Goal: Task Accomplishment & Management: Manage account settings

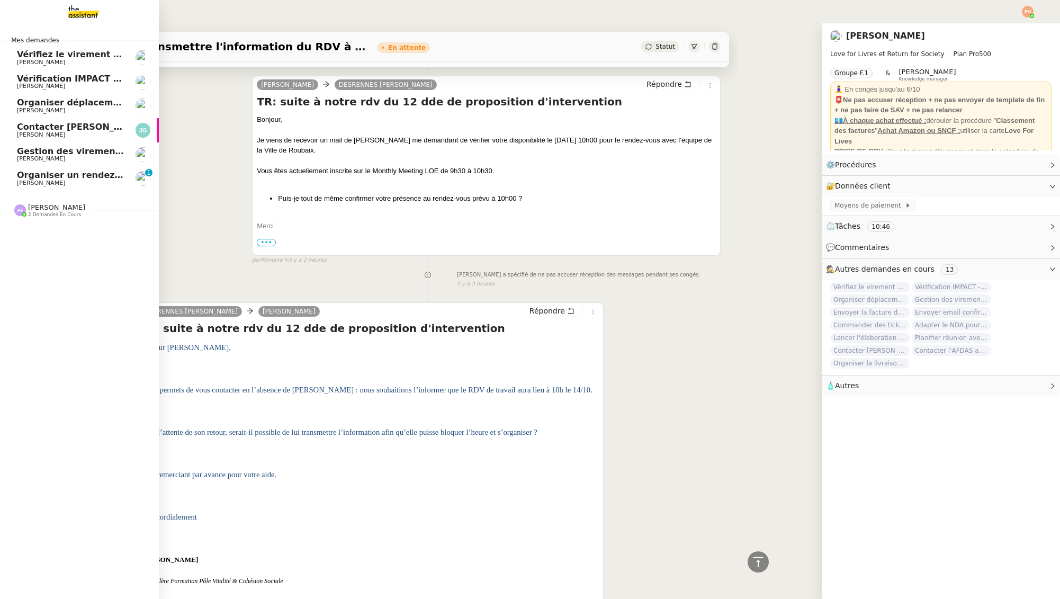
drag, startPoint x: 22, startPoint y: 177, endPoint x: 84, endPoint y: 174, distance: 62.0
click at [22, 177] on span "Organiser un rendez-vous pour accès FFB" at bounding box center [116, 175] width 199 height 10
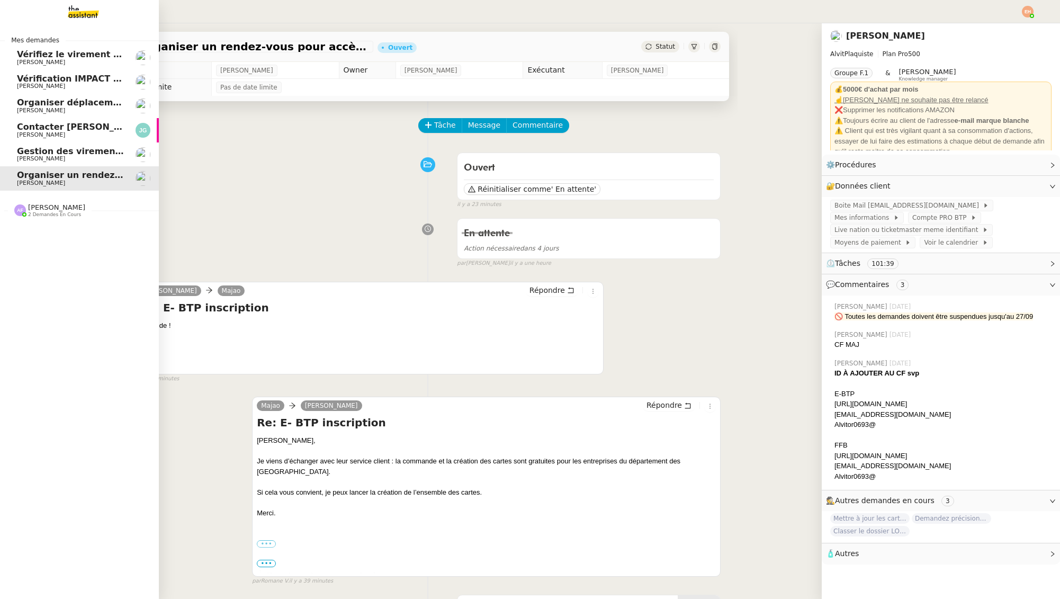
click at [24, 150] on span "Gestion des virements de salaire mensuel - [DATE]" at bounding box center [138, 151] width 242 height 10
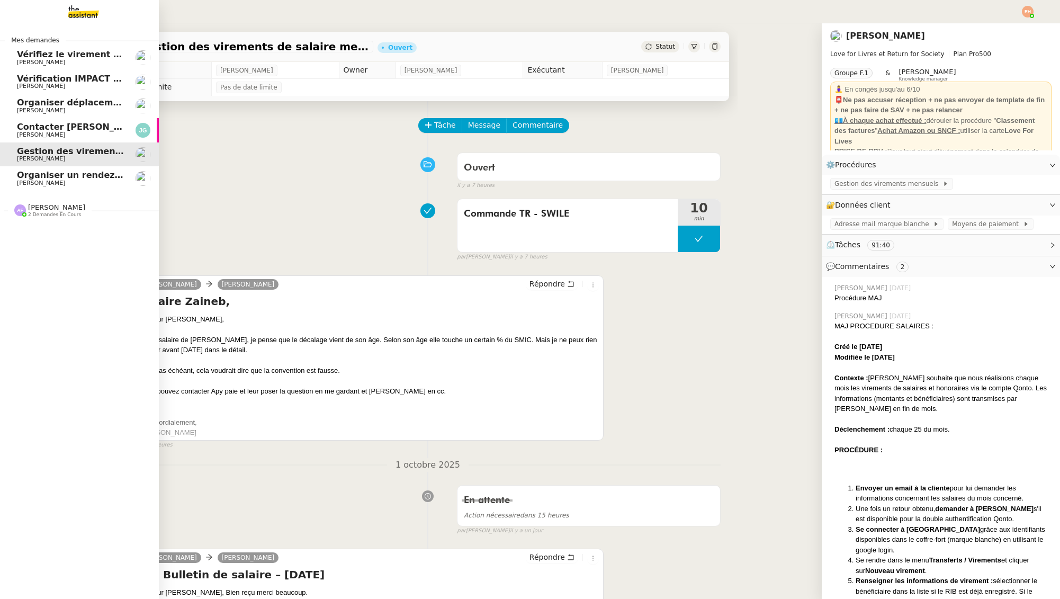
click at [29, 60] on span "[PERSON_NAME]" at bounding box center [41, 62] width 48 height 7
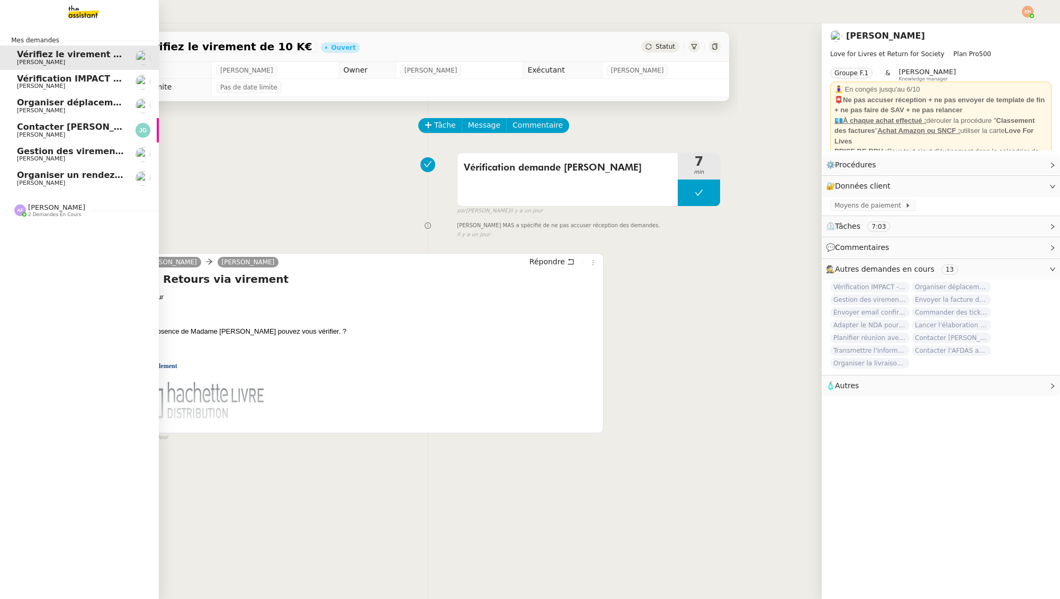
drag, startPoint x: 33, startPoint y: 83, endPoint x: 114, endPoint y: 103, distance: 82.8
click at [33, 83] on span "[PERSON_NAME]" at bounding box center [41, 86] width 48 height 7
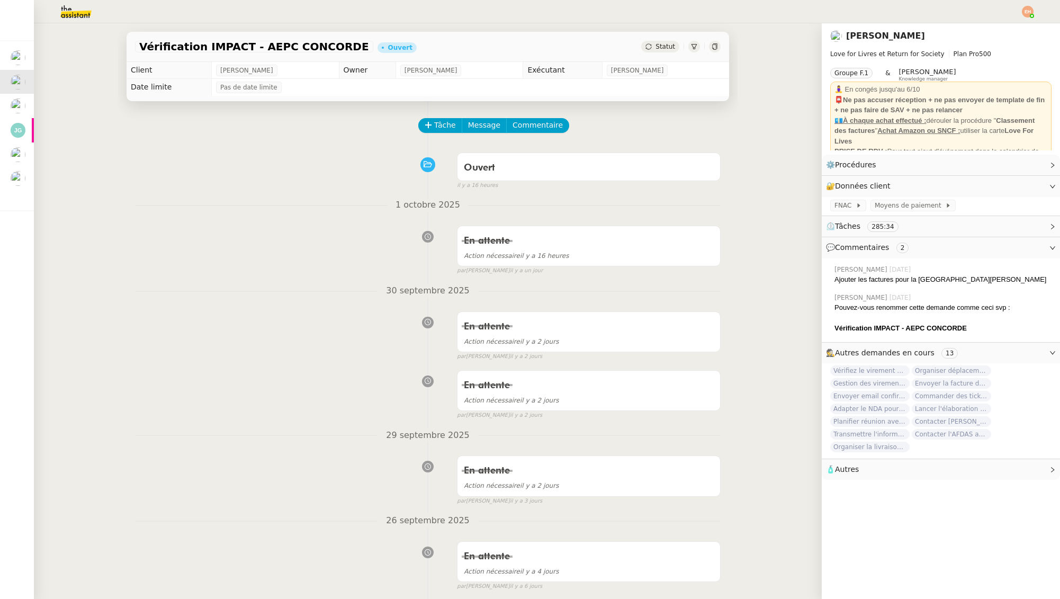
click at [73, 9] on img at bounding box center [67, 11] width 82 height 23
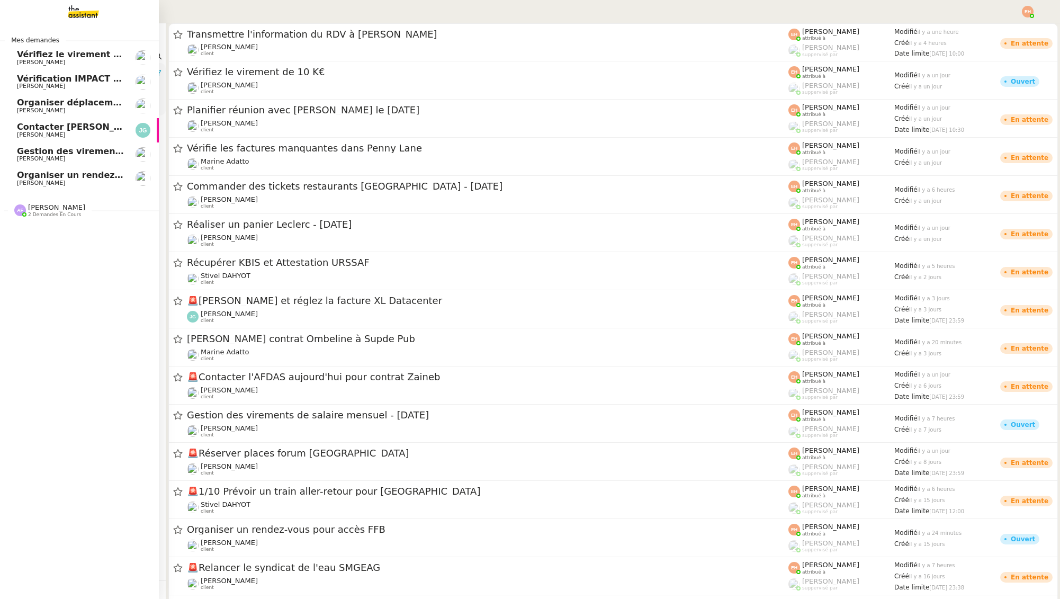
click at [32, 64] on span "[PERSON_NAME]" at bounding box center [41, 62] width 48 height 7
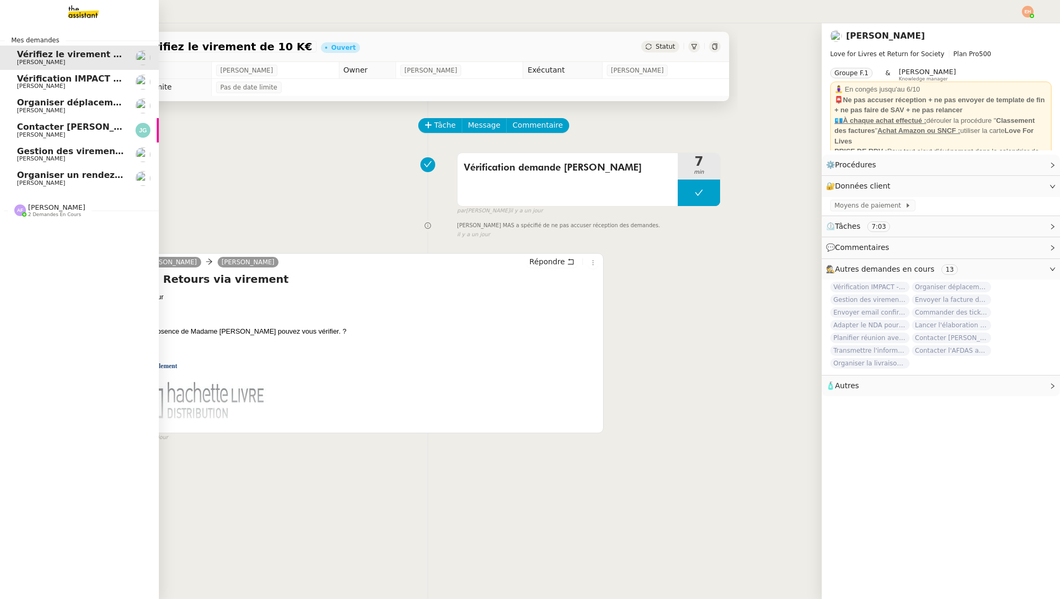
click at [41, 79] on span "Vérification IMPACT - AEPC CONCORDE" at bounding box center [109, 79] width 184 height 10
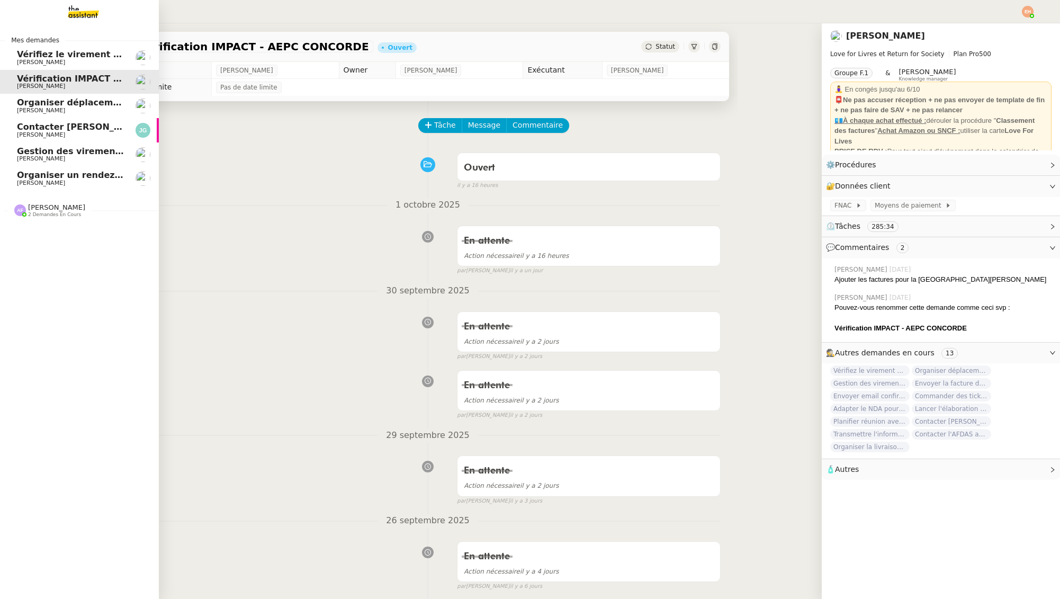
click at [33, 104] on span "Organiser déplacement à [GEOGRAPHIC_DATA]" at bounding box center [128, 102] width 223 height 10
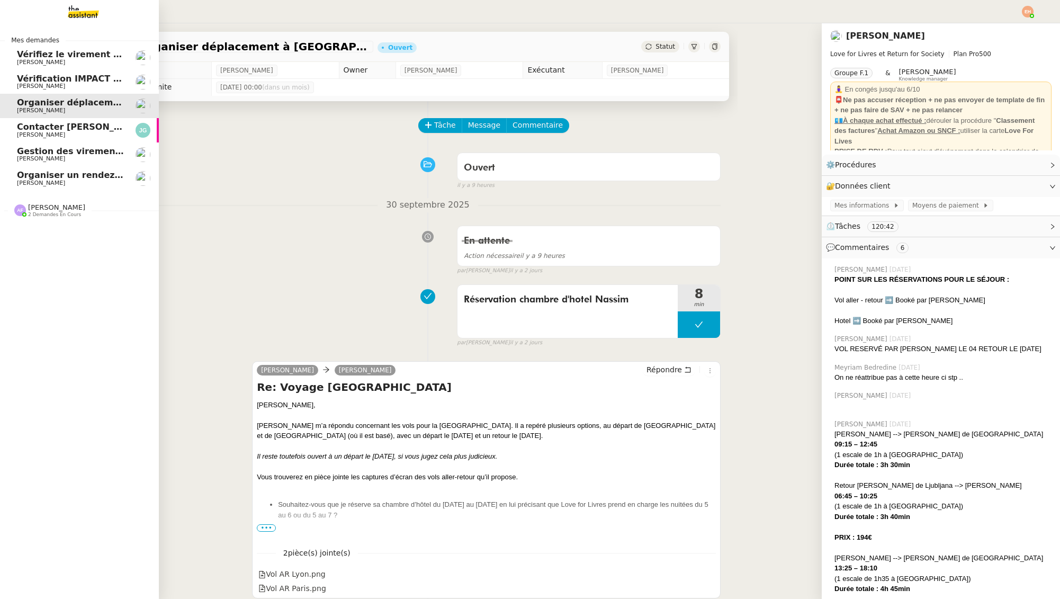
click at [57, 163] on link "Gestion des virements de salaire mensuel - septembre 2025 Céline MAS" at bounding box center [79, 154] width 159 height 24
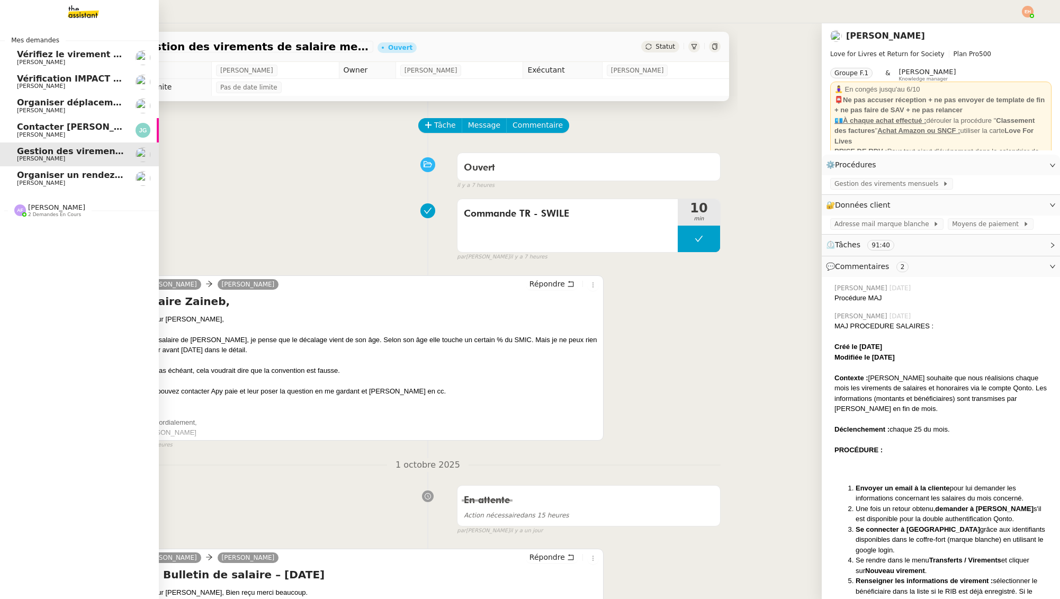
click at [55, 175] on span "Organiser un rendez-vous pour accès FFB" at bounding box center [116, 175] width 199 height 10
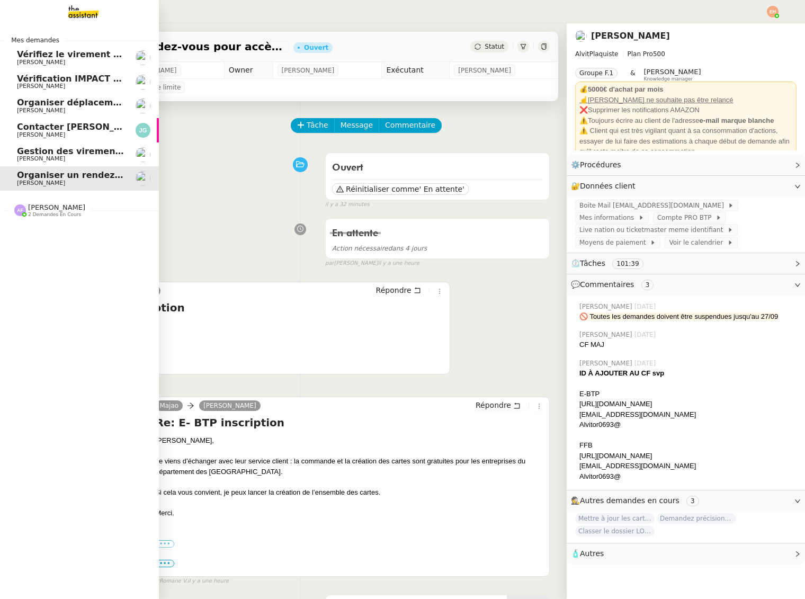
drag, startPoint x: 41, startPoint y: 151, endPoint x: 44, endPoint y: 136, distance: 15.8
click at [41, 151] on span "Gestion des virements de salaire mensuel - [DATE]" at bounding box center [138, 151] width 242 height 10
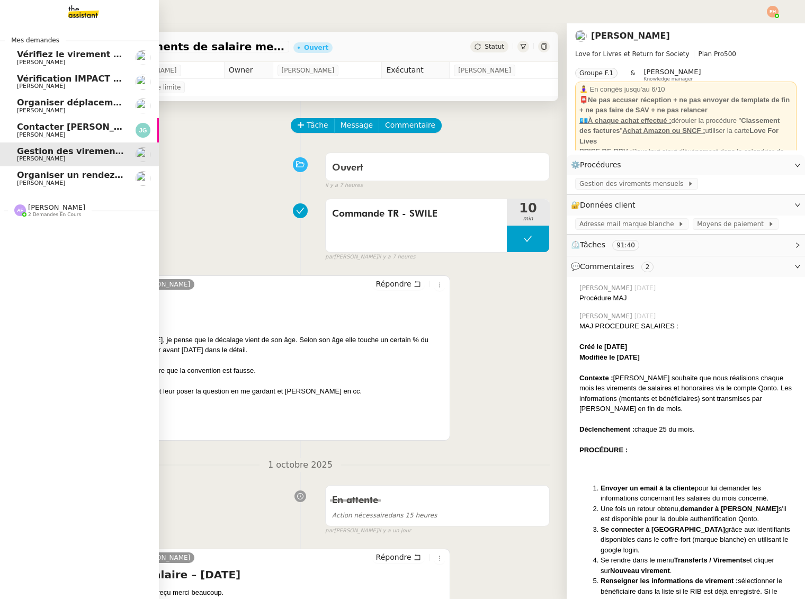
drag, startPoint x: 25, startPoint y: 133, endPoint x: 169, endPoint y: 136, distance: 144.6
click at [24, 133] on span "[PERSON_NAME]" at bounding box center [41, 134] width 48 height 7
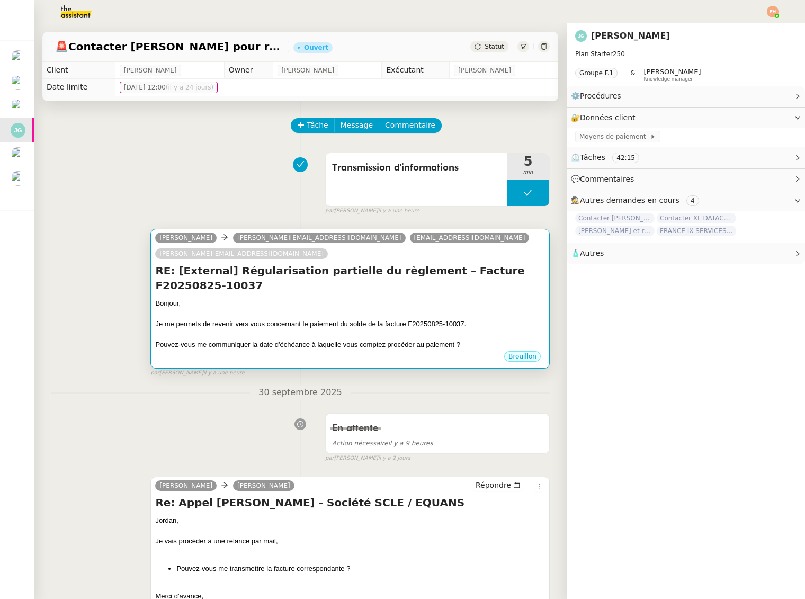
click at [267, 339] on div "Pouvez-vous me communiquer la date d'échéance à laquelle vous comptez procéder …" at bounding box center [350, 344] width 390 height 11
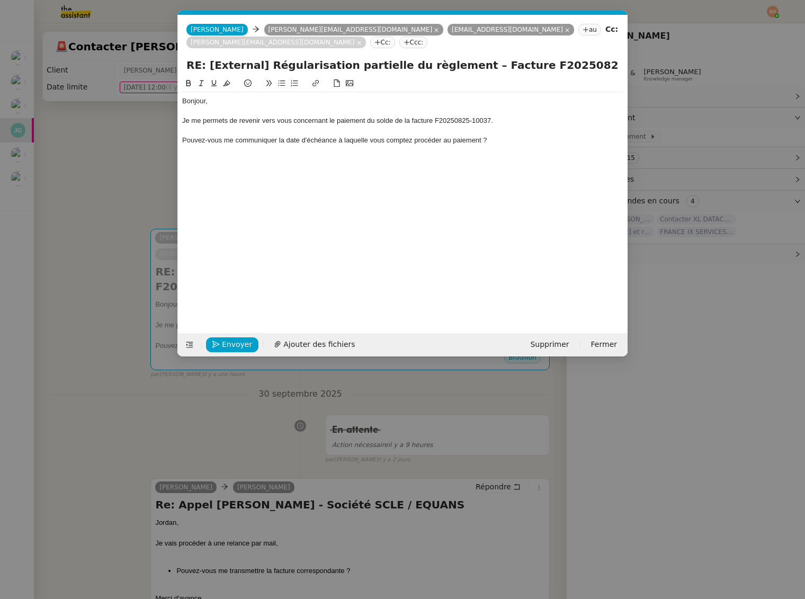
scroll to position [0, 22]
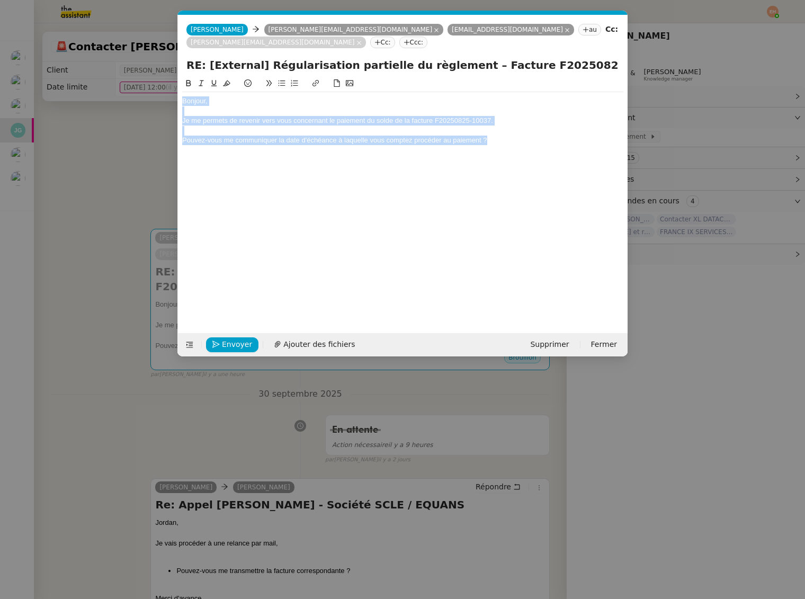
drag, startPoint x: 515, startPoint y: 146, endPoint x: 181, endPoint y: 103, distance: 337.4
click at [181, 103] on nz-spin "Bonjour, Je me permets de revenir vers vous concernant le paiement du solde de …" at bounding box center [403, 199] width 450 height 244
copy div "Bonjour, Je me permets de revenir vers vous concernant le paiement du solde de …"
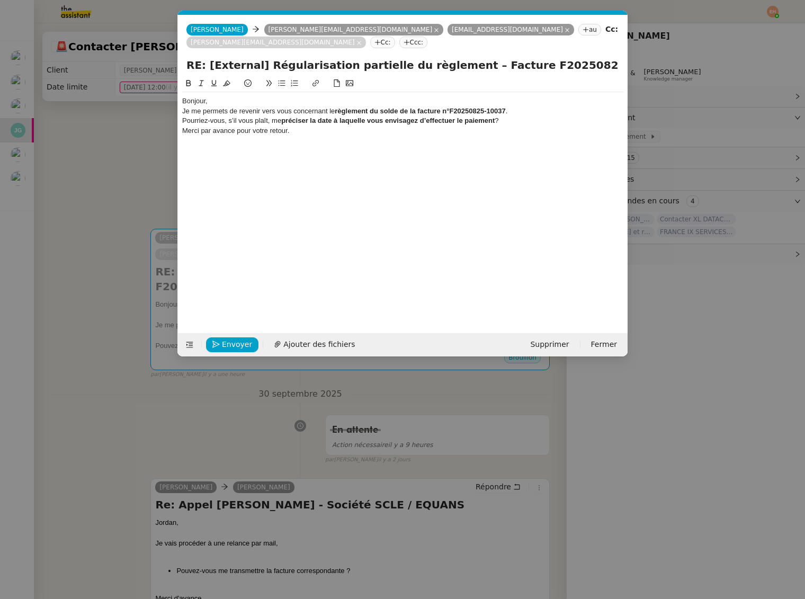
scroll to position [0, 0]
click at [204, 102] on div "Bonjour," at bounding box center [402, 101] width 441 height 10
click at [206, 101] on div "Bonjour," at bounding box center [402, 101] width 441 height 10
click at [218, 102] on div "Bonjour," at bounding box center [402, 101] width 441 height 10
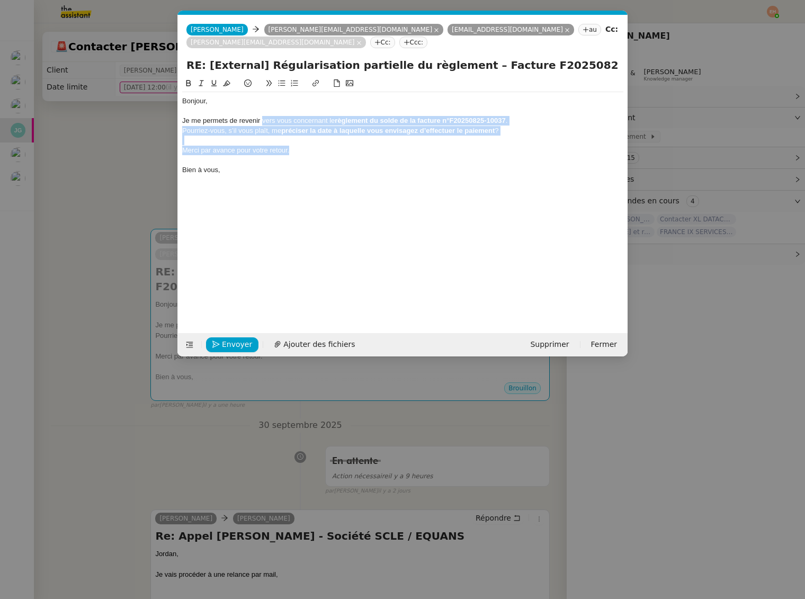
drag, startPoint x: 262, startPoint y: 121, endPoint x: 430, endPoint y: 151, distance: 171.6
click at [430, 151] on div "Bonjour, Je me permets de revenir vers vous concernant le règlement du solde de…" at bounding box center [402, 135] width 441 height 87
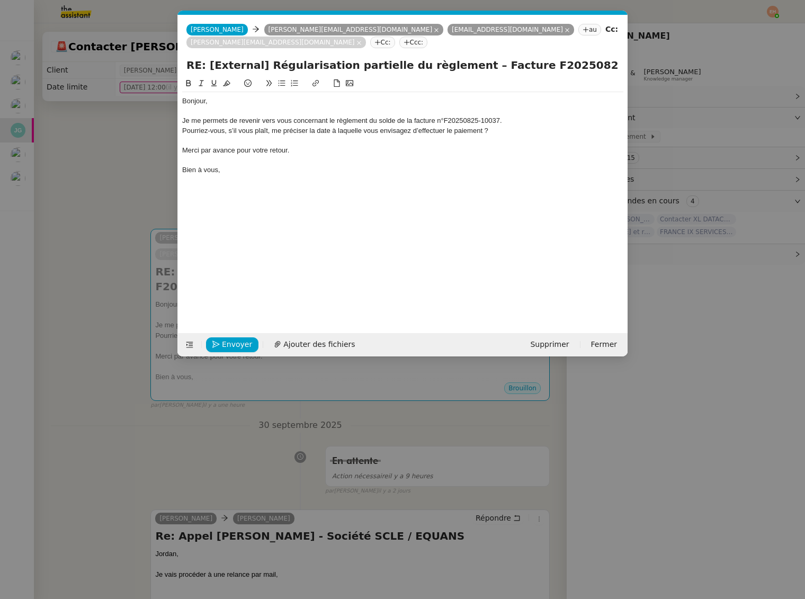
click at [249, 130] on div "Pourriez-vous, s’il vous plaît, me préciser la date à laquelle vous envisagez d…" at bounding box center [402, 131] width 441 height 10
click at [284, 87] on button at bounding box center [281, 83] width 13 height 12
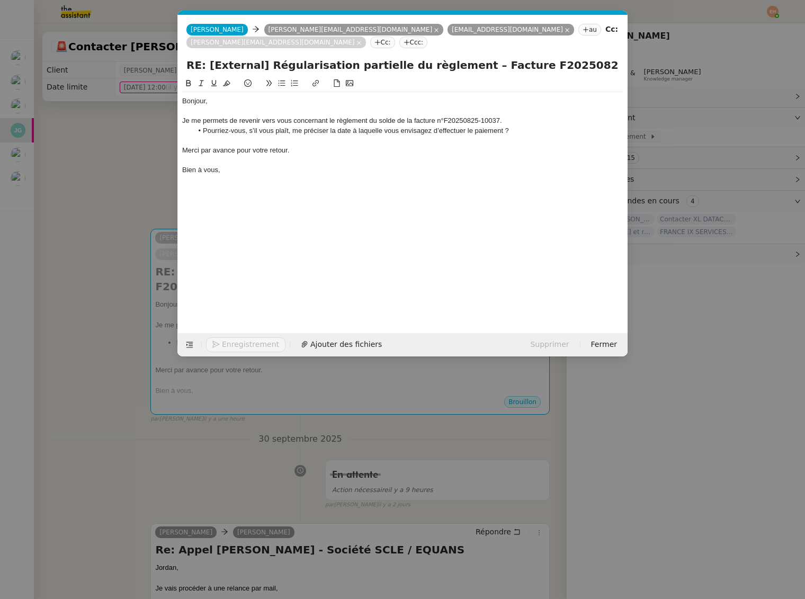
click at [516, 122] on div "Je me permets de revenir vers vous concernant le règlement du solde de la factu…" at bounding box center [402, 121] width 441 height 10
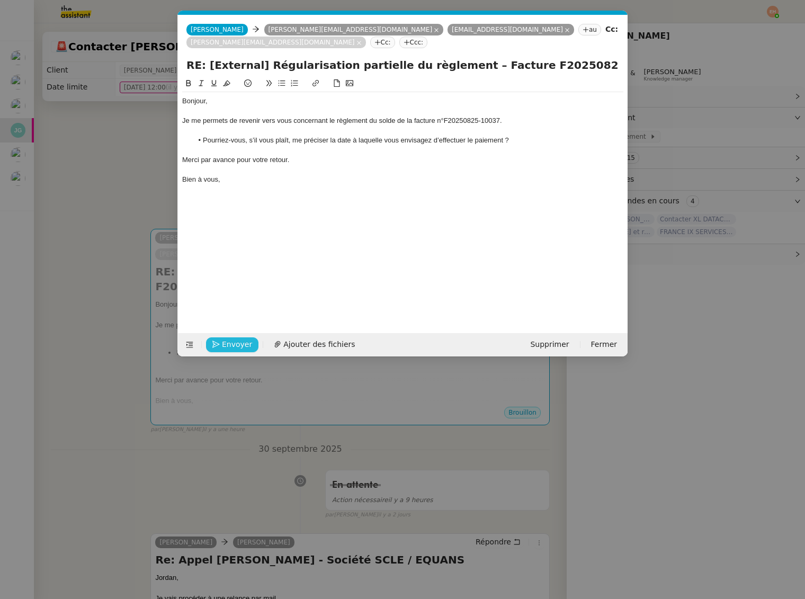
click at [237, 347] on span "Envoyer" at bounding box center [237, 344] width 30 height 12
click at [237, 347] on span "Confirmer l'envoi" at bounding box center [254, 344] width 64 height 12
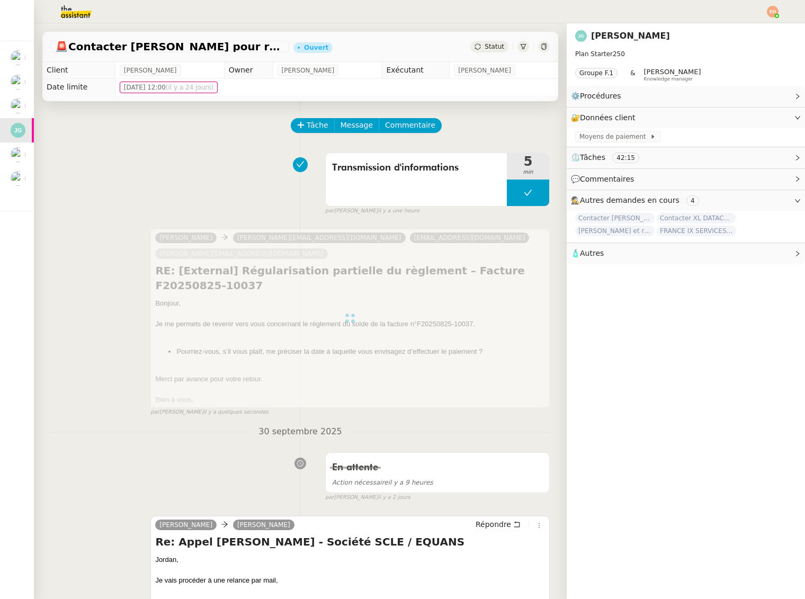
click at [483, 47] on div "Statut" at bounding box center [489, 47] width 38 height 12
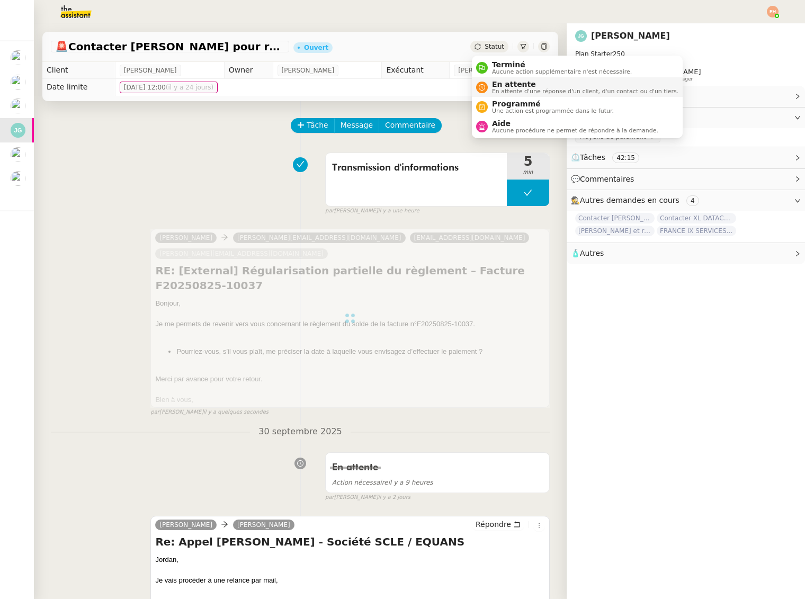
click at [501, 84] on span "En attente" at bounding box center [585, 84] width 186 height 8
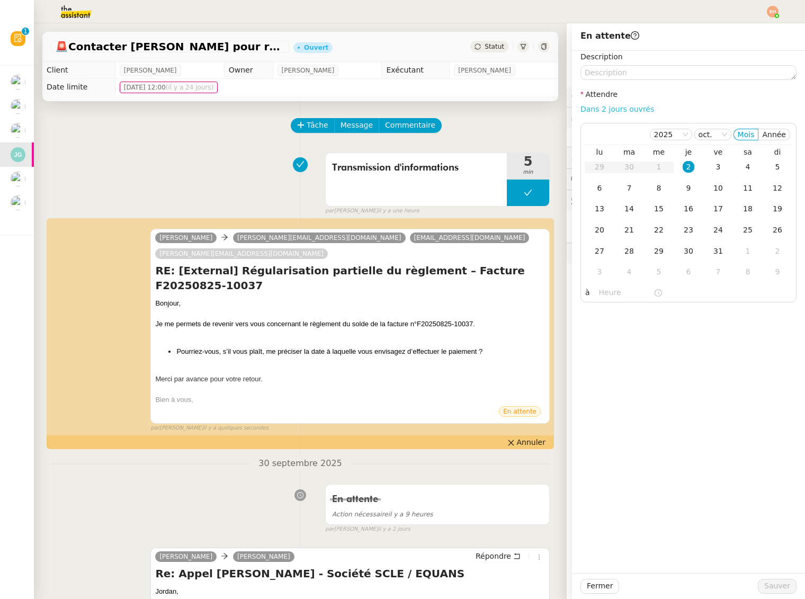
click at [612, 110] on link "Dans 2 jours ouvrés" at bounding box center [617, 109] width 74 height 8
type input "07:00"
drag, startPoint x: 778, startPoint y: 584, endPoint x: 757, endPoint y: 568, distance: 26.5
click at [778, 584] on span "Sauver" at bounding box center [777, 586] width 26 height 12
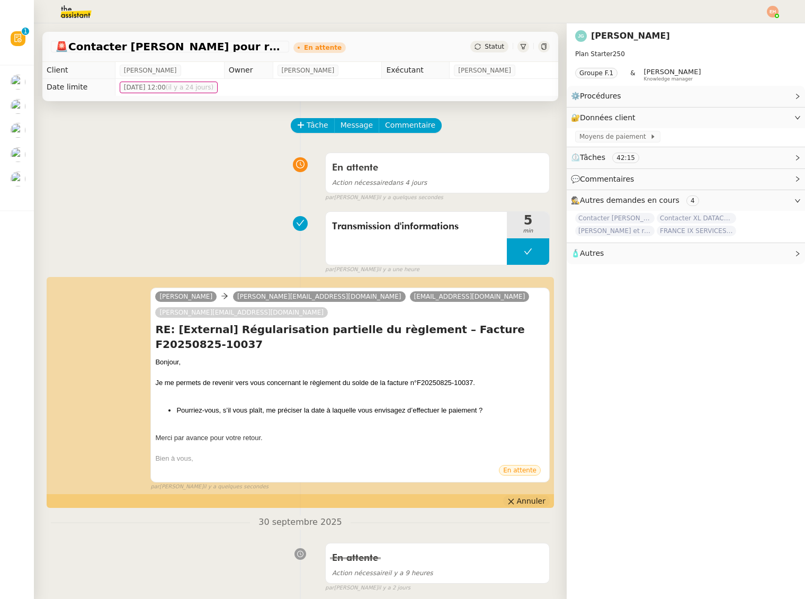
click at [523, 496] on span "Annuler" at bounding box center [531, 501] width 29 height 11
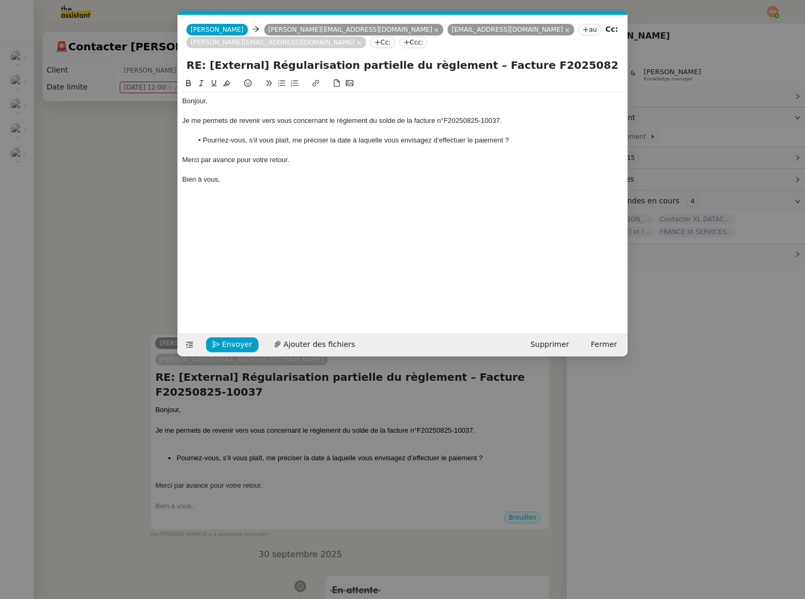
scroll to position [0, 22]
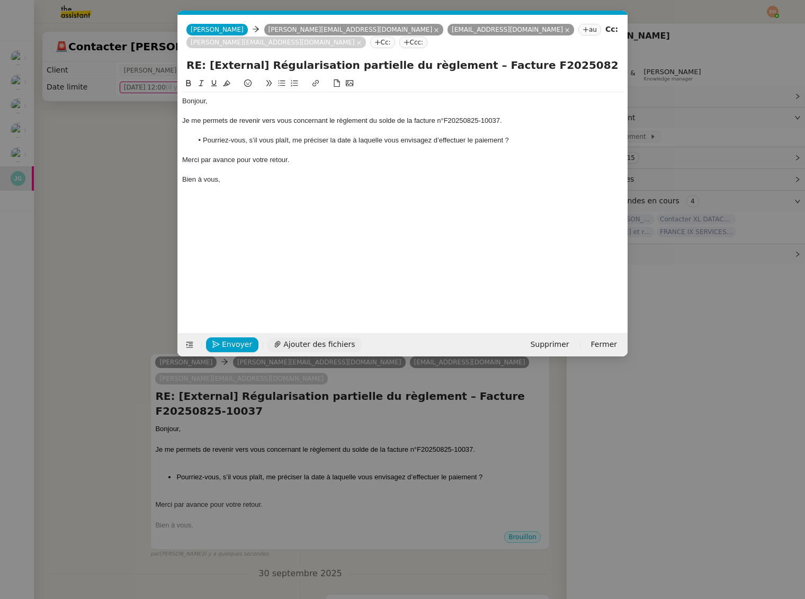
click at [306, 342] on span "Ajouter des fichiers" at bounding box center [318, 344] width 71 height 12
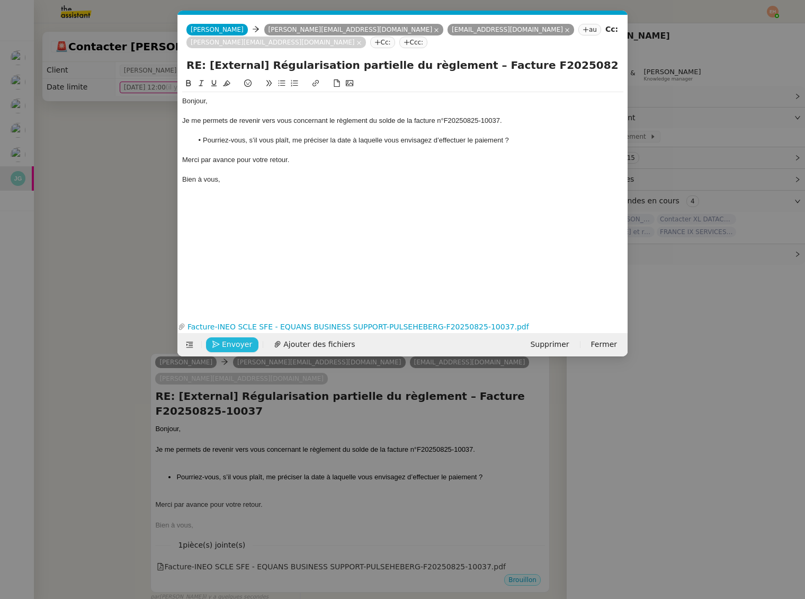
click at [229, 344] on span "Envoyer" at bounding box center [237, 344] width 30 height 12
click at [229, 344] on span "Confirmer l'envoi" at bounding box center [254, 344] width 64 height 12
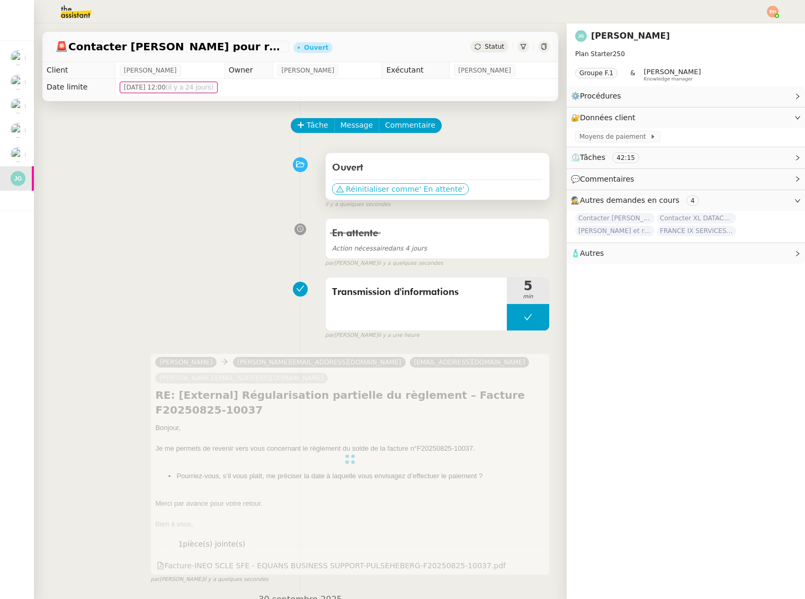
click at [437, 184] on span "' En attente'" at bounding box center [441, 189] width 45 height 11
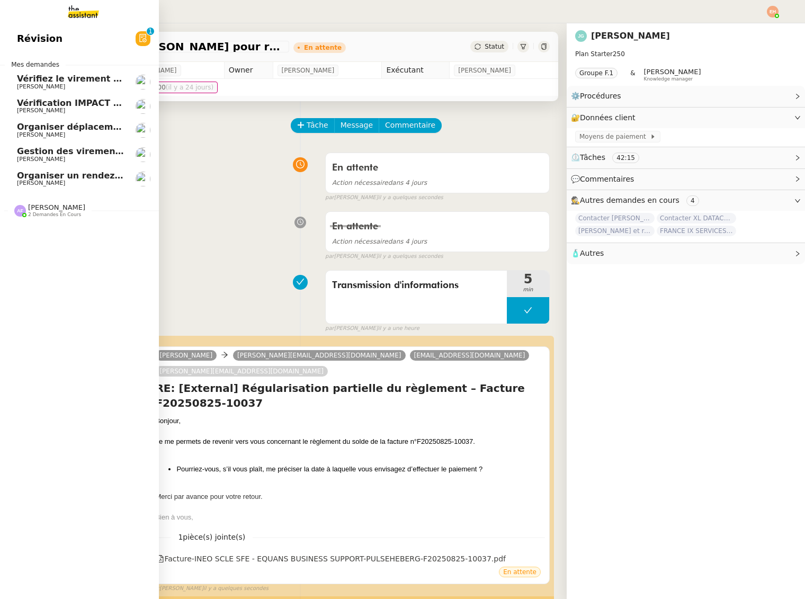
click at [53, 170] on link "Organiser un rendez-vous pour accès FFB Vitor Alvites" at bounding box center [79, 179] width 159 height 24
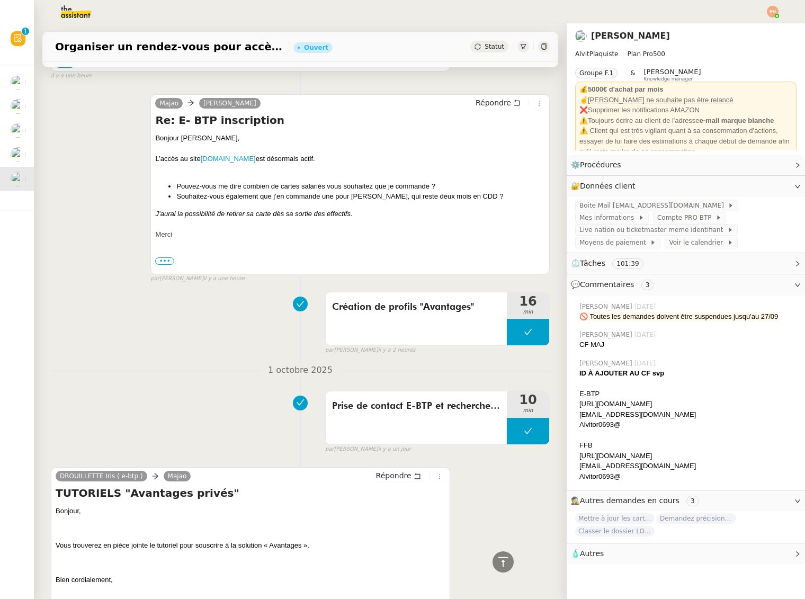
scroll to position [780, 0]
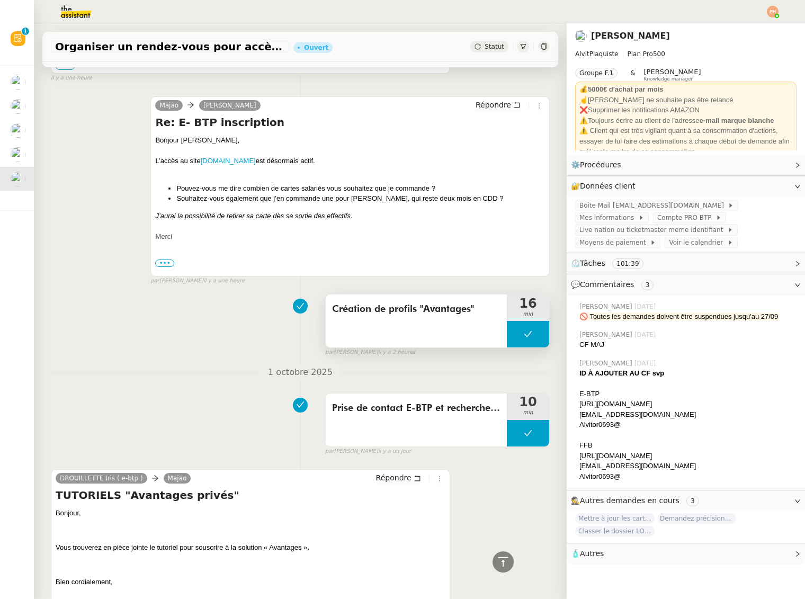
click at [527, 331] on icon at bounding box center [528, 334] width 8 height 8
click at [522, 331] on div at bounding box center [517, 334] width 21 height 26
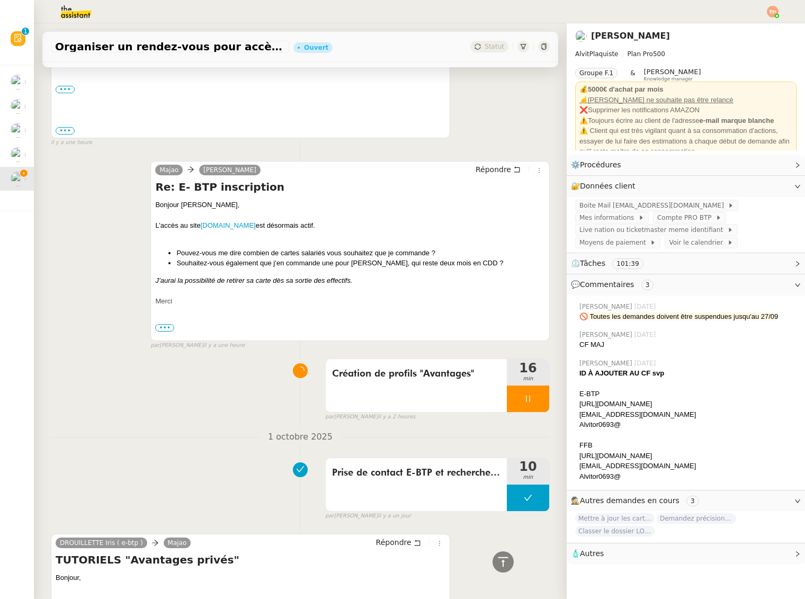
scroll to position [751, 0]
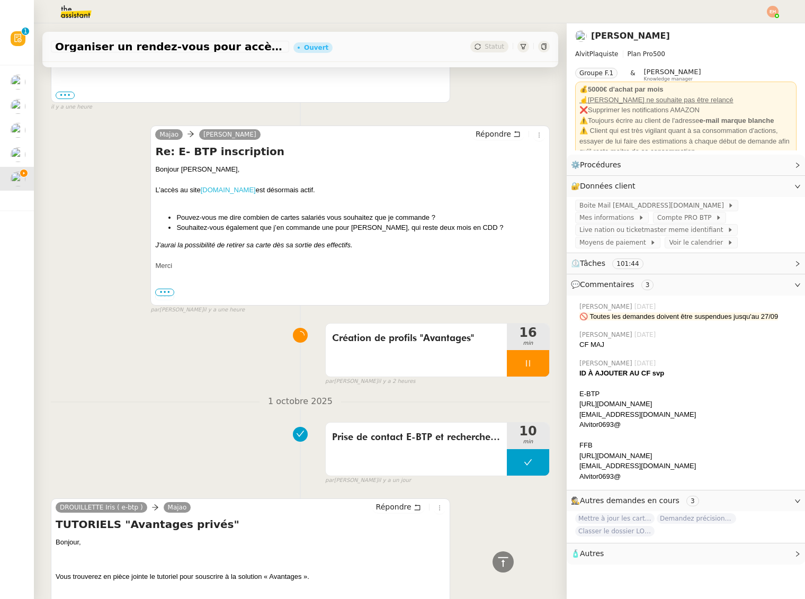
click at [234, 191] on link "avantages.e-btp.fr" at bounding box center [228, 190] width 55 height 8
click at [642, 414] on div "contact@alvitplaquiste.com" at bounding box center [687, 414] width 217 height 11
copy div "contact@alvitplaquiste.com"
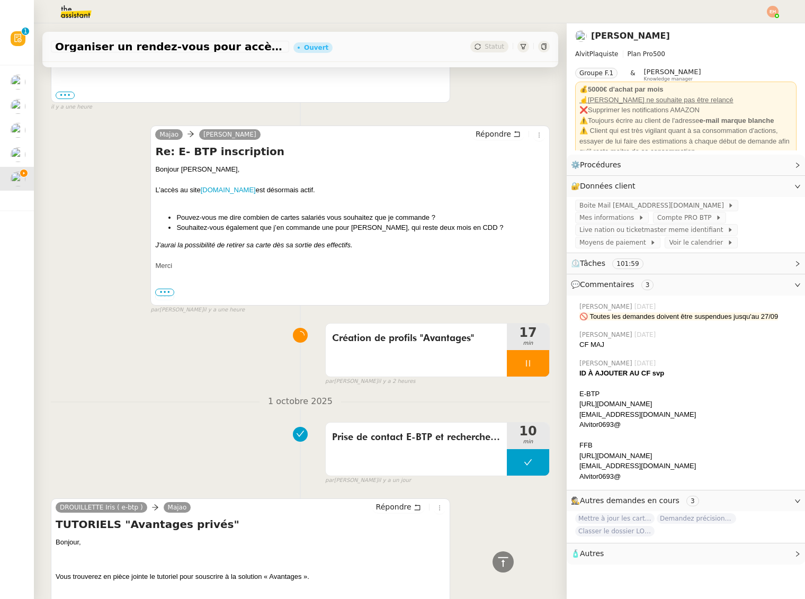
click at [612, 428] on div "Alvitor0693@" at bounding box center [687, 424] width 217 height 11
drag, startPoint x: 612, startPoint y: 428, endPoint x: 591, endPoint y: 401, distance: 34.3
click at [612, 428] on div "Alvitor0693@" at bounding box center [687, 424] width 217 height 11
copy div "Alvitor0693@"
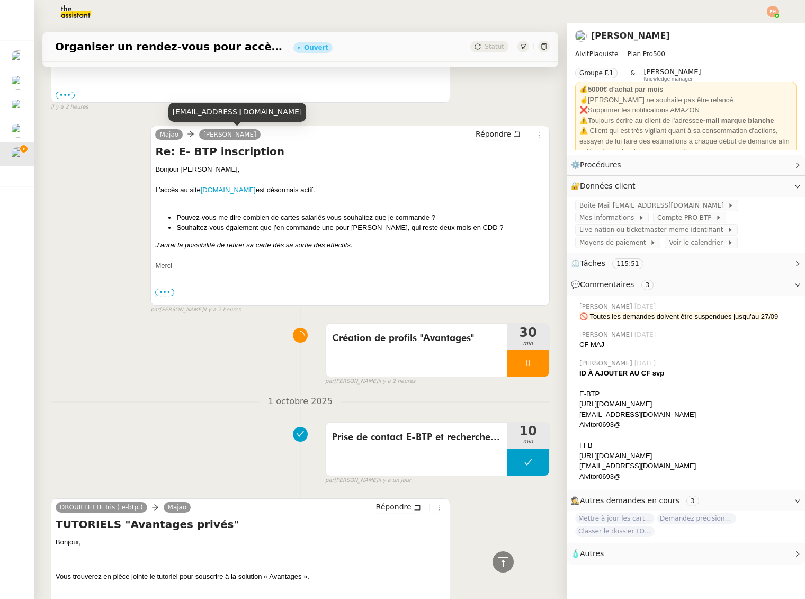
click at [219, 114] on div "contact@alvitplaquiste.com" at bounding box center [237, 112] width 138 height 19
copy div "contact@alvitplaquiste.com"
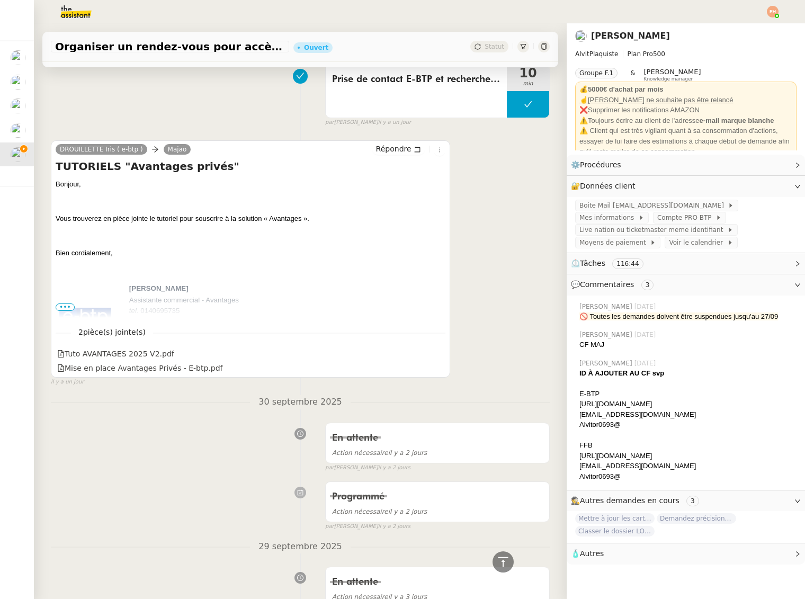
scroll to position [1108, 0]
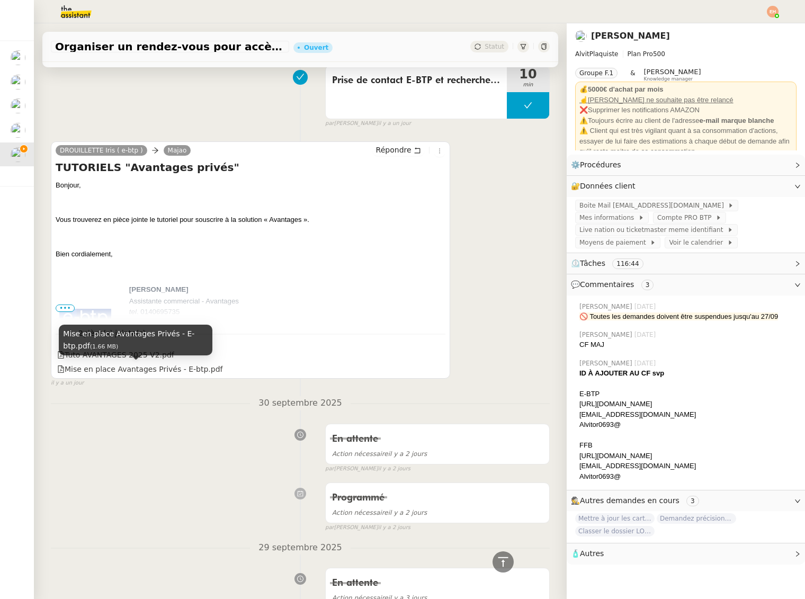
click at [134, 354] on div "Mise en place Avantages Privés - E-btp.pdf (1.66 MB)" at bounding box center [136, 340] width 154 height 31
click at [109, 354] on div "Tuto AVANTAGES 2025 V2.pdf" at bounding box center [115, 355] width 117 height 12
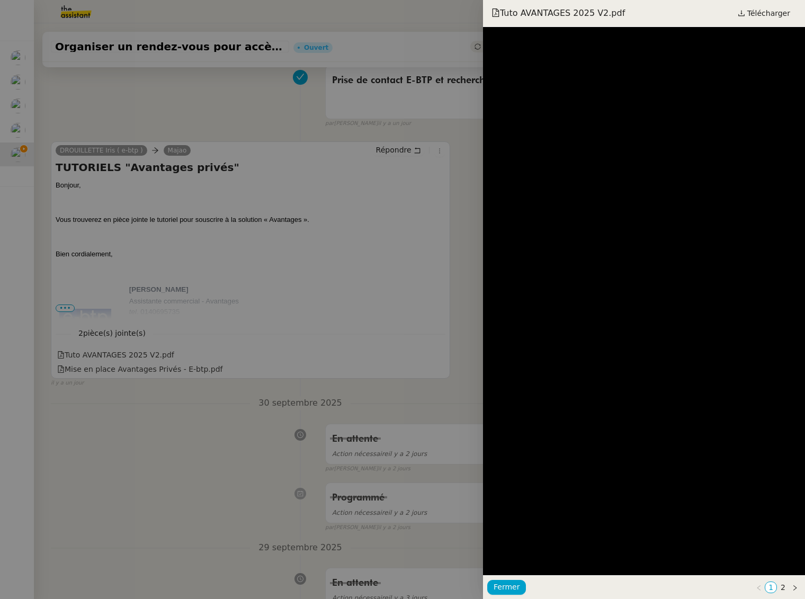
click at [128, 186] on div at bounding box center [402, 299] width 805 height 599
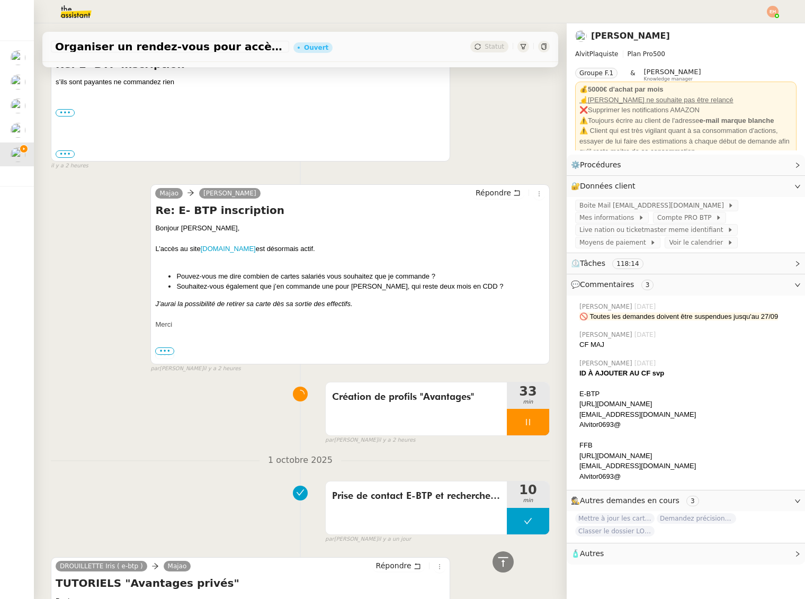
scroll to position [0, 0]
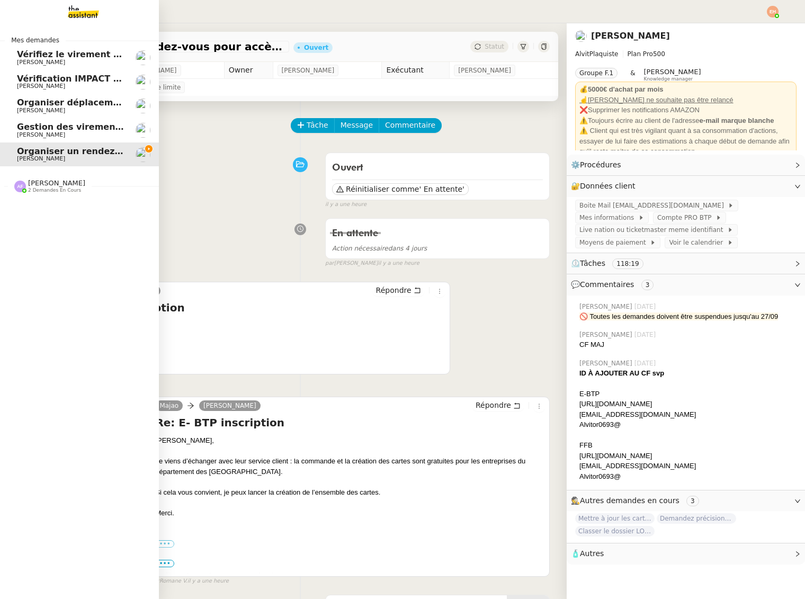
click at [22, 127] on span "Gestion des virements de salaire mensuel - [DATE]" at bounding box center [138, 127] width 242 height 10
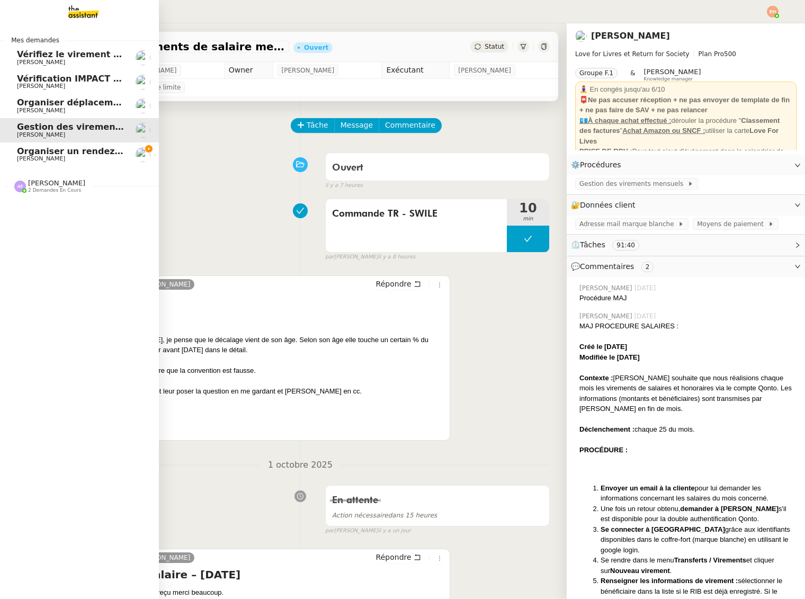
click at [29, 104] on span "Organiser déplacement à [GEOGRAPHIC_DATA]" at bounding box center [128, 102] width 223 height 10
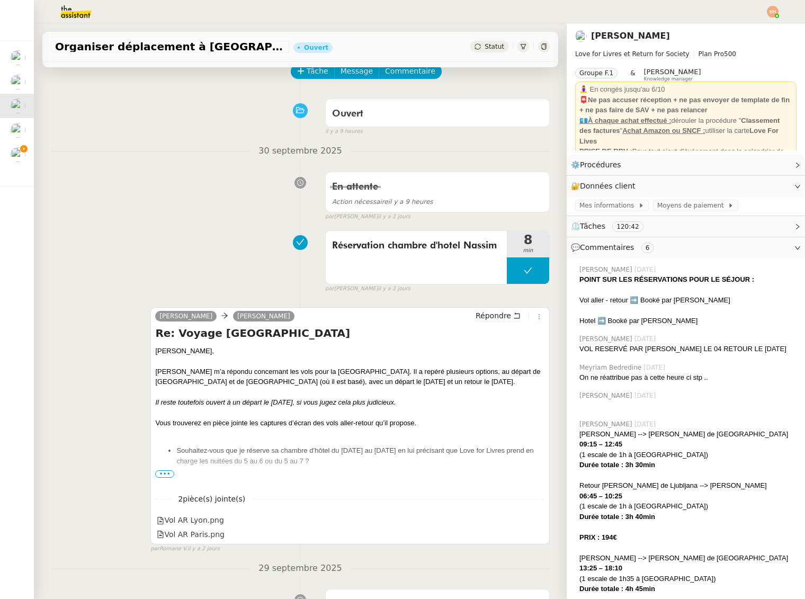
scroll to position [55, 0]
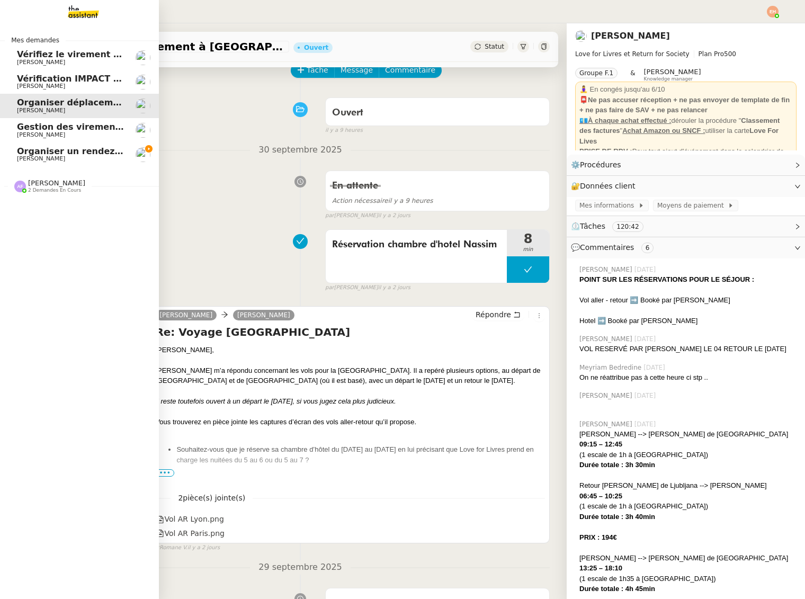
click at [23, 78] on span "Vérification IMPACT - AEPC CONCORDE" at bounding box center [109, 79] width 184 height 10
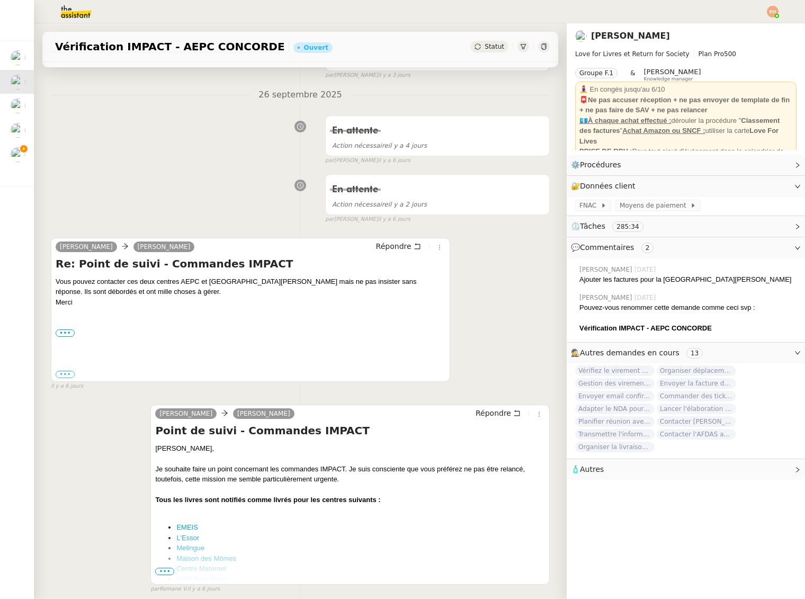
scroll to position [428, 0]
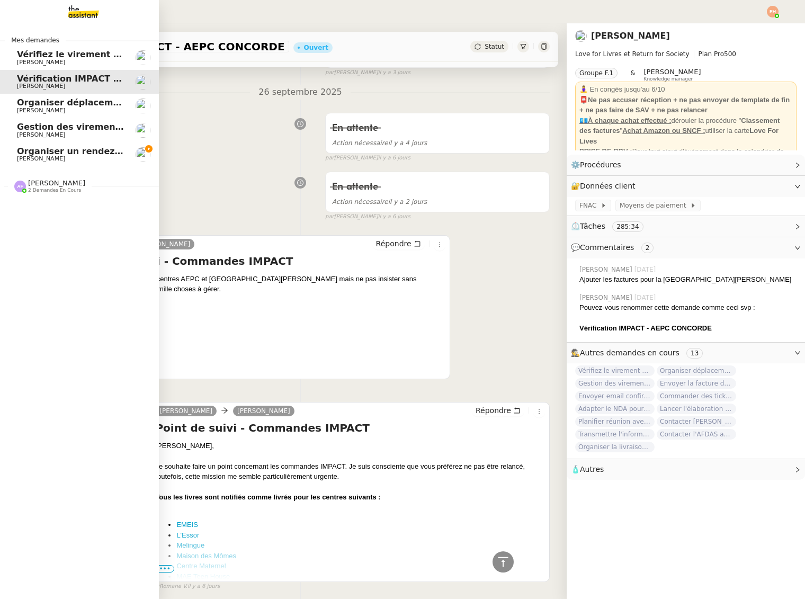
click at [50, 57] on span "Vérifiez le virement de 10 K€" at bounding box center [86, 54] width 138 height 10
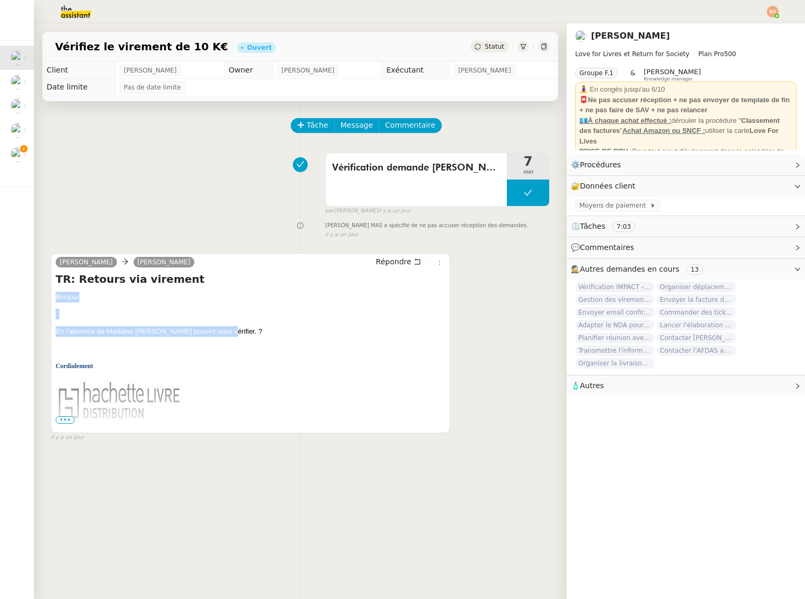
drag, startPoint x: 236, startPoint y: 331, endPoint x: 58, endPoint y: 295, distance: 181.6
click at [62, 422] on span "•••" at bounding box center [65, 419] width 19 height 7
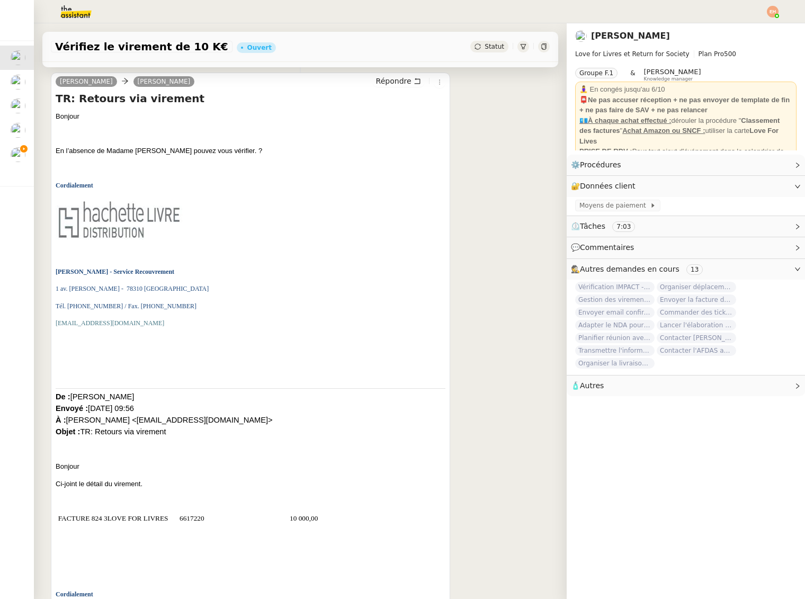
scroll to position [9, 0]
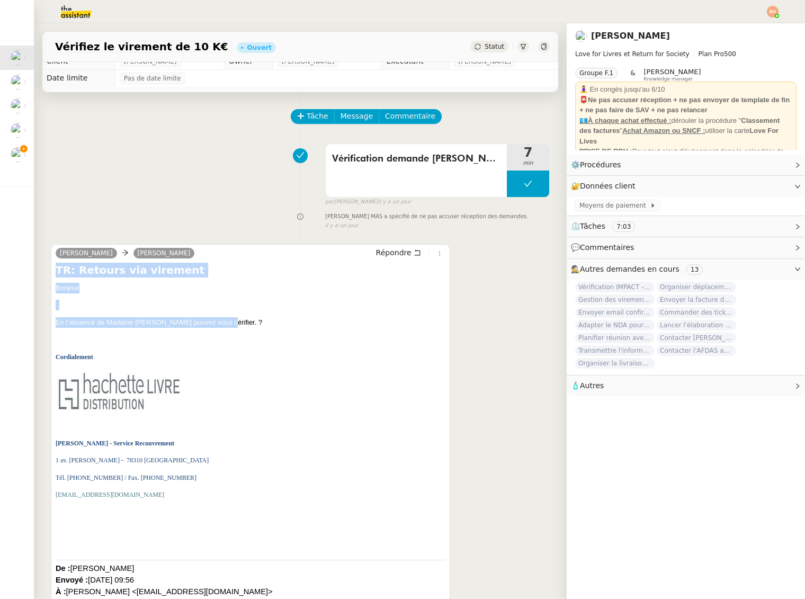
drag, startPoint x: 185, startPoint y: 315, endPoint x: 57, endPoint y: 272, distance: 135.8
click at [285, 219] on div at bounding box center [300, 216] width 50 height 12
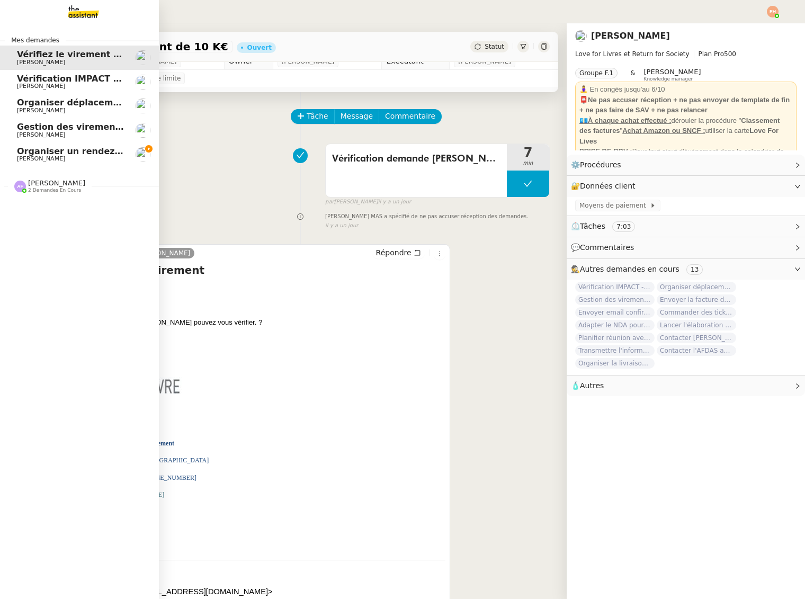
click at [38, 155] on span "Organiser un rendez-vous pour accès FFB" at bounding box center [116, 151] width 199 height 10
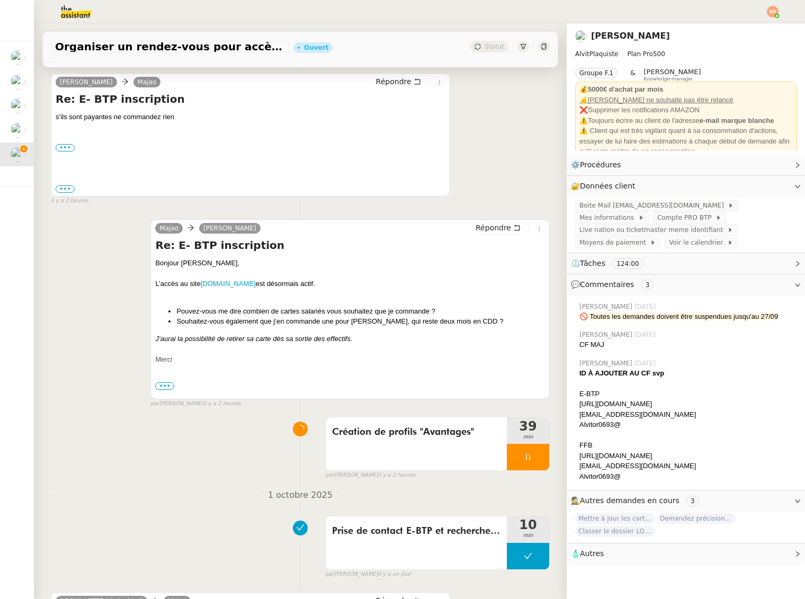
scroll to position [676, 0]
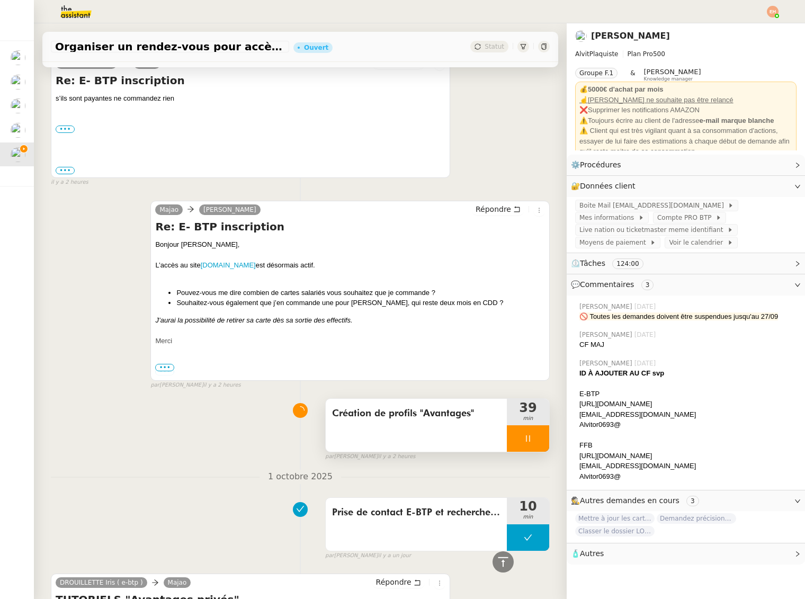
click at [536, 444] on div at bounding box center [528, 438] width 42 height 26
click at [540, 443] on button at bounding box center [538, 438] width 21 height 26
click at [68, 17] on img at bounding box center [67, 11] width 82 height 23
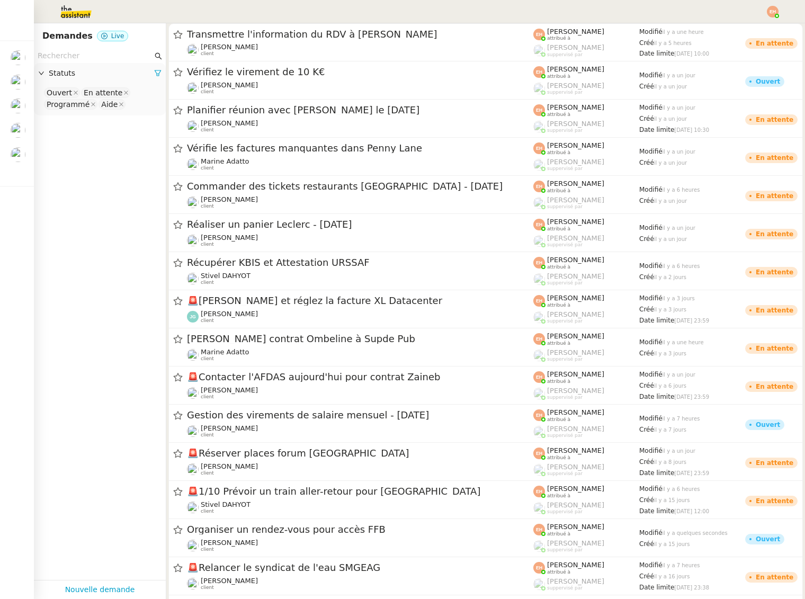
click at [67, 54] on input "text" at bounding box center [95, 56] width 115 height 12
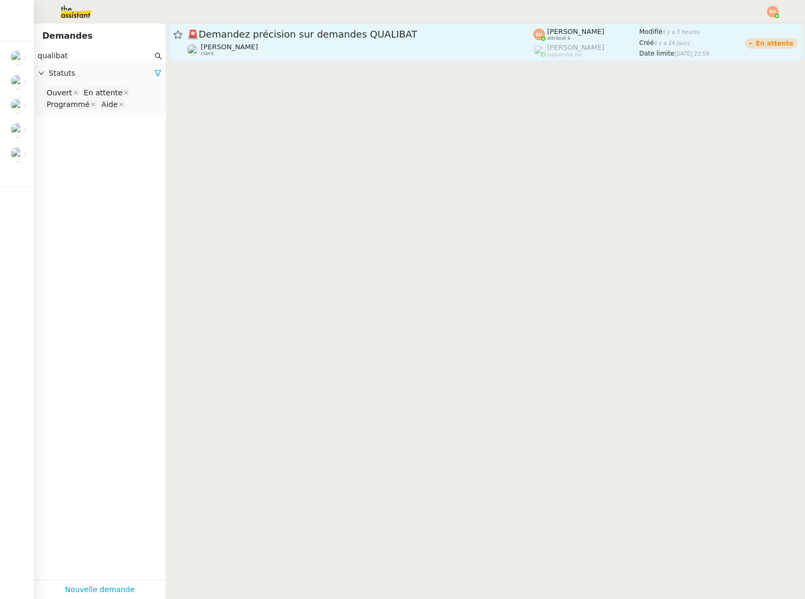
type input "qualibat"
click at [383, 48] on div "Vitor Alvites client" at bounding box center [360, 50] width 346 height 14
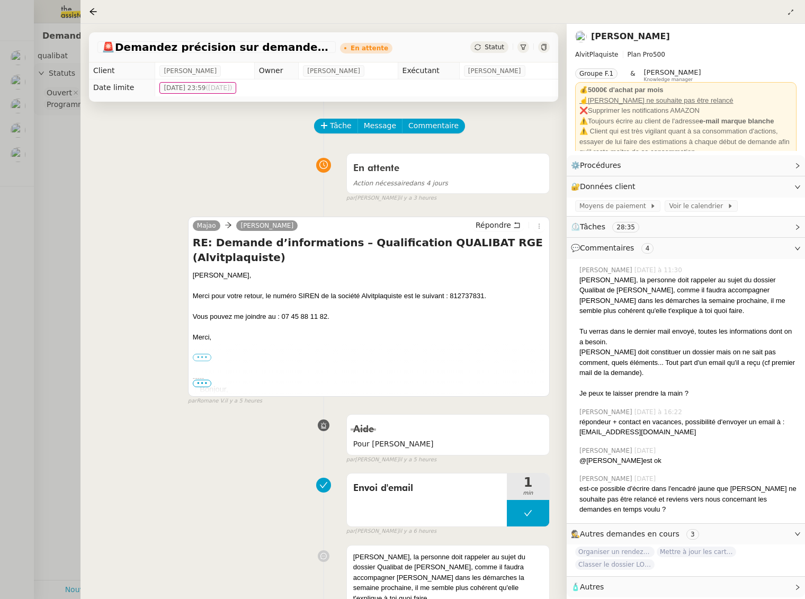
click at [491, 53] on div "🚨 Demandez précision sur demandes QUALIBAT En attente Statut" at bounding box center [323, 47] width 469 height 30
click at [492, 49] on span "Statut" at bounding box center [494, 46] width 20 height 7
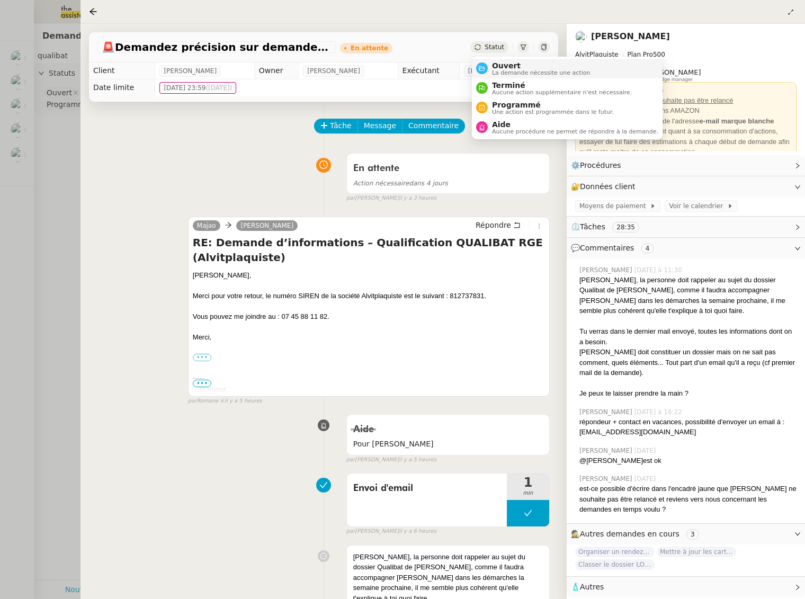
click at [499, 70] on span "La demande nécessite une action" at bounding box center [541, 73] width 98 height 6
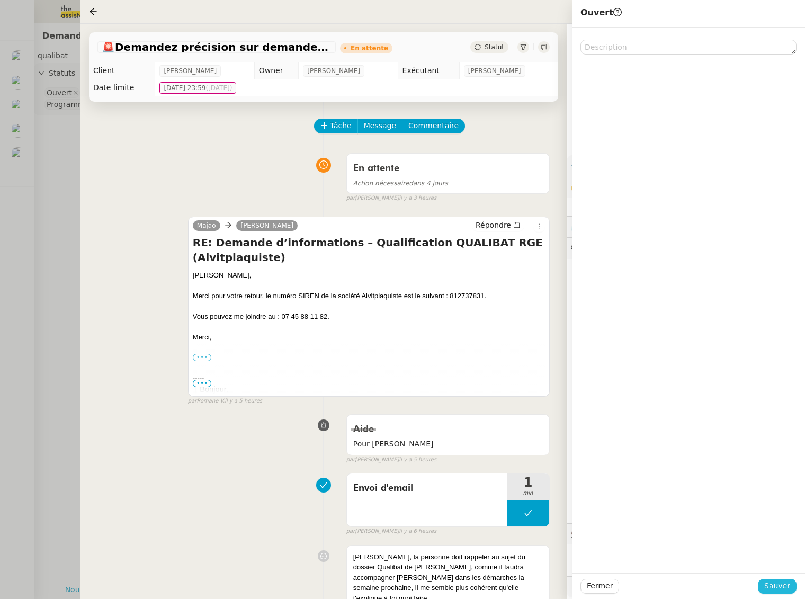
drag, startPoint x: 770, startPoint y: 580, endPoint x: 730, endPoint y: 556, distance: 47.5
click at [770, 580] on span "Sauver" at bounding box center [777, 586] width 26 height 12
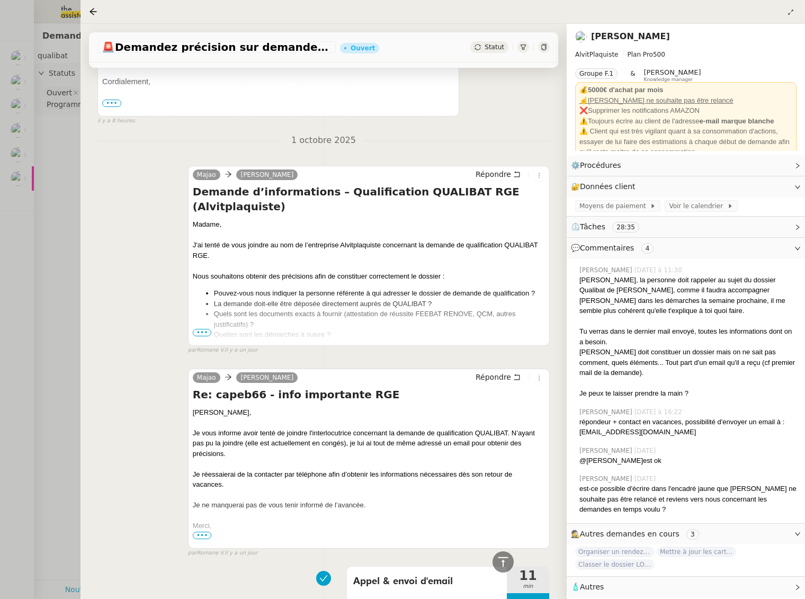
scroll to position [943, 0]
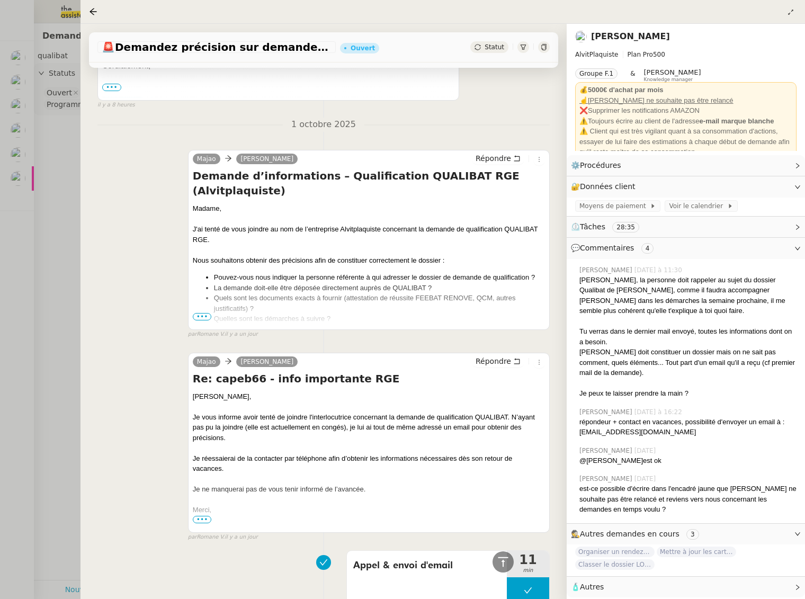
click at [201, 302] on div "Madame, J'ai tenté de vous joindre au nom de l’entreprise Alvitplaquiste concer…" at bounding box center [369, 292] width 352 height 179
click at [210, 313] on span "•••" at bounding box center [202, 316] width 19 height 7
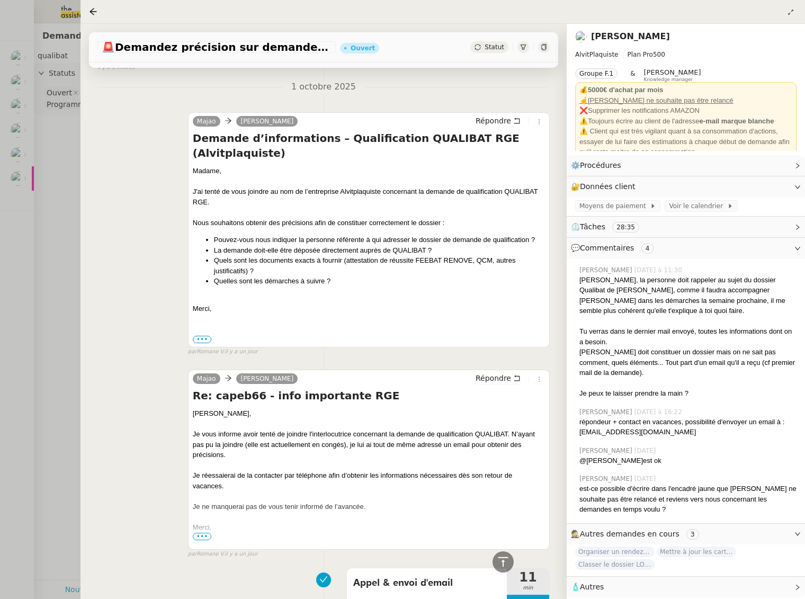
scroll to position [981, 0]
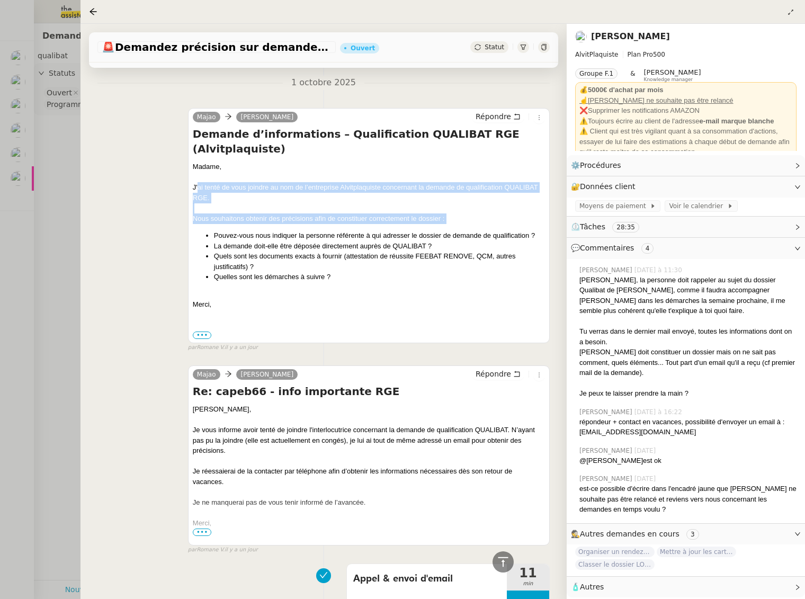
drag, startPoint x: 202, startPoint y: 165, endPoint x: 337, endPoint y: 200, distance: 139.5
click at [337, 200] on div "Madame, J'ai tenté de vous joindre au nom de l’entreprise Alvitplaquiste concer…" at bounding box center [369, 250] width 352 height 179
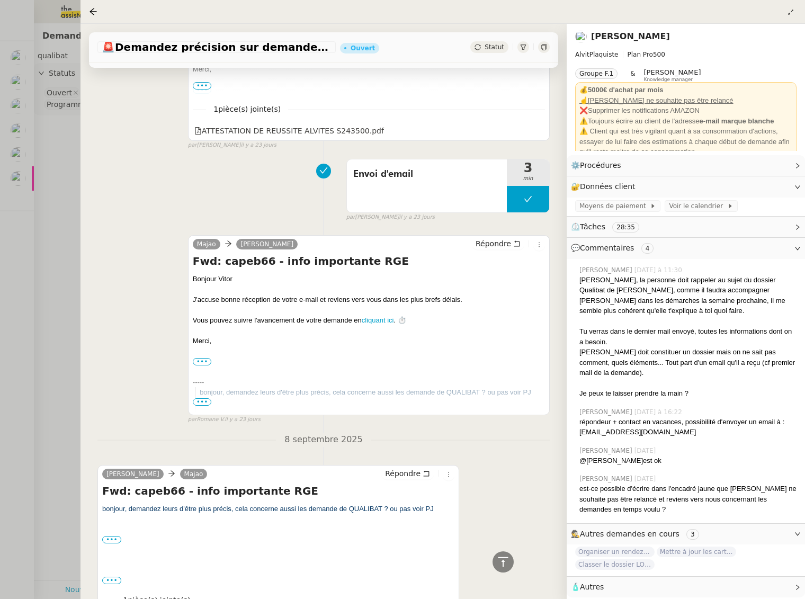
scroll to position [6478, 0]
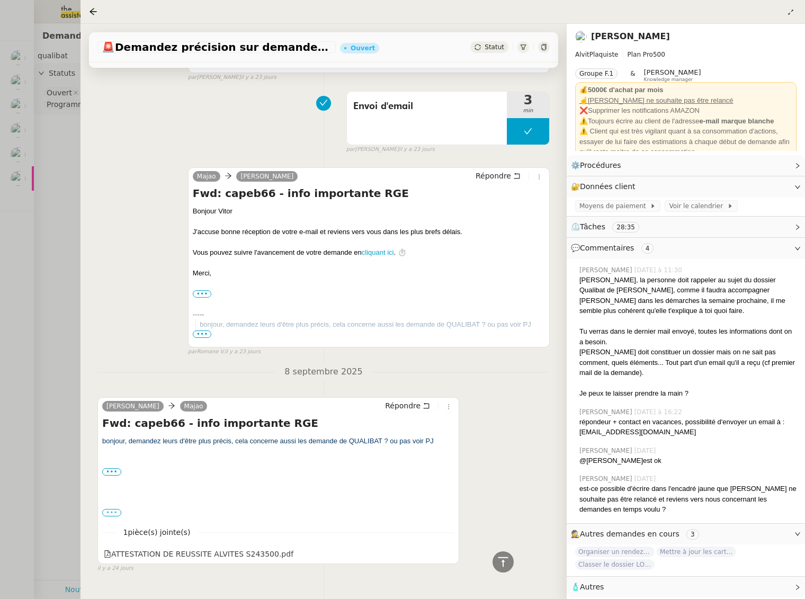
click at [112, 509] on label "•••" at bounding box center [111, 512] width 19 height 7
click at [0, 0] on input "•••" at bounding box center [0, 0] width 0 height 0
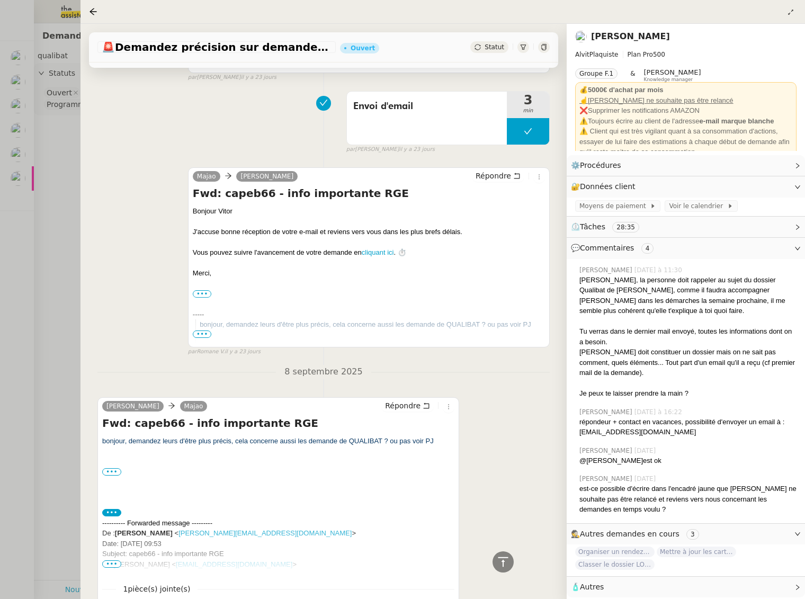
scroll to position [6534, 0]
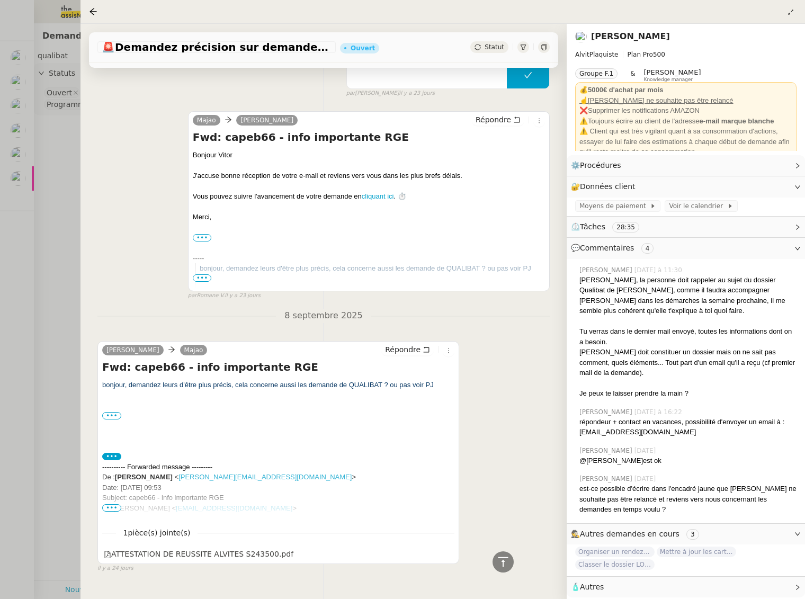
click at [110, 504] on span "•••" at bounding box center [111, 507] width 19 height 7
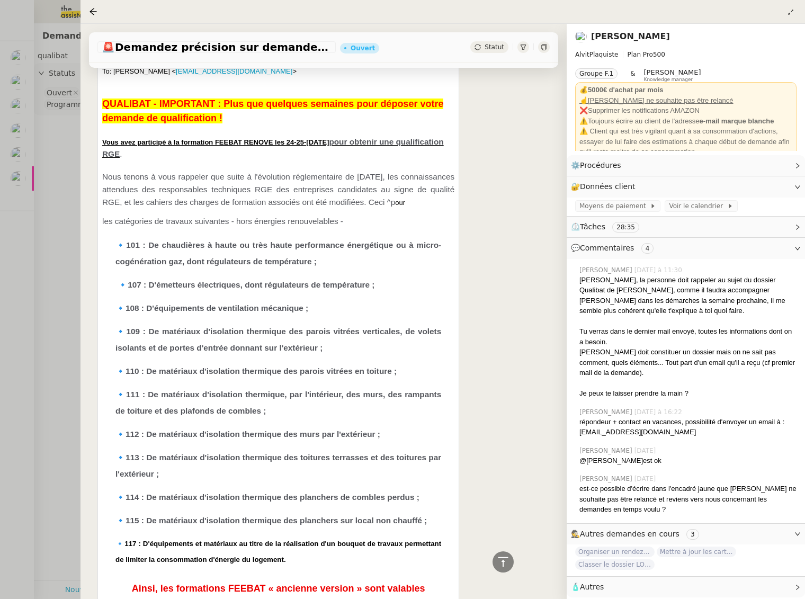
scroll to position [6878, 0]
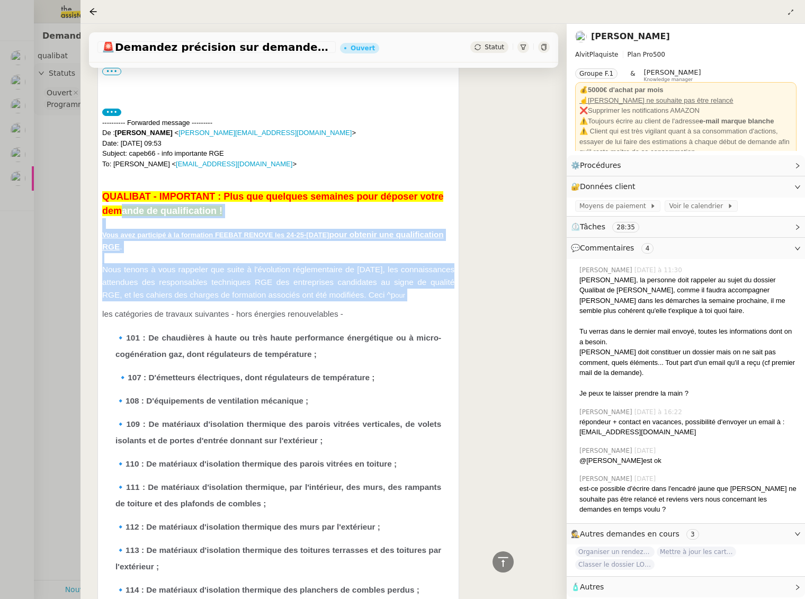
drag, startPoint x: 275, startPoint y: 188, endPoint x: 324, endPoint y: 281, distance: 104.2
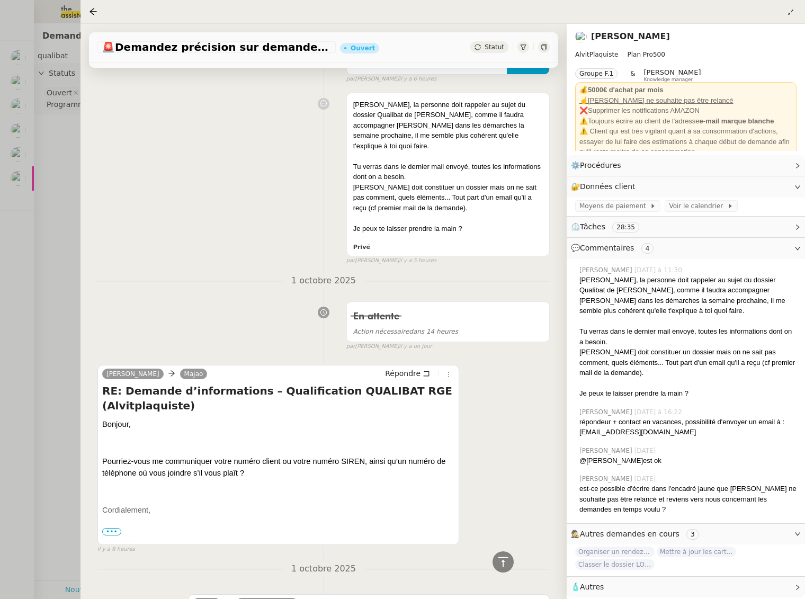
scroll to position [0, 0]
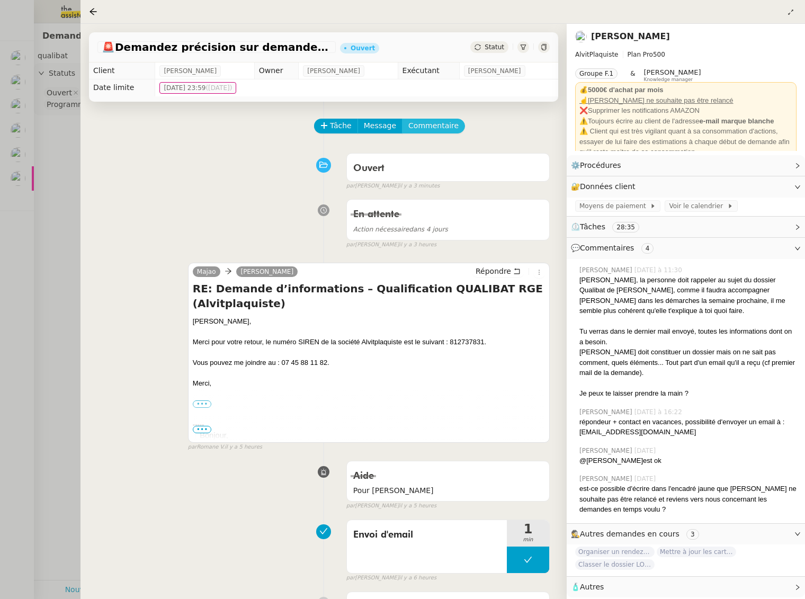
click at [427, 132] on button "Commentaire" at bounding box center [433, 126] width 63 height 15
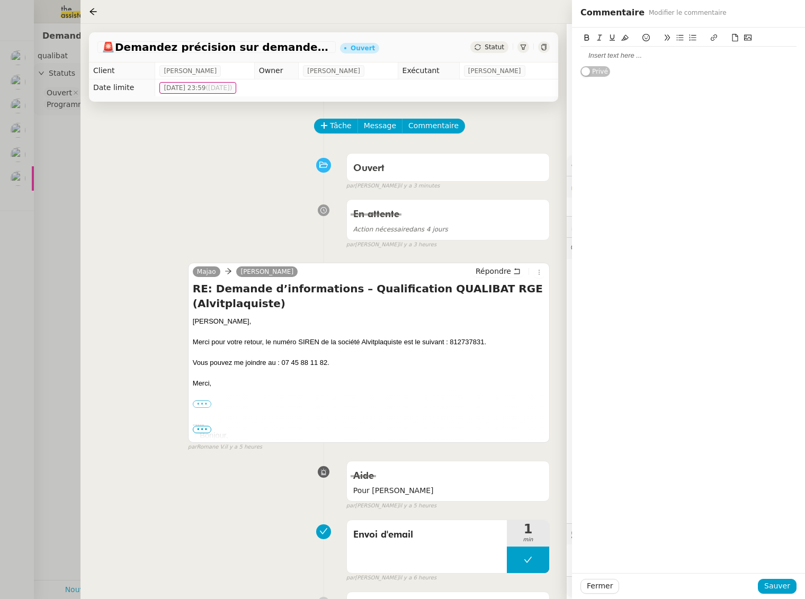
click at [585, 54] on div at bounding box center [688, 56] width 216 height 10
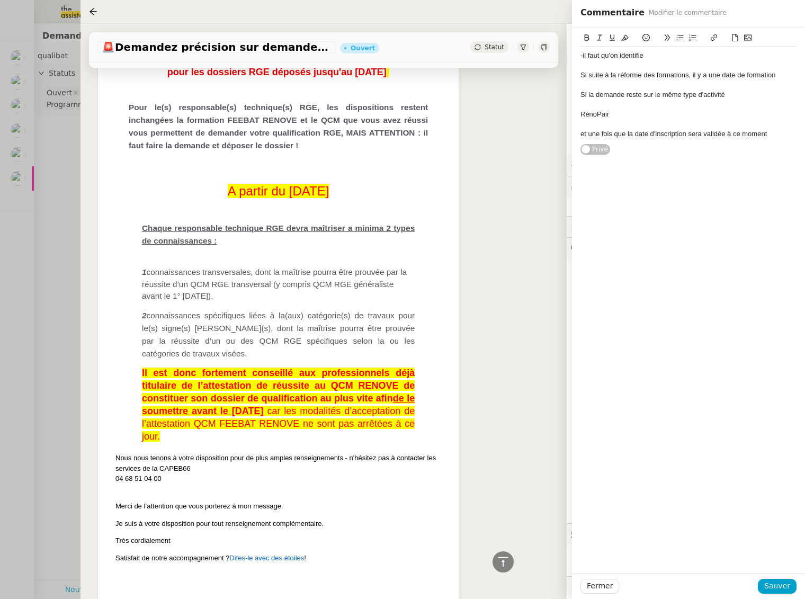
scroll to position [7616, 0]
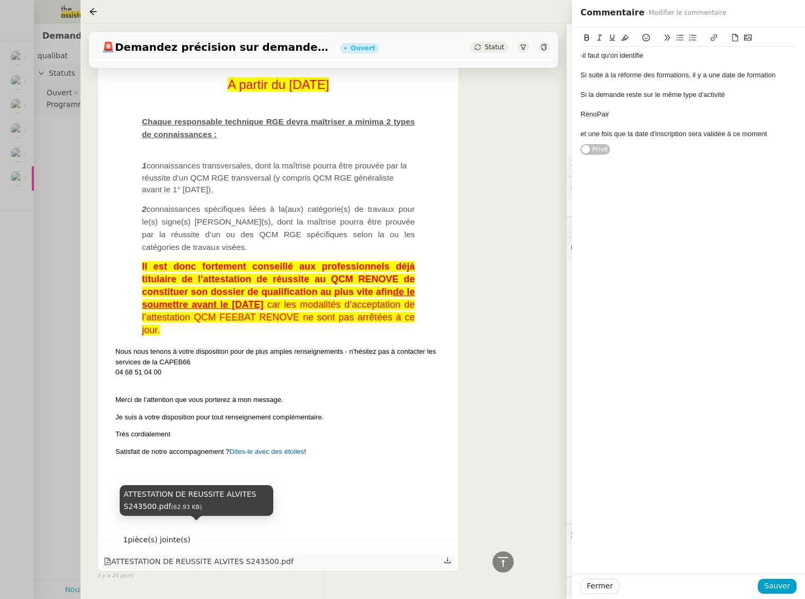
click at [166, 555] on div "ATTESTATION DE REUSSITE ALVITES S243500.pdf" at bounding box center [199, 561] width 190 height 12
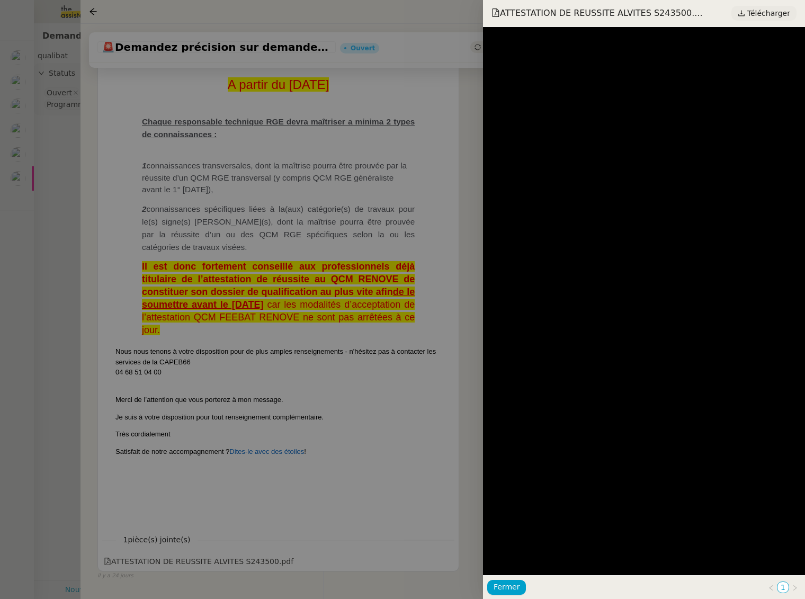
click at [769, 14] on span "Télécharger" at bounding box center [768, 13] width 43 height 14
click at [216, 295] on div at bounding box center [402, 299] width 805 height 599
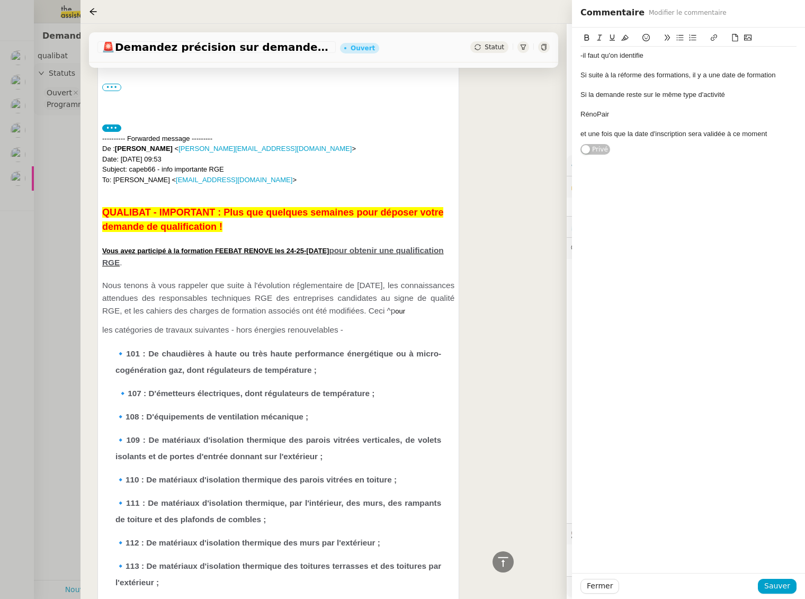
scroll to position [6862, 0]
click at [600, 583] on span "Fermer" at bounding box center [600, 586] width 26 height 12
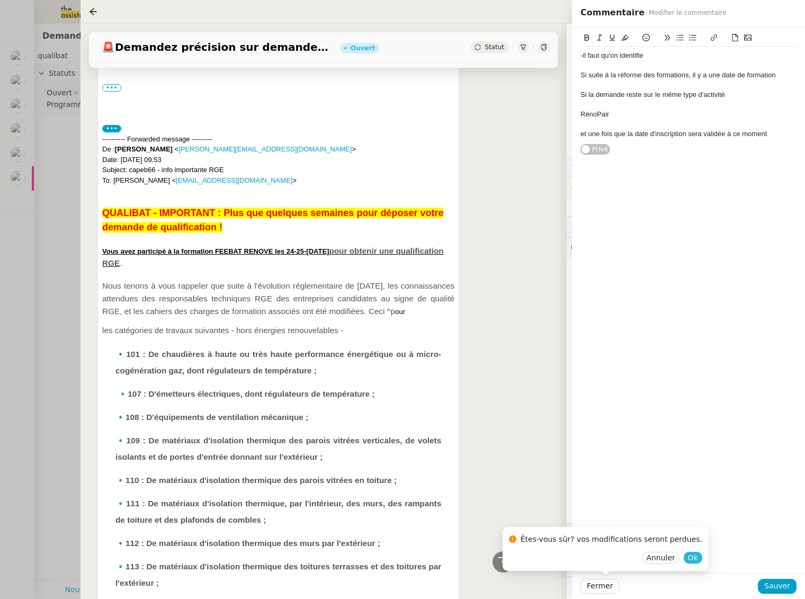
click at [688, 556] on span "Ok" at bounding box center [693, 557] width 10 height 11
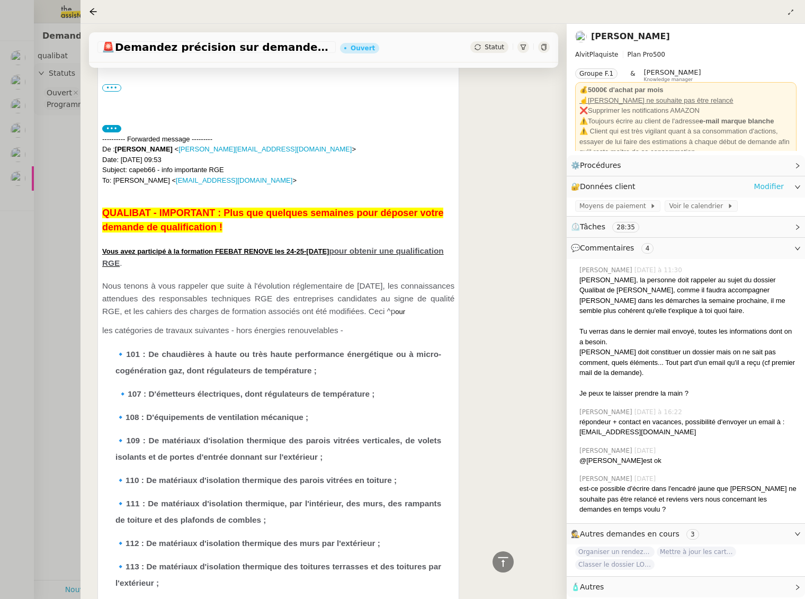
click at [761, 185] on link "Modifier" at bounding box center [768, 187] width 30 height 12
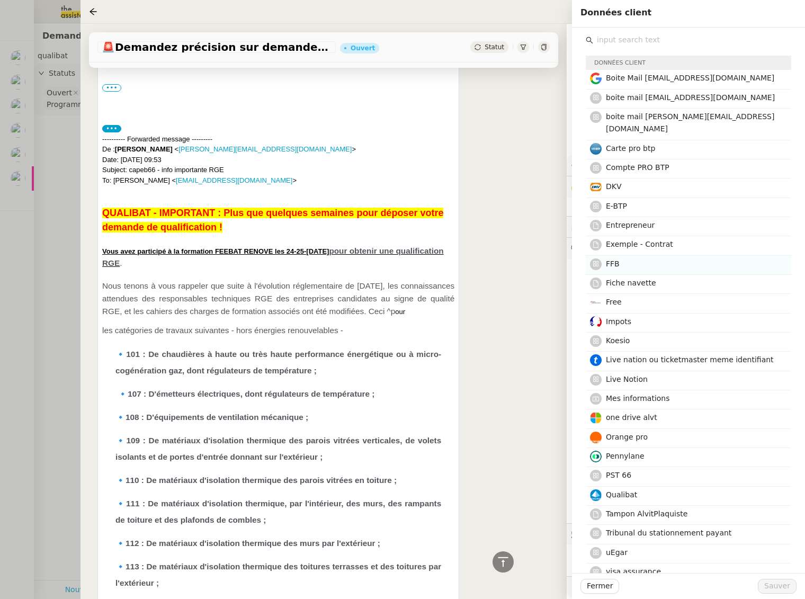
click at [631, 258] on h4 "FFB" at bounding box center [695, 264] width 179 height 12
click at [602, 587] on span "Fermer" at bounding box center [600, 586] width 26 height 12
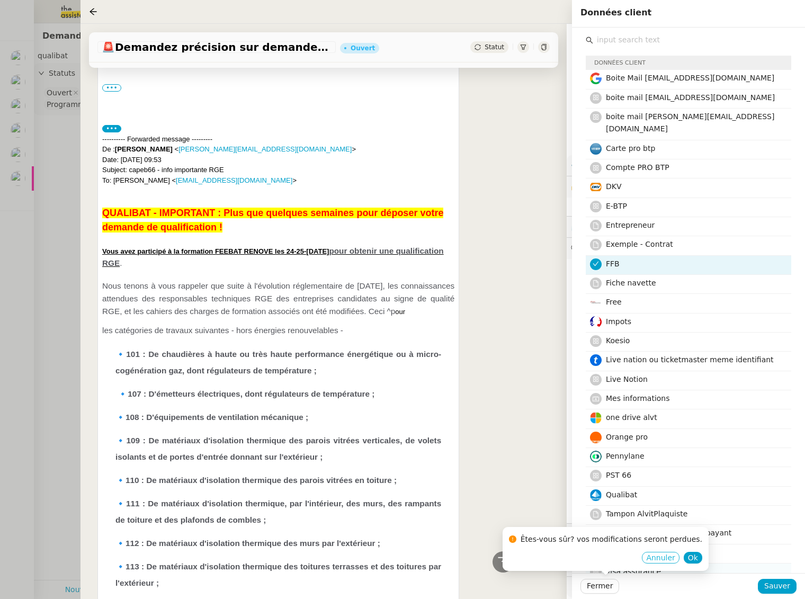
click at [652, 554] on span "Annuler" at bounding box center [660, 557] width 29 height 11
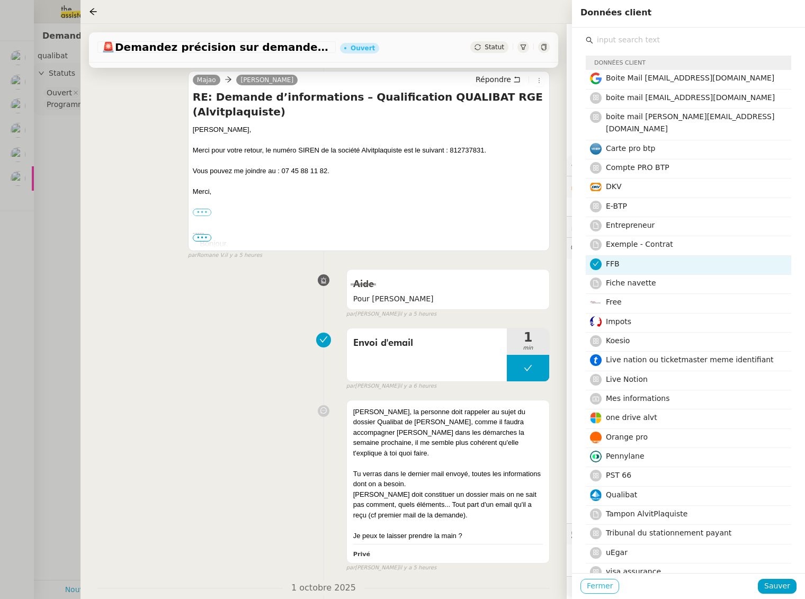
scroll to position [190, 0]
click at [608, 588] on span "Fermer" at bounding box center [600, 586] width 26 height 12
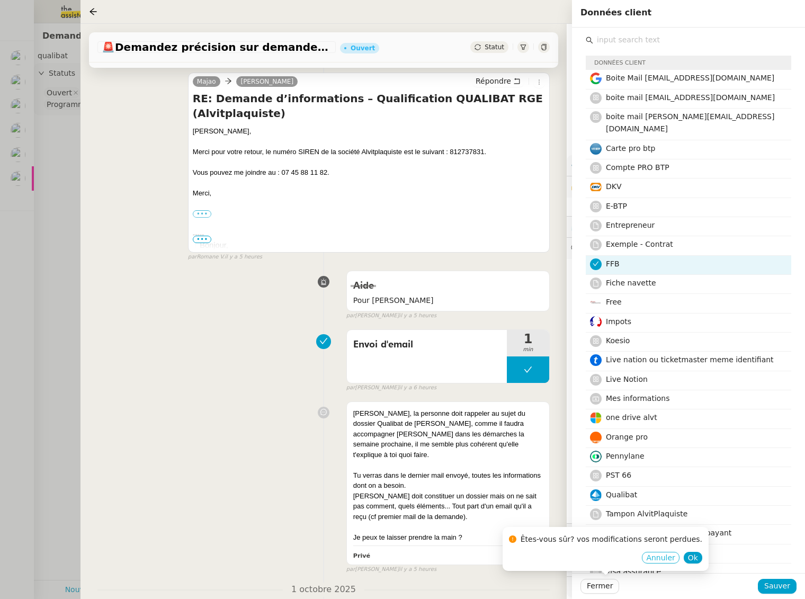
drag, startPoint x: 652, startPoint y: 560, endPoint x: 754, endPoint y: 585, distance: 104.7
click at [652, 560] on span "Annuler" at bounding box center [660, 557] width 29 height 11
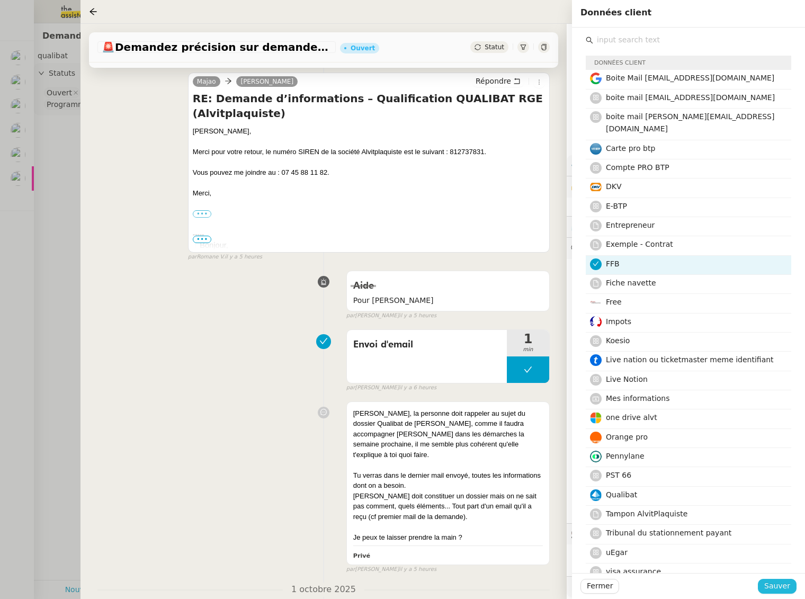
click at [765, 582] on button "Sauver" at bounding box center [777, 586] width 39 height 15
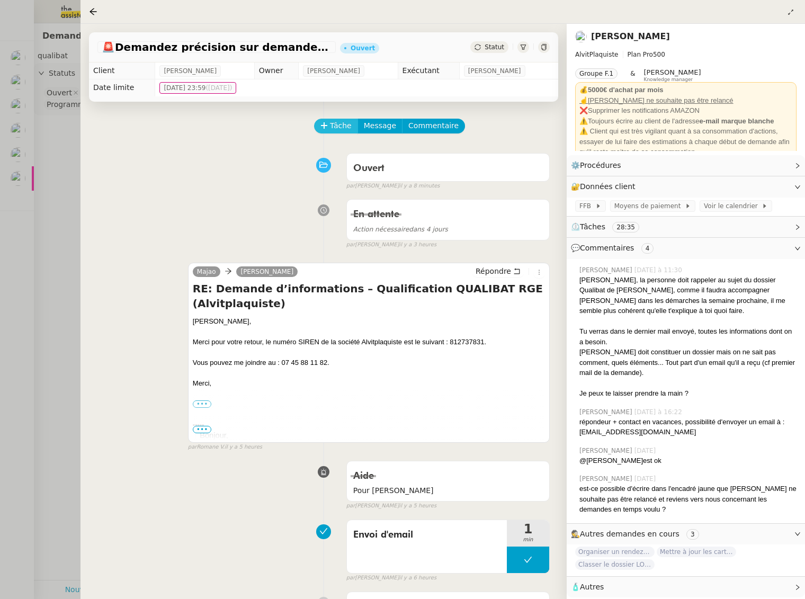
click at [347, 124] on span "Tâche" at bounding box center [341, 126] width 22 height 12
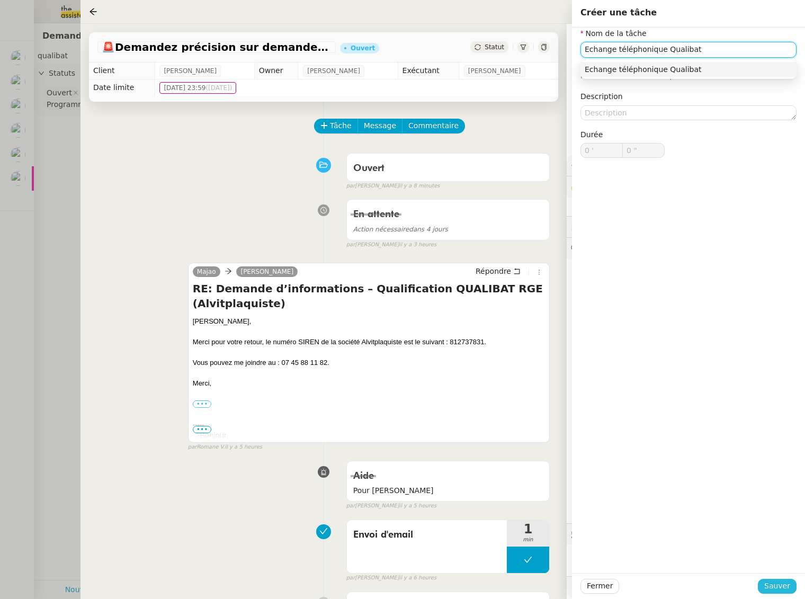
type input "Echange téléphonique Qualibat"
drag, startPoint x: 774, startPoint y: 584, endPoint x: 758, endPoint y: 569, distance: 21.7
click at [773, 584] on span "Sauver" at bounding box center [777, 586] width 26 height 12
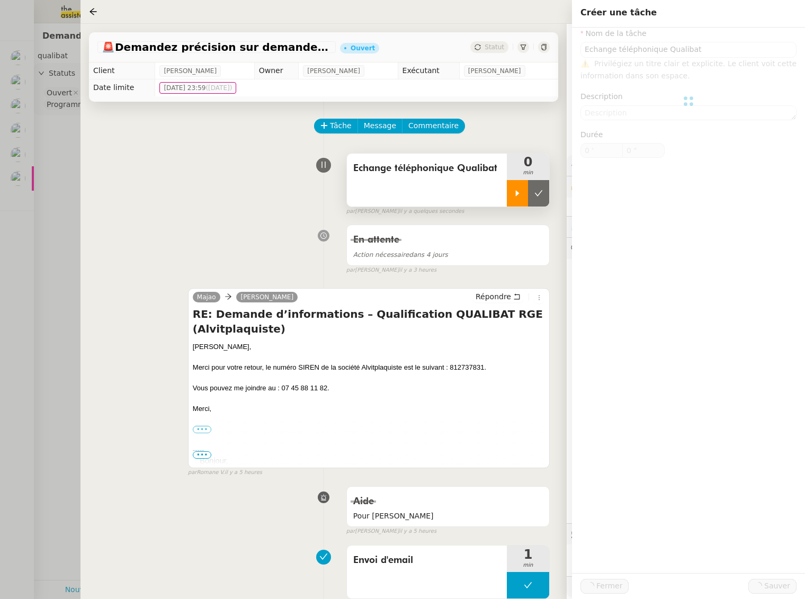
click at [514, 195] on icon at bounding box center [517, 193] width 8 height 8
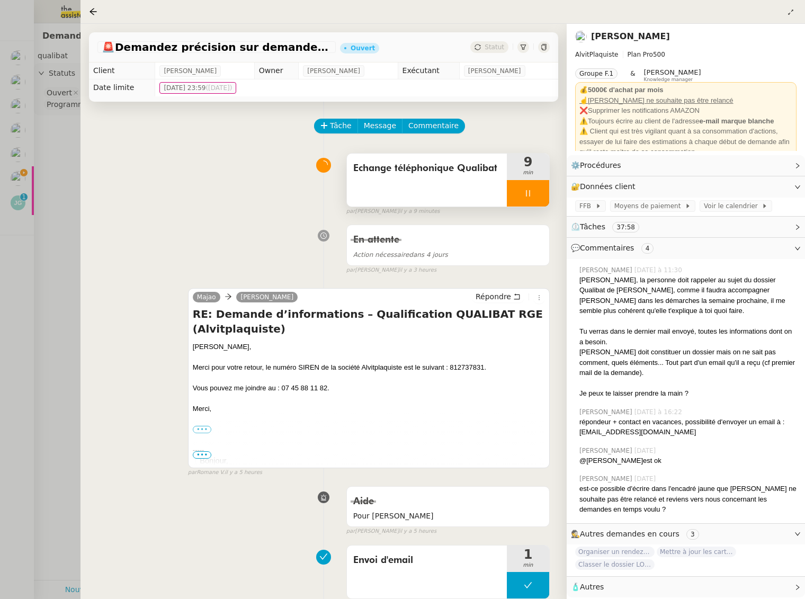
click at [529, 202] on div at bounding box center [528, 193] width 42 height 26
click at [533, 194] on button at bounding box center [538, 193] width 21 height 26
click at [435, 123] on span "Commentaire" at bounding box center [433, 126] width 50 height 12
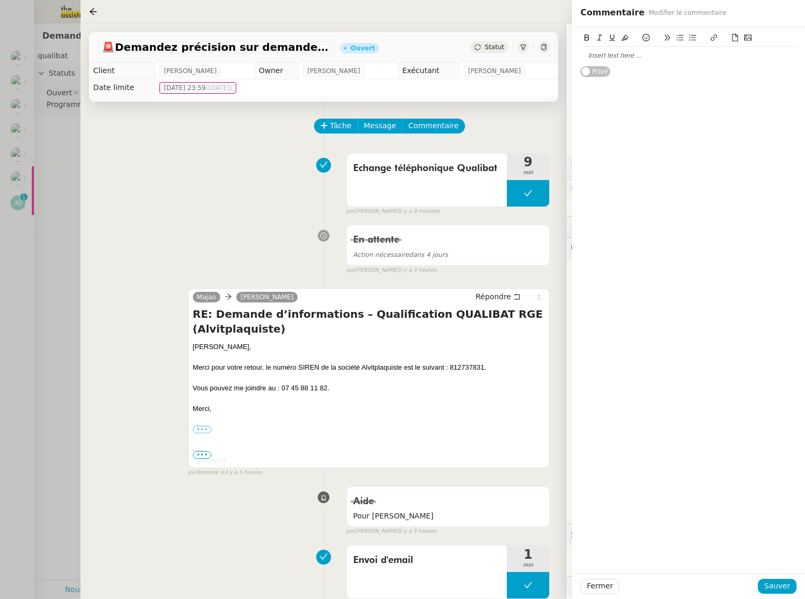
click at [717, 37] on button at bounding box center [713, 38] width 13 height 12
click at [734, 37] on icon at bounding box center [734, 37] width 7 height 7
click at [783, 586] on span "Sauver" at bounding box center [777, 586] width 26 height 12
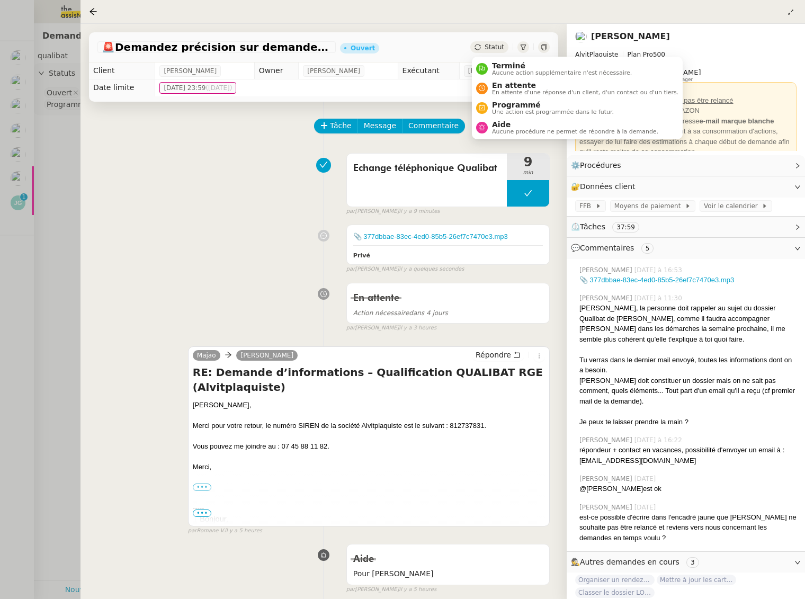
click at [490, 50] on span "Statut" at bounding box center [494, 46] width 20 height 7
click at [508, 129] on span "Aucune procédure ne permet de répondre à la demande." at bounding box center [575, 132] width 166 height 6
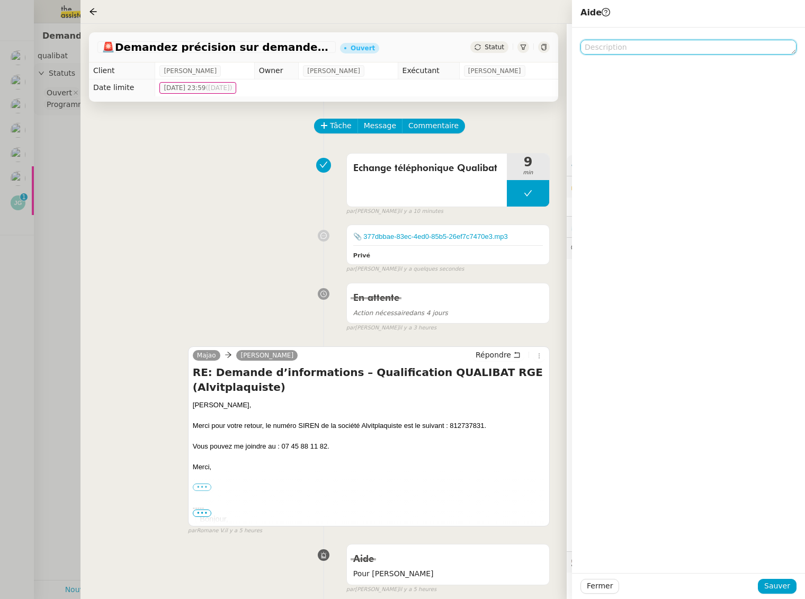
click at [629, 50] on textarea at bounding box center [688, 47] width 216 height 15
type textarea "Pour Anna"
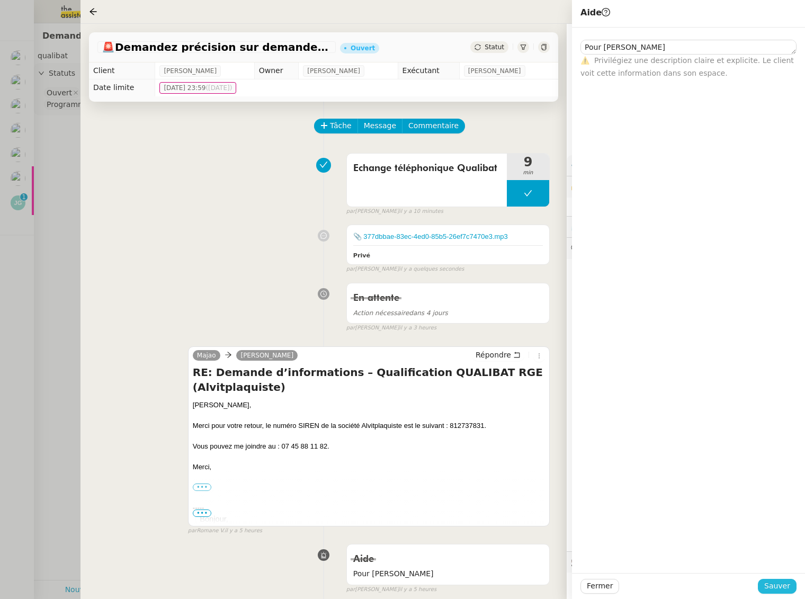
drag, startPoint x: 773, startPoint y: 590, endPoint x: 625, endPoint y: 500, distance: 173.0
click at [773, 590] on span "Sauver" at bounding box center [777, 586] width 26 height 12
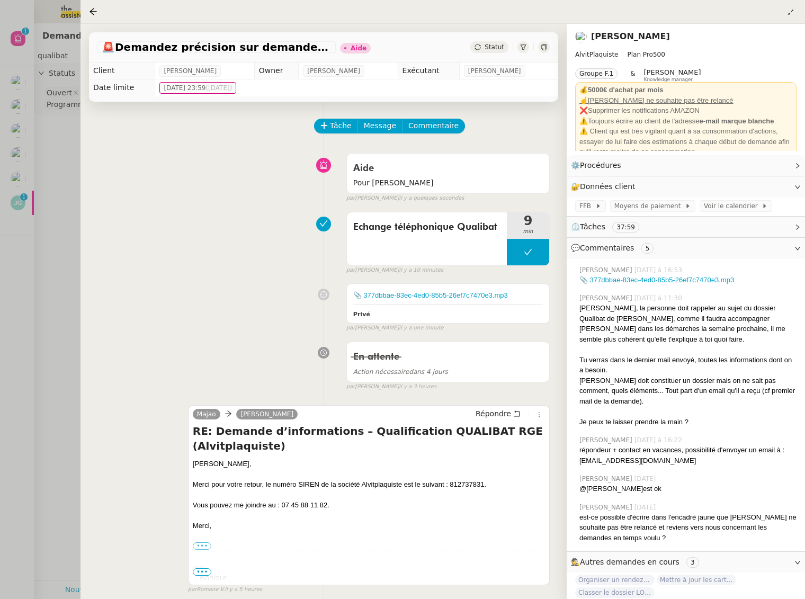
drag, startPoint x: 33, startPoint y: 262, endPoint x: 28, endPoint y: 250, distance: 12.6
click at [32, 262] on div at bounding box center [402, 299] width 805 height 599
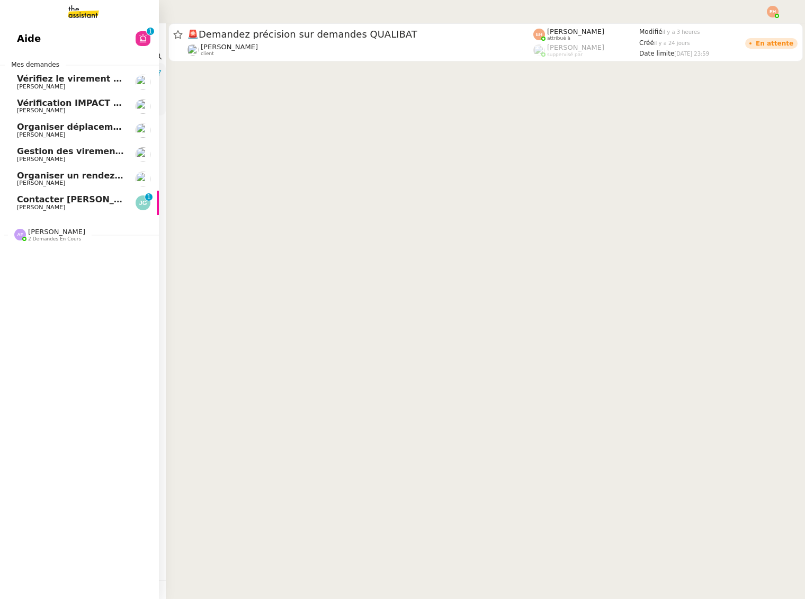
click at [24, 239] on div at bounding box center [20, 235] width 12 height 12
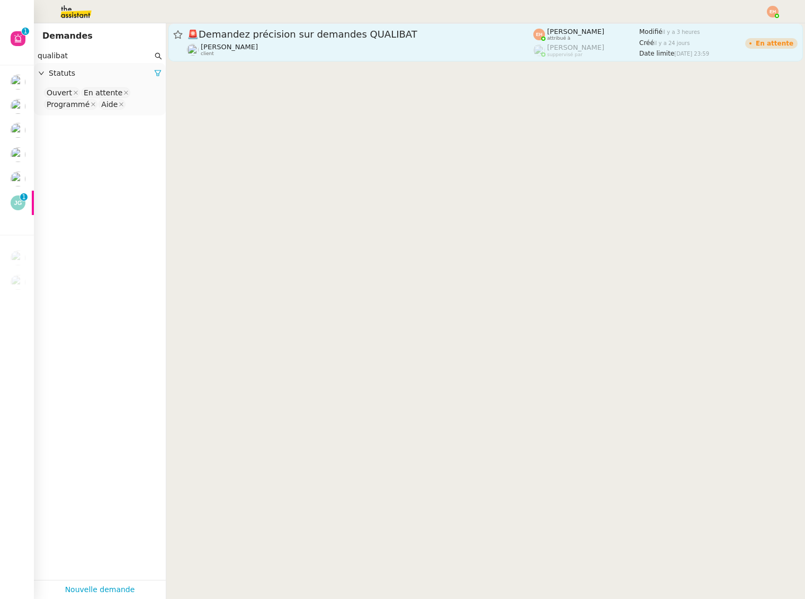
click at [370, 37] on span "🚨 Demandez précision sur demandes QUALIBAT" at bounding box center [360, 35] width 346 height 10
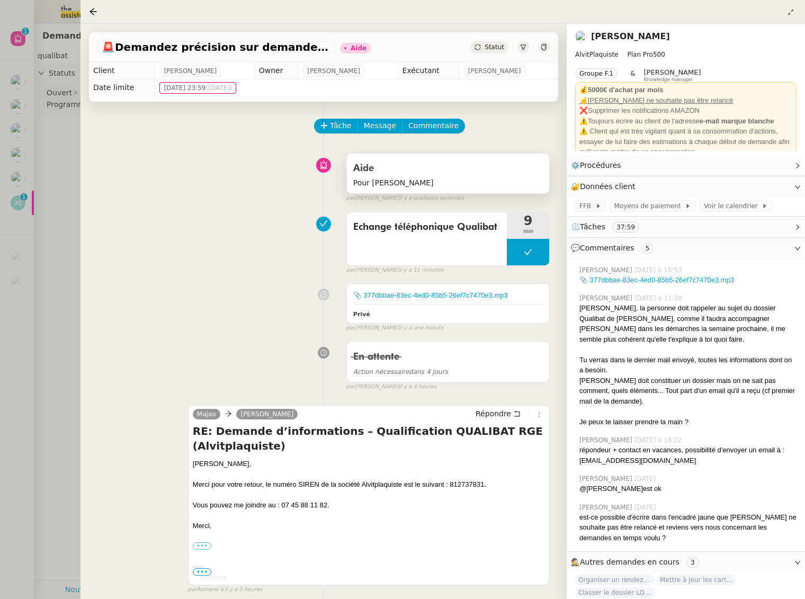
click at [401, 173] on div "Aide" at bounding box center [448, 168] width 190 height 17
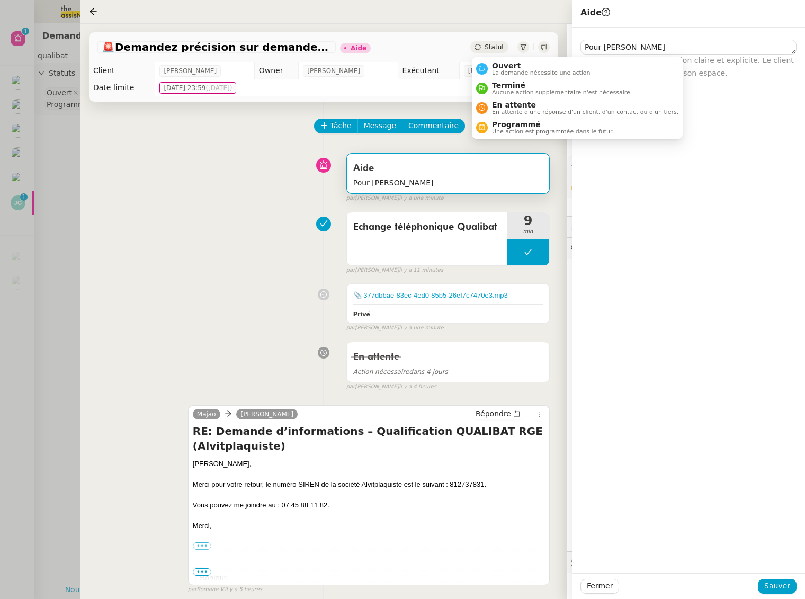
click at [496, 51] on div "Statut" at bounding box center [489, 47] width 38 height 12
click at [499, 65] on span "Ouvert" at bounding box center [541, 65] width 98 height 8
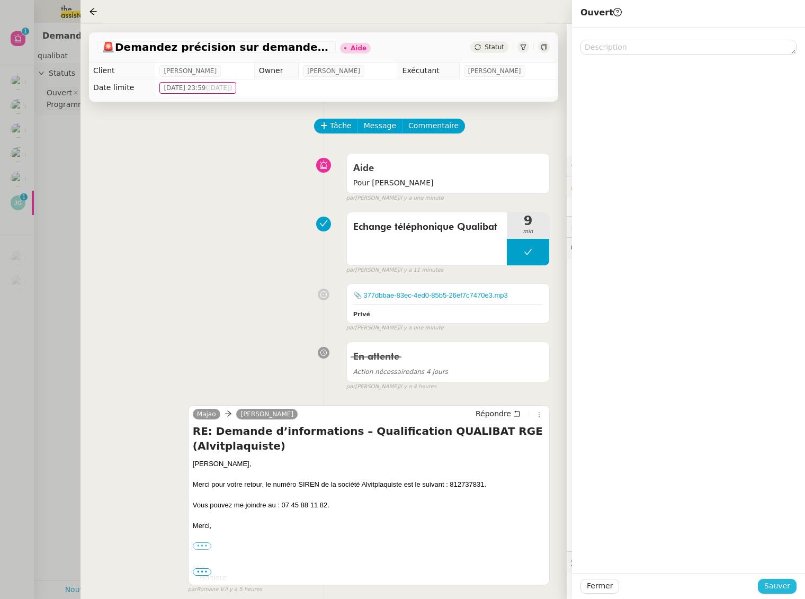
click at [780, 582] on span "Sauver" at bounding box center [777, 586] width 26 height 12
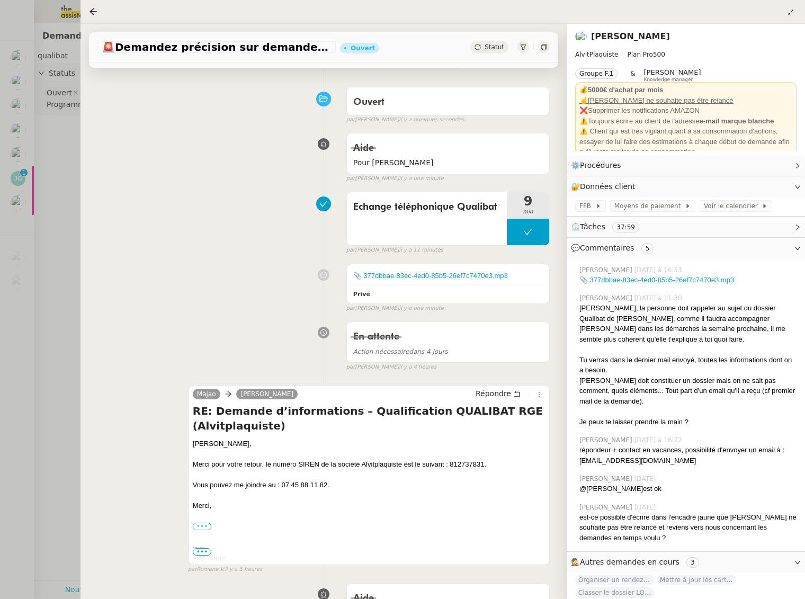
scroll to position [103, 0]
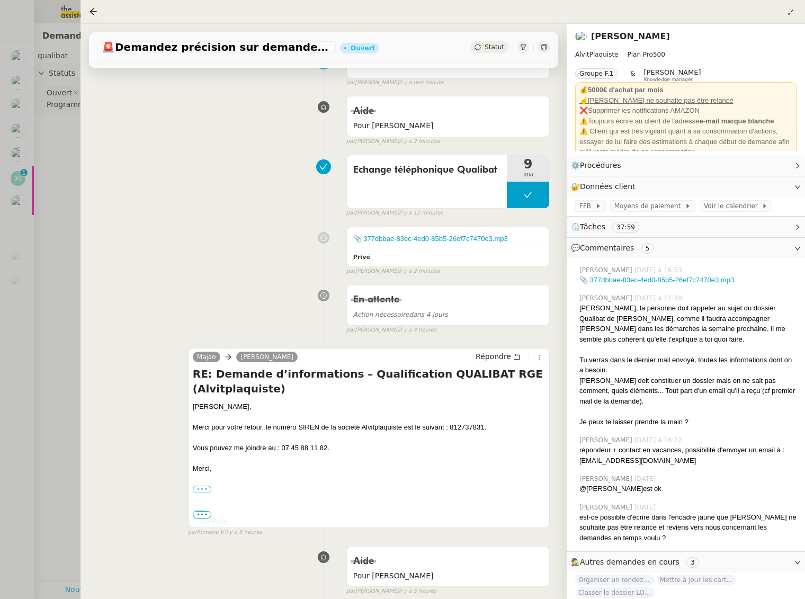
click at [42, 165] on div at bounding box center [402, 299] width 805 height 599
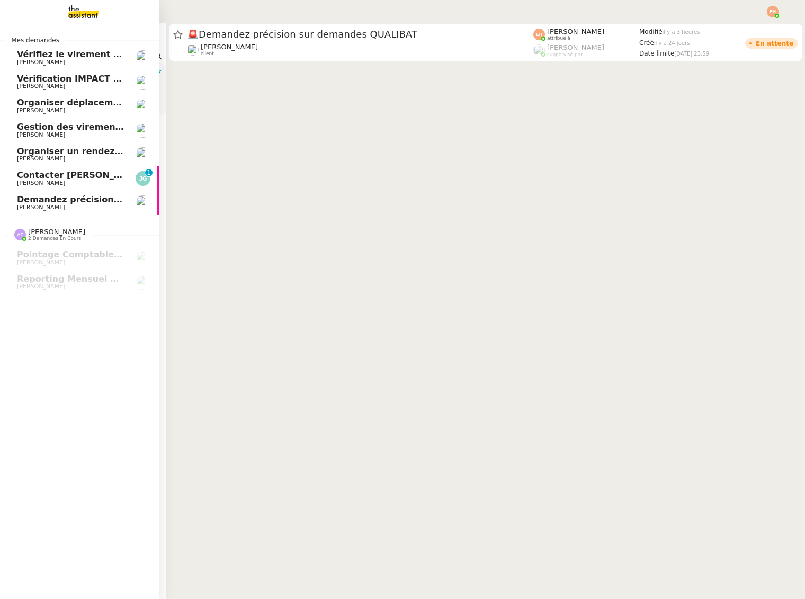
click at [20, 186] on span "[PERSON_NAME]" at bounding box center [41, 182] width 48 height 7
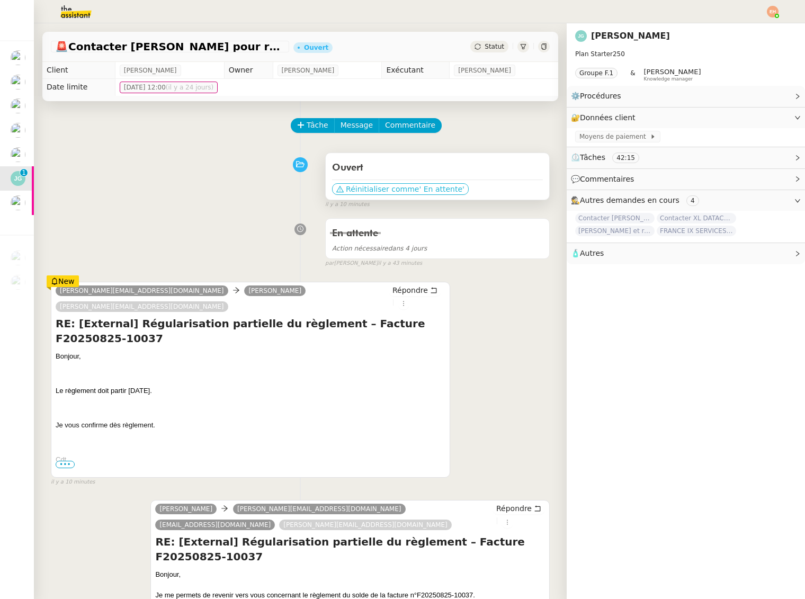
click at [386, 185] on span "Réinitialiser comme" at bounding box center [382, 189] width 73 height 11
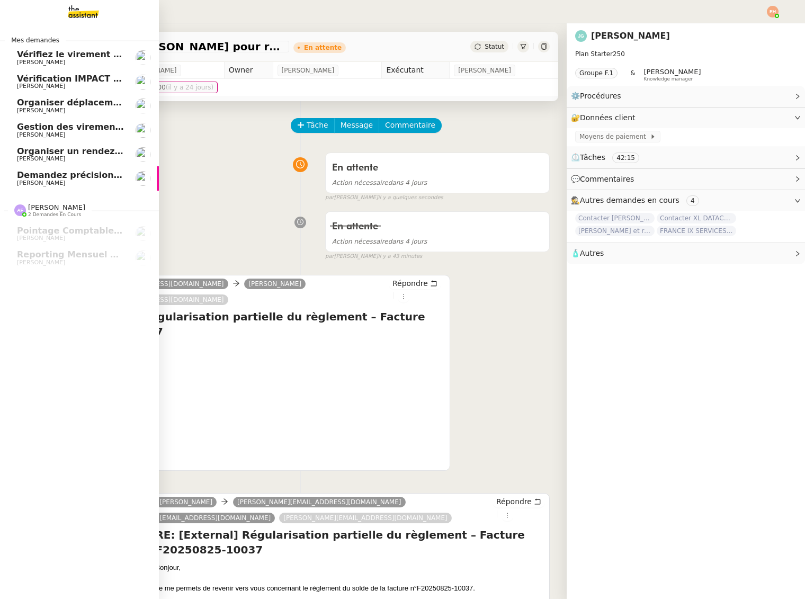
click at [50, 185] on span "[PERSON_NAME]" at bounding box center [70, 183] width 107 height 6
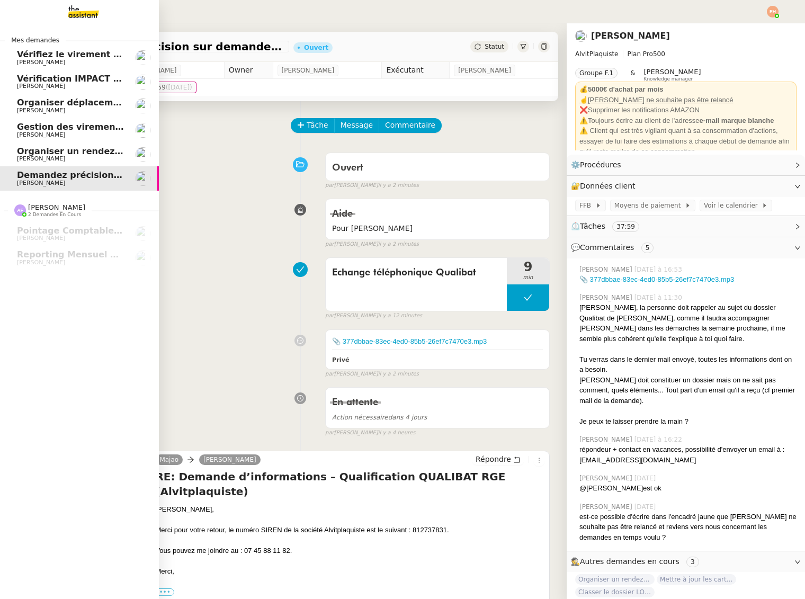
click at [66, 153] on span "Organiser un rendez-vous pour accès FFB" at bounding box center [116, 151] width 199 height 10
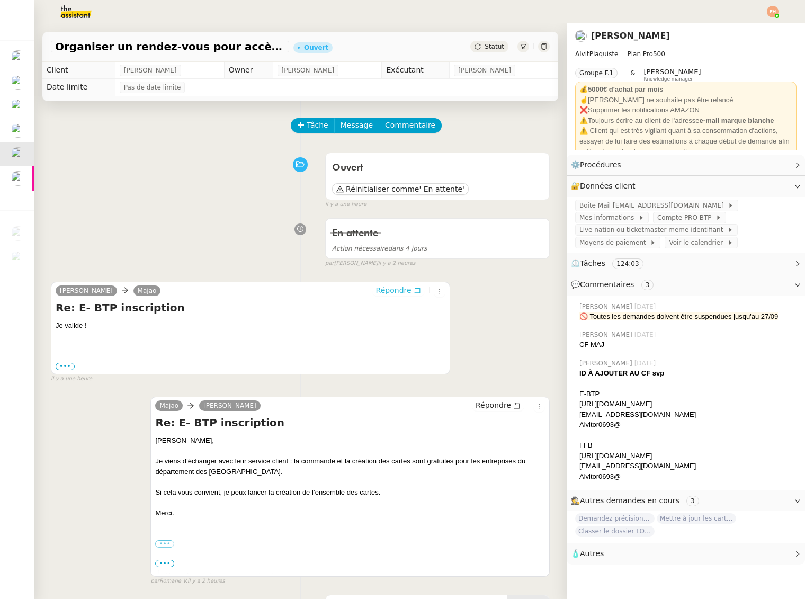
click at [396, 287] on span "Répondre" at bounding box center [393, 290] width 35 height 11
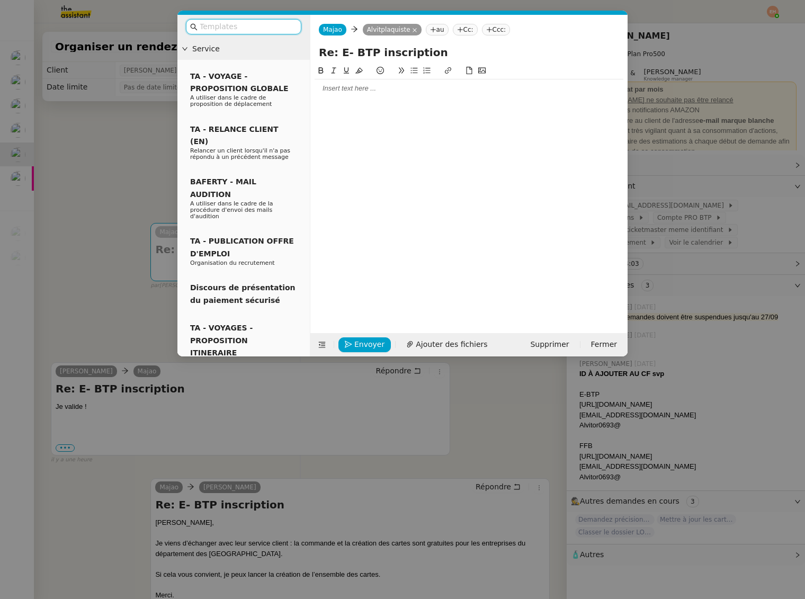
click at [347, 86] on div at bounding box center [469, 89] width 309 height 10
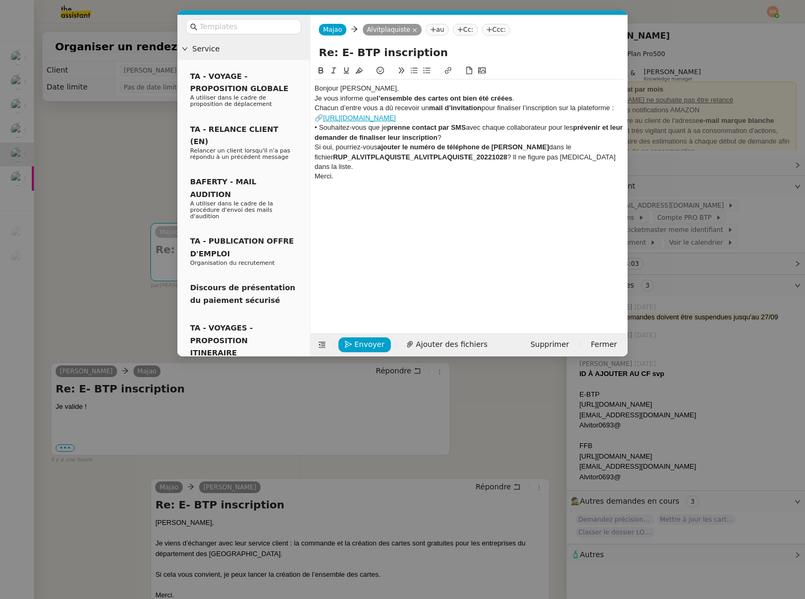
click at [333, 90] on div "Bonjour Vitor," at bounding box center [469, 89] width 309 height 10
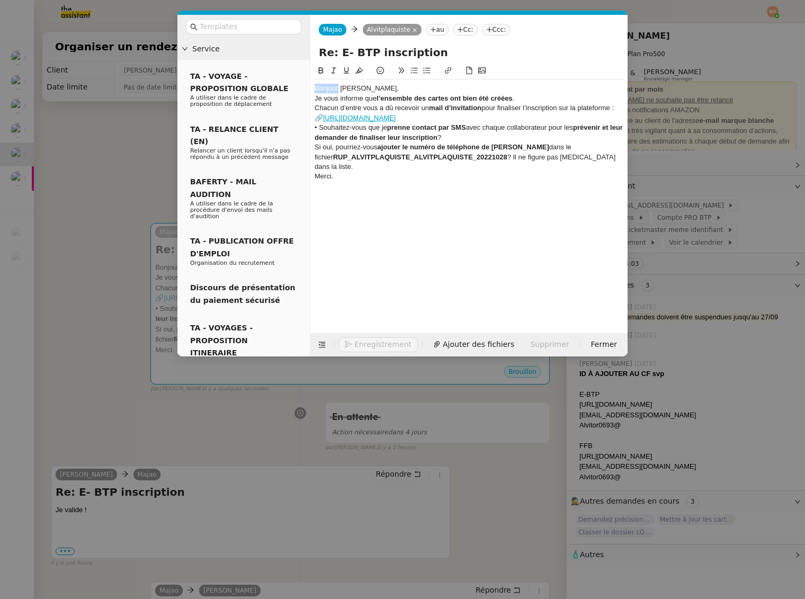
click at [333, 89] on div "Bonjour Vitor," at bounding box center [469, 89] width 309 height 10
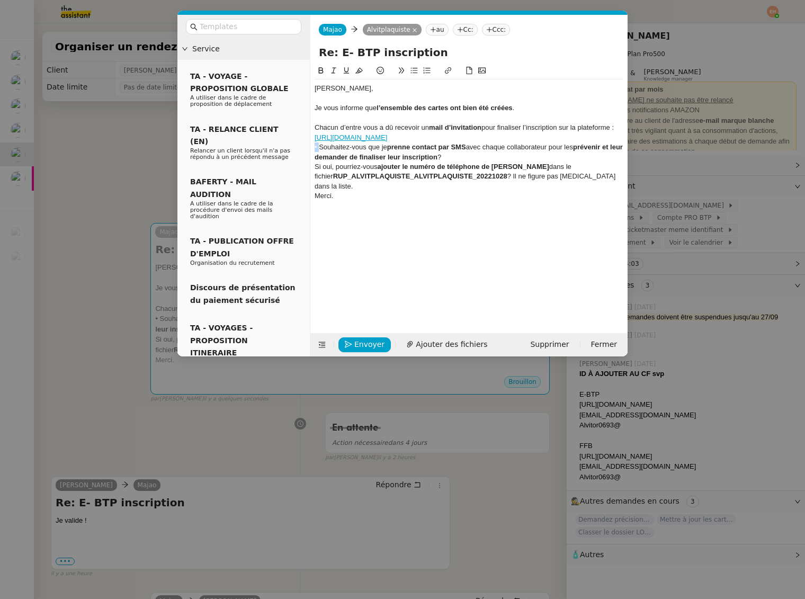
drag, startPoint x: 319, startPoint y: 149, endPoint x: 308, endPoint y: 149, distance: 11.1
click at [308, 149] on nz-layout "Service TA - VOYAGE - PROPOSITION GLOBALE A utiliser dans le cadre de propositi…" at bounding box center [402, 186] width 450 height 342
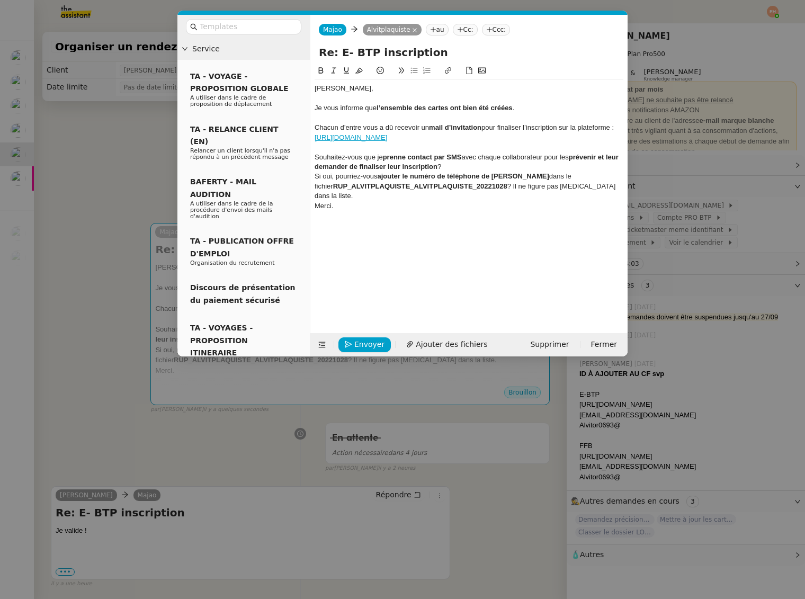
click at [411, 68] on icon at bounding box center [413, 70] width 7 height 7
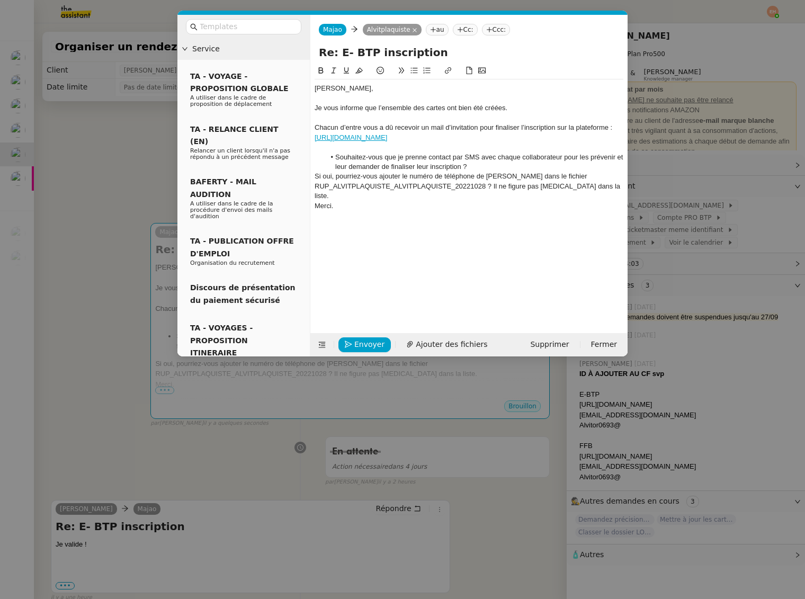
click at [511, 133] on div "Chacun d’entre vous a dû recevoir un mail d’invitation pour finaliser l’inscrip…" at bounding box center [469, 133] width 309 height 20
click at [493, 131] on div "Chacun d’entre vous a dû recevoir un mail d’invitation pour finaliser l’inscrip…" at bounding box center [469, 133] width 309 height 20
click at [470, 136] on div "Chacun d’entre vous a dû recevoir un mail d’invitation pour finaliser l’inscrip…" at bounding box center [469, 133] width 309 height 20
click at [481, 177] on div "Si oui, pourriez-vous ajouter le numéro de téléphone de Yanis dans le fichier R…" at bounding box center [469, 186] width 309 height 29
click at [480, 163] on li "Souhaitez-vous que je prenne contact par SMS avec chaque collaborateur pour les…" at bounding box center [474, 162] width 299 height 20
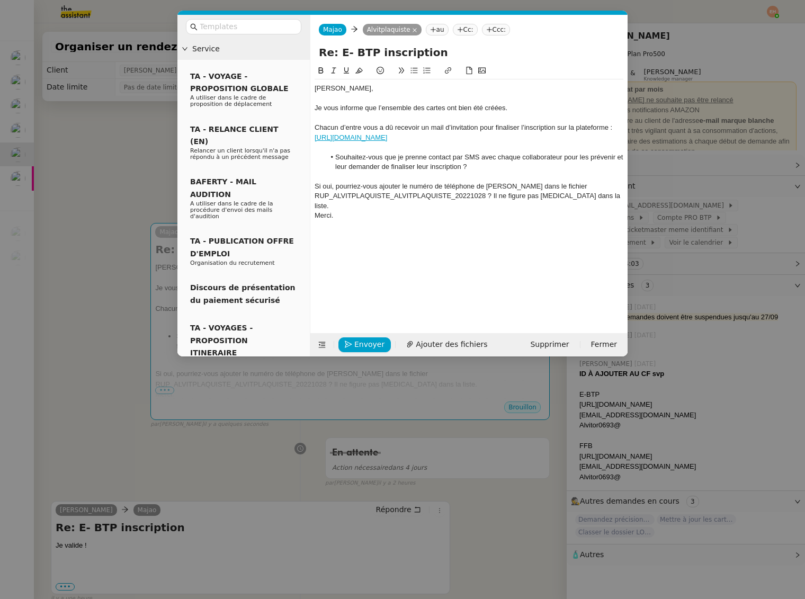
click at [472, 183] on div "Si oui, pourriez-vous ajouter le numéro de téléphone de Yanis dans le fichier R…" at bounding box center [469, 196] width 309 height 29
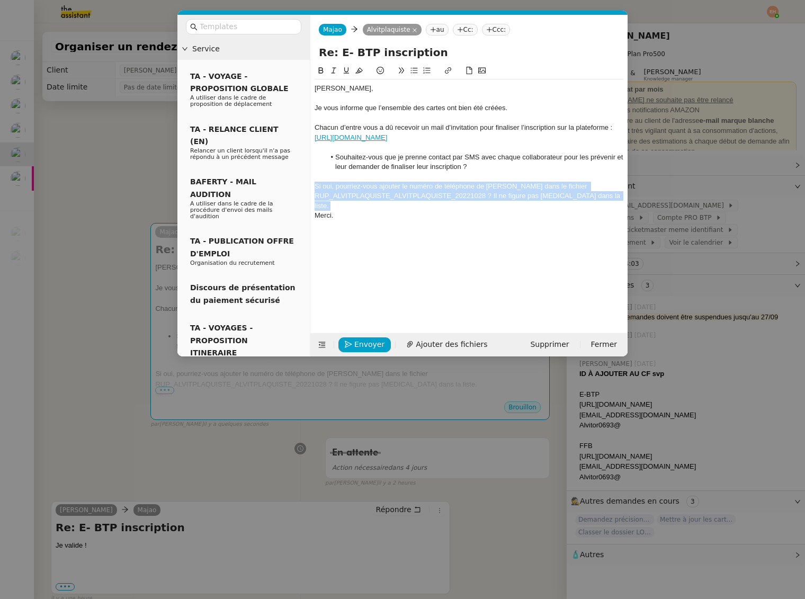
click at [472, 183] on div "Si oui, pourriez-vous ajouter le numéro de téléphone de Yanis dans le fichier R…" at bounding box center [469, 196] width 309 height 29
drag, startPoint x: 494, startPoint y: 196, endPoint x: 507, endPoint y: 211, distance: 19.5
click at [494, 196] on div "Si oui, pourriez-vous ajouter le numéro de téléphone de Yanis dans le fichier R…" at bounding box center [469, 196] width 309 height 29
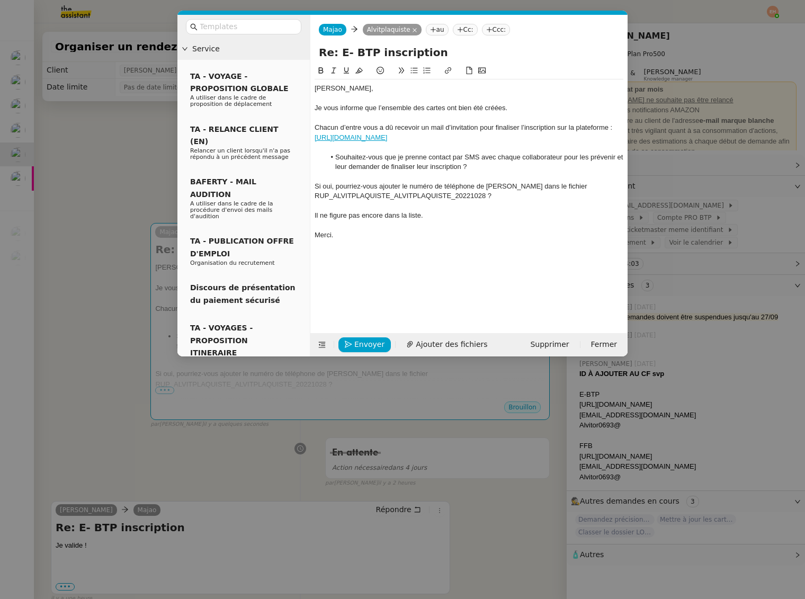
click at [401, 217] on div "Il ne figure pas encore dans la liste." at bounding box center [469, 216] width 309 height 10
click at [368, 186] on div "Si oui, pourriez-vous ajouter le numéro de téléphone de Yanis dans le fichier R…" at bounding box center [469, 192] width 309 height 20
click at [411, 69] on icon at bounding box center [413, 70] width 7 height 7
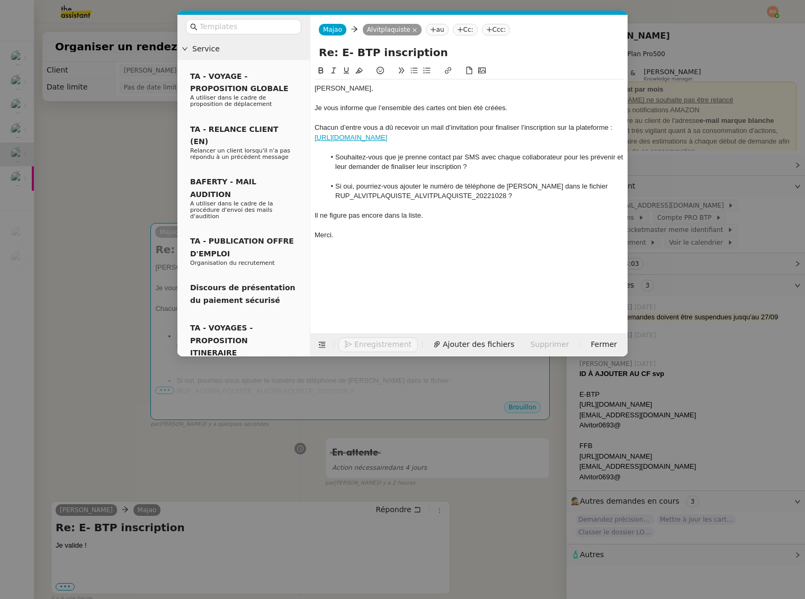
click at [363, 216] on div "Il ne figure pas encore dans la liste." at bounding box center [469, 216] width 309 height 10
click at [454, 215] on div "J'ai ajouté la ligne le concernant dans le fichier mais je n'avais pas son numé…" at bounding box center [469, 216] width 309 height 10
click at [459, 216] on div "J'ai ajouté la ligne le concernant dans le fichier mais je n'avais pas son numé…" at bounding box center [469, 216] width 309 height 10
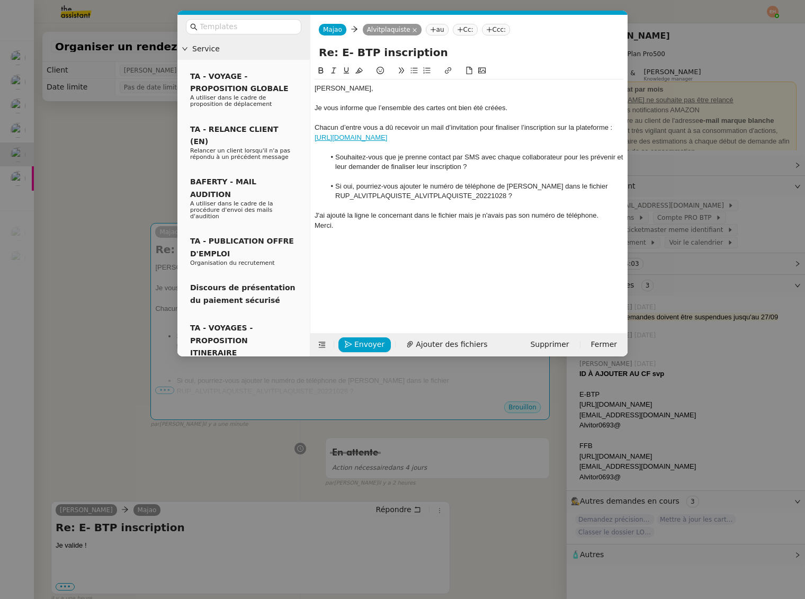
click at [0, 0] on lt-span ", mais" at bounding box center [0, 0] width 0 height 0
click at [402, 223] on div "Merci." at bounding box center [469, 226] width 309 height 10
click at [404, 217] on div "J'ai ajouté la ligne le concernant dans le fichier, mais je n'avais pas son num…" at bounding box center [469, 216] width 309 height 10
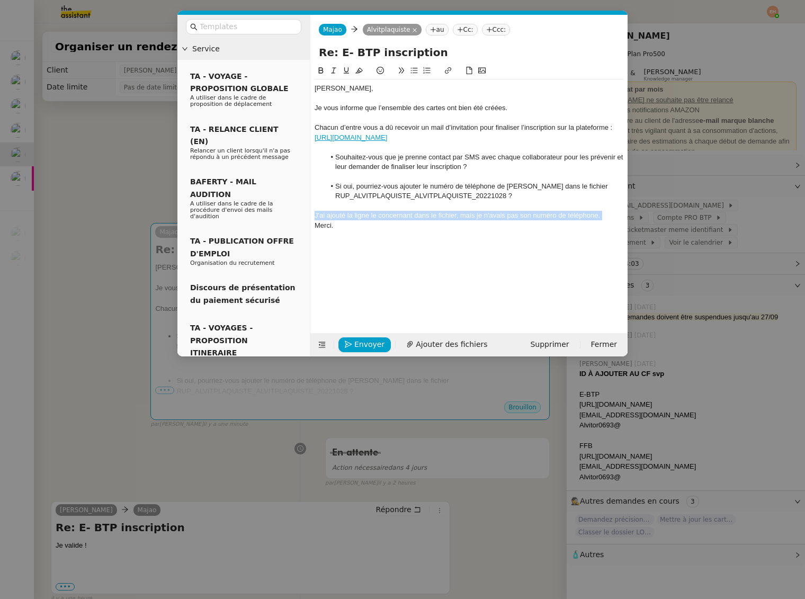
click at [403, 217] on div "J'ai ajouté la ligne le concernant dans le fichier, mais je n'avais pas son num…" at bounding box center [469, 216] width 309 height 10
click at [352, 339] on button "Envoyer" at bounding box center [364, 344] width 52 height 15
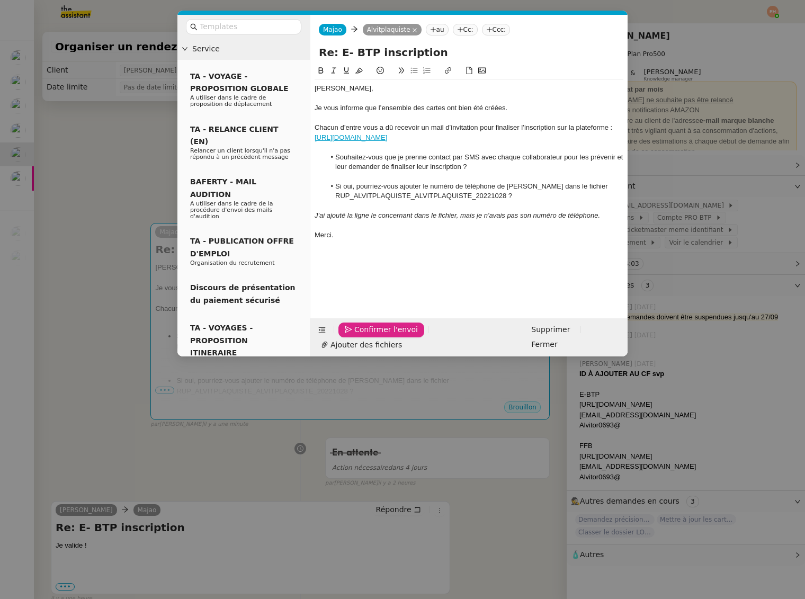
click at [352, 337] on button "Confirmer l'envoi" at bounding box center [381, 329] width 86 height 15
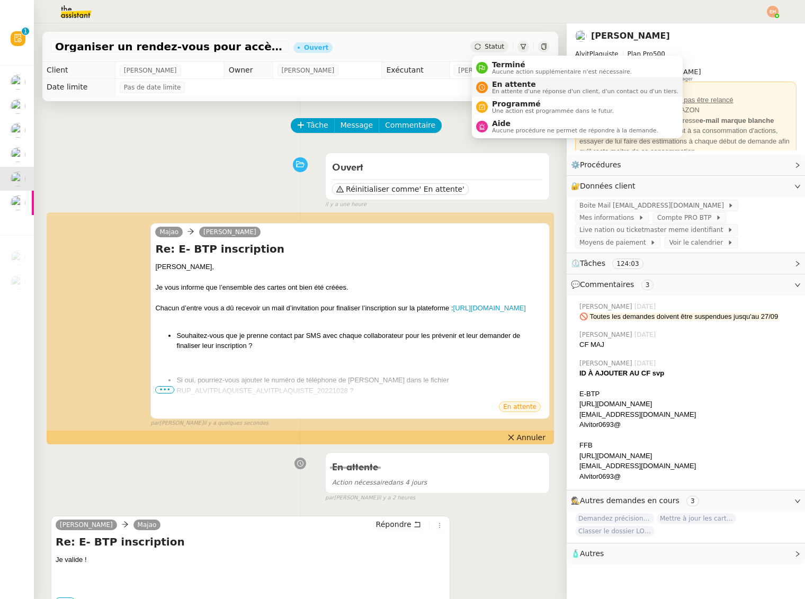
click at [498, 83] on span "En attente" at bounding box center [585, 84] width 186 height 8
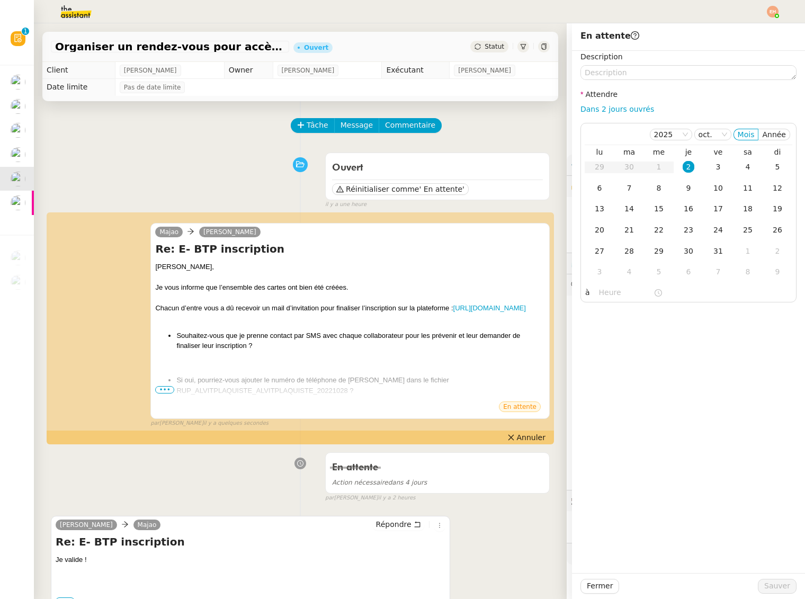
click at [611, 114] on div "Dans 2 jours ouvrés" at bounding box center [688, 109] width 216 height 12
drag, startPoint x: 612, startPoint y: 108, endPoint x: 702, endPoint y: 222, distance: 145.5
click at [612, 108] on link "Dans 2 jours ouvrés" at bounding box center [617, 109] width 74 height 8
type input "07:00"
drag, startPoint x: 774, startPoint y: 581, endPoint x: 672, endPoint y: 466, distance: 152.7
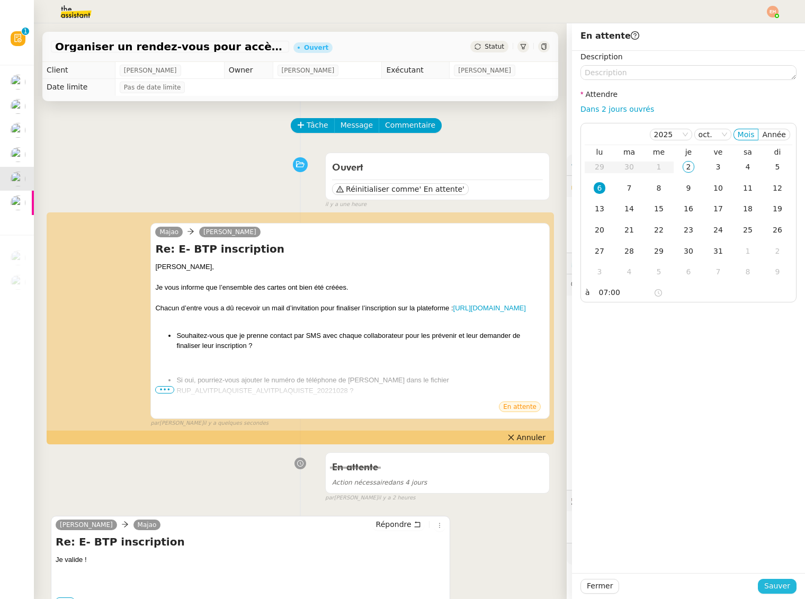
click at [774, 580] on span "Sauver" at bounding box center [777, 586] width 26 height 12
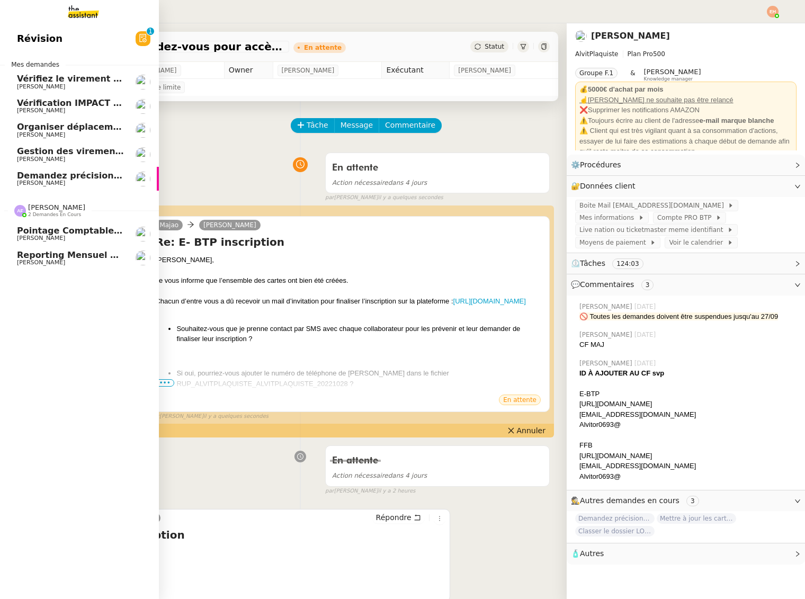
click at [19, 198] on span "Anna Florent 2 demandes en cours" at bounding box center [83, 206] width 159 height 22
click at [44, 177] on span "Demandez précision sur demandes QUALIBAT" at bounding box center [125, 175] width 217 height 10
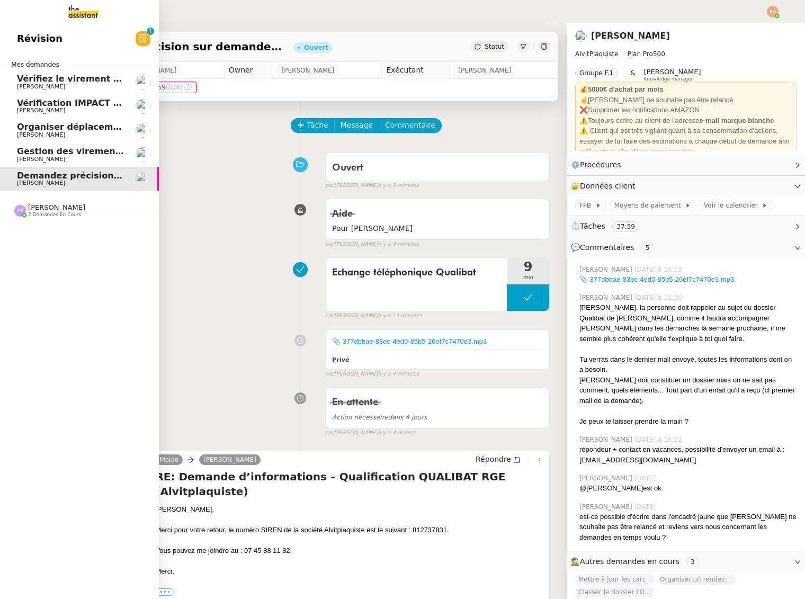
click at [84, 140] on link "Organiser déplacement à Kranj Céline MAS" at bounding box center [79, 130] width 159 height 24
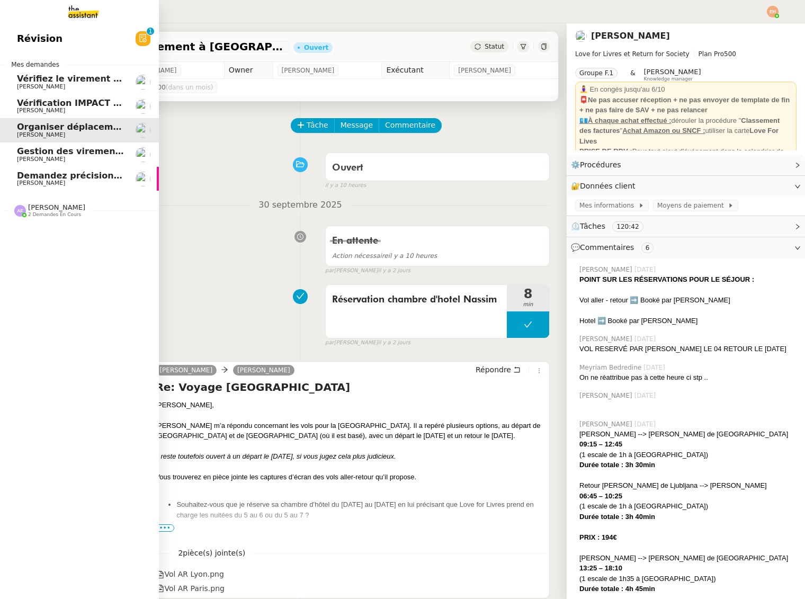
click at [73, 92] on link "Vérifiez le virement de 10 K€ Céline MAS" at bounding box center [79, 82] width 159 height 24
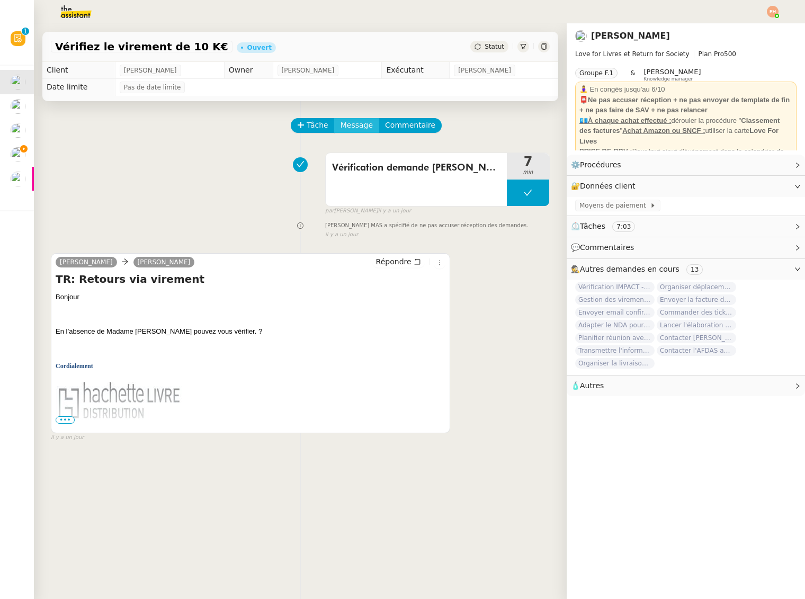
click at [362, 119] on span "Message" at bounding box center [356, 125] width 32 height 12
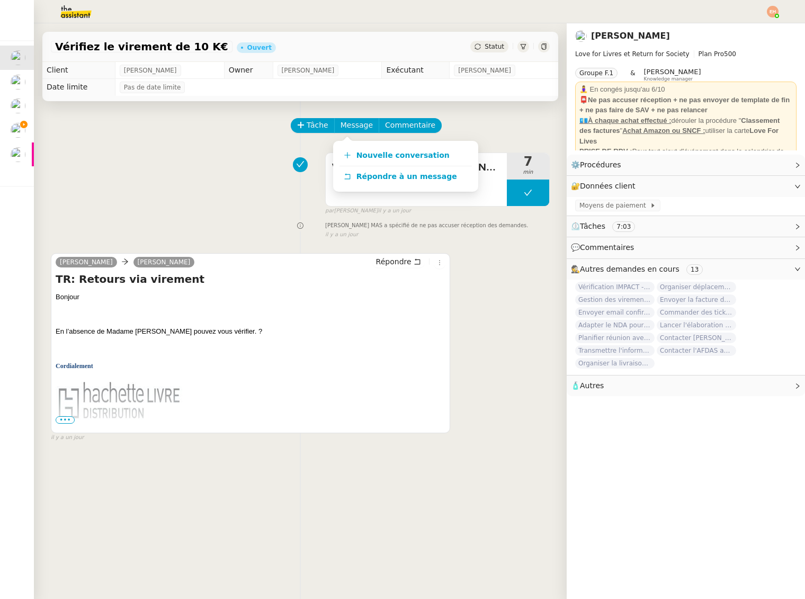
click at [71, 14] on img at bounding box center [67, 11] width 82 height 23
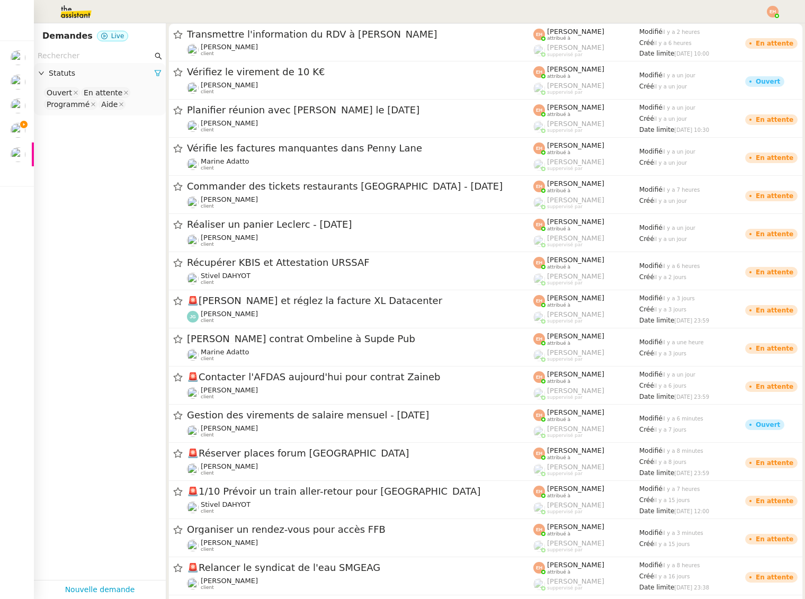
click at [75, 52] on input "text" at bounding box center [95, 56] width 115 height 12
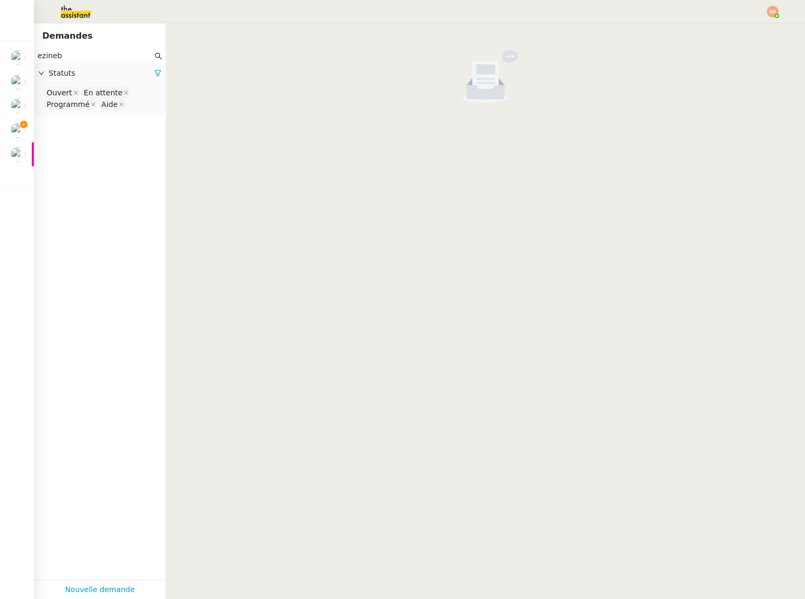
click at [93, 60] on input "ezineb" at bounding box center [95, 56] width 115 height 12
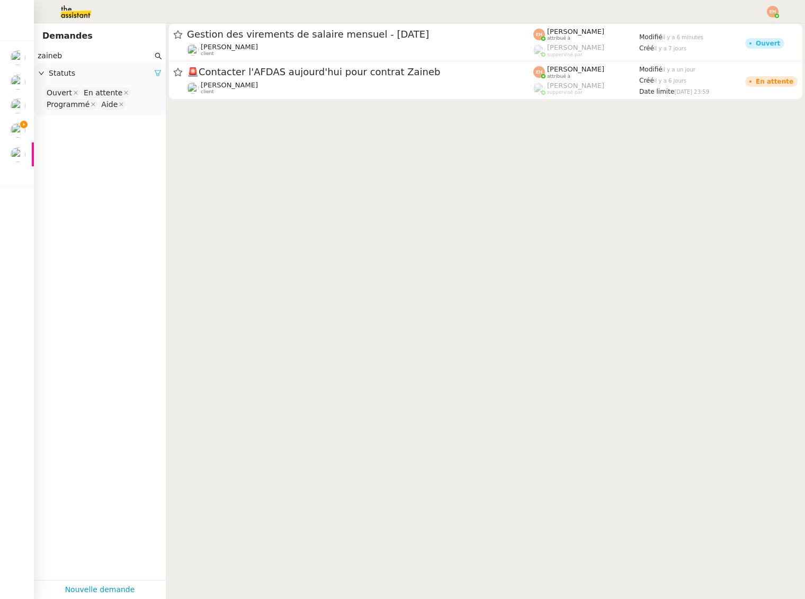
type input "zaineb"
click at [158, 70] on icon at bounding box center [158, 73] width 6 height 6
click at [138, 72] on span "Statuts" at bounding box center [105, 73] width 113 height 12
click at [98, 96] on nz-select-top-control "Please select" at bounding box center [99, 92] width 115 height 13
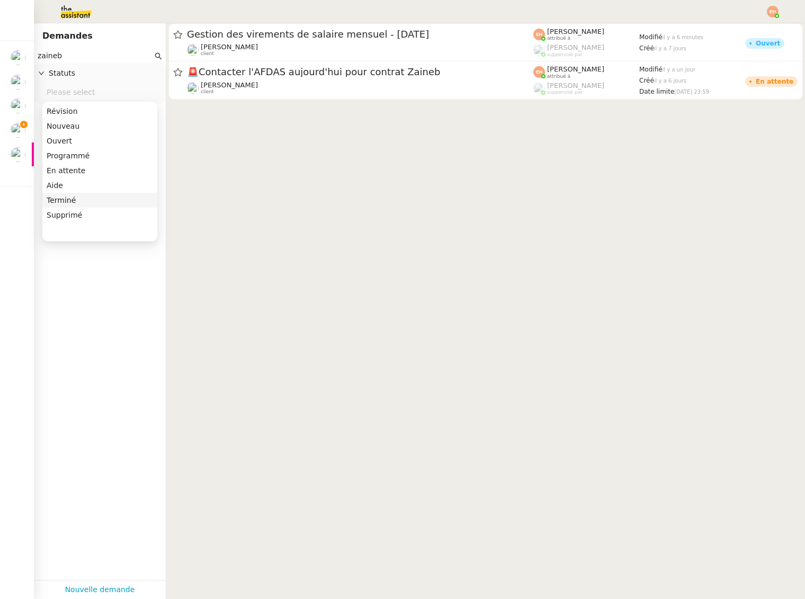
click at [93, 199] on div "Terminé" at bounding box center [100, 200] width 106 height 10
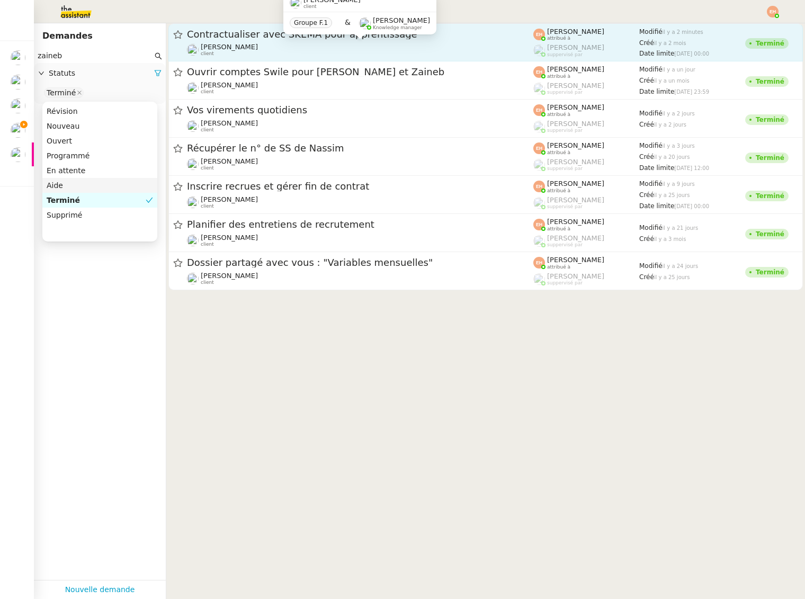
click at [294, 44] on div "Céline MAS client" at bounding box center [360, 50] width 346 height 14
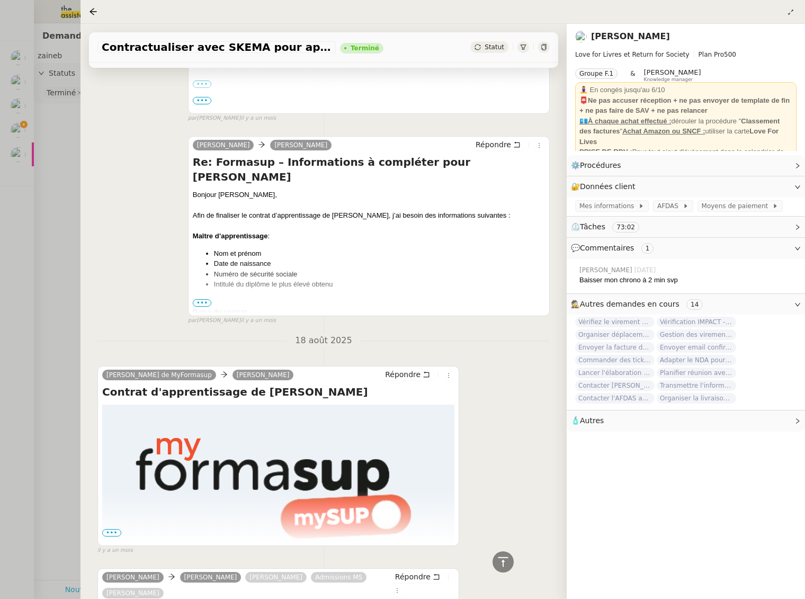
scroll to position [4673, 0]
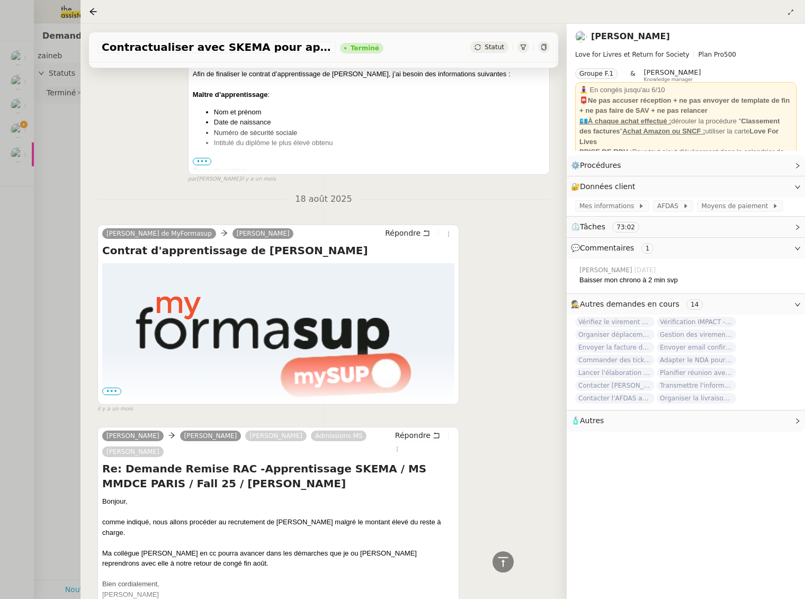
click at [112, 388] on span "•••" at bounding box center [111, 391] width 19 height 7
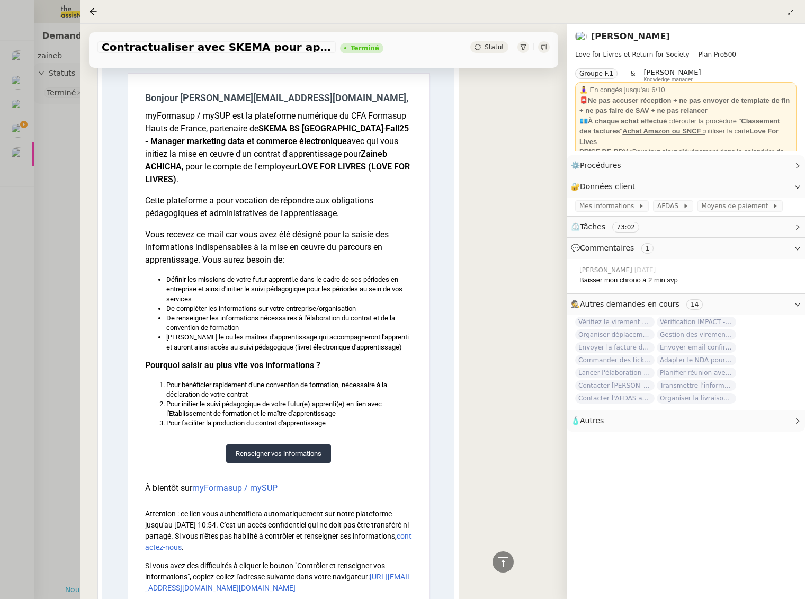
scroll to position [5101, 0]
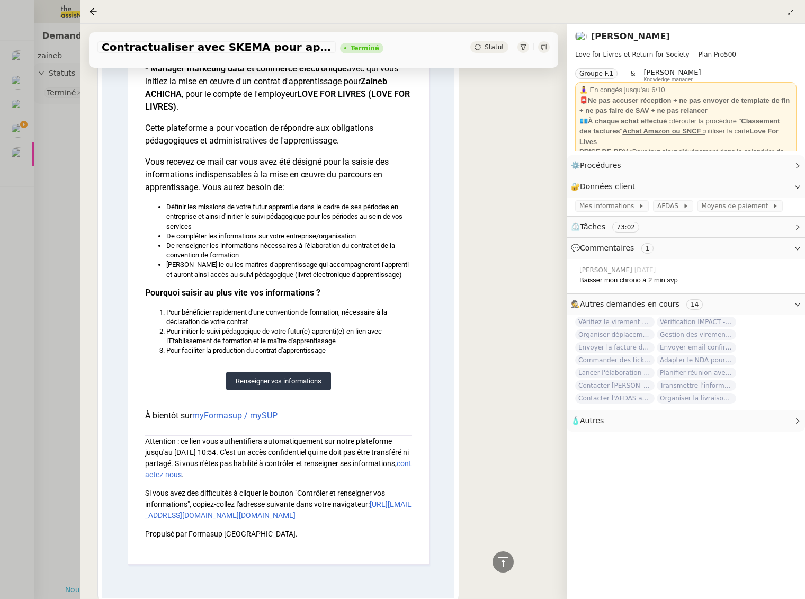
click at [262, 372] on link "Renseigner vos informations" at bounding box center [278, 381] width 105 height 19
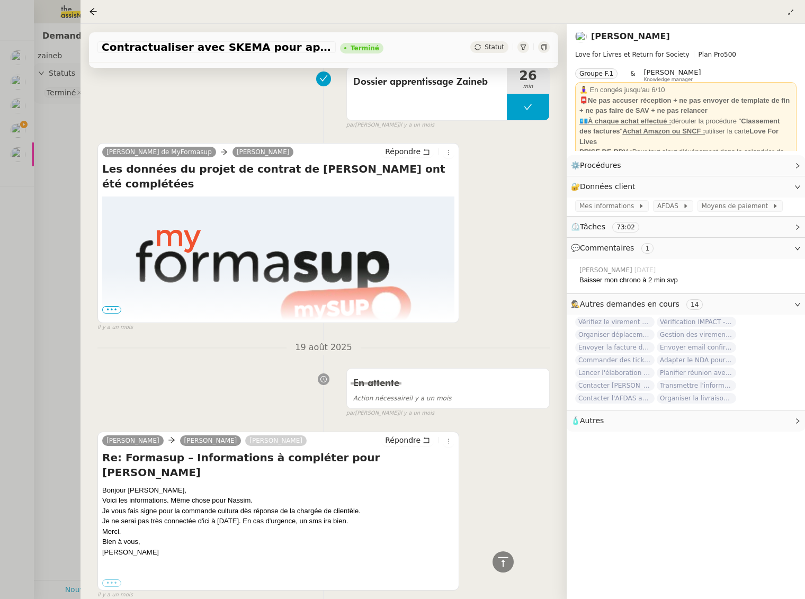
scroll to position [3218, 0]
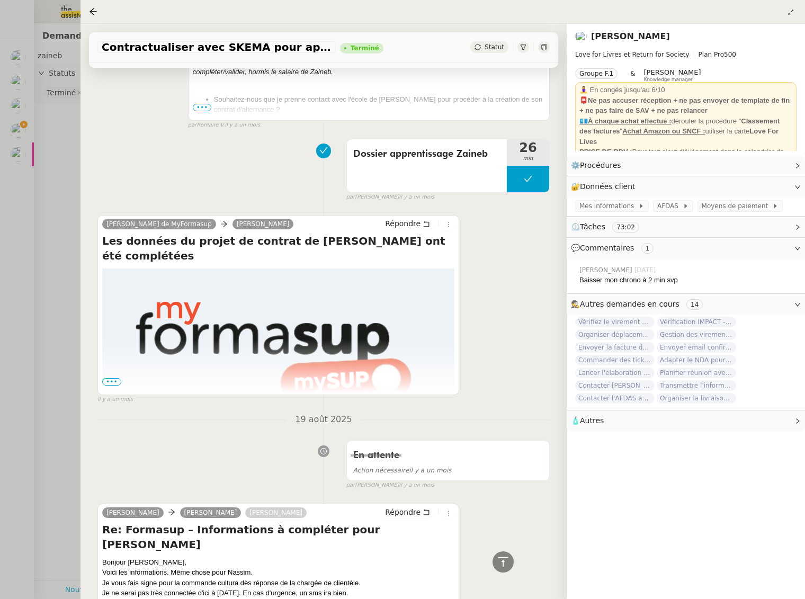
click at [115, 382] on span "•••" at bounding box center [111, 381] width 19 height 7
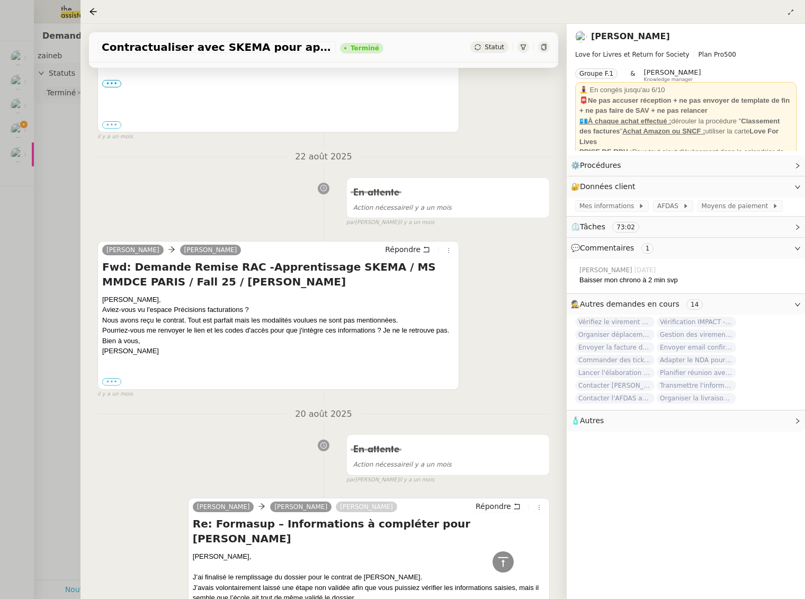
scroll to position [2100, 0]
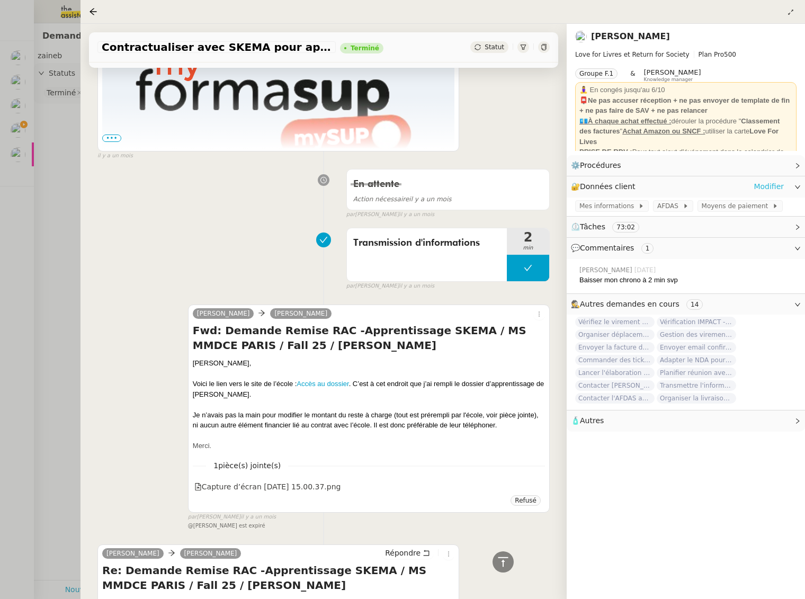
click at [777, 189] on link "Modifier" at bounding box center [768, 187] width 30 height 12
click at [230, 238] on div "Transmission d'informations 2 min false par Esther H. il y a un mois" at bounding box center [323, 257] width 452 height 68
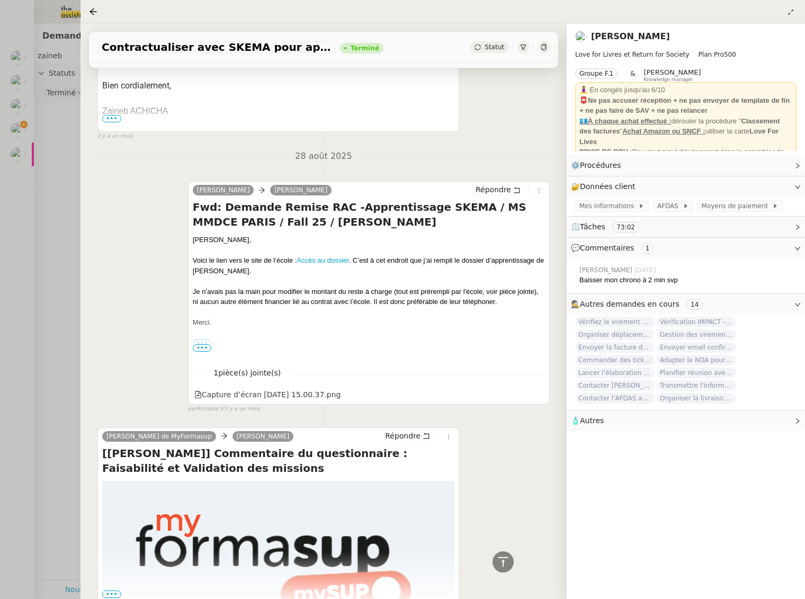
scroll to position [1888, 0]
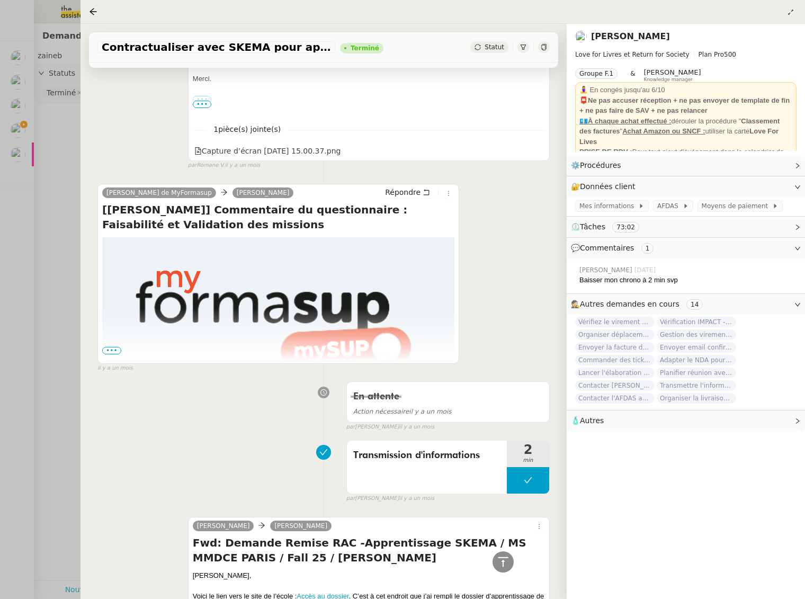
click at [117, 352] on span "•••" at bounding box center [111, 350] width 19 height 7
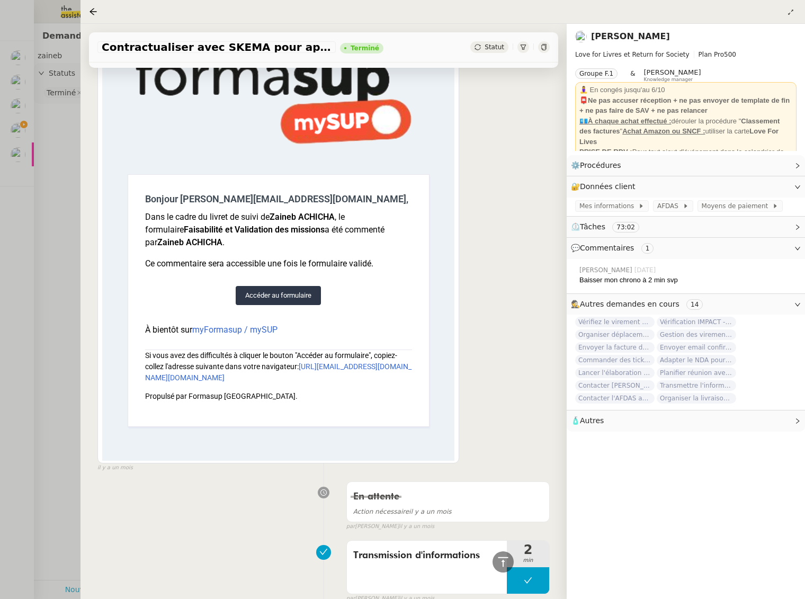
scroll to position [2131, 0]
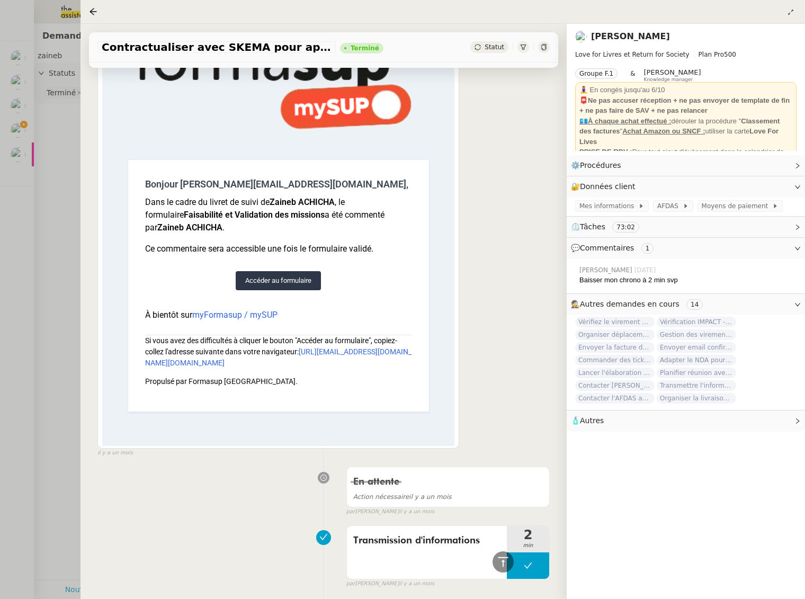
click at [263, 278] on link "Accéder au formulaire" at bounding box center [278, 280] width 85 height 19
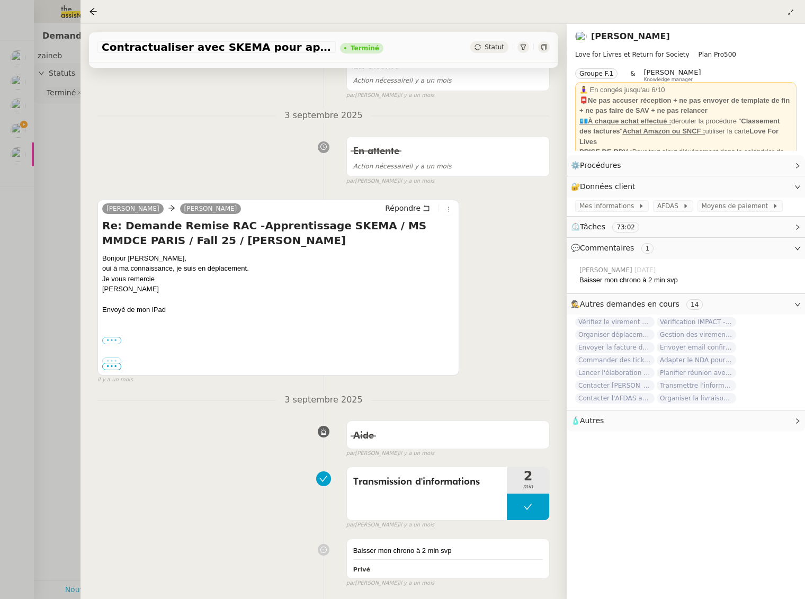
scroll to position [0, 0]
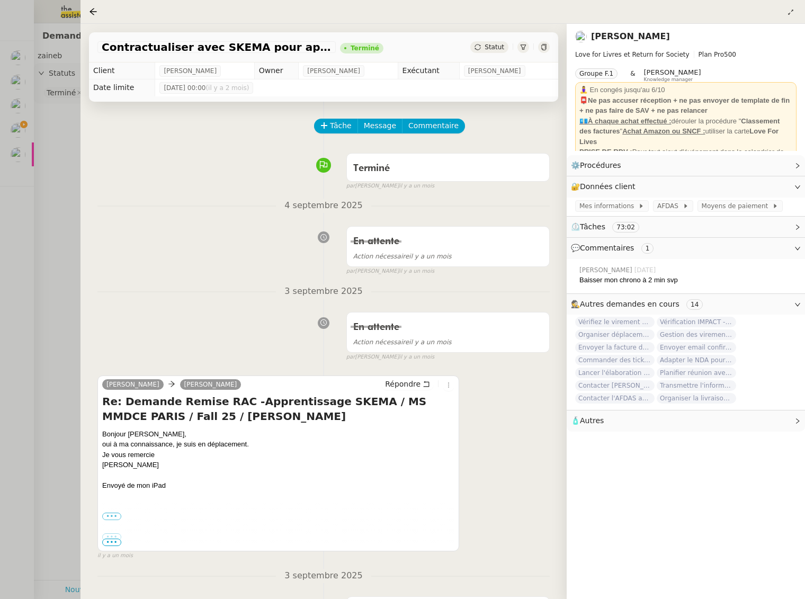
drag, startPoint x: 50, startPoint y: 212, endPoint x: 26, endPoint y: 146, distance: 70.8
click at [50, 212] on div at bounding box center [402, 299] width 805 height 599
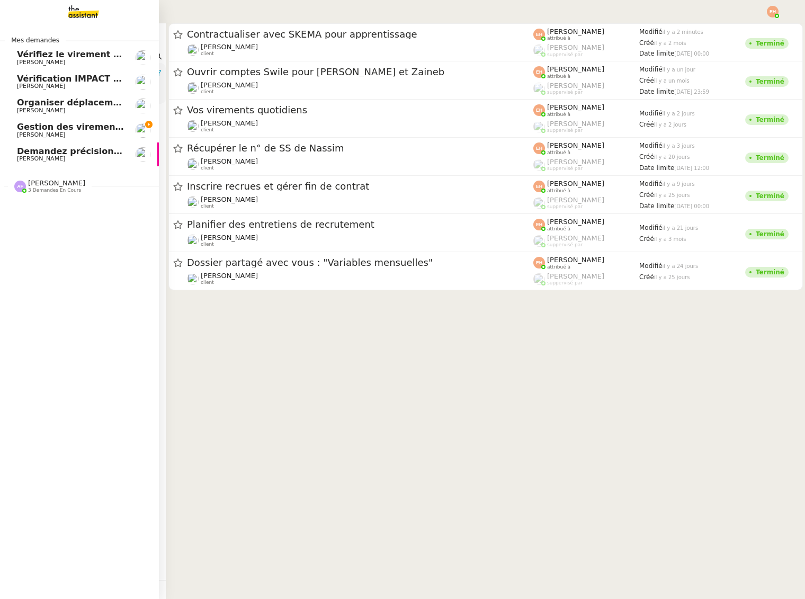
click at [15, 126] on link "Gestion des virements de salaire mensuel - septembre 2025 Céline MAS" at bounding box center [79, 130] width 159 height 24
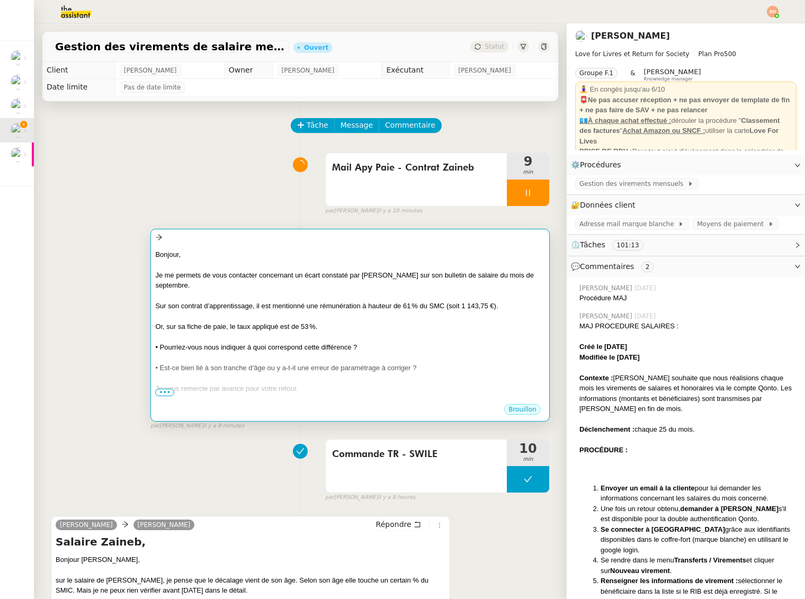
click at [284, 259] on div at bounding box center [350, 264] width 390 height 11
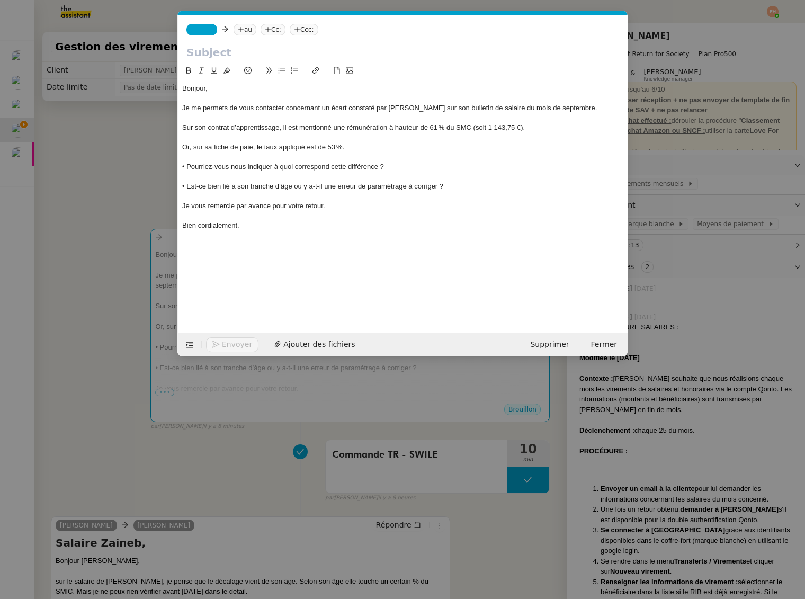
scroll to position [0, 22]
click at [297, 129] on div "Sur son contrat d’apprentissage, il est mentionné une rémunération à hauteur de…" at bounding box center [402, 128] width 441 height 10
click at [305, 154] on div at bounding box center [402, 157] width 441 height 10
click at [365, 149] on div "Or, sur sa fiche de paie, le taux appliqué est de 53 %." at bounding box center [402, 147] width 441 height 10
click at [192, 124] on div "Sur son contrat d’apprentissage, il est mentionné une rémunération à hauteur de…" at bounding box center [402, 128] width 441 height 10
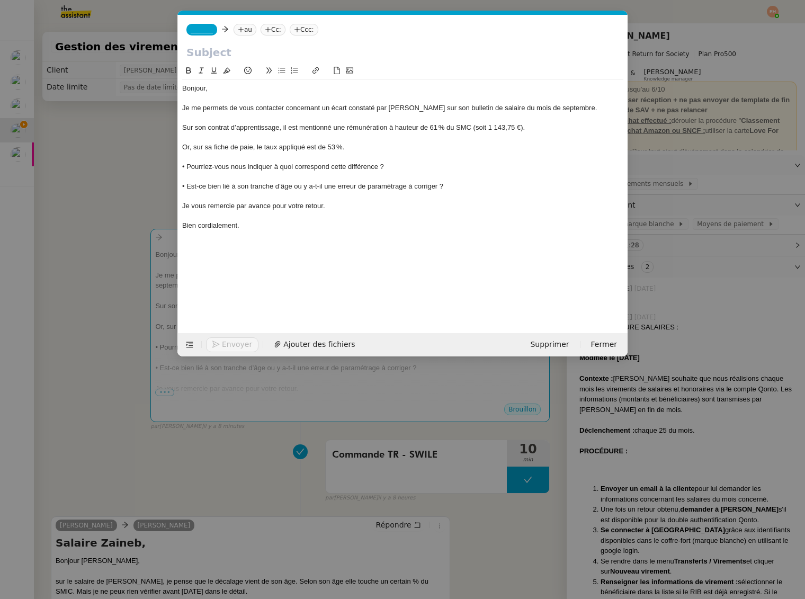
click at [183, 150] on div "Or, sur sa fiche de paie, le taux appliqué est de 53 %." at bounding box center [402, 147] width 441 height 10
click at [334, 169] on div "• Pourriez-vous nous indiquer à quoi correspond cette différence ?" at bounding box center [402, 167] width 441 height 10
click at [282, 69] on icon at bounding box center [281, 70] width 7 height 7
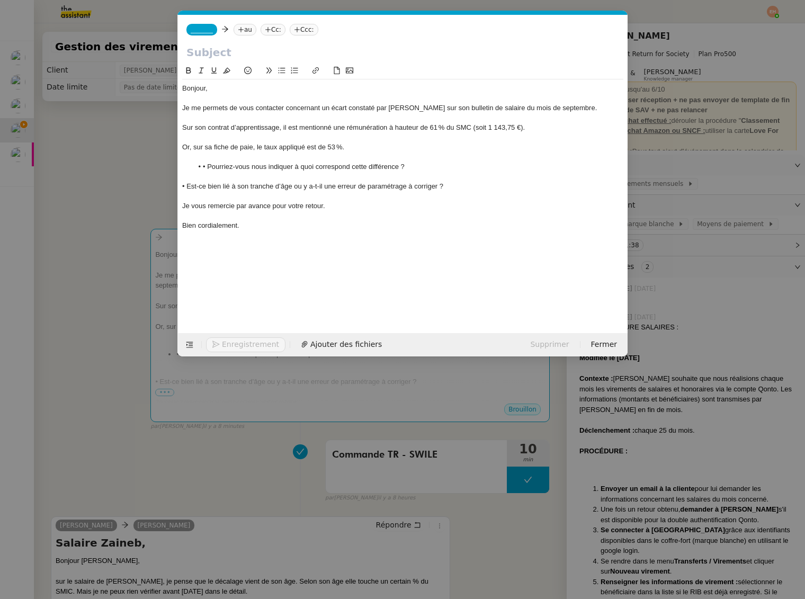
click at [205, 167] on li "• Pourriez-vous nous indiquer à quoi correspond cette différence ?" at bounding box center [408, 167] width 431 height 10
click at [300, 189] on div "• Est-ce bien lié à son tranche d’âge ou y a-t-il une erreur de paramétrage à c…" at bounding box center [402, 187] width 441 height 10
click at [262, 207] on div "Bien cordialement." at bounding box center [402, 206] width 441 height 10
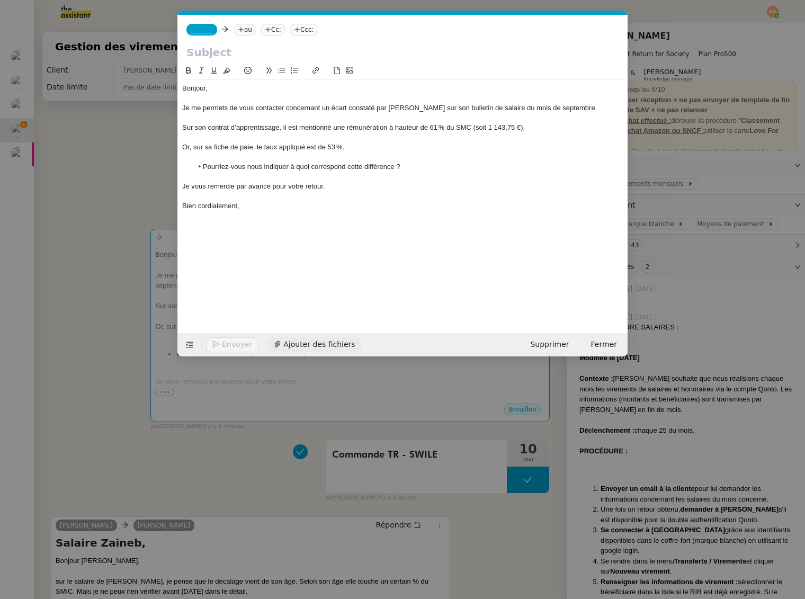
click at [297, 340] on span "Ajouter des fichiers" at bounding box center [318, 344] width 71 height 12
click at [321, 347] on span "Ajouter des fichiers" at bounding box center [318, 344] width 71 height 12
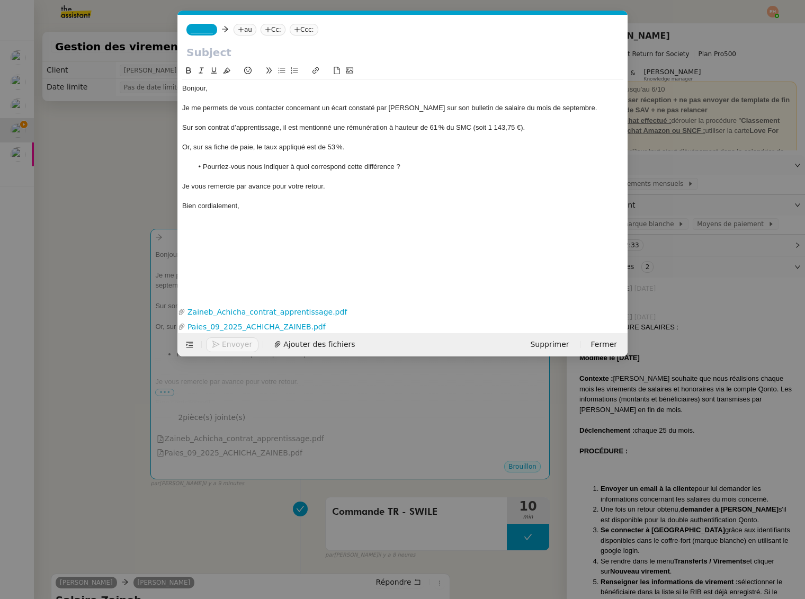
click at [201, 32] on span "_______" at bounding box center [202, 29] width 22 height 7
click at [208, 49] on span "[PERSON_NAME]" at bounding box center [266, 46] width 150 height 8
click at [264, 29] on nz-tag "au" at bounding box center [275, 30] width 23 height 12
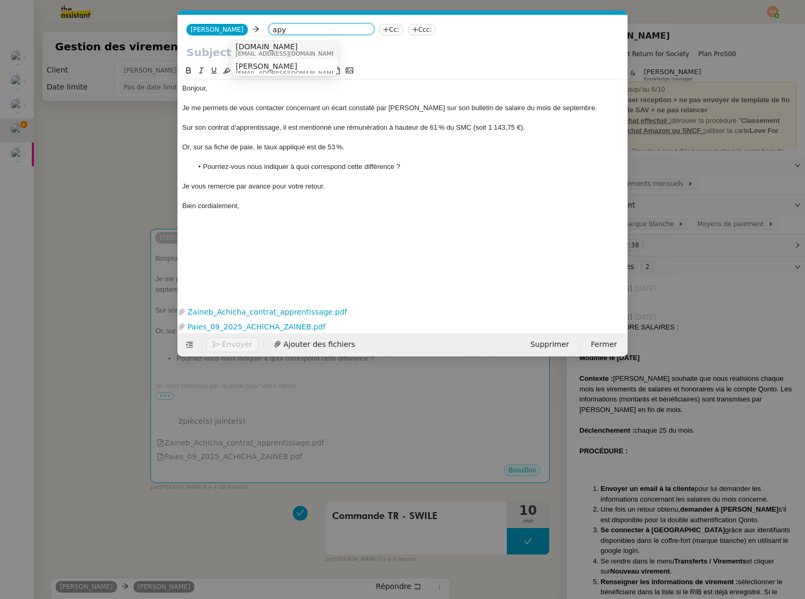
type input "apy"
click at [241, 51] on span "hello@apy-paie.com" at bounding box center [287, 54] width 102 height 6
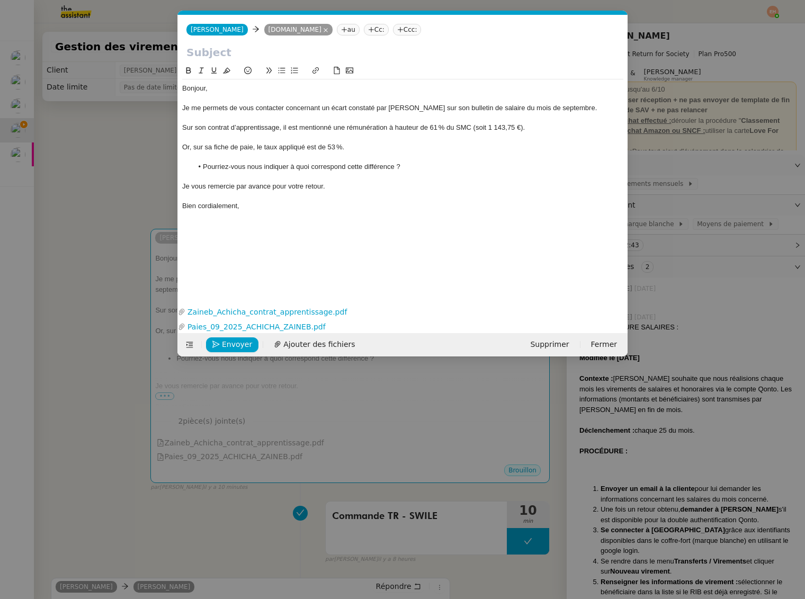
click at [240, 50] on input "text" at bounding box center [402, 52] width 433 height 16
type input "Equart salaire - Zaineb ACHICHA - Love for Livres"
click at [364, 26] on nz-tag "Cc:" at bounding box center [376, 30] width 25 height 12
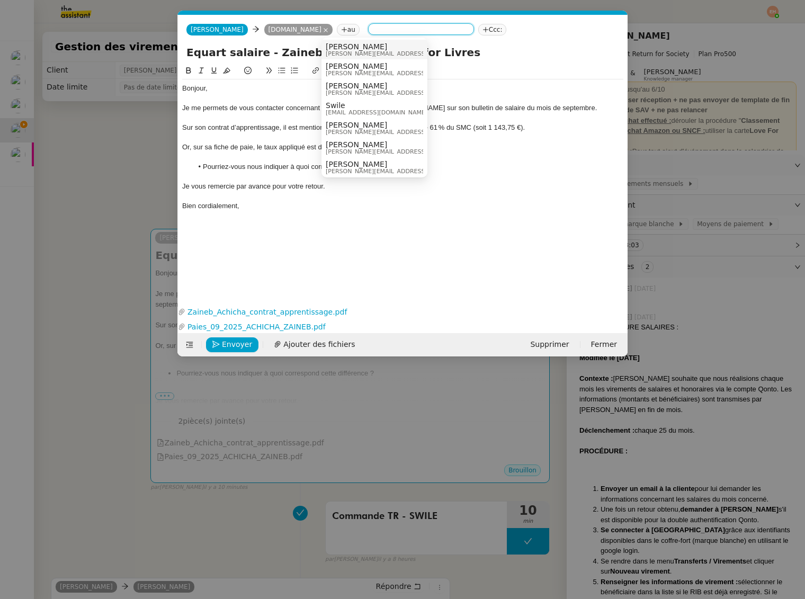
click at [356, 47] on span "[PERSON_NAME]" at bounding box center [401, 46] width 150 height 8
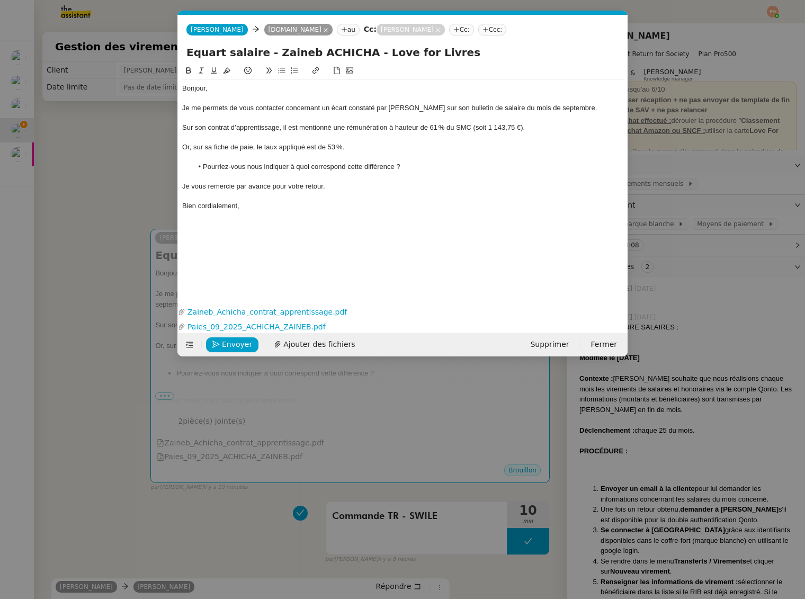
click at [453, 29] on icon at bounding box center [456, 29] width 6 height 6
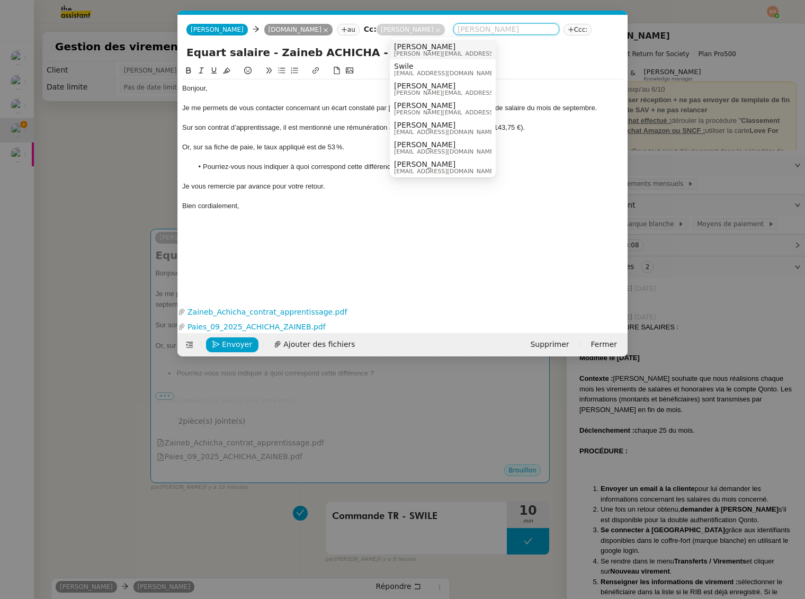
click at [416, 54] on span "[PERSON_NAME][EMAIL_ADDRESS][DOMAIN_NAME]" at bounding box center [469, 54] width 150 height 6
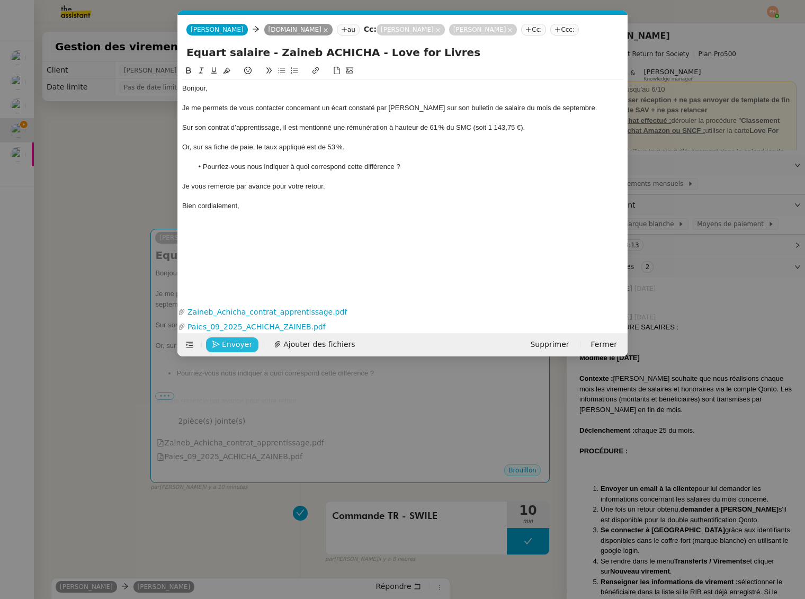
click at [224, 339] on span "Envoyer" at bounding box center [237, 344] width 30 height 12
click at [224, 339] on span "Confirmer l'envoi" at bounding box center [254, 344] width 64 height 12
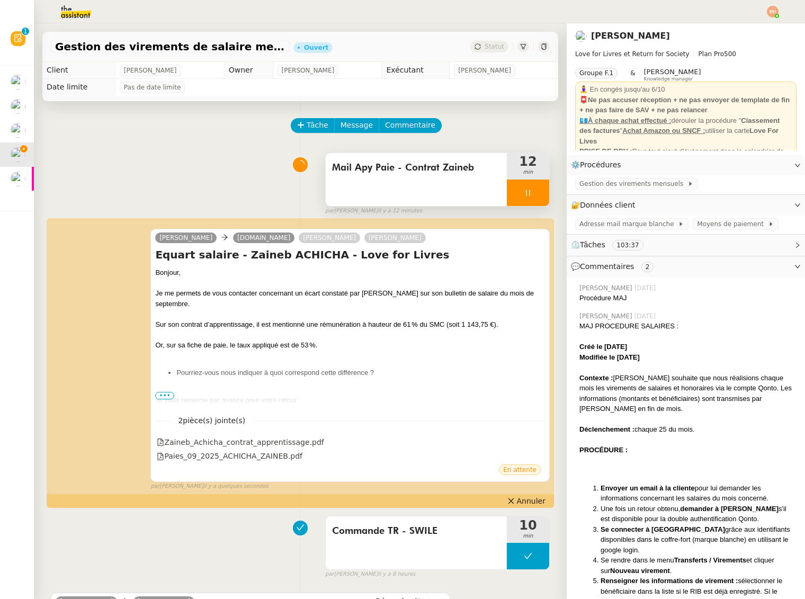
drag, startPoint x: 524, startPoint y: 186, endPoint x: 530, endPoint y: 185, distance: 5.8
click at [524, 186] on div at bounding box center [528, 192] width 42 height 26
click at [542, 185] on button at bounding box center [538, 192] width 21 height 26
click at [392, 191] on div "Mail Apy Paie - Contrat Zaineb" at bounding box center [416, 179] width 181 height 53
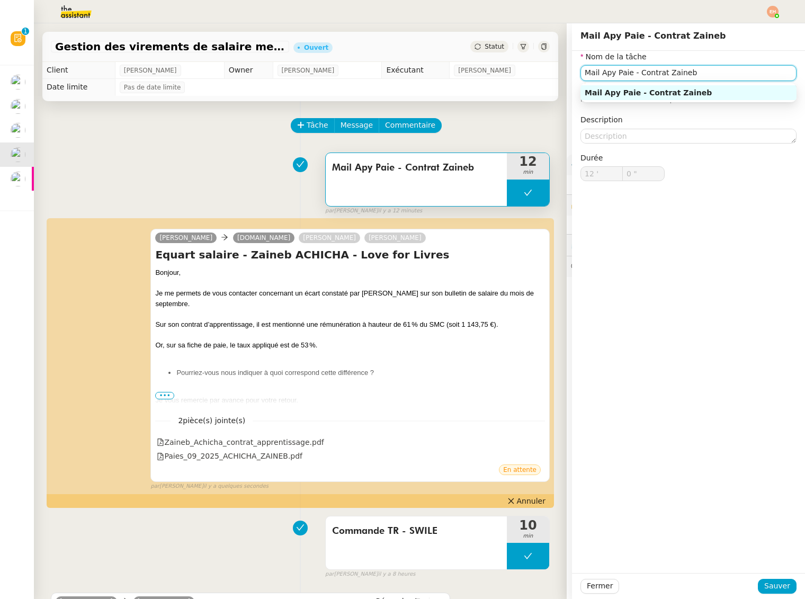
drag, startPoint x: 588, startPoint y: 70, endPoint x: 583, endPoint y: 71, distance: 5.5
click at [583, 71] on input "Mail Apy Paie - Contrat Zaineb" at bounding box center [688, 72] width 216 height 15
type input "Recherche d'informations et mail Apy Paie - Contrat Zaineb"
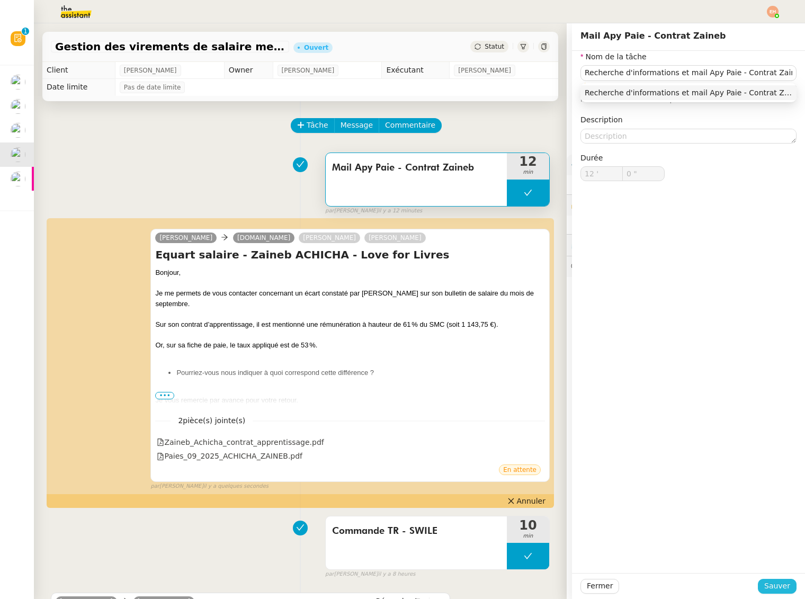
click at [773, 581] on span "Sauver" at bounding box center [777, 586] width 26 height 12
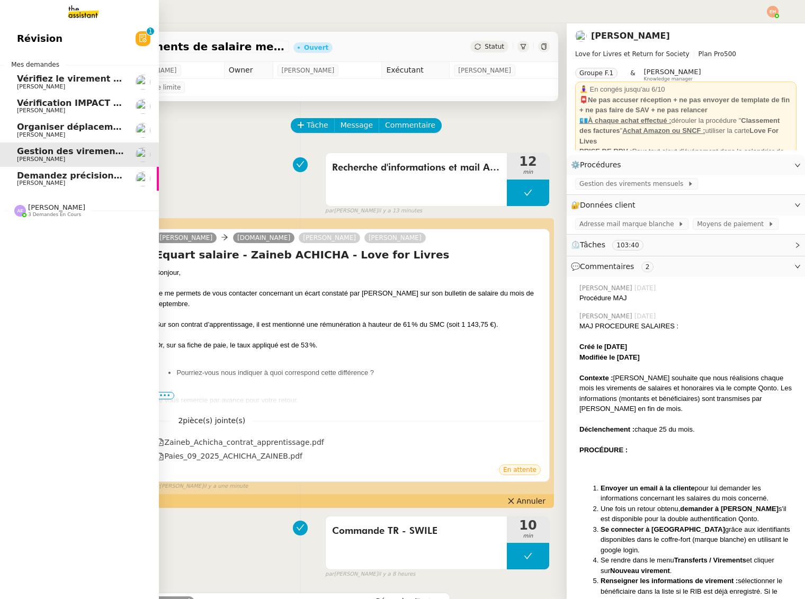
click at [25, 174] on span "Demandez précision sur demandes QUALIBAT" at bounding box center [125, 175] width 217 height 10
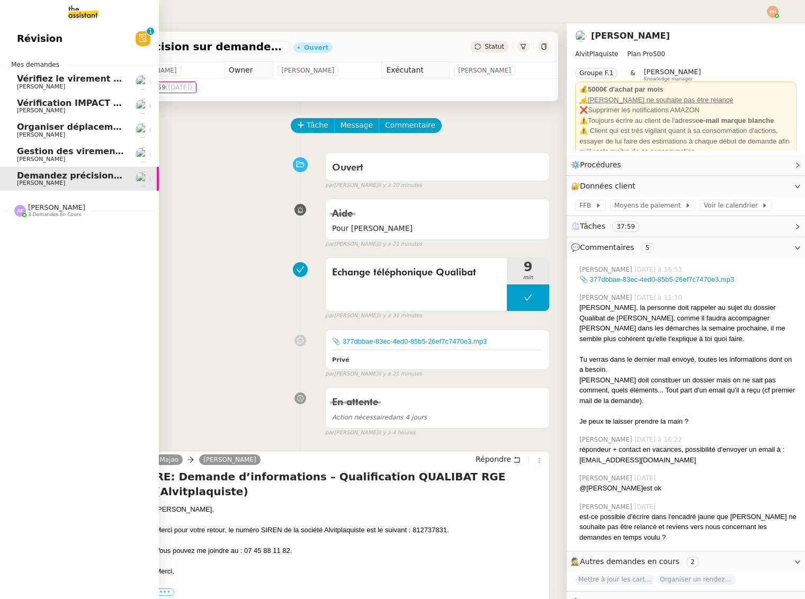
click at [64, 156] on span "[PERSON_NAME]" at bounding box center [70, 159] width 107 height 6
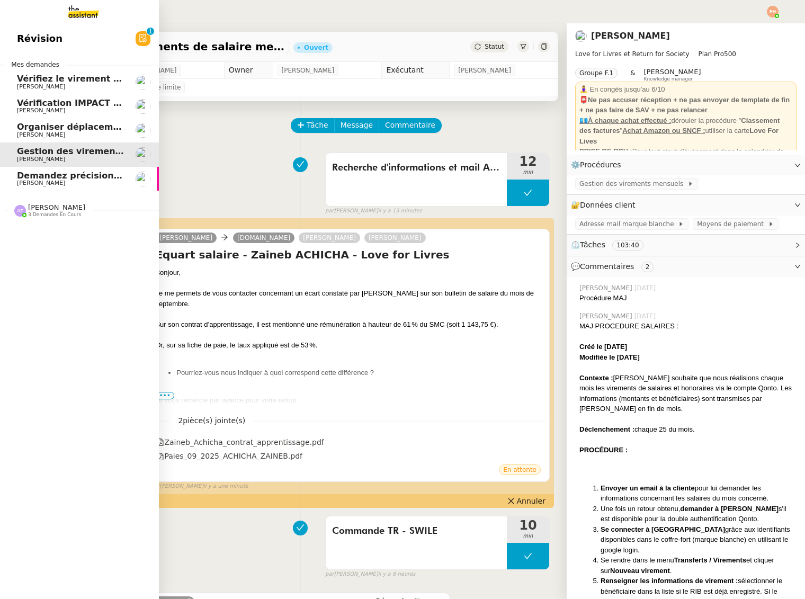
click at [22, 178] on span "Demandez précision sur demandes QUALIBAT" at bounding box center [125, 175] width 217 height 10
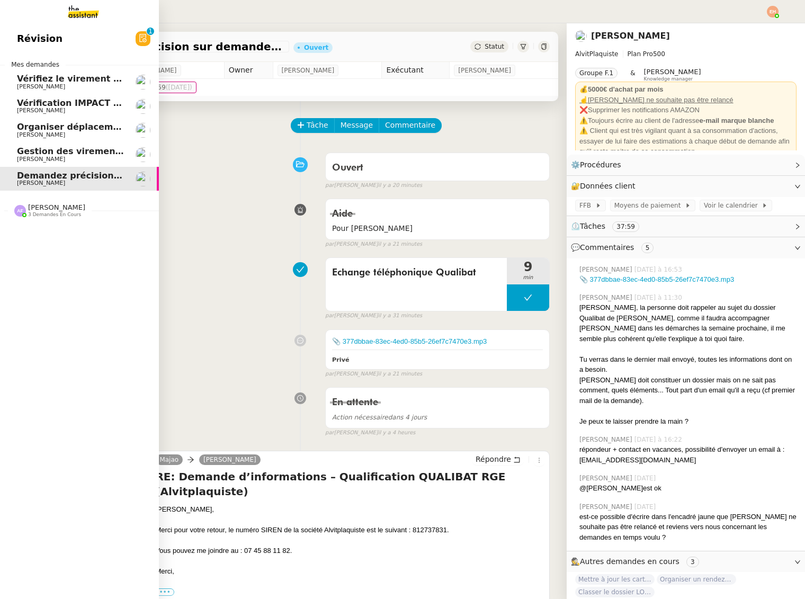
click at [43, 168] on link "Demandez précision sur demandes QUALIBAT Vitor Alvites" at bounding box center [79, 179] width 159 height 24
click at [70, 159] on span "[PERSON_NAME]" at bounding box center [70, 159] width 107 height 6
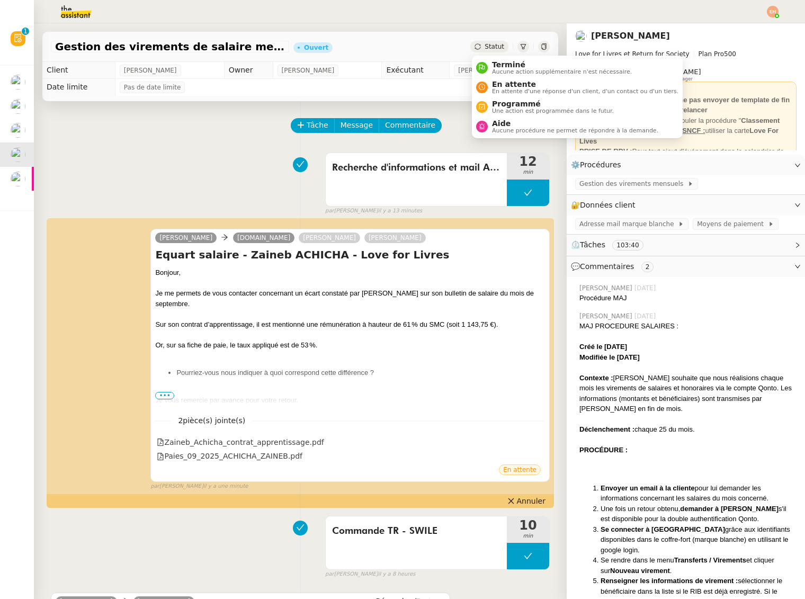
click at [493, 48] on span "Statut" at bounding box center [494, 46] width 20 height 7
click at [502, 82] on span "En attente" at bounding box center [585, 84] width 186 height 8
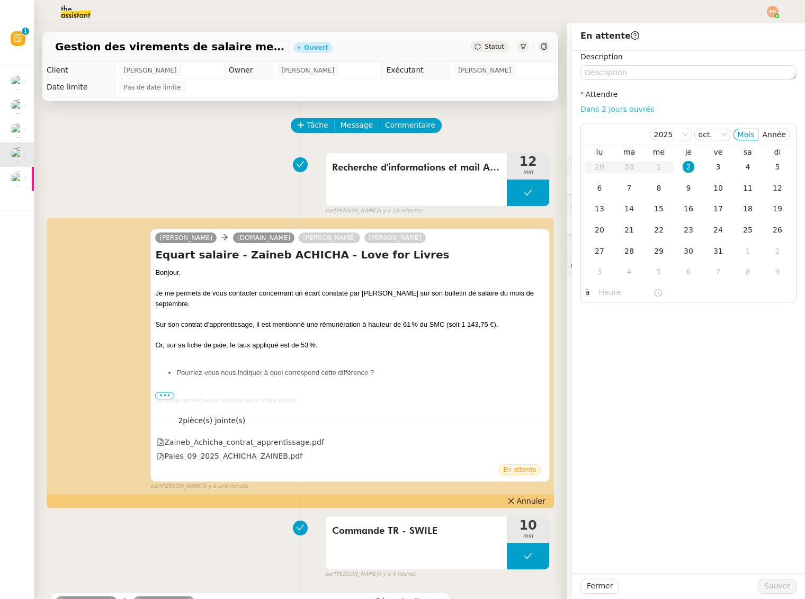
click at [605, 110] on link "Dans 2 jours ouvrés" at bounding box center [617, 109] width 74 height 8
type input "07:00"
click at [781, 580] on span "Sauver" at bounding box center [777, 586] width 26 height 12
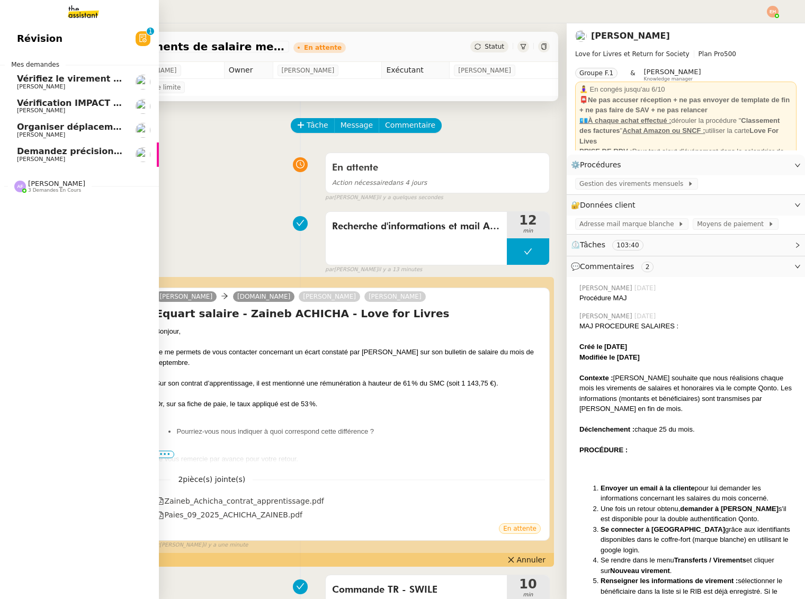
click at [57, 130] on span "Organiser déplacement à [GEOGRAPHIC_DATA]" at bounding box center [128, 127] width 223 height 10
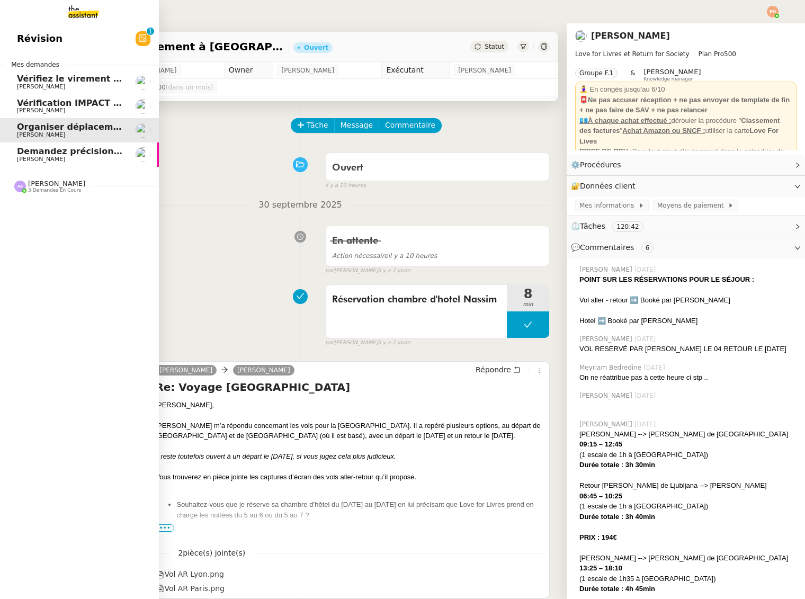
click at [64, 110] on span "[PERSON_NAME]" at bounding box center [70, 110] width 107 height 6
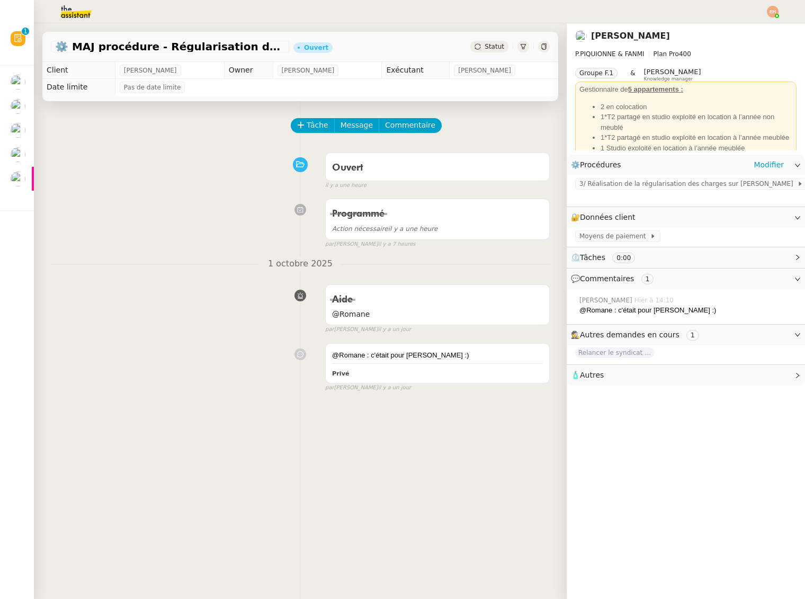
click at [637, 178] on div "3/ Réalisation de la régularisation des charges sur [PERSON_NAME]" at bounding box center [686, 190] width 238 height 31
click at [634, 182] on span "3/ Réalisation de la régularisation des charges sur Rentila" at bounding box center [688, 183] width 218 height 11
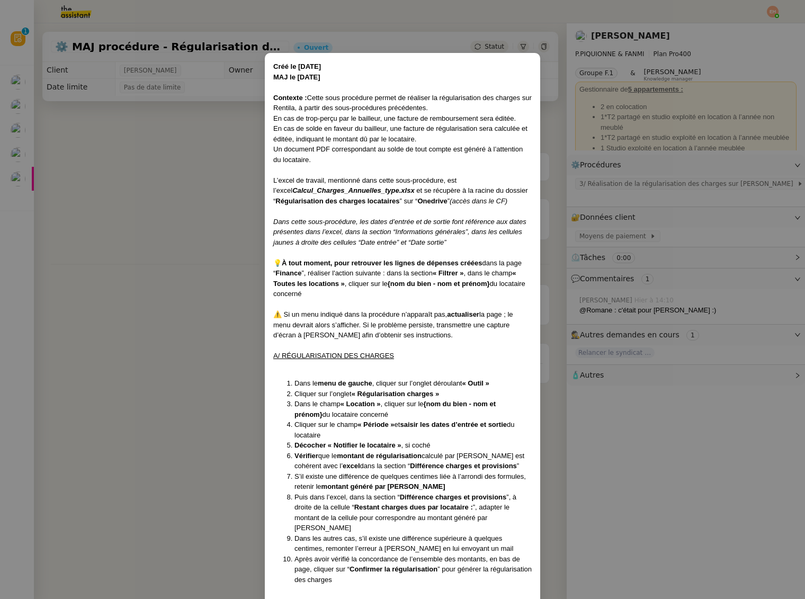
scroll to position [655, 0]
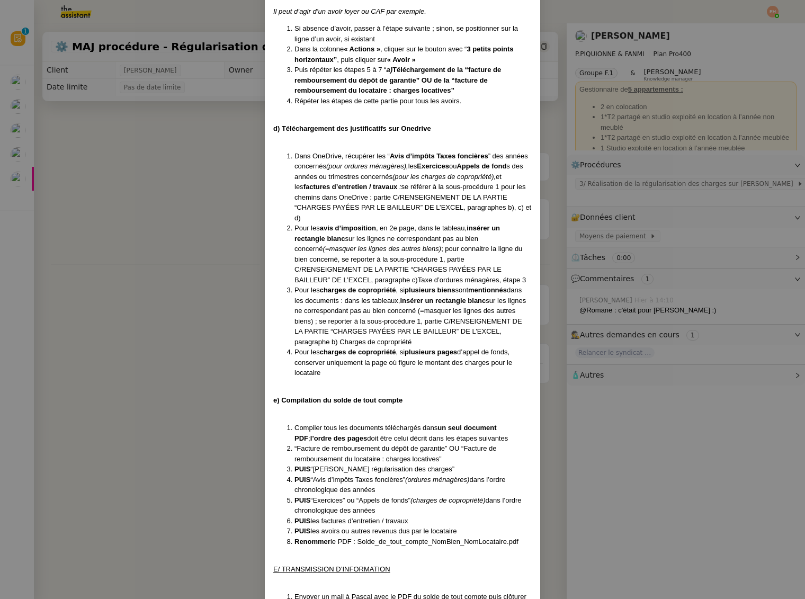
click at [172, 195] on nz-modal-container "Créé le 28/07/2025 MAJ le 22/08/2025 Contexte : Cette sous procédure permet de …" at bounding box center [402, 299] width 805 height 599
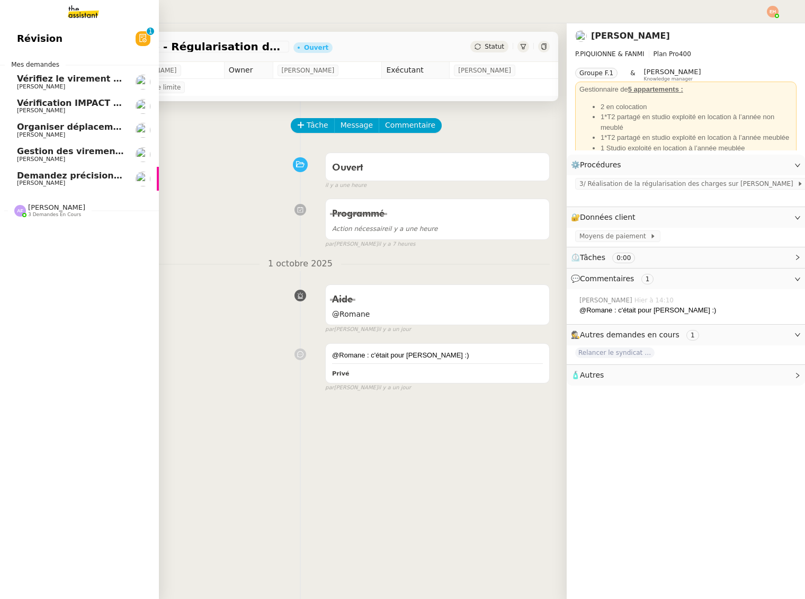
click at [52, 173] on span "Demandez précision sur demandes QUALIBAT" at bounding box center [125, 175] width 217 height 10
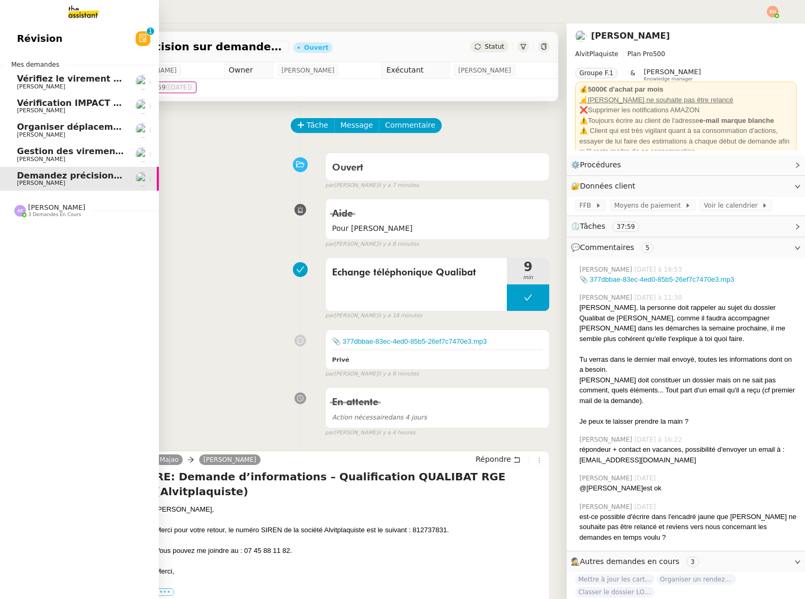
click at [56, 147] on span "Gestion des virements de salaire mensuel - [DATE]" at bounding box center [138, 151] width 242 height 10
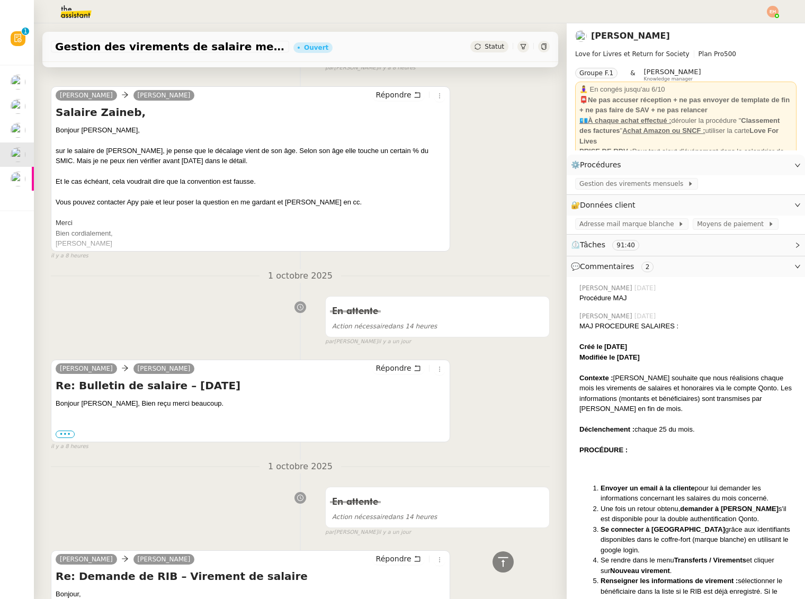
scroll to position [222, 0]
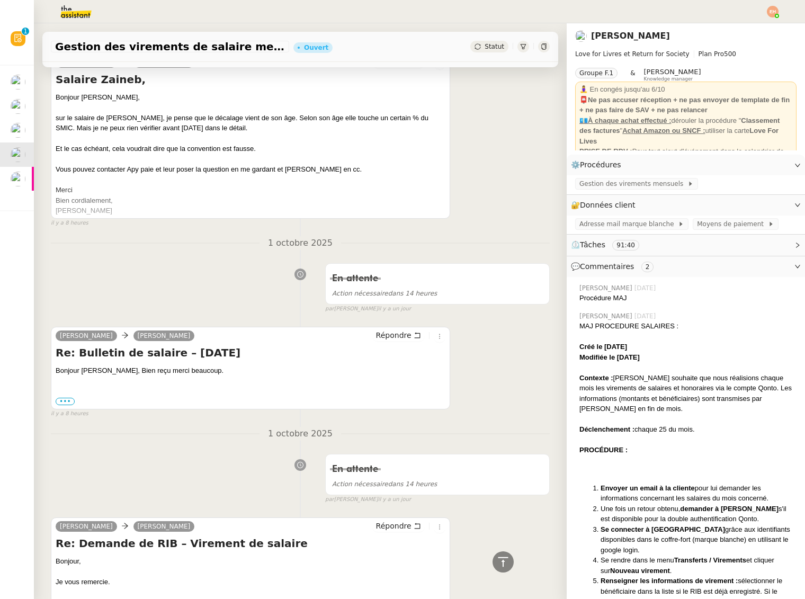
drag, startPoint x: 227, startPoint y: 169, endPoint x: 167, endPoint y: 189, distance: 62.5
click at [226, 169] on div "Vous pouvez contacter Apy paie et leur poser la question en me gardant et Omar …" at bounding box center [251, 169] width 390 height 11
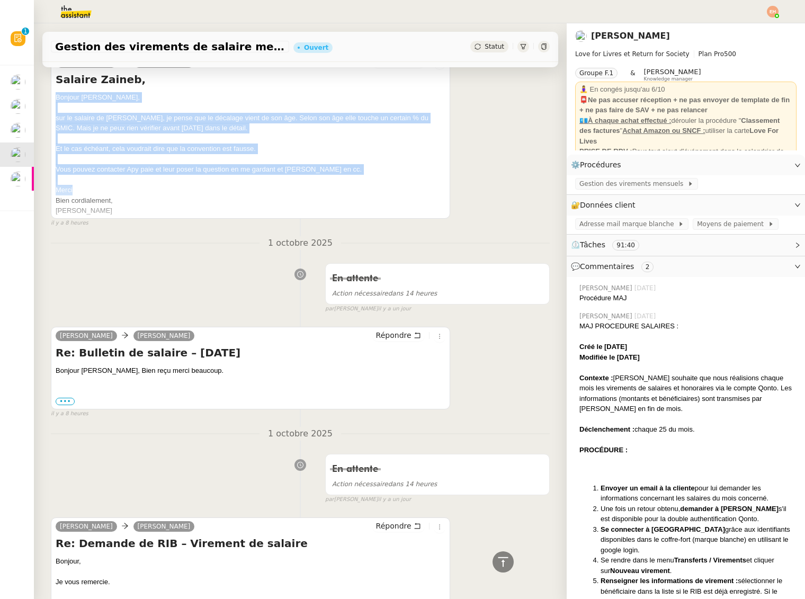
drag, startPoint x: 110, startPoint y: 190, endPoint x: 55, endPoint y: 102, distance: 103.7
click at [52, 87] on div "Céline MAS Olivia LoveForLivres Répondre Salaire Zaineb, Bonjour Olivia, sur le…" at bounding box center [250, 135] width 399 height 165
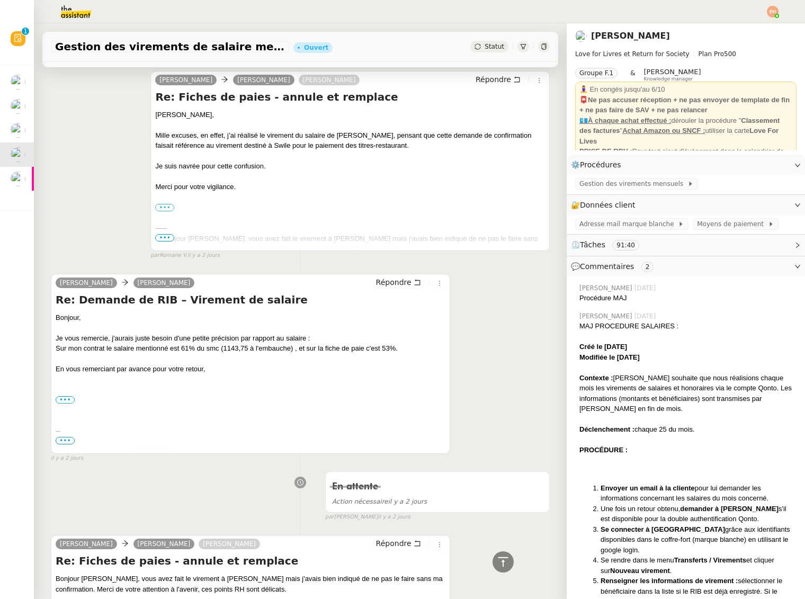
scroll to position [1566, 0]
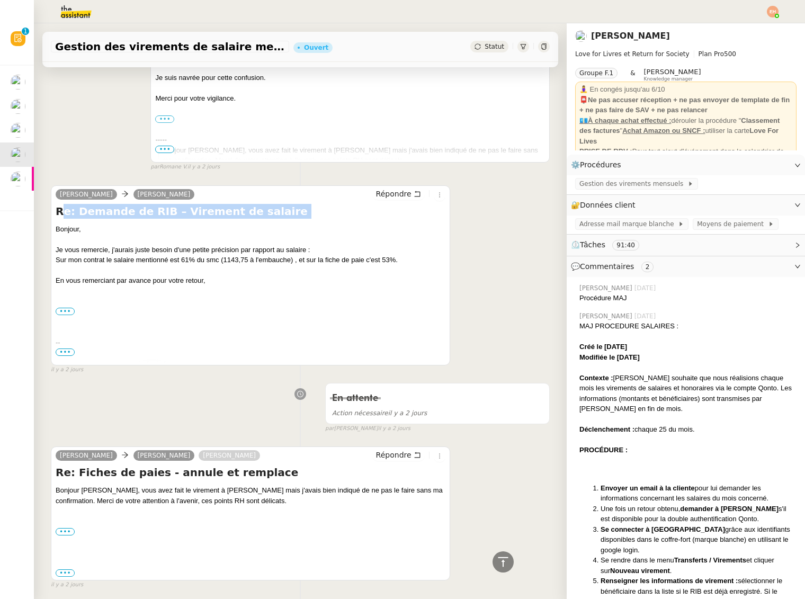
drag, startPoint x: 239, startPoint y: 290, endPoint x: 59, endPoint y: 209, distance: 197.6
click at [59, 209] on div "Re: Demande de RIB – Virement de salaire Bonjour, Je vous remercie, j'aurais ju…" at bounding box center [251, 283] width 390 height 159
drag, startPoint x: 62, startPoint y: 213, endPoint x: 236, endPoint y: 289, distance: 189.5
click at [236, 285] on div "Re: Demande de RIB – Virement de salaire Bonjour, Je vous remercie, j'aurais ju…" at bounding box center [251, 283] width 390 height 159
copy div "Re: Demande de RIB – Virement de salaire Bonjour, Je vous remercie, j'aurais ju…"
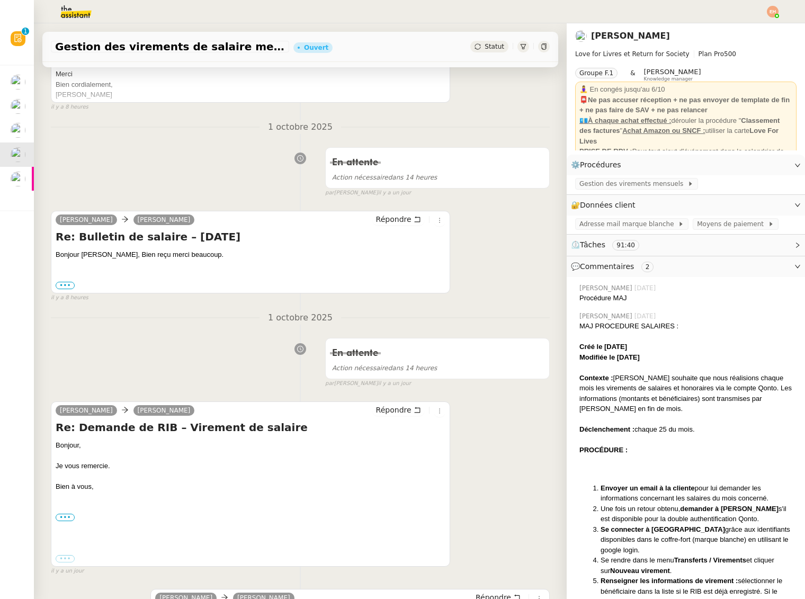
scroll to position [0, 0]
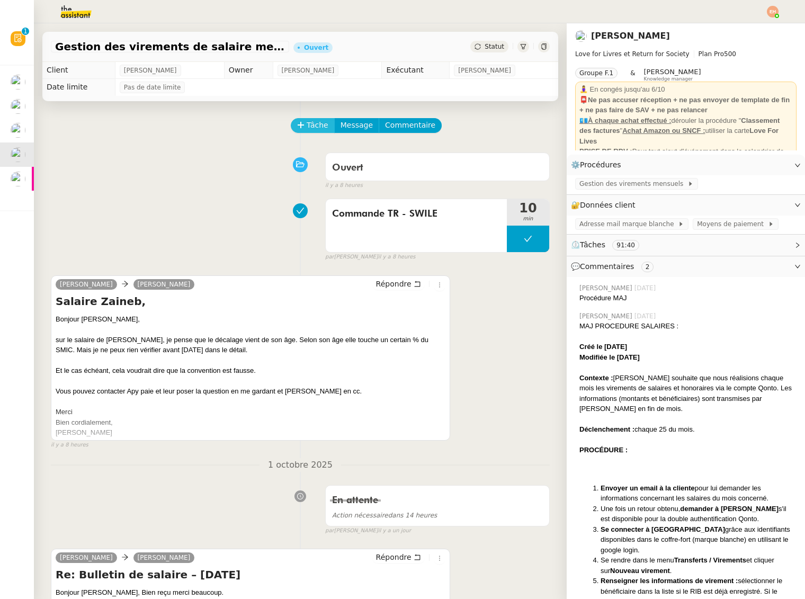
click at [306, 121] on button "Tâche" at bounding box center [313, 125] width 44 height 15
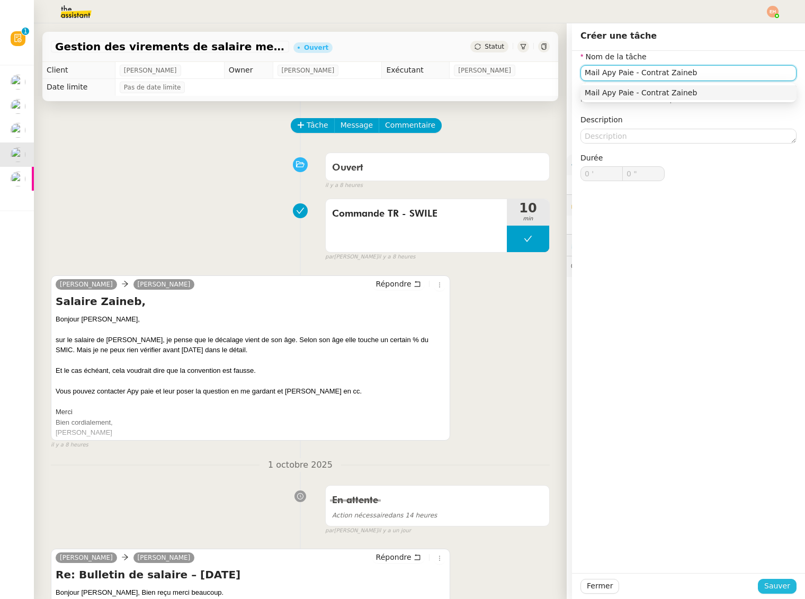
type input "Mail Apy Paie - Contrat Zaineb"
click at [767, 583] on span "Sauver" at bounding box center [777, 586] width 26 height 12
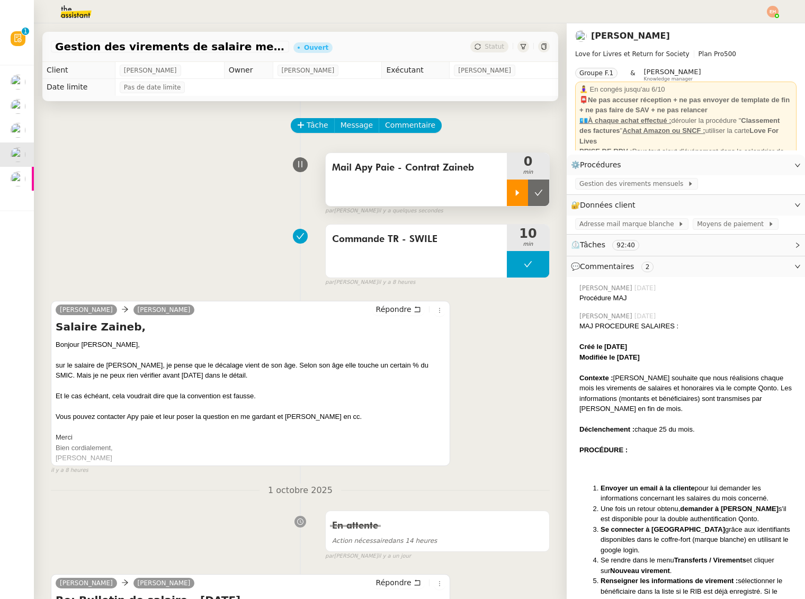
click at [518, 194] on icon at bounding box center [517, 192] width 8 height 8
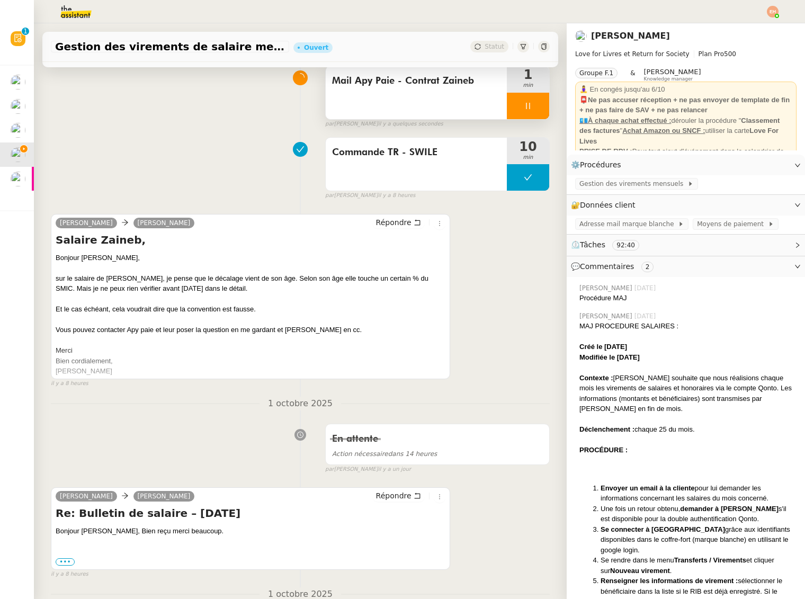
scroll to position [102, 0]
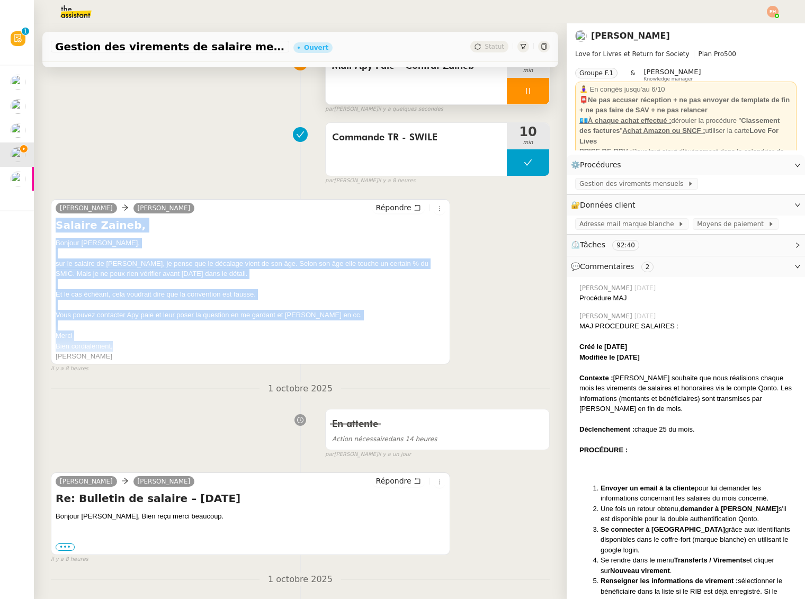
drag, startPoint x: 65, startPoint y: 241, endPoint x: 123, endPoint y: 351, distance: 124.4
click at [123, 351] on div "Salaire Zaineb, Bonjour Olivia, sur le salaire de Zaineb, je pense que le décal…" at bounding box center [251, 290] width 390 height 144
copy div "Salaire Zaineb, Bonjour Olivia, sur le salaire de Zaineb, je pense que le décal…"
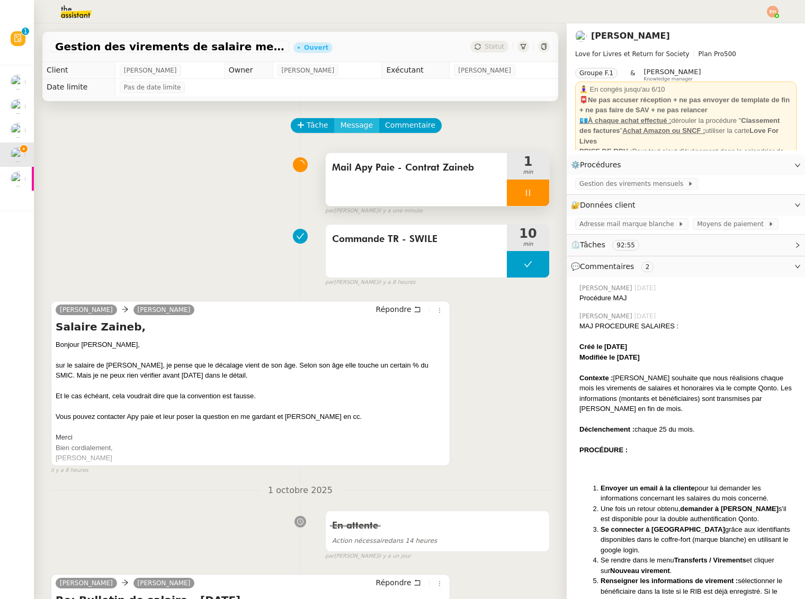
click at [351, 123] on span "Message" at bounding box center [356, 125] width 32 height 12
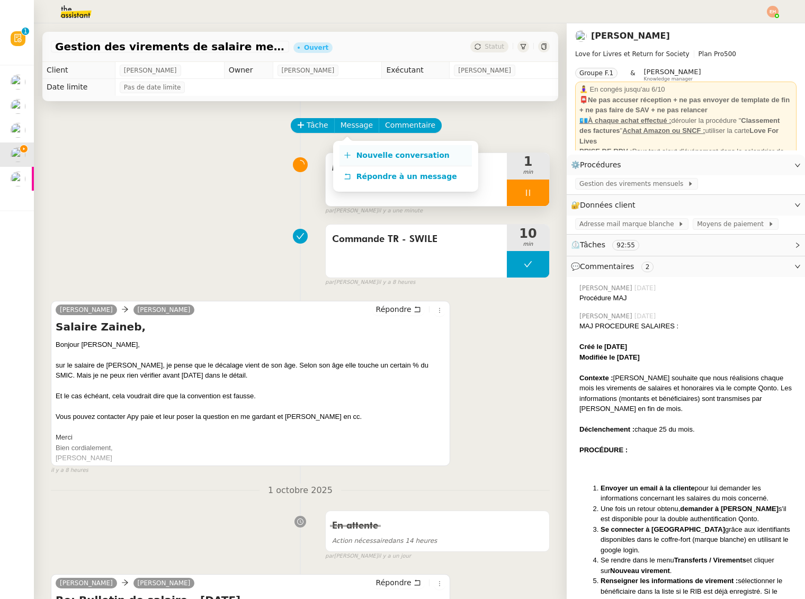
drag, startPoint x: 357, startPoint y: 143, endPoint x: 356, endPoint y: 152, distance: 8.5
click at [357, 143] on div "Nouvelle conversation Répondre à un message" at bounding box center [405, 166] width 145 height 51
click at [356, 155] on span "Nouvelle conversation" at bounding box center [402, 155] width 93 height 8
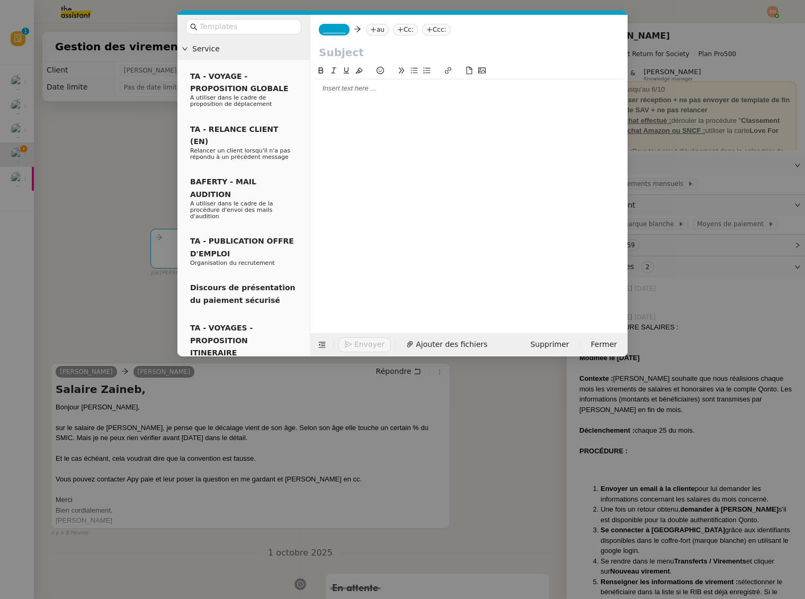
drag, startPoint x: 337, startPoint y: 98, endPoint x: 340, endPoint y: 91, distance: 8.8
click at [337, 98] on div at bounding box center [469, 191] width 309 height 252
click at [340, 91] on div at bounding box center [469, 89] width 309 height 10
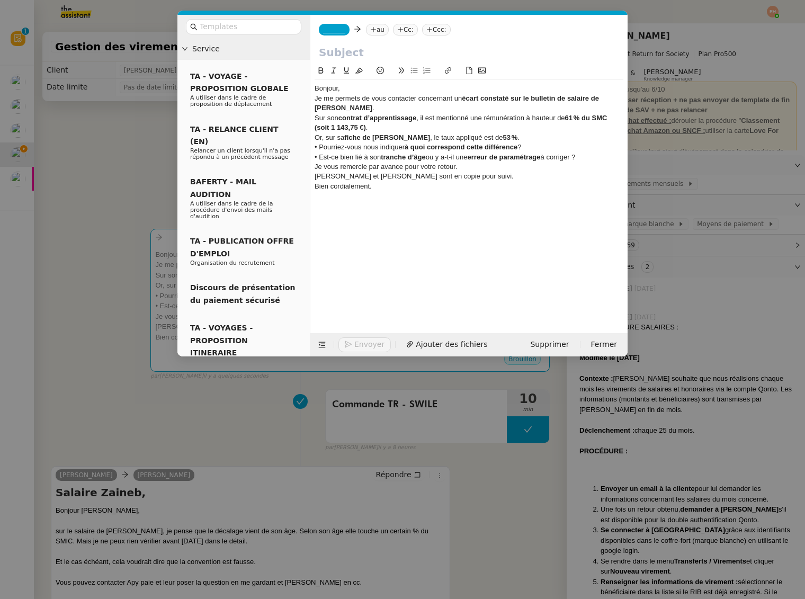
click at [346, 89] on div "Bonjour," at bounding box center [469, 89] width 309 height 10
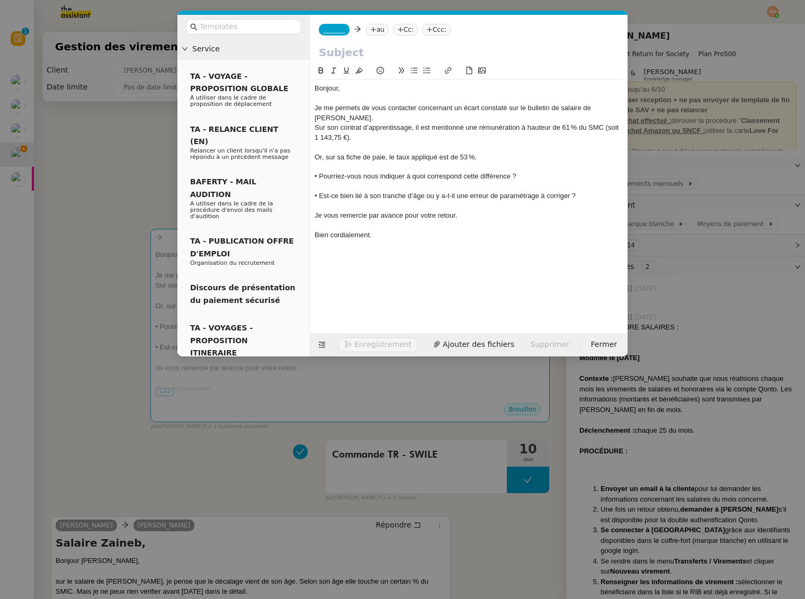
click at [112, 216] on nz-modal-container "Service TA - VOYAGE - PROPOSITION GLOBALE A utiliser dans le cadre de propositi…" at bounding box center [402, 299] width 805 height 599
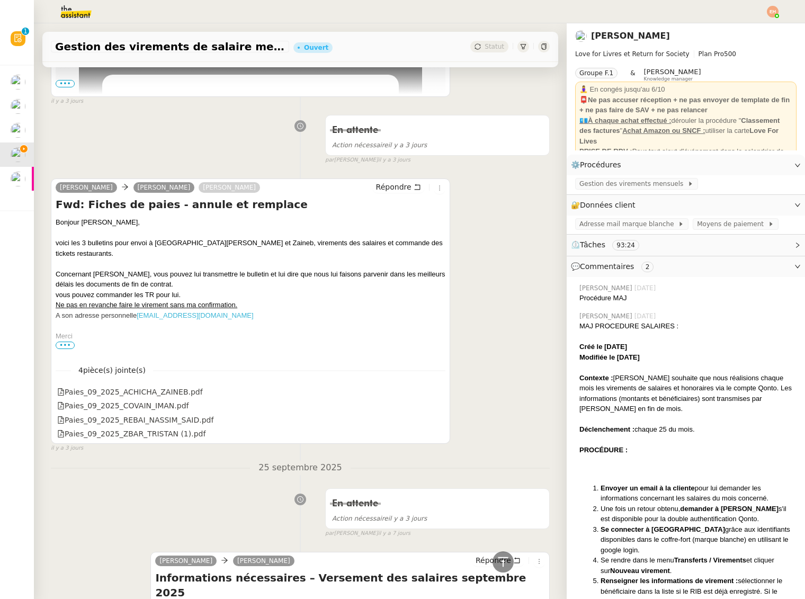
scroll to position [6035, 0]
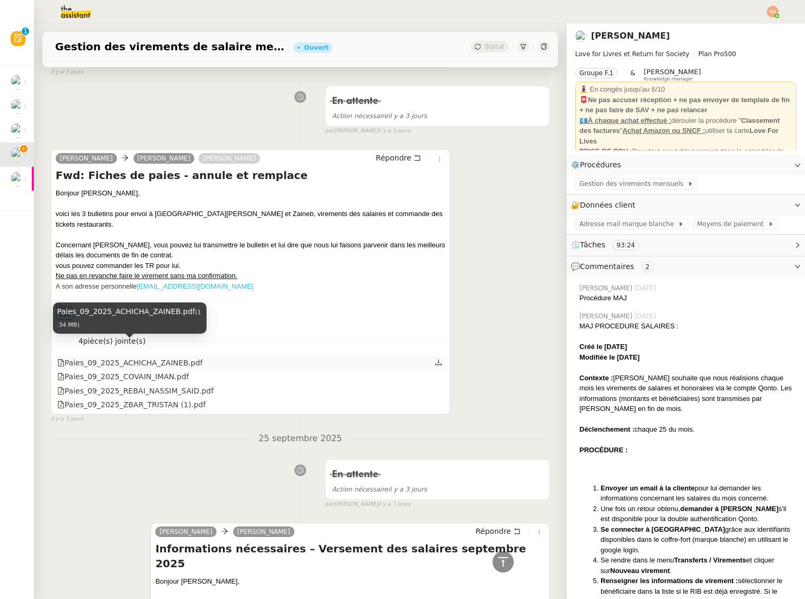
click at [170, 357] on div "Paies_09_2025_ACHICHA_ZAINEB.pdf" at bounding box center [130, 363] width 146 height 12
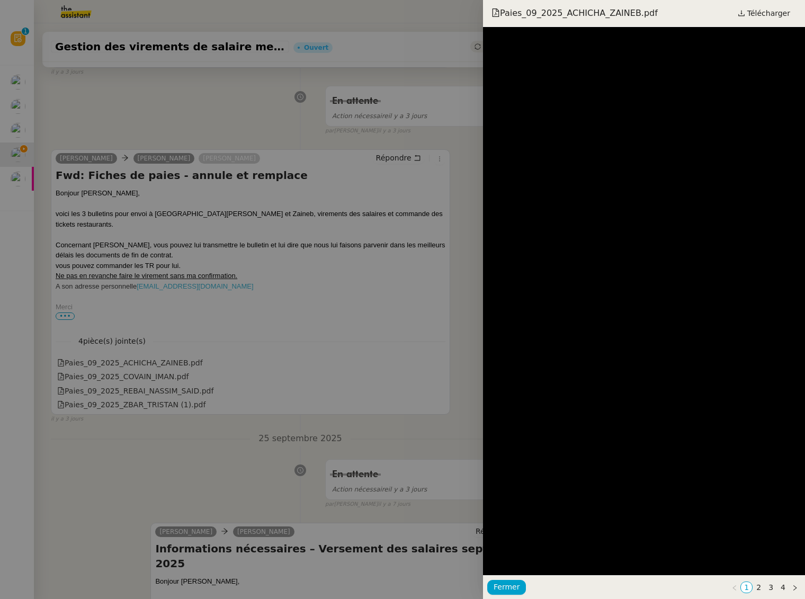
click at [345, 181] on div at bounding box center [402, 299] width 805 height 599
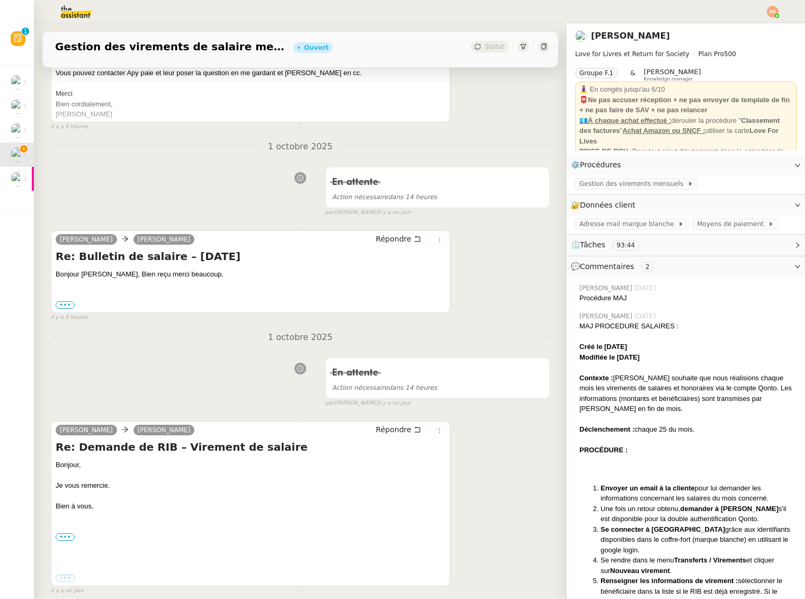
scroll to position [0, 0]
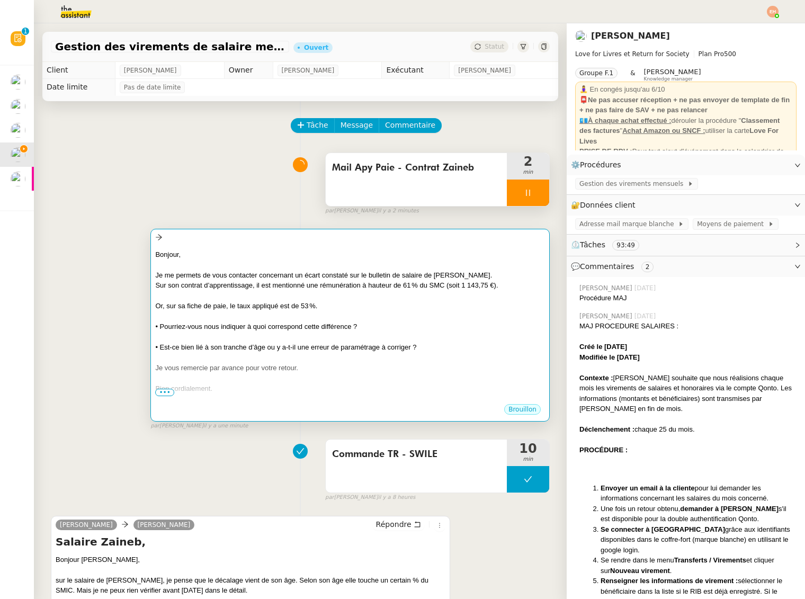
click at [361, 280] on div "Bonjour, Je me permets de vous contacter concernant un écart constaté sur le bu…" at bounding box center [350, 326] width 390 height 155
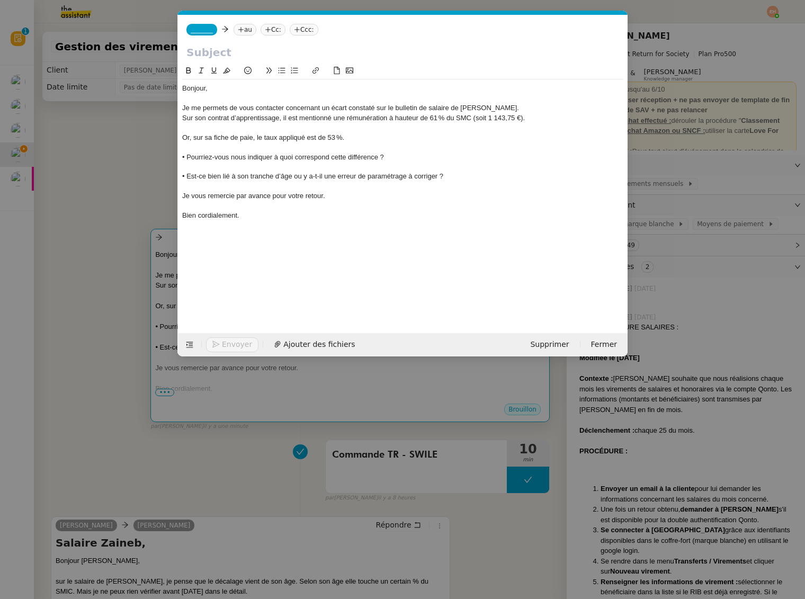
scroll to position [0, 22]
drag, startPoint x: 376, startPoint y: 104, endPoint x: 461, endPoint y: 106, distance: 85.3
click at [461, 106] on div "Je me permets de vous contacter concernant un écart constaté sur le bulletin de…" at bounding box center [402, 108] width 441 height 10
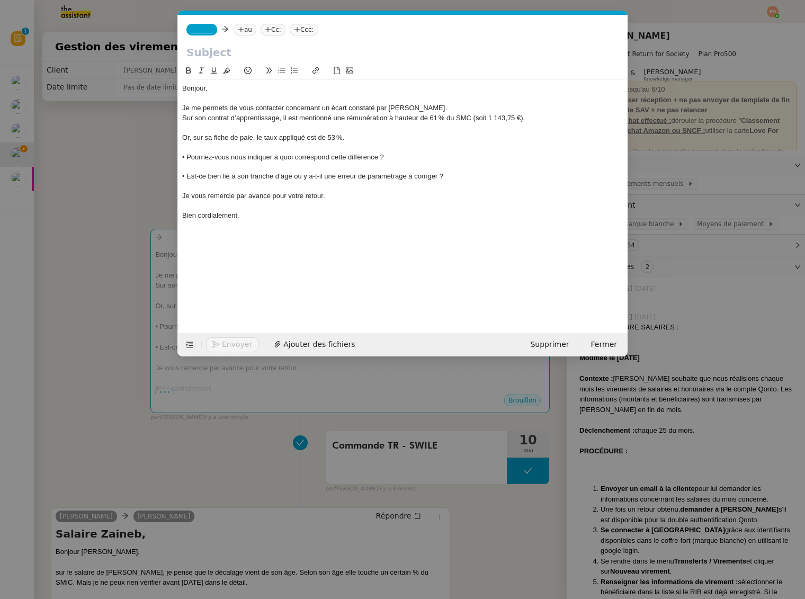
click at [435, 107] on div "Je me permets de vous contacter concernant un écart constaté par Zaineb Achicha." at bounding box center [402, 108] width 441 height 10
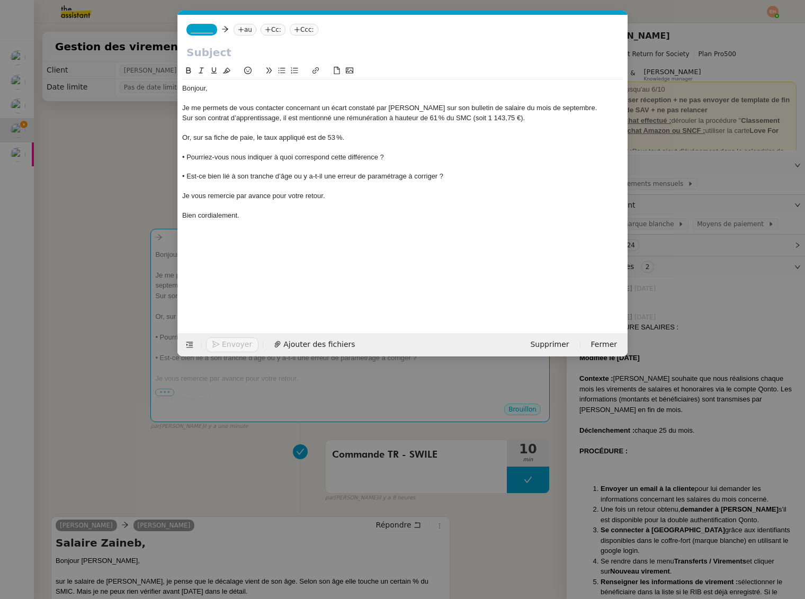
click at [589, 106] on div "Je me permets de vous contacter concernant un écart constaté par Zaineb Achicha…" at bounding box center [402, 108] width 441 height 10
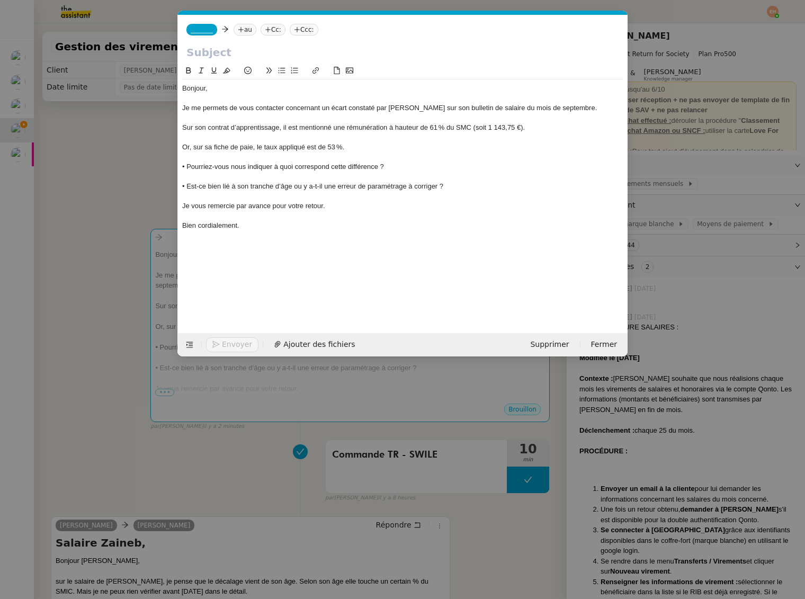
click at [255, 188] on div "• Est-ce bien lié à son tranche d’âge ou y a-t-il une erreur de paramétrage à c…" at bounding box center [402, 187] width 441 height 10
click at [184, 182] on div "• Est-ce bien lié à son tranche d’âge ou y a-t-il une erreur de paramétrage à c…" at bounding box center [402, 187] width 441 height 10
click at [96, 94] on nz-modal-container "Service TA - VOYAGE - PROPOSITION GLOBALE A utiliser dans le cadre de propositi…" at bounding box center [402, 299] width 805 height 599
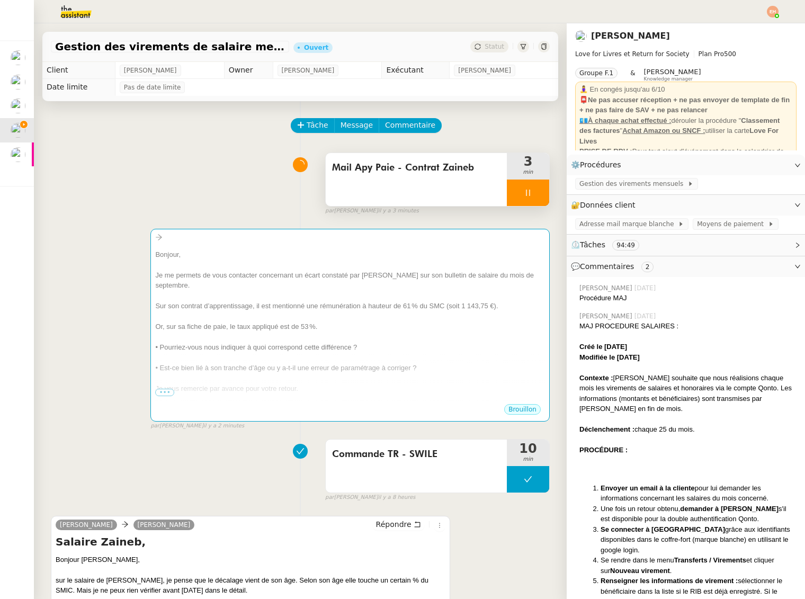
click at [76, 24] on div "Gestion des virements de salaire mensuel - septembre 2025 Ouvert Statut" at bounding box center [300, 42] width 533 height 39
click at [77, 12] on img at bounding box center [67, 11] width 82 height 23
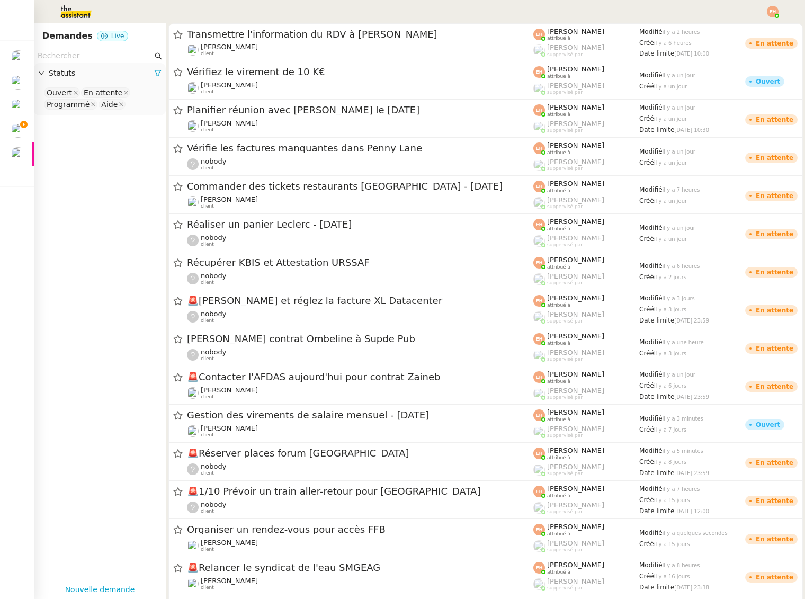
click at [76, 55] on input "text" at bounding box center [95, 56] width 115 height 12
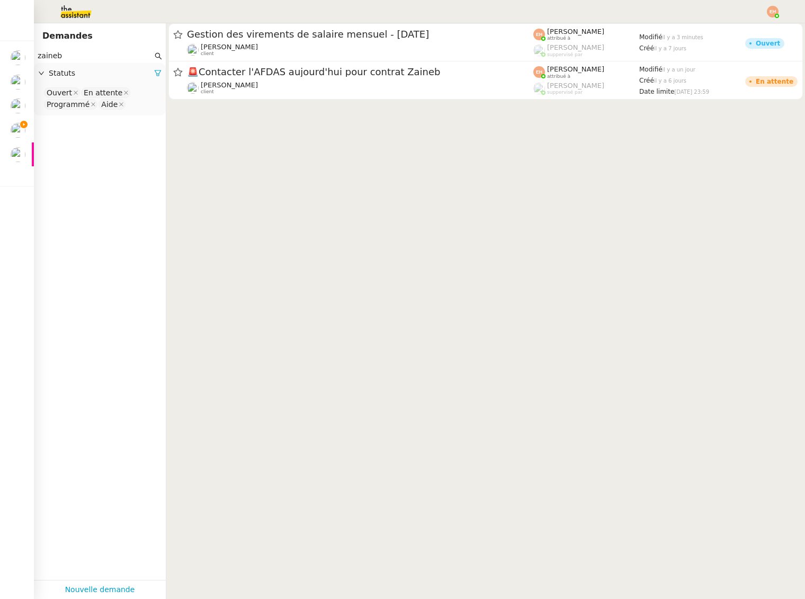
type input "zaineb"
click at [161, 71] on div "Statuts" at bounding box center [100, 73] width 132 height 21
click at [156, 73] on icon at bounding box center [158, 73] width 6 height 6
click at [93, 94] on nz-select-top-control "Please select" at bounding box center [99, 92] width 115 height 13
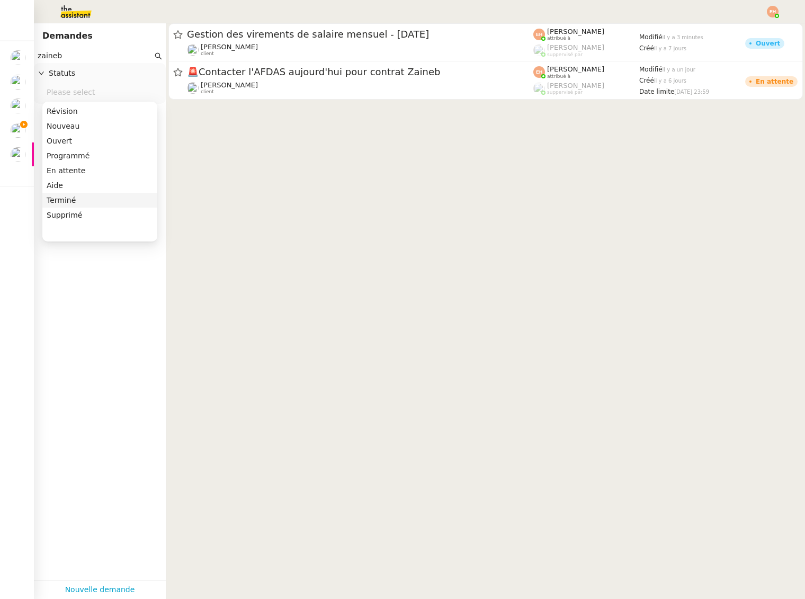
click at [105, 201] on div "Terminé" at bounding box center [100, 200] width 106 height 10
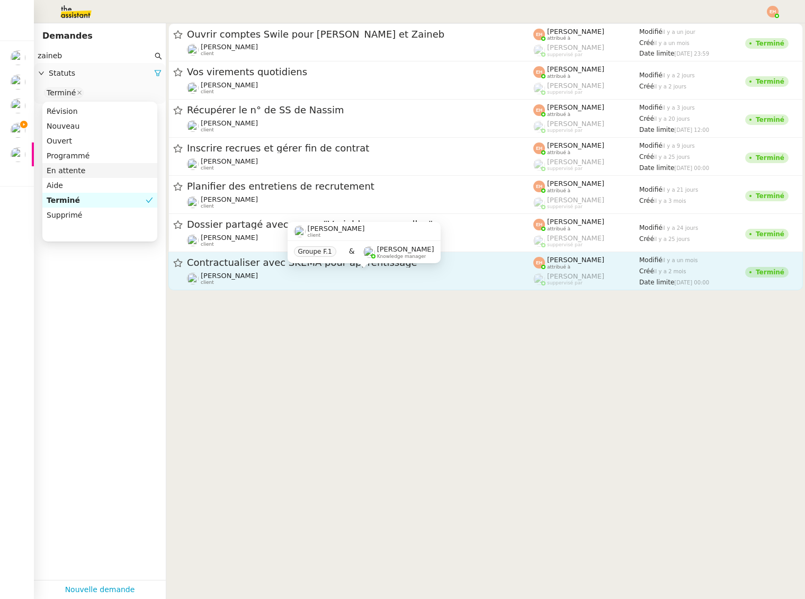
click at [256, 272] on div "Céline MAS client" at bounding box center [360, 279] width 346 height 14
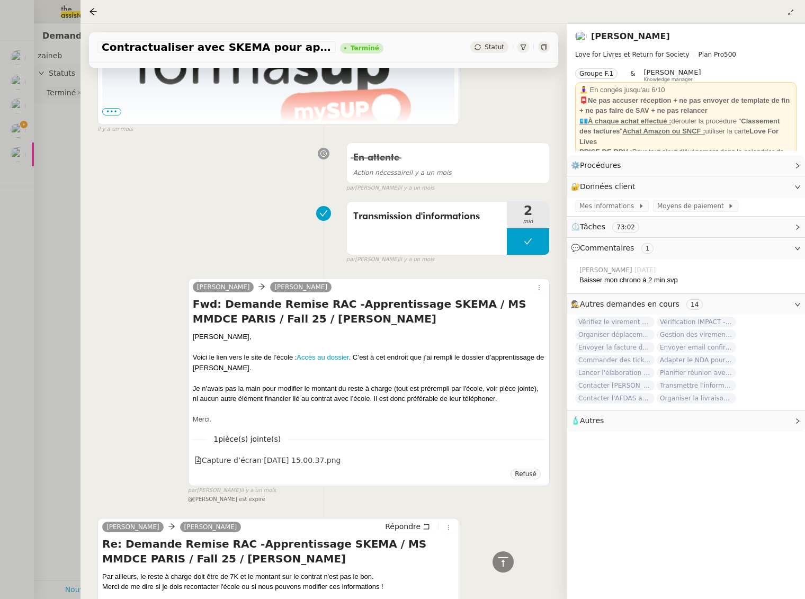
scroll to position [1902, 0]
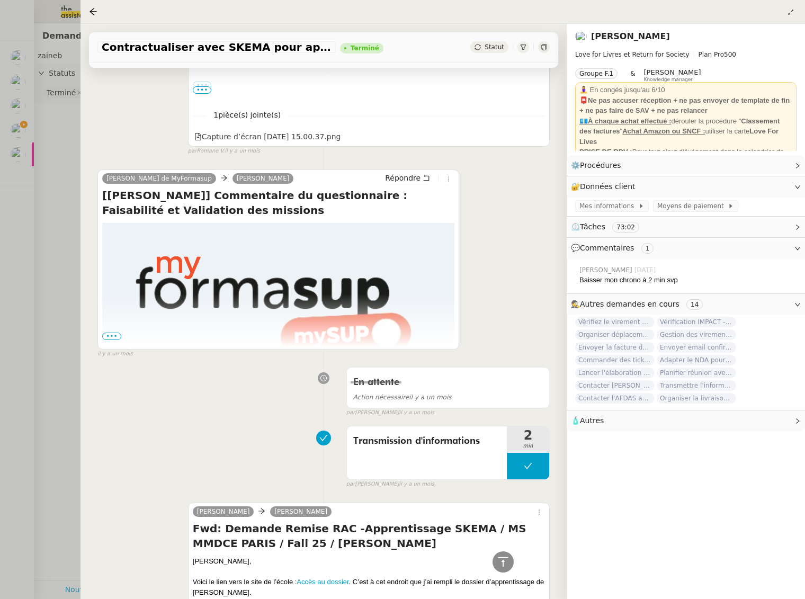
drag, startPoint x: 163, startPoint y: 195, endPoint x: 154, endPoint y: 278, distance: 83.1
click at [163, 195] on h4 "[[PERSON_NAME]] Commentaire du questionnaire : Faisabilité et Validation des mi…" at bounding box center [278, 203] width 352 height 30
click at [112, 330] on img at bounding box center [278, 304] width 339 height 136
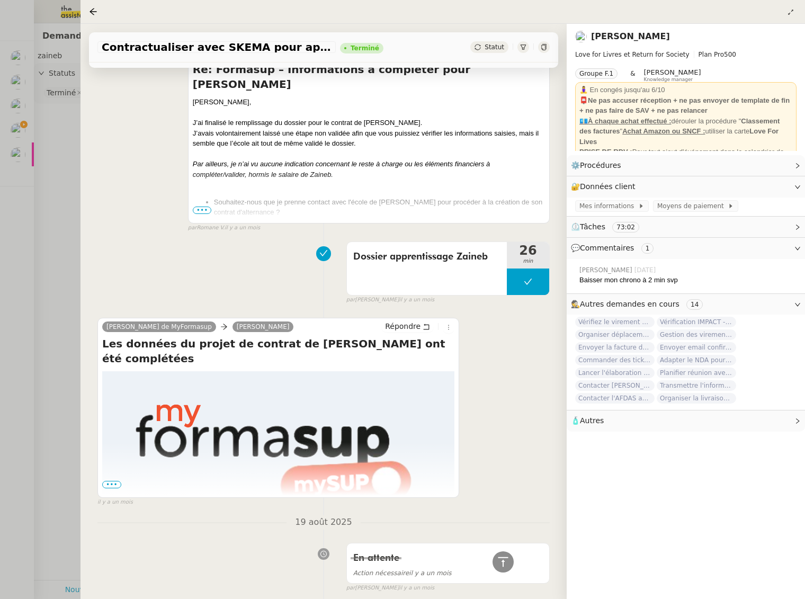
scroll to position [3228, 0]
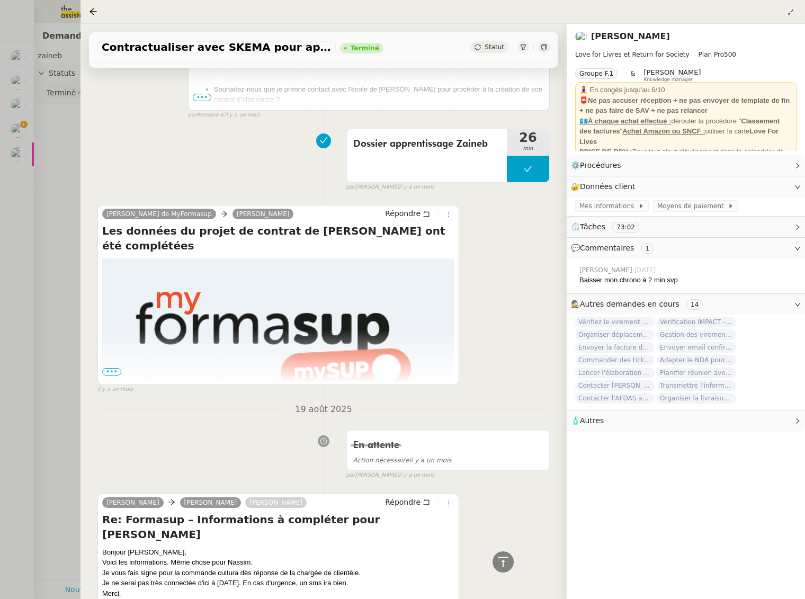
click at [113, 372] on span "•••" at bounding box center [111, 371] width 19 height 7
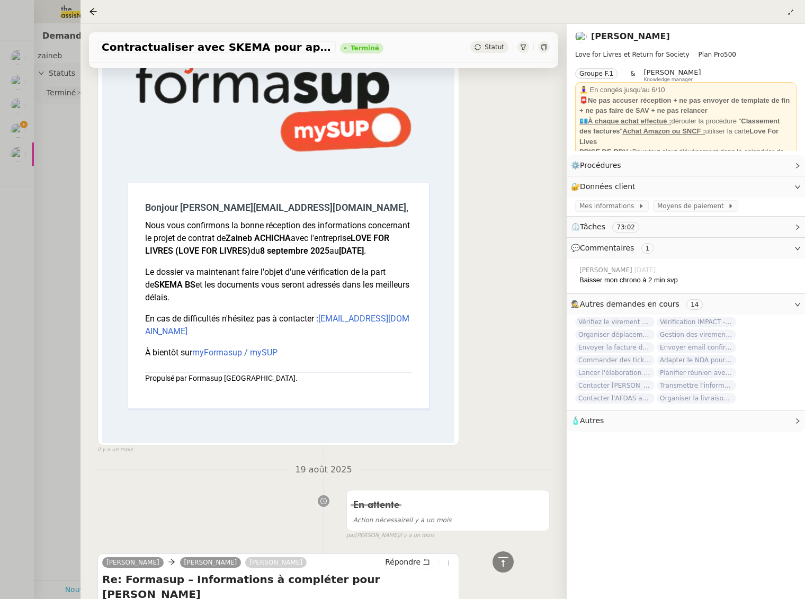
scroll to position [3486, 0]
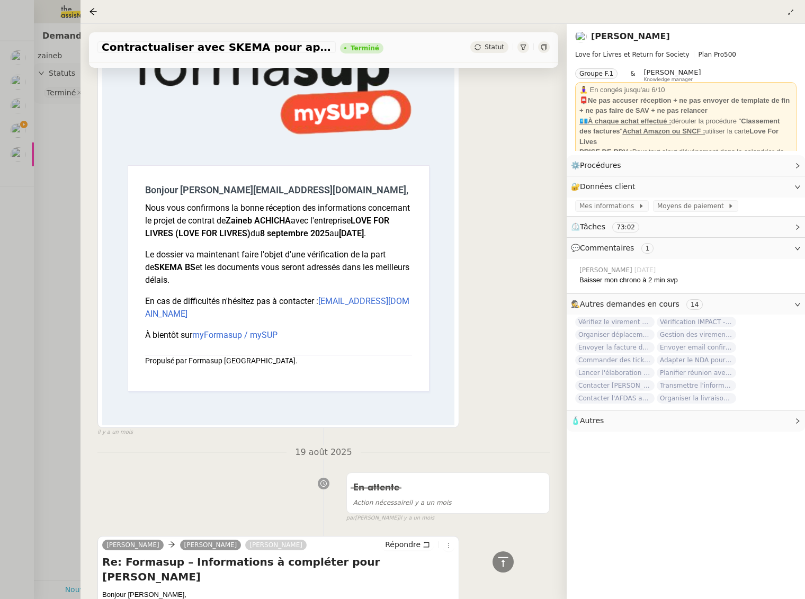
click at [238, 253] on td "Bonjour olivia@loveforlivres.com, Nous vous confirmons la bonne réception des i…" at bounding box center [278, 278] width 301 height 226
drag, startPoint x: 220, startPoint y: 211, endPoint x: 219, endPoint y: 198, distance: 13.2
click at [220, 210] on p "Nous vous confirmons la bonne réception des informations concernant le projet d…" at bounding box center [278, 221] width 267 height 38
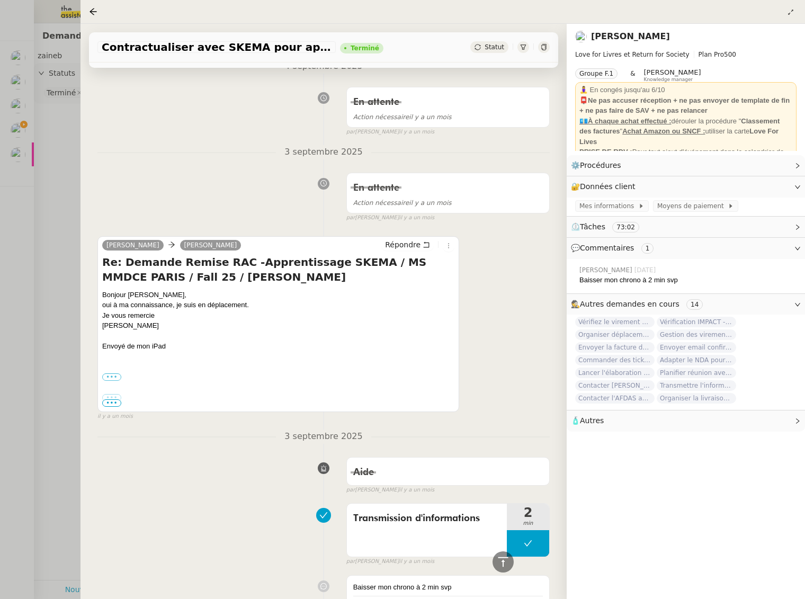
scroll to position [100, 0]
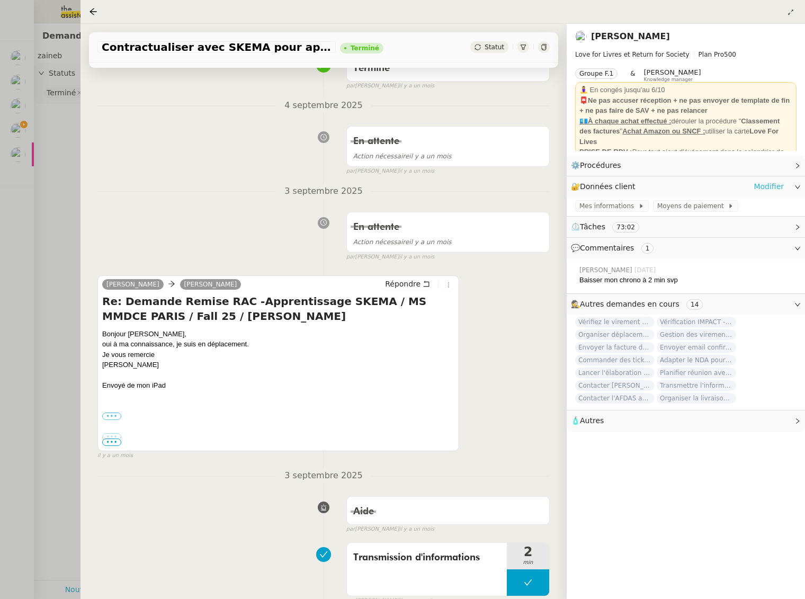
click at [773, 187] on link "Modifier" at bounding box center [768, 187] width 30 height 12
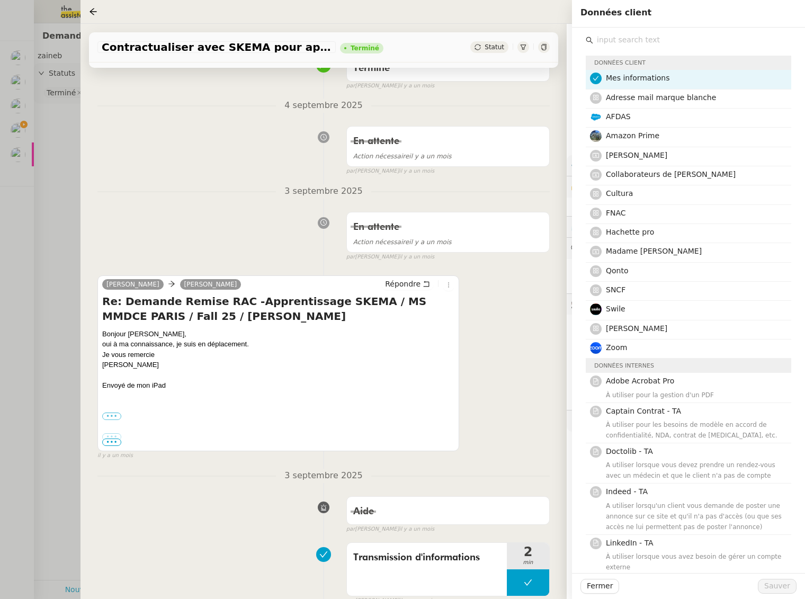
click at [638, 49] on div "Données client Mes informations Adresse mail marque blanche AFDAS Amazon Prime …" at bounding box center [688, 424] width 205 height 755
drag, startPoint x: 626, startPoint y: 118, endPoint x: 636, endPoint y: 126, distance: 13.2
click at [626, 118] on span "AFDAS" at bounding box center [618, 116] width 25 height 8
click at [780, 587] on span "Sauver" at bounding box center [777, 586] width 26 height 12
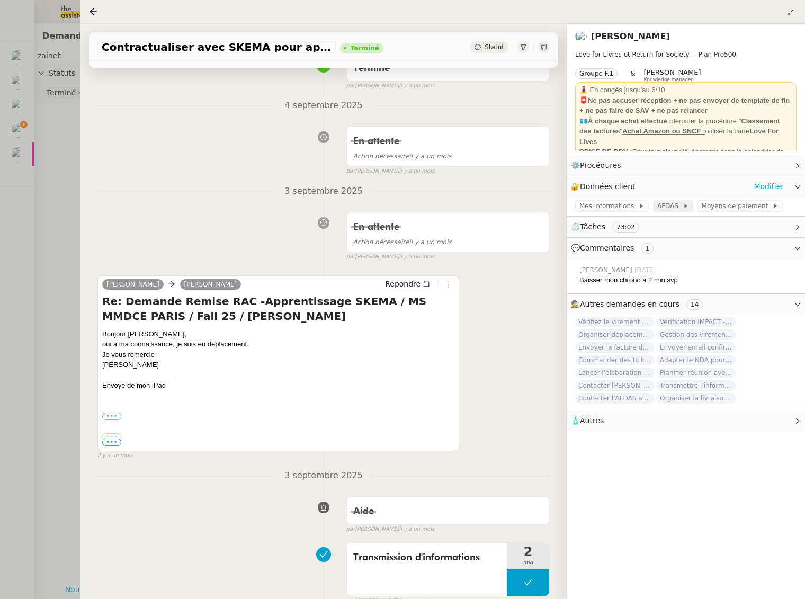
click at [660, 210] on span "AFDAS" at bounding box center [669, 206] width 25 height 11
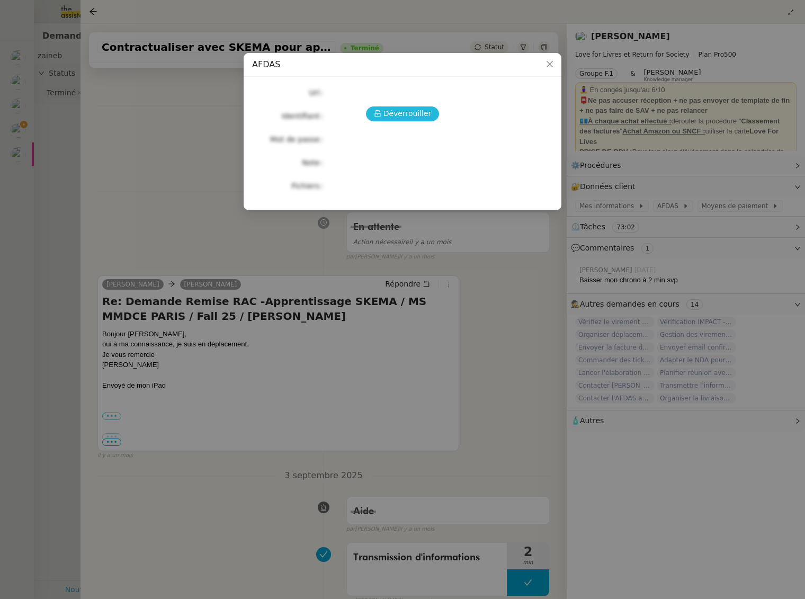
click at [399, 114] on span "Déverrouiller" at bounding box center [407, 113] width 48 height 12
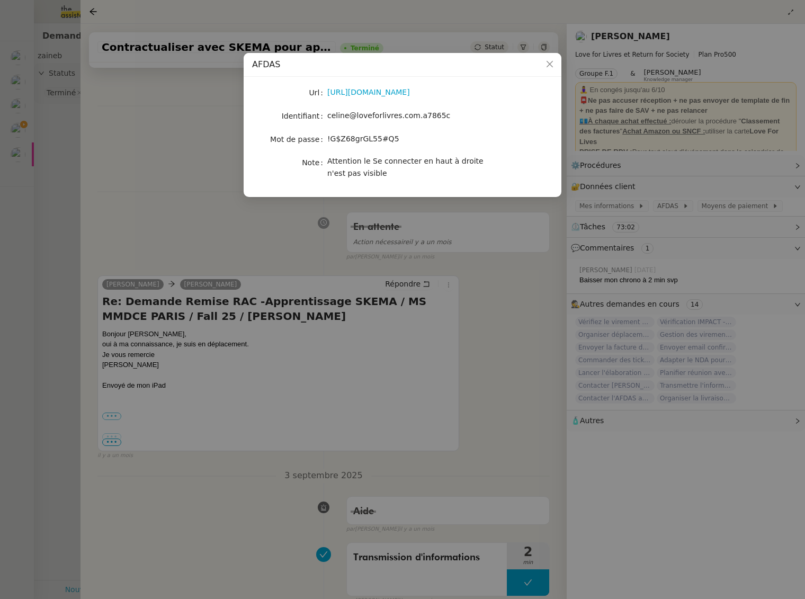
click at [428, 111] on span "celine@loveforlivres.com.a7865c" at bounding box center [388, 115] width 123 height 8
copy span "celine@loveforlivres.com.a7865c"
click at [403, 139] on div "!G$Z68grGL55#Q5" at bounding box center [414, 139] width 175 height 12
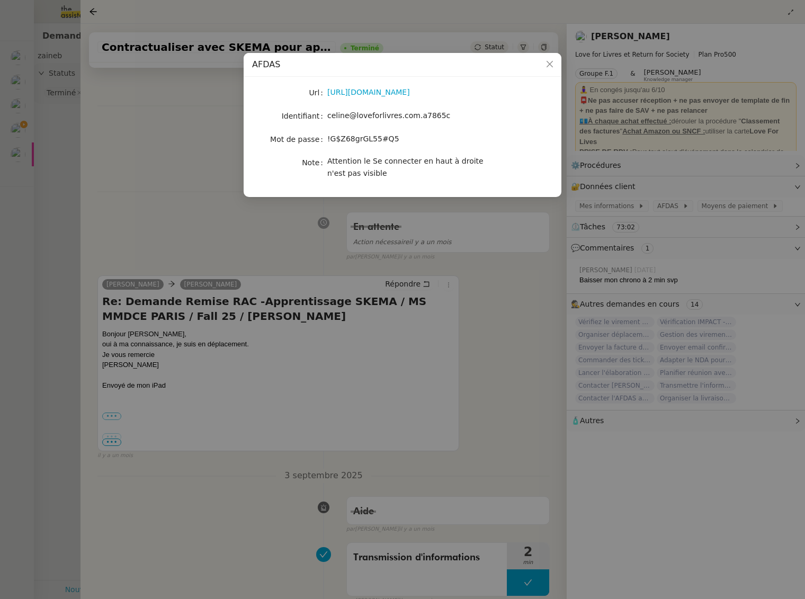
click at [402, 138] on div "!G$Z68grGL55#Q5" at bounding box center [414, 139] width 175 height 12
copy span "!G$Z68grGL55#Q5"
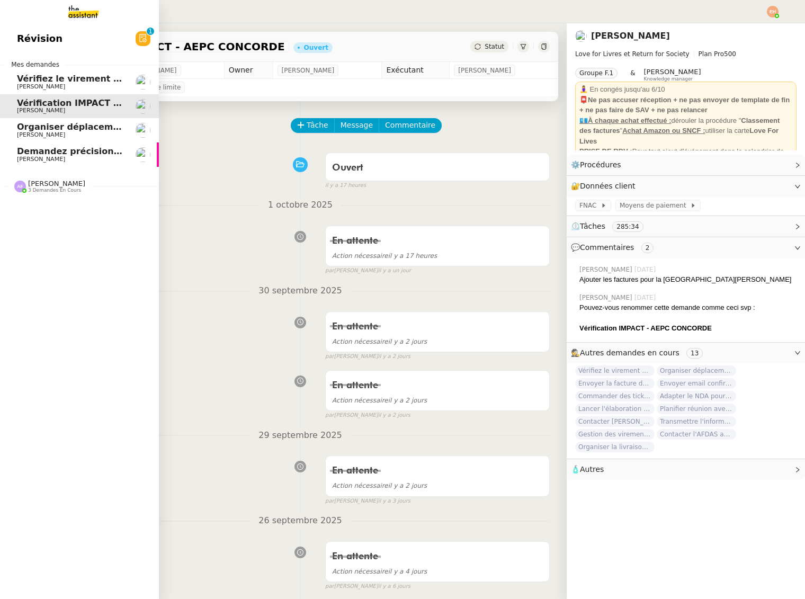
click at [10, 74] on link "Vérifiez le virement de 10 K€ Céline MAS" at bounding box center [79, 82] width 159 height 24
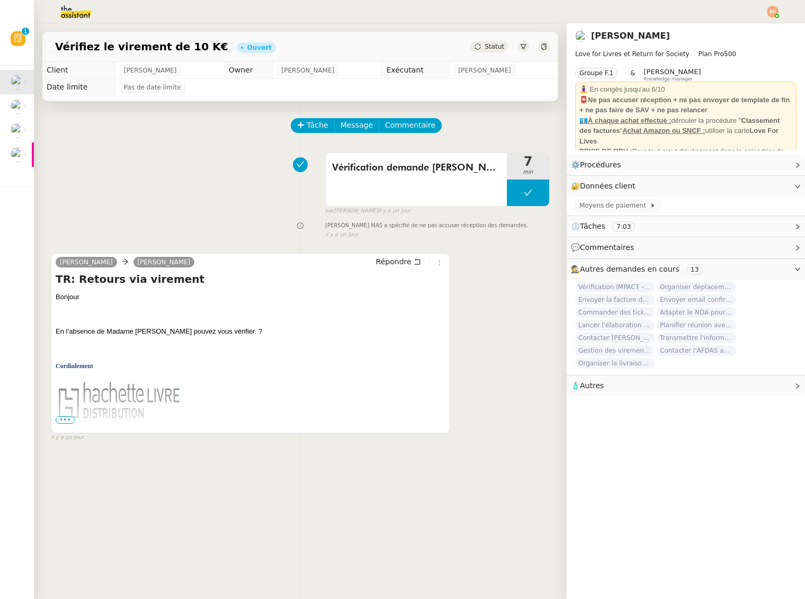
click at [66, 415] on img at bounding box center [119, 400] width 127 height 45
click at [65, 420] on span "•••" at bounding box center [65, 419] width 19 height 7
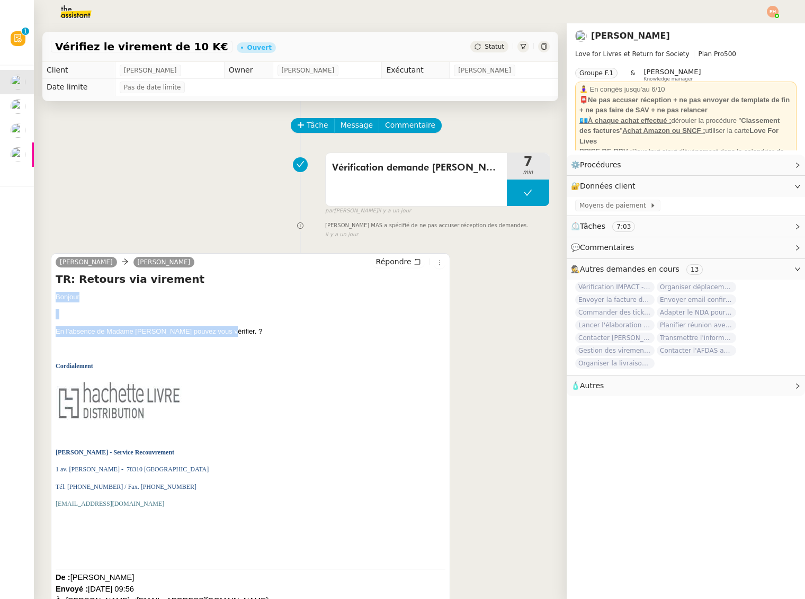
drag, startPoint x: 89, startPoint y: 322, endPoint x: 51, endPoint y: 292, distance: 48.7
drag, startPoint x: 144, startPoint y: 325, endPoint x: 158, endPoint y: 331, distance: 15.4
drag, startPoint x: 262, startPoint y: 331, endPoint x: 58, endPoint y: 281, distance: 210.5
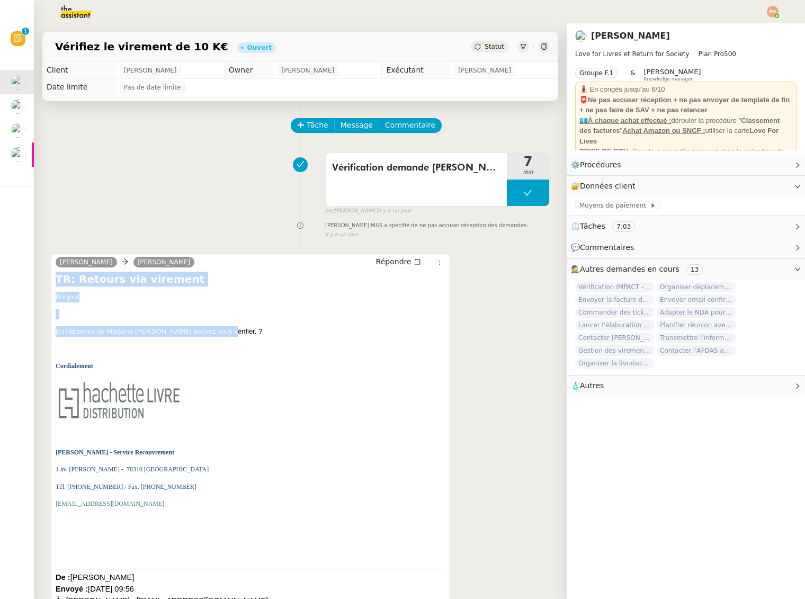
copy div "TR: Retours via virement Bonjour En l’absence de Madame Mas pouvez vous vérifie…"
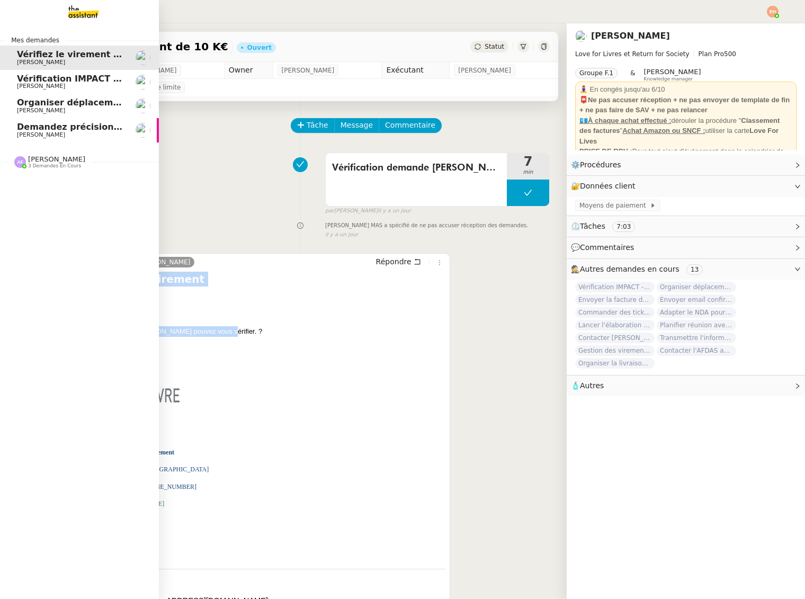
click at [43, 119] on link "Demandez précision sur demandes QUALIBAT Vitor Alvites" at bounding box center [79, 130] width 159 height 24
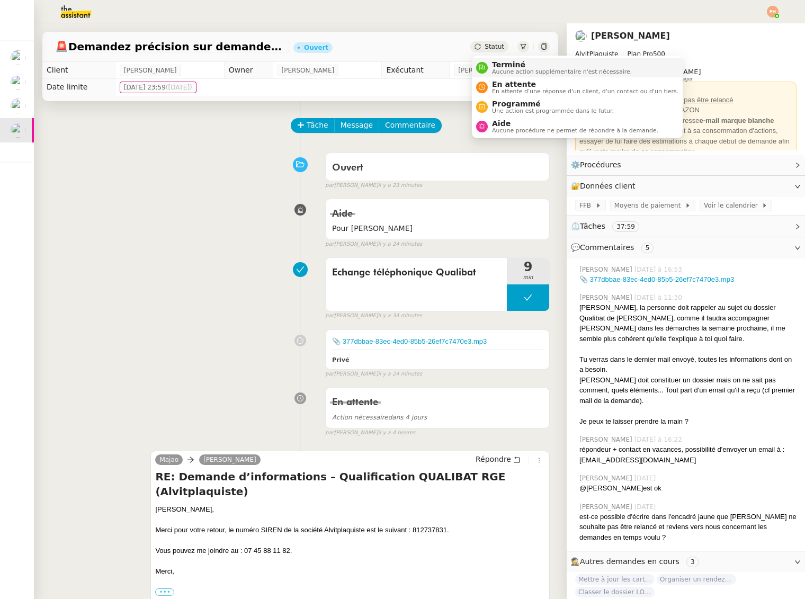
drag, startPoint x: 487, startPoint y: 46, endPoint x: 491, endPoint y: 58, distance: 12.9
click at [487, 46] on span "Statut" at bounding box center [494, 46] width 20 height 7
click at [490, 49] on span "Statut" at bounding box center [494, 46] width 20 height 7
click at [503, 82] on span "En attente" at bounding box center [585, 84] width 186 height 8
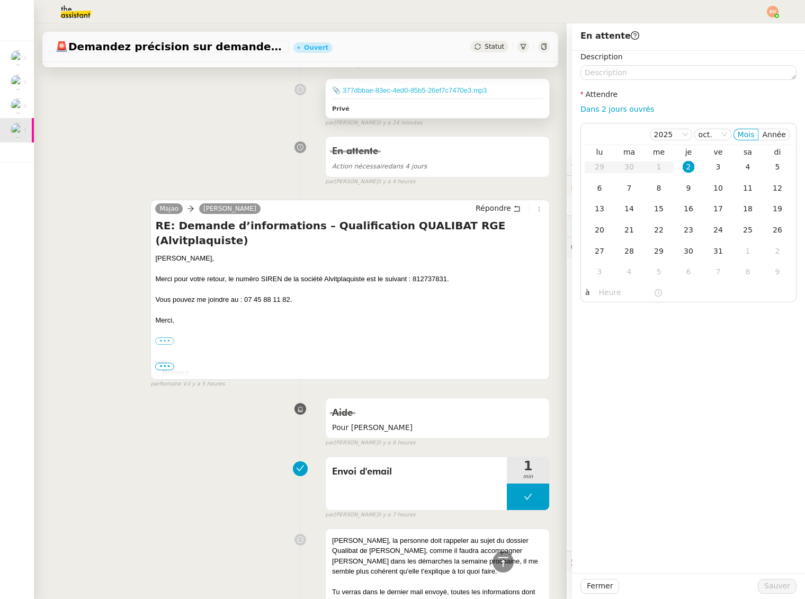
scroll to position [302, 0]
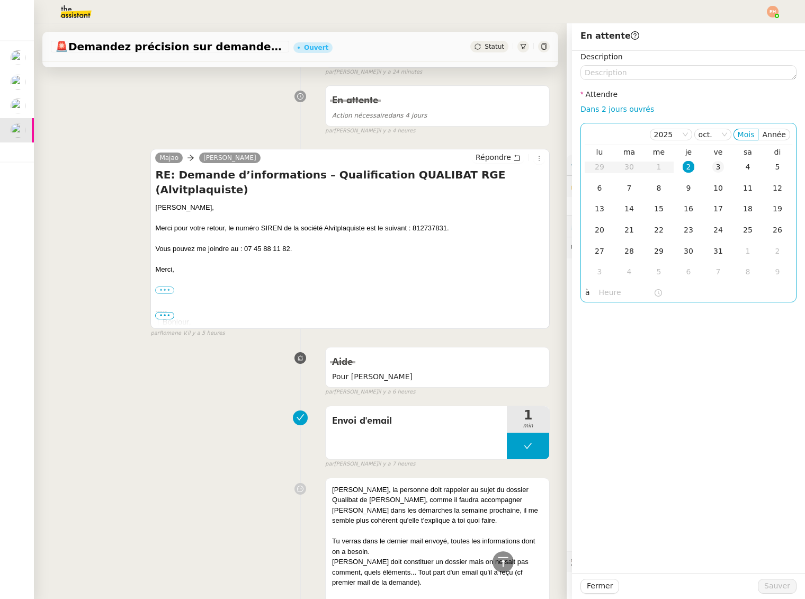
click at [711, 170] on td "3" at bounding box center [718, 167] width 30 height 21
click at [787, 582] on span "Sauver" at bounding box center [777, 586] width 26 height 12
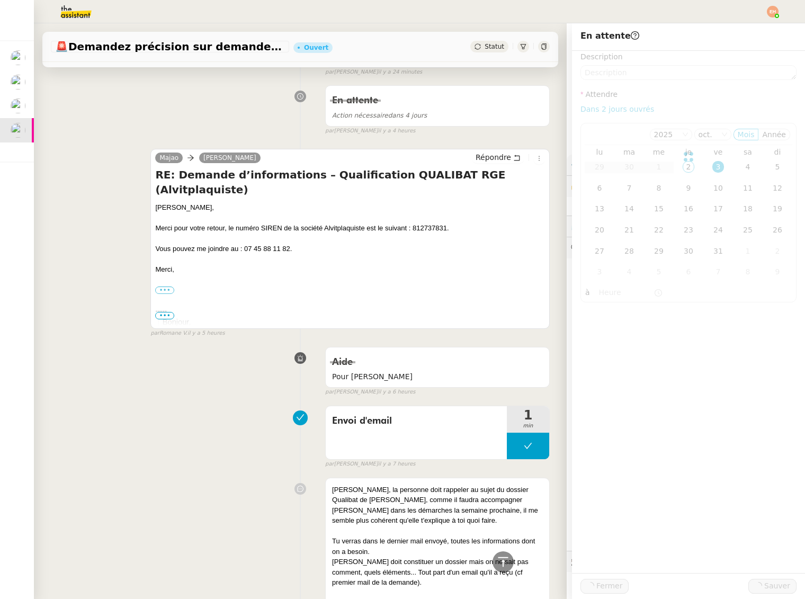
scroll to position [314, 0]
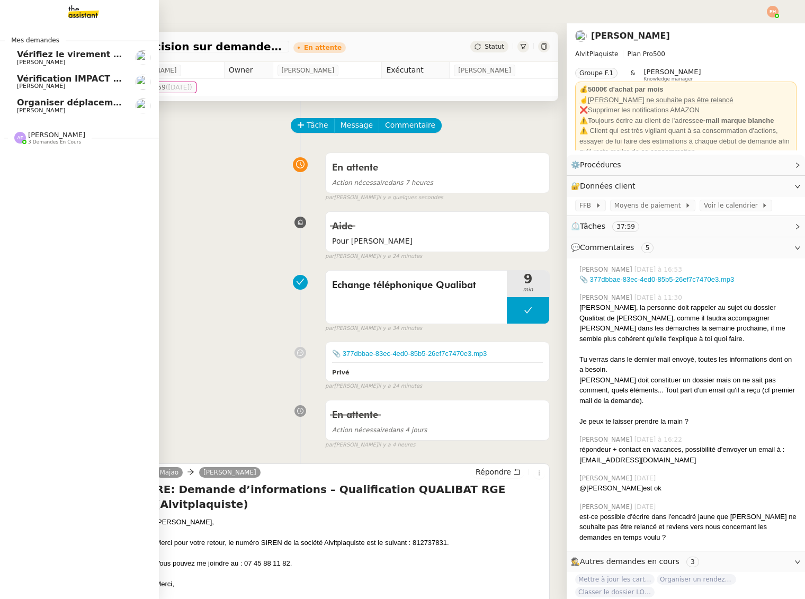
click at [58, 58] on span "Vérifiez le virement de 10 K€" at bounding box center [86, 54] width 138 height 10
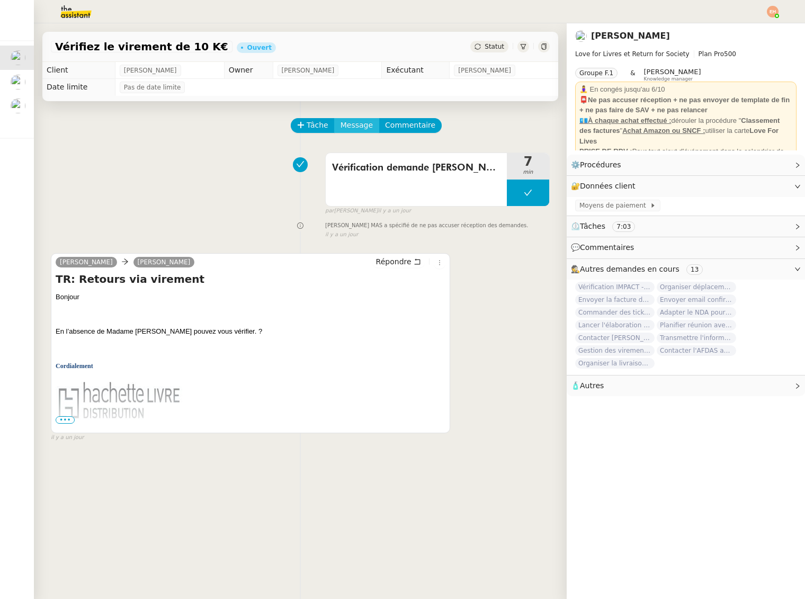
click at [360, 124] on span "Message" at bounding box center [356, 125] width 32 height 12
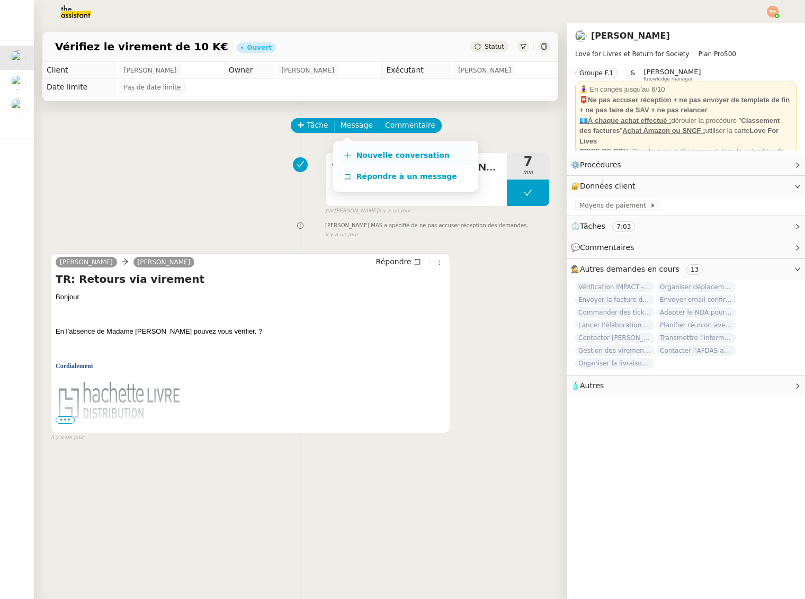
click at [381, 152] on span "Nouvelle conversation" at bounding box center [402, 155] width 93 height 8
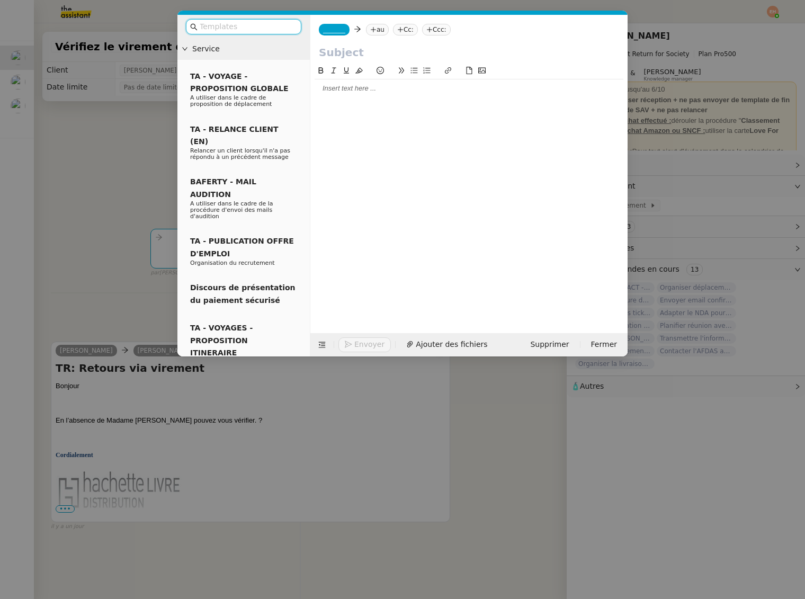
click at [343, 31] on span "_______" at bounding box center [334, 29] width 22 height 7
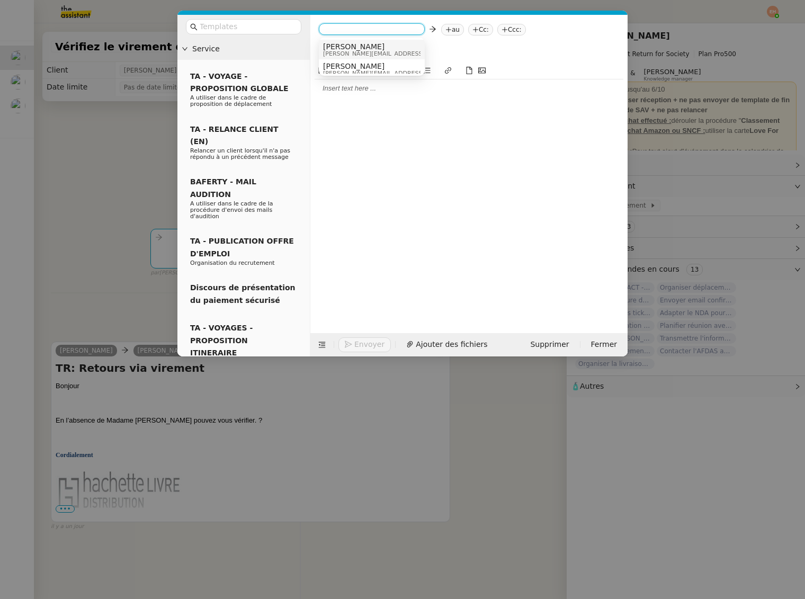
click at [343, 48] on span "[PERSON_NAME]" at bounding box center [398, 46] width 150 height 8
click at [397, 33] on nz-tag "au" at bounding box center [408, 30] width 23 height 12
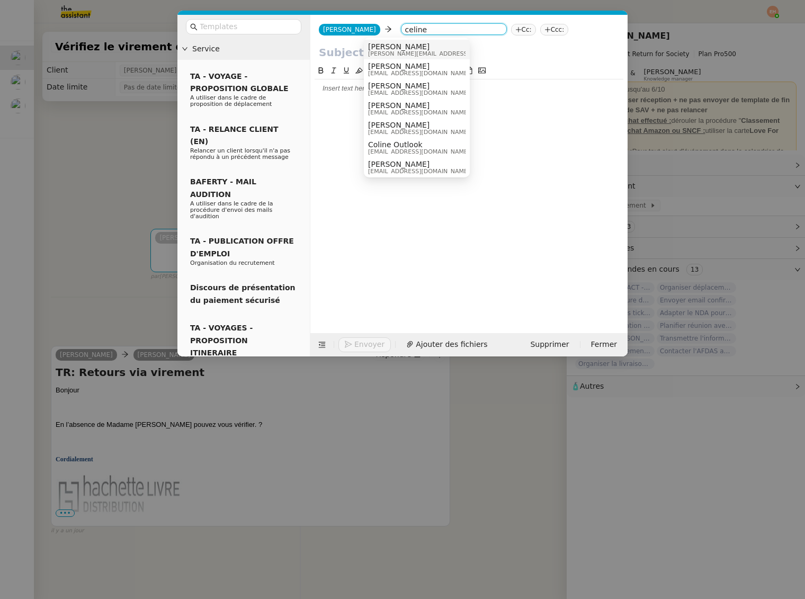
type input "celine"
click at [401, 48] on span "[PERSON_NAME]" at bounding box center [443, 46] width 150 height 8
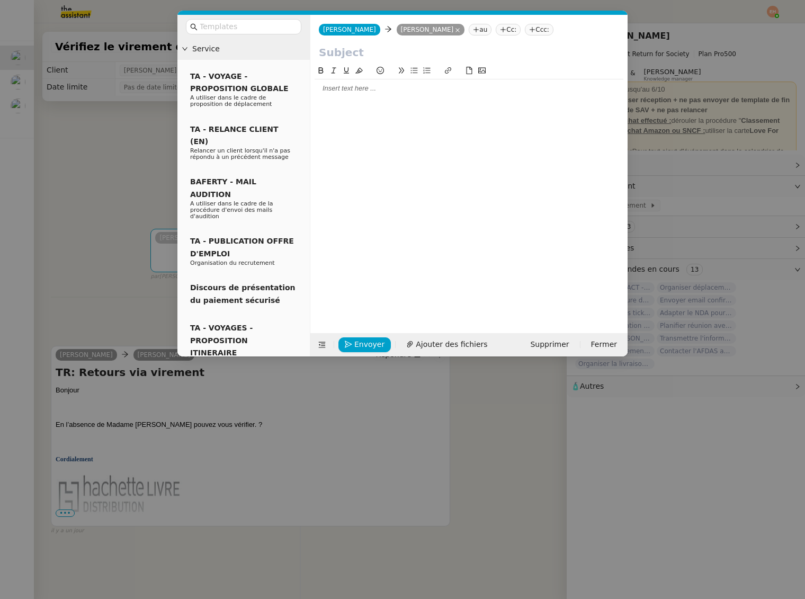
drag, startPoint x: 143, startPoint y: 218, endPoint x: 143, endPoint y: 234, distance: 15.9
click at [143, 218] on nz-modal-container "Service TA - VOYAGE - PROPOSITION GLOBALE A utiliser dans le cadre de propositi…" at bounding box center [402, 299] width 805 height 599
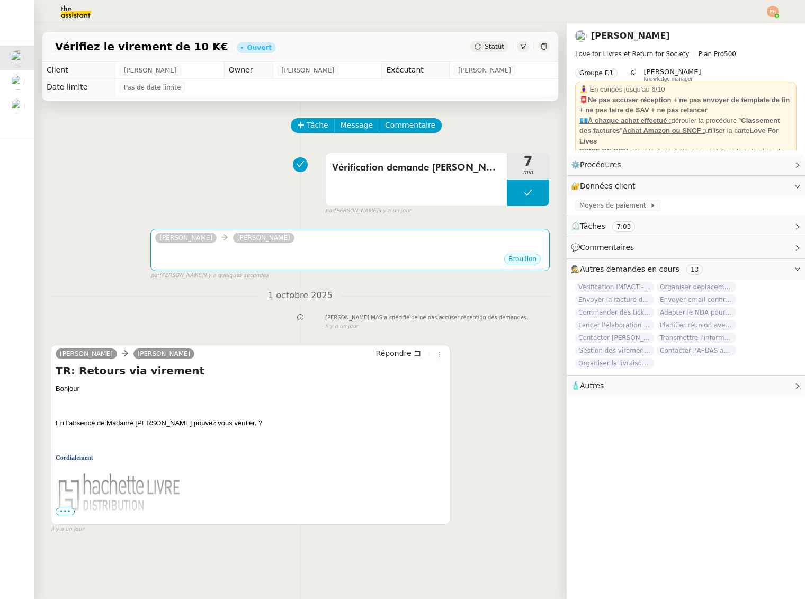
click at [65, 508] on span "•••" at bounding box center [65, 511] width 19 height 7
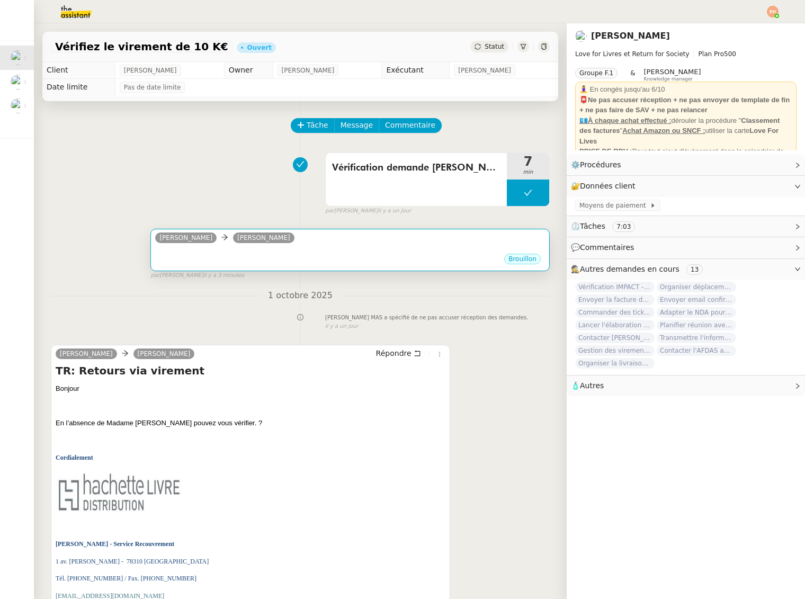
click at [274, 244] on div "Olivia LoveForLivres Céline MAS" at bounding box center [226, 239] width 143 height 16
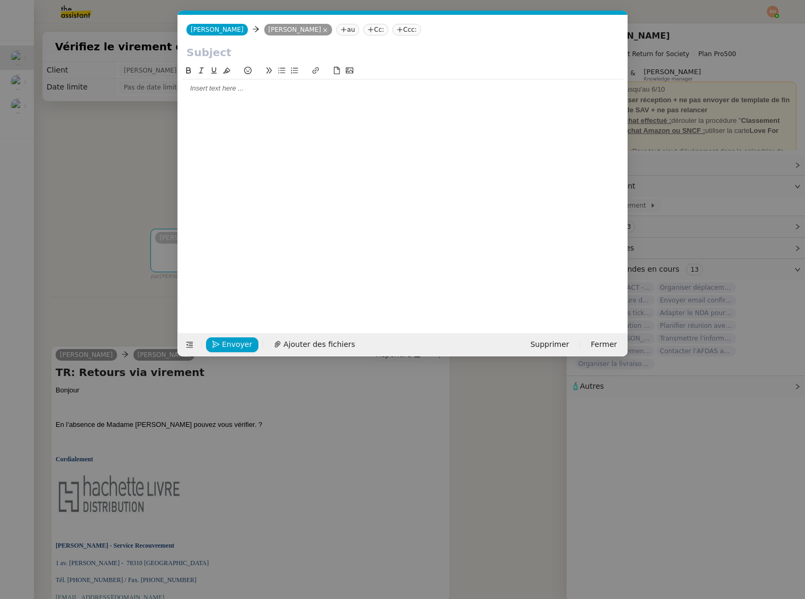
scroll to position [0, 22]
click at [343, 93] on div at bounding box center [402, 88] width 441 height 18
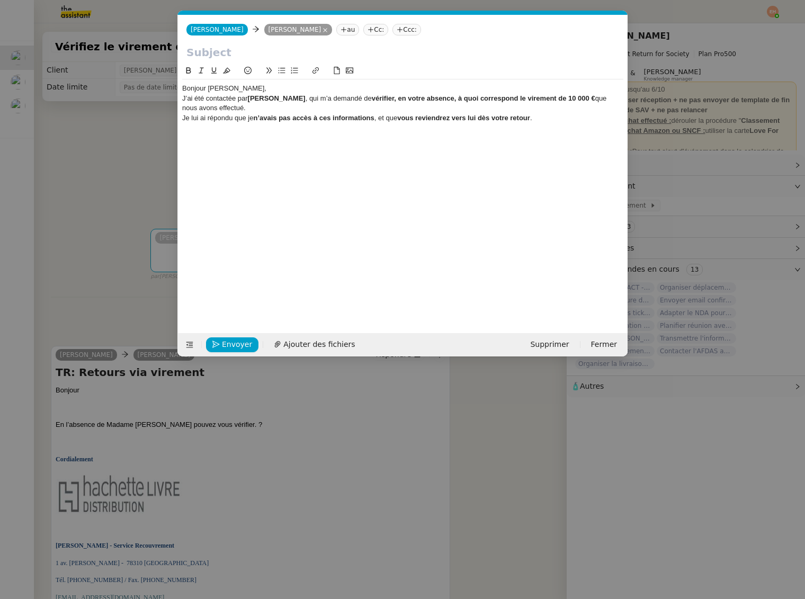
scroll to position [0, 0]
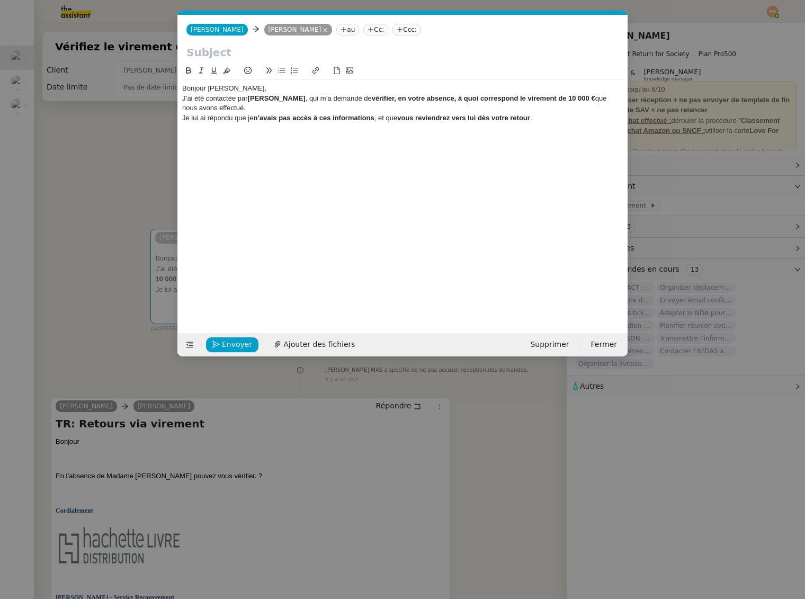
click at [200, 89] on div "Bonjour [PERSON_NAME]," at bounding box center [402, 89] width 441 height 10
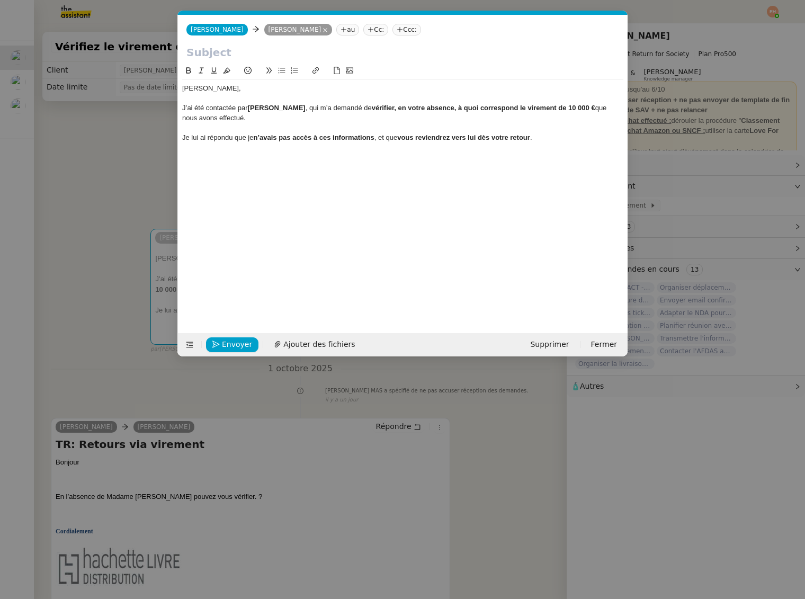
click at [534, 141] on div "Je lui ai répondu que je n’avais pas accès à ces informations , et que vous rev…" at bounding box center [402, 138] width 441 height 10
click at [183, 133] on div "Je lui ai répondu que je n’avais pas accès à ces informations , et que vous rev…" at bounding box center [402, 138] width 441 height 10
click at [550, 131] on div at bounding box center [402, 128] width 441 height 10
click at [542, 142] on div at bounding box center [402, 147] width 441 height 10
click at [544, 139] on div "Je lui ai répondu que je n’avais pas accès à ces informations , et que vous rev…" at bounding box center [402, 138] width 441 height 10
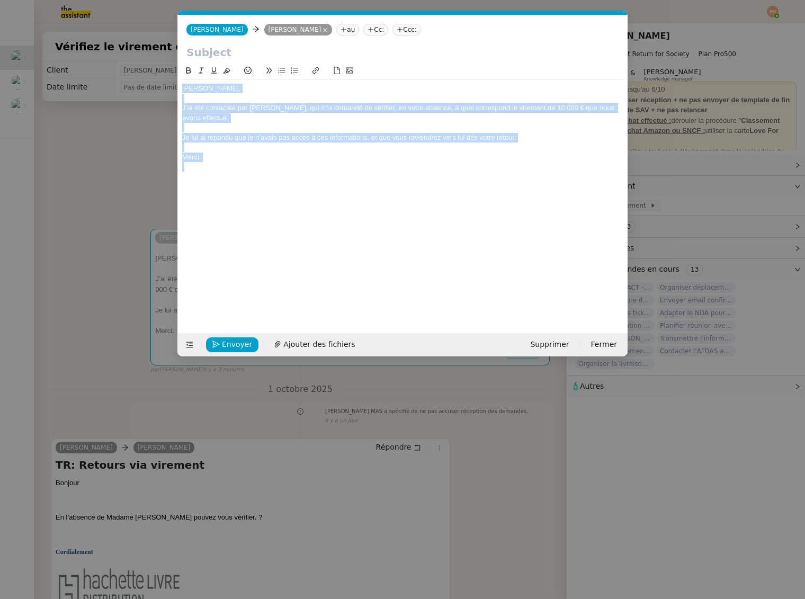
drag, startPoint x: 258, startPoint y: 109, endPoint x: 274, endPoint y: 129, distance: 26.1
click at [258, 109] on div "J’ai été contactée par Olivier Martinez, qui m’a demandé de vérifier, en votre …" at bounding box center [402, 113] width 441 height 20
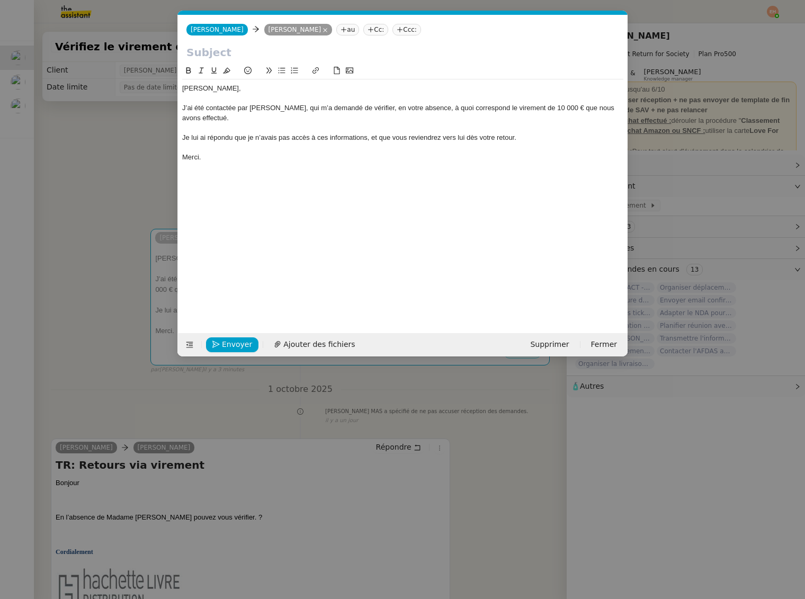
click at [230, 52] on input "text" at bounding box center [402, 52] width 433 height 16
paste input "Virement de 10 000 € – Demande d’Olivier Martinez"
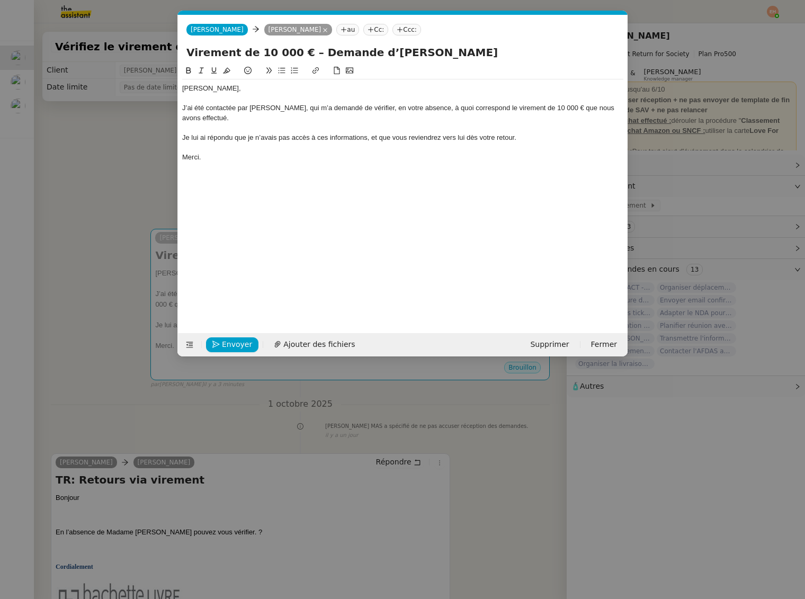
type input "Virement de 10 000 € – Demande d’Olivier Martinez"
click at [114, 139] on nz-modal-container "Service TA - VOYAGE - PROPOSITION GLOBALE A utiliser dans le cadre de propositi…" at bounding box center [402, 299] width 805 height 599
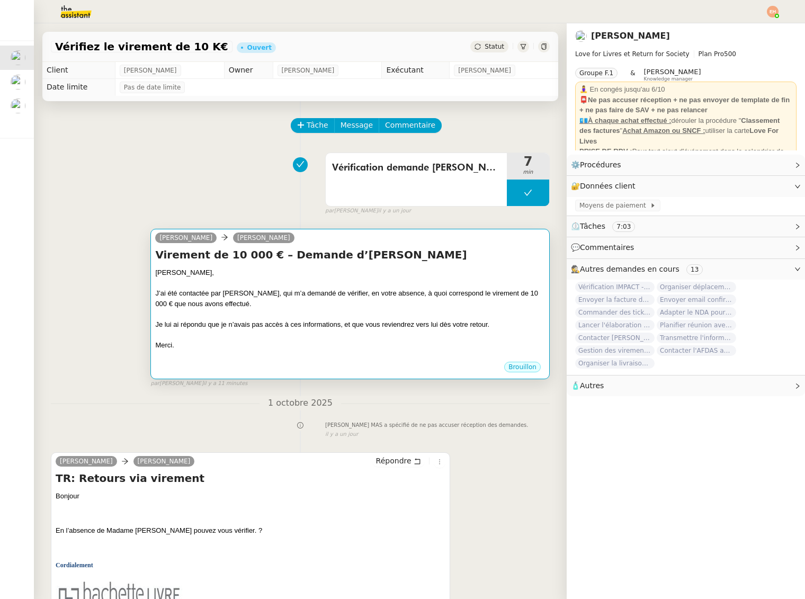
click at [289, 290] on div "J’ai été contactée par Ollivier Martinez, qui m’a demandé de vérifier, en votre…" at bounding box center [350, 298] width 390 height 21
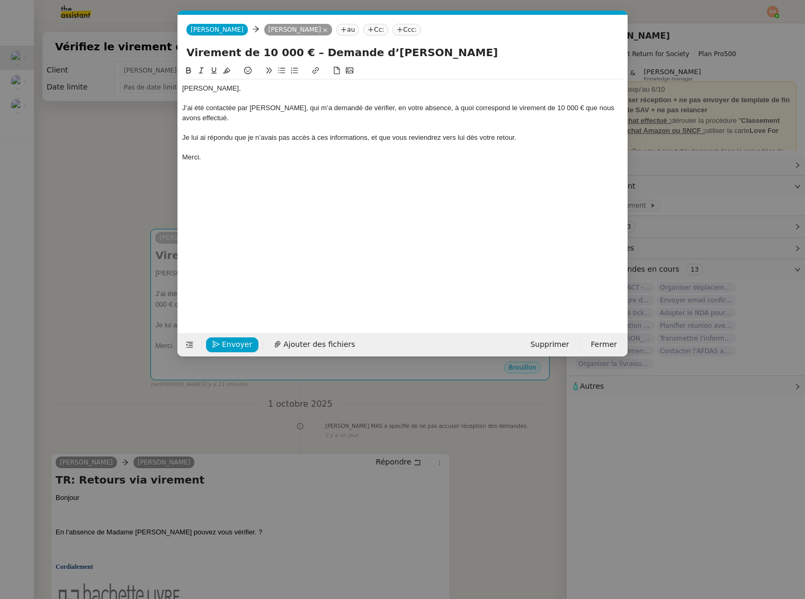
scroll to position [0, 22]
click at [206, 105] on div "J’ai été contactée par Ollivier Martinez, qui m’a demandé de vérifier, en votre…" at bounding box center [402, 113] width 441 height 20
drag, startPoint x: 241, startPoint y: 107, endPoint x: 290, endPoint y: 114, distance: 49.2
click at [241, 107] on div "J’ai été contactée par Ollivier Martinez, qui m’a demandé de vérifier, en votre…" at bounding box center [402, 113] width 441 height 20
click at [357, 115] on div "J’ai été contactée par Ollivier Martinez, qui m’a demandé de vérifier, en votre…" at bounding box center [402, 113] width 441 height 20
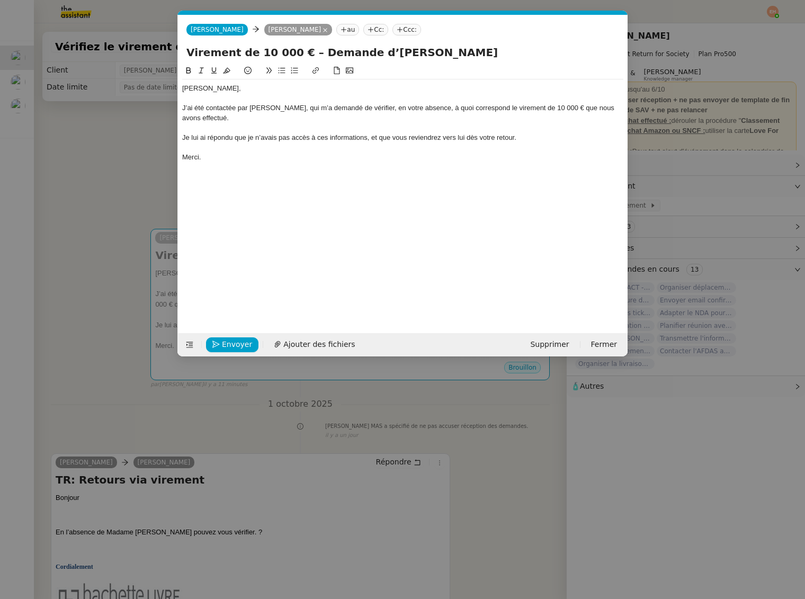
drag, startPoint x: 579, startPoint y: 109, endPoint x: 574, endPoint y: 115, distance: 7.9
click at [579, 109] on div "J’ai été contactée par Ollivier Martinez, qui m’a demandé de vérifier, en votre…" at bounding box center [402, 113] width 441 height 20
drag, startPoint x: 227, startPoint y: 118, endPoint x: 270, endPoint y: 130, distance: 44.2
click at [227, 118] on div "J’ai été contactée par Ollivier Martinez, qui m’a demandé de vérifier, en votre…" at bounding box center [402, 113] width 441 height 20
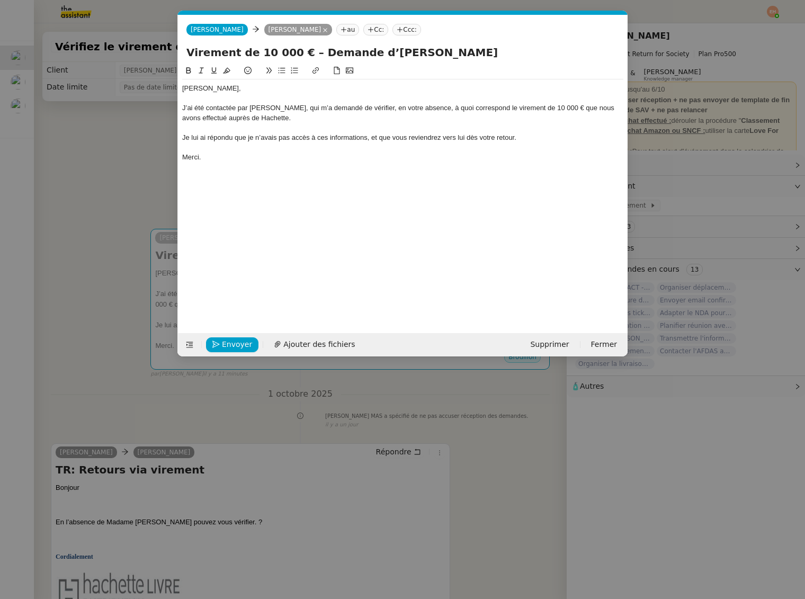
click at [198, 139] on div "Je lui ai répondu que je n’avais pas accès à ces informations, et que vous revi…" at bounding box center [402, 138] width 441 height 10
drag, startPoint x: 228, startPoint y: 136, endPoint x: 159, endPoint y: 137, distance: 68.3
click at [159, 137] on nz-modal-container "Service TA - VOYAGE - PROPOSITION GLOBALE A utiliser dans le cadre de propositi…" at bounding box center [402, 299] width 805 height 599
click at [272, 137] on div "Je lui ai répondu que je n’avais pas accès à ces informations, et que vous revi…" at bounding box center [402, 138] width 441 height 10
drag, startPoint x: 279, startPoint y: 137, endPoint x: 175, endPoint y: 138, distance: 104.3
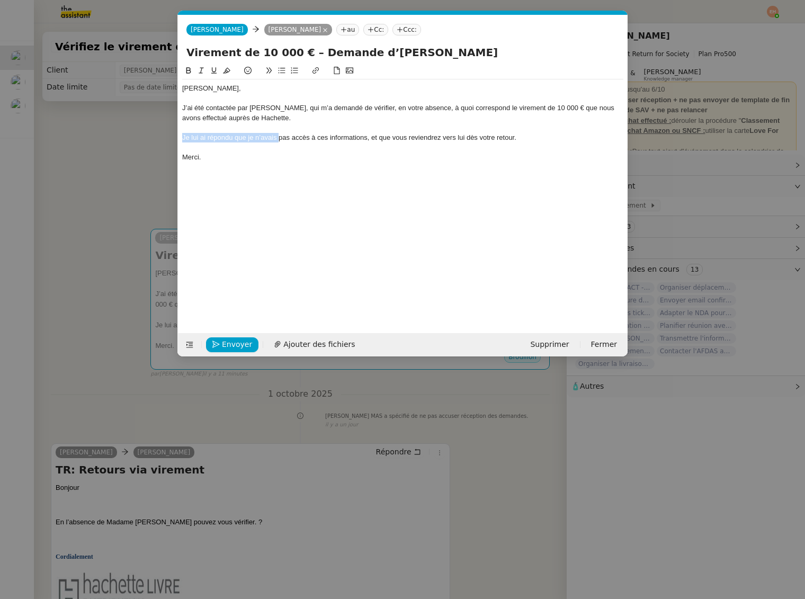
click at [175, 138] on nz-modal-container "Service TA - VOYAGE - PROPOSITION GLOBALE A utiliser dans le cadre de propositi…" at bounding box center [402, 299] width 805 height 599
drag, startPoint x: 282, startPoint y: 70, endPoint x: 389, endPoint y: 73, distance: 107.0
click at [282, 70] on icon at bounding box center [282, 71] width 7 height 6
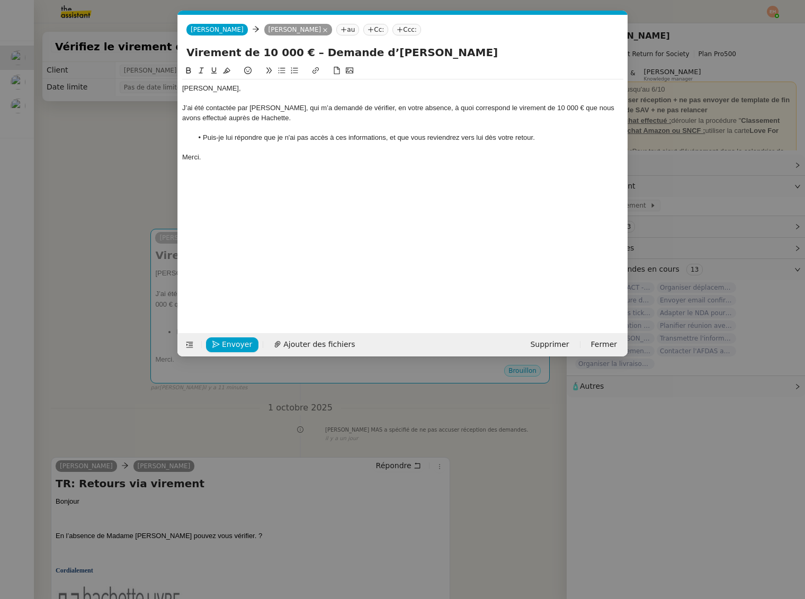
drag, startPoint x: 539, startPoint y: 135, endPoint x: 555, endPoint y: 140, distance: 17.2
click at [539, 135] on li "Puis-je lui répondre que je n'ai pas accès à ces informations, et que vous revi…" at bounding box center [408, 138] width 431 height 10
click at [221, 338] on button "Envoyer" at bounding box center [232, 344] width 52 height 15
click at [221, 338] on button "Confirmer l'envoi" at bounding box center [249, 344] width 86 height 15
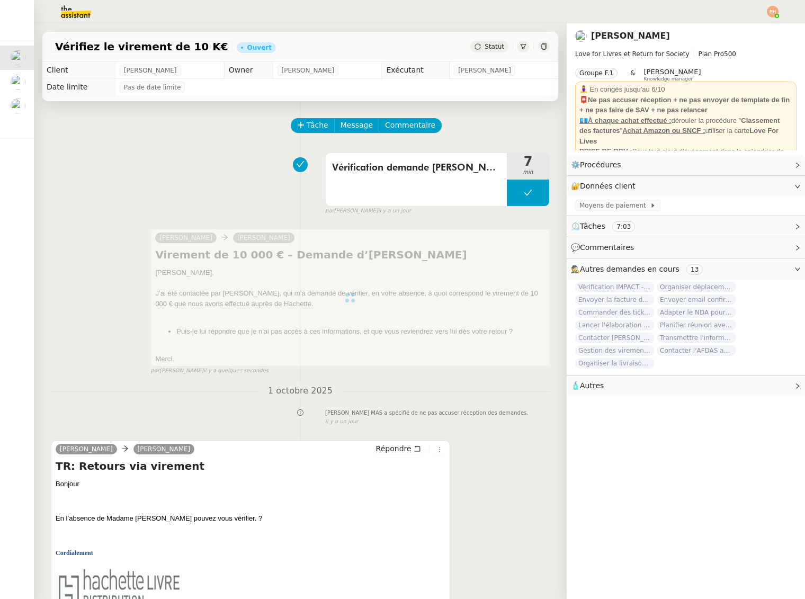
click at [501, 47] on span "Statut" at bounding box center [494, 46] width 20 height 7
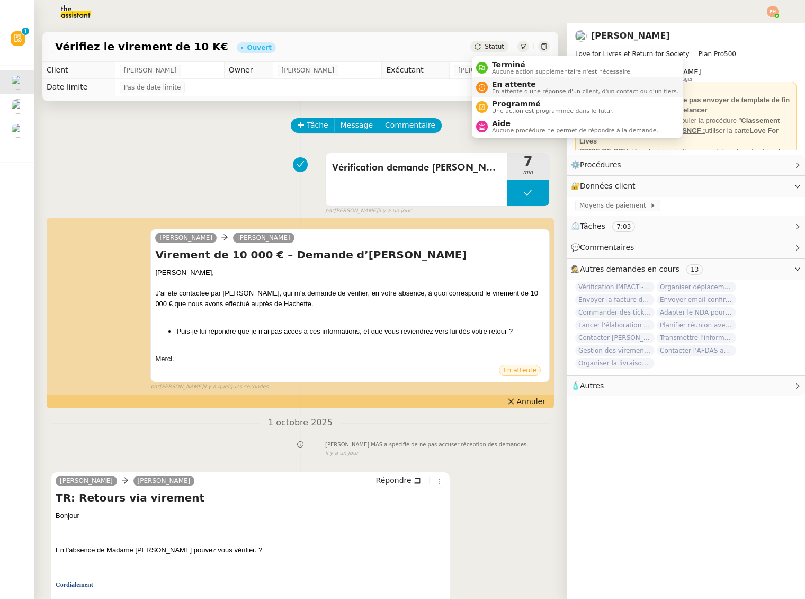
click at [518, 89] on span "En attente d'une réponse d'un client, d'un contact ou d'un tiers." at bounding box center [585, 91] width 186 height 6
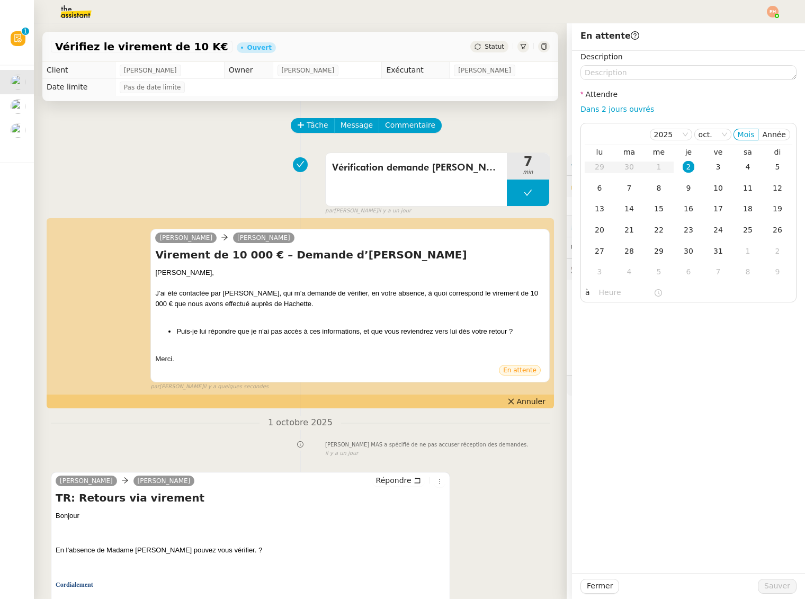
click at [621, 119] on div "Description Attendre Dans 2 jours ouvrés 2025 oct. Mois Année lu ma me je ve sa…" at bounding box center [688, 177] width 216 height 252
click at [624, 109] on link "Dans 2 jours ouvrés" at bounding box center [617, 109] width 74 height 8
type input "07:00"
drag, startPoint x: 776, startPoint y: 587, endPoint x: 733, endPoint y: 572, distance: 44.9
click at [776, 587] on span "Sauver" at bounding box center [777, 586] width 26 height 12
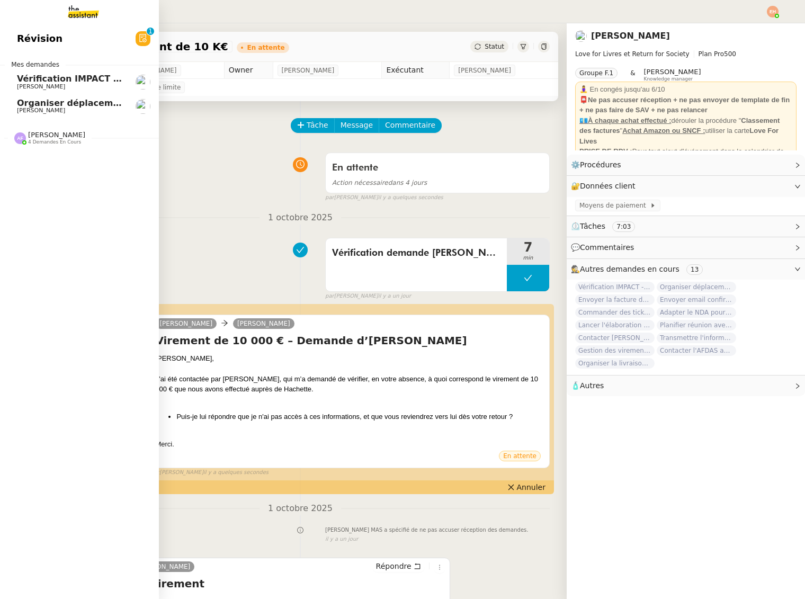
click at [47, 103] on span "Organiser déplacement à [GEOGRAPHIC_DATA]" at bounding box center [128, 103] width 223 height 10
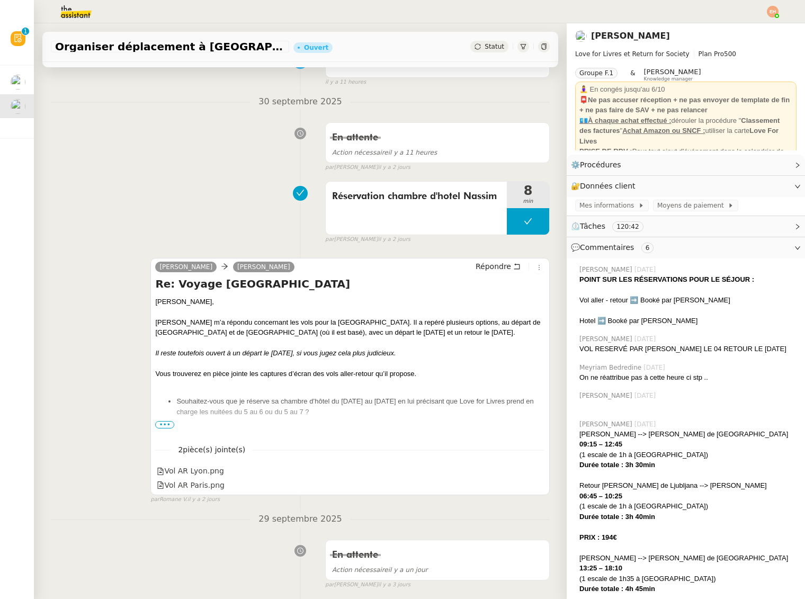
scroll to position [299, 0]
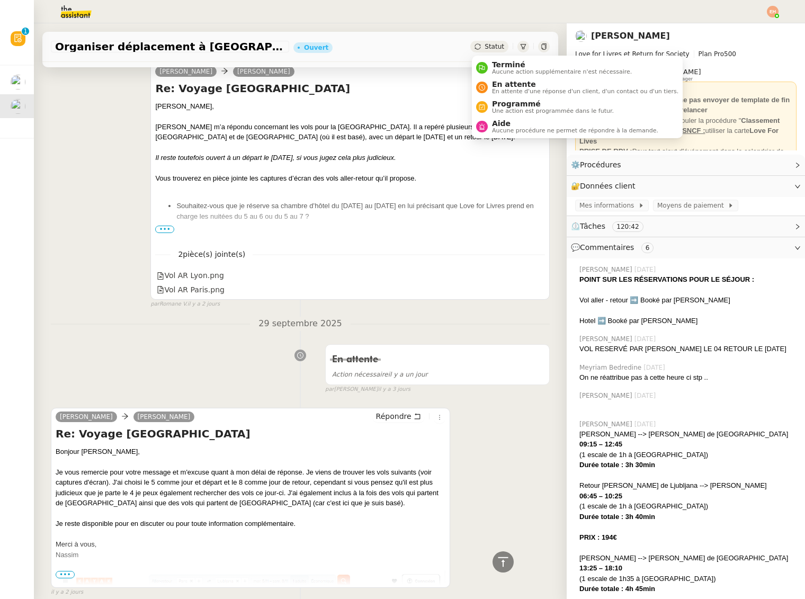
drag, startPoint x: 489, startPoint y: 46, endPoint x: 490, endPoint y: 52, distance: 7.1
click at [489, 46] on span "Statut" at bounding box center [494, 46] width 20 height 7
drag, startPoint x: 492, startPoint y: 83, endPoint x: 515, endPoint y: 100, distance: 28.1
click at [492, 83] on span "En attente" at bounding box center [585, 84] width 186 height 8
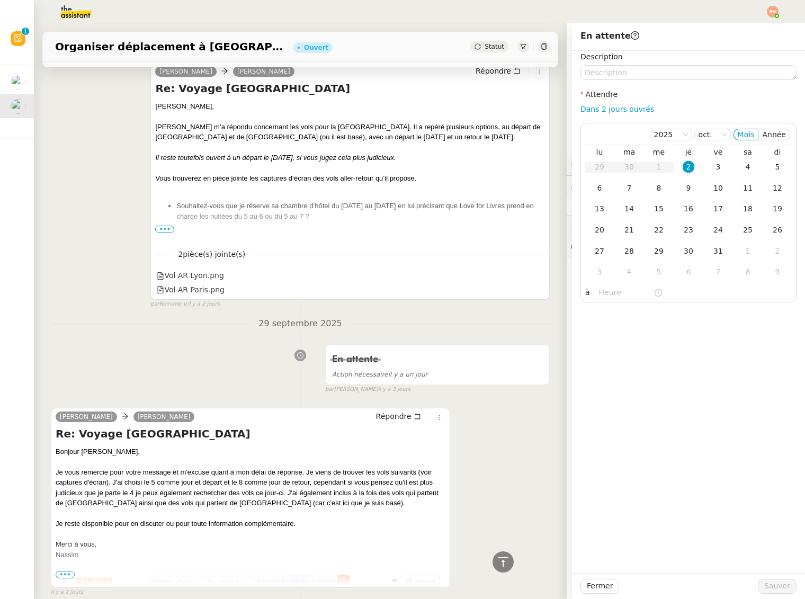
drag, startPoint x: 598, startPoint y: 191, endPoint x: 687, endPoint y: 556, distance: 375.5
click at [598, 191] on div "6" at bounding box center [600, 188] width 12 height 12
click at [780, 590] on span "Sauver" at bounding box center [777, 586] width 26 height 12
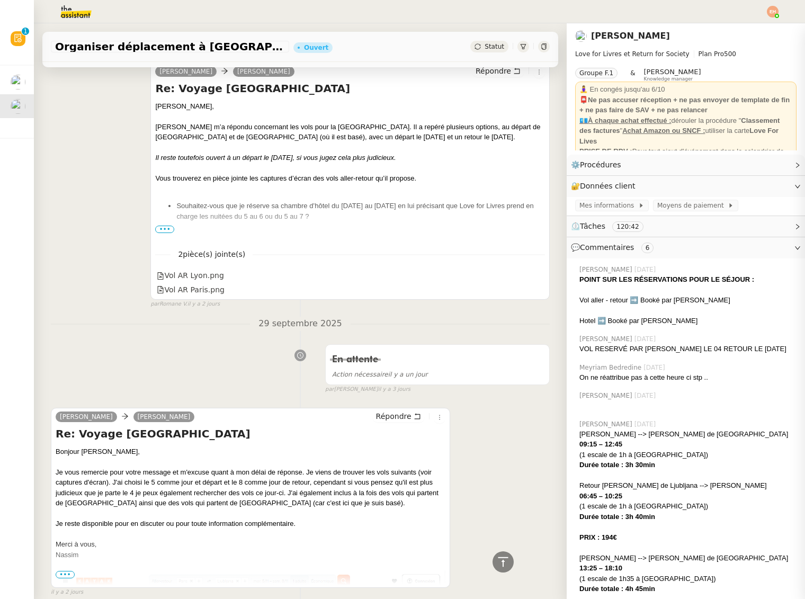
scroll to position [311, 0]
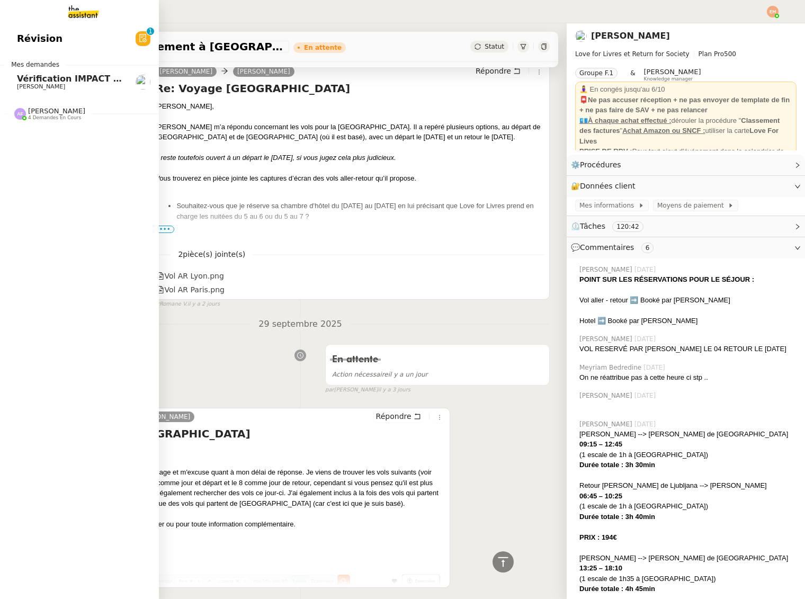
click at [25, 79] on span "Vérification IMPACT - AEPC CONCORDE" at bounding box center [109, 79] width 184 height 10
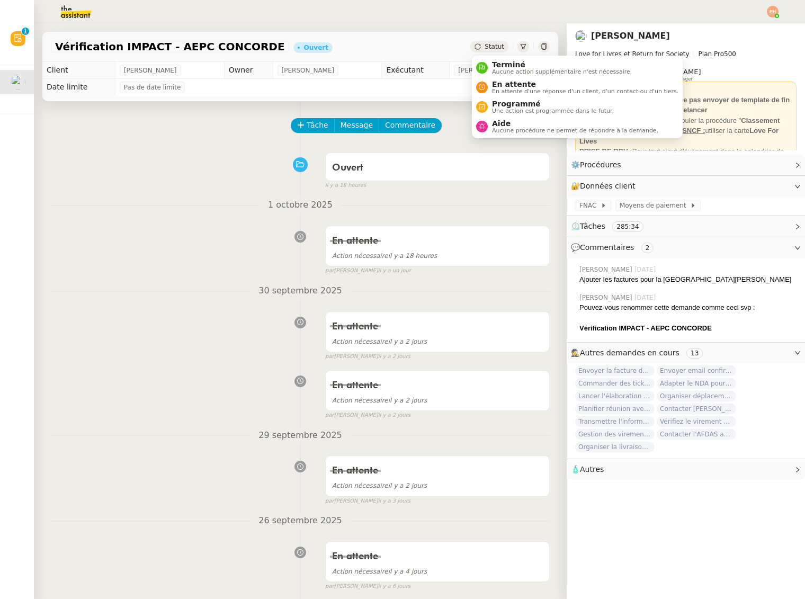
click at [479, 52] on div "Terminé Aucune action supplémentaire n'est nécessaire. En attente En attente d'…" at bounding box center [577, 96] width 211 height 89
click at [492, 84] on span "En attente" at bounding box center [585, 84] width 186 height 8
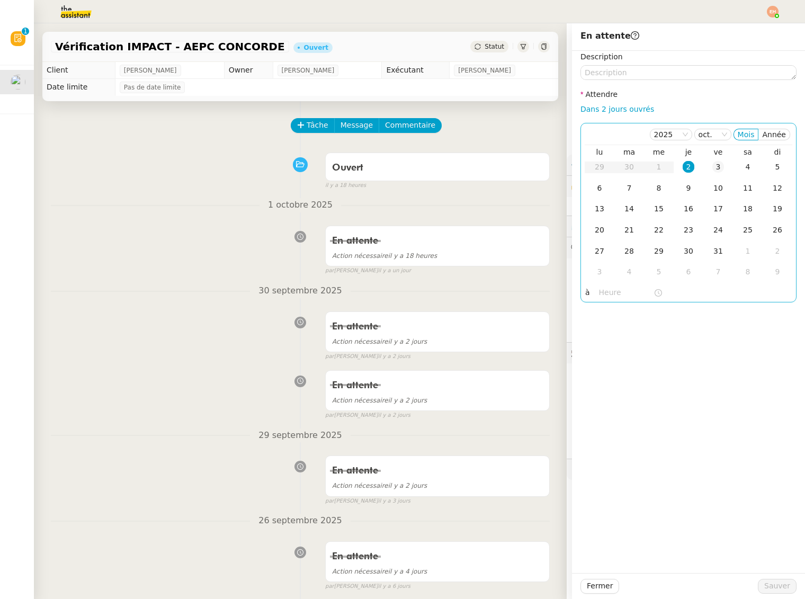
click at [717, 170] on div "3" at bounding box center [718, 167] width 12 height 12
drag, startPoint x: 772, startPoint y: 586, endPoint x: 645, endPoint y: 510, distance: 147.7
click at [771, 586] on span "Sauver" at bounding box center [777, 586] width 26 height 12
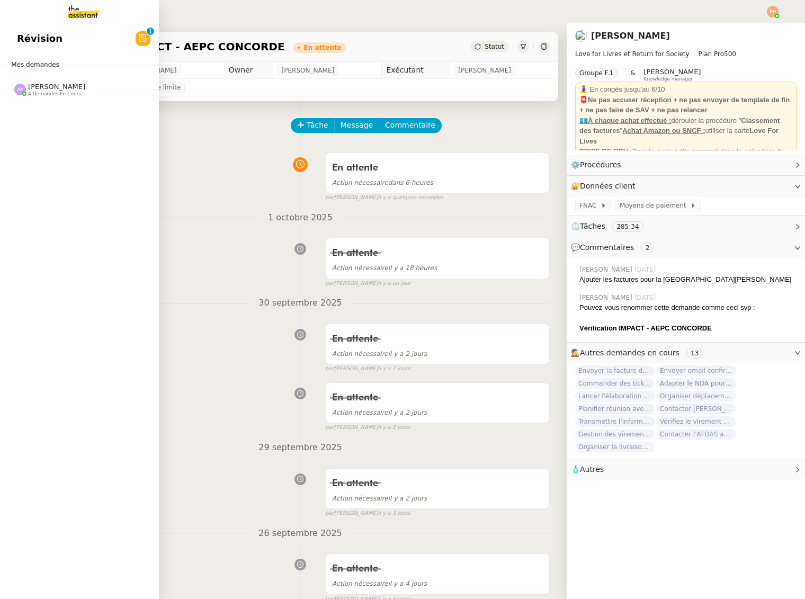
click at [20, 92] on img at bounding box center [20, 90] width 12 height 12
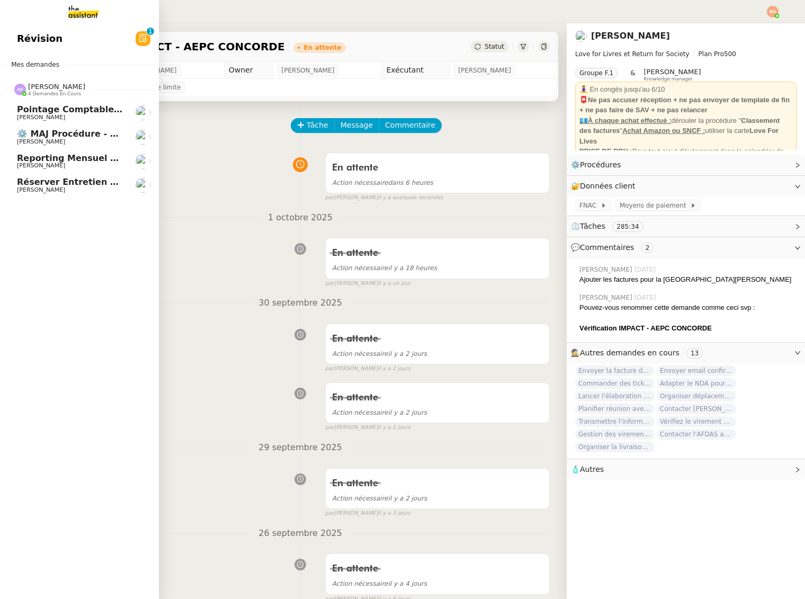
click at [65, 113] on span "Pointage comptable - [DATE]" at bounding box center [86, 109] width 139 height 10
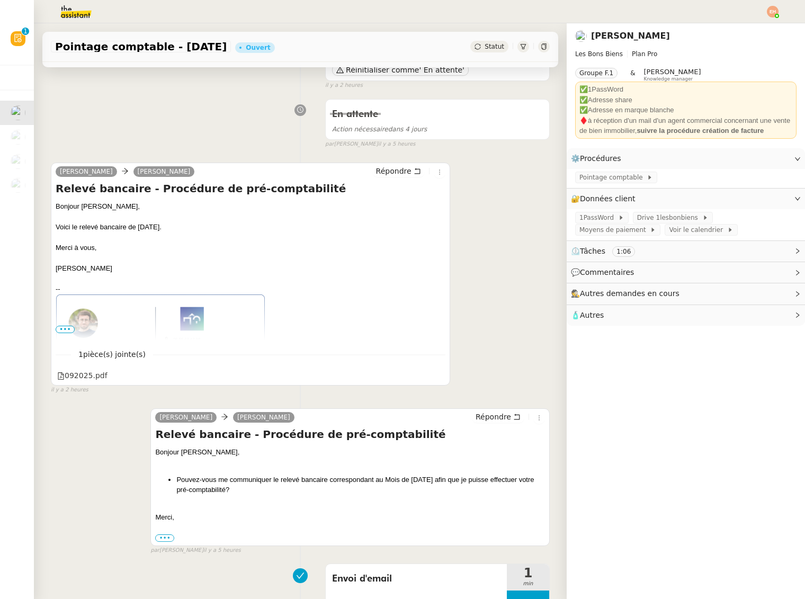
scroll to position [198, 0]
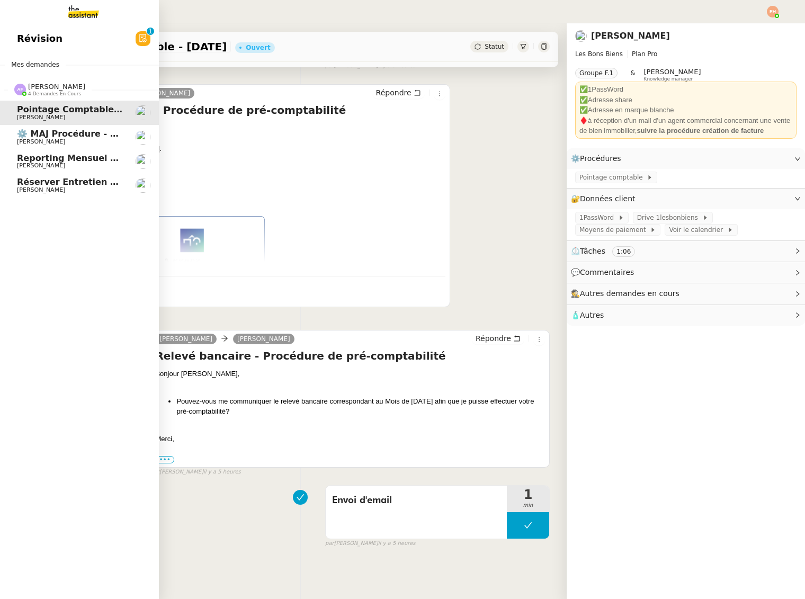
click at [48, 187] on span "[PERSON_NAME]" at bounding box center [41, 189] width 48 height 7
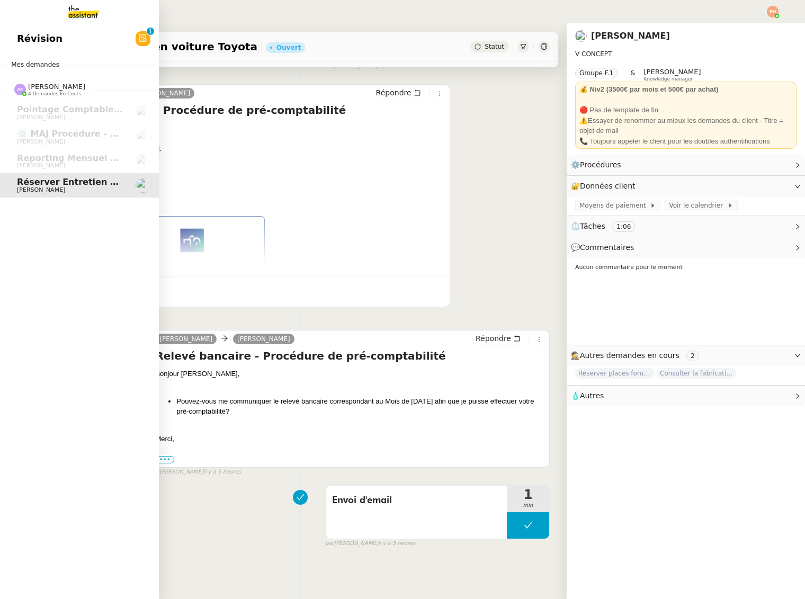
scroll to position [134, 0]
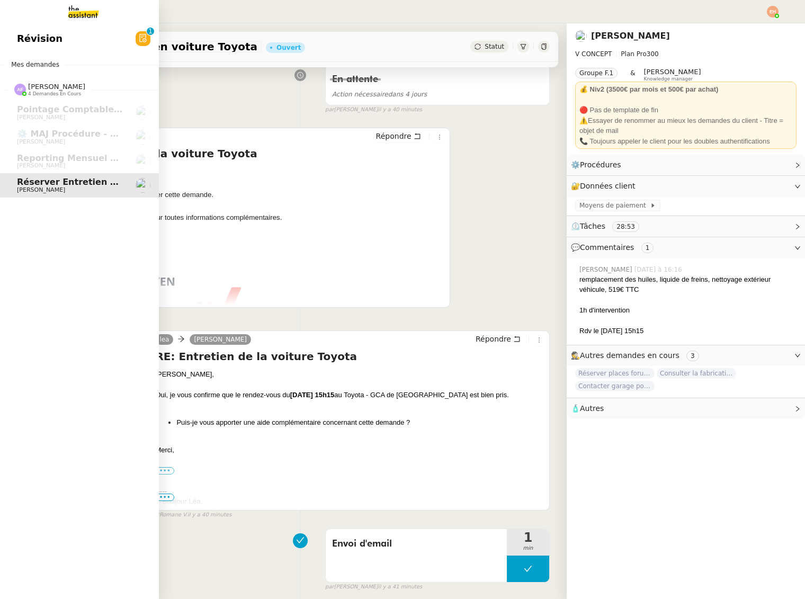
click at [68, 43] on link "Révision 0 1 2 3 4 5 6 7 8 9" at bounding box center [79, 38] width 159 height 24
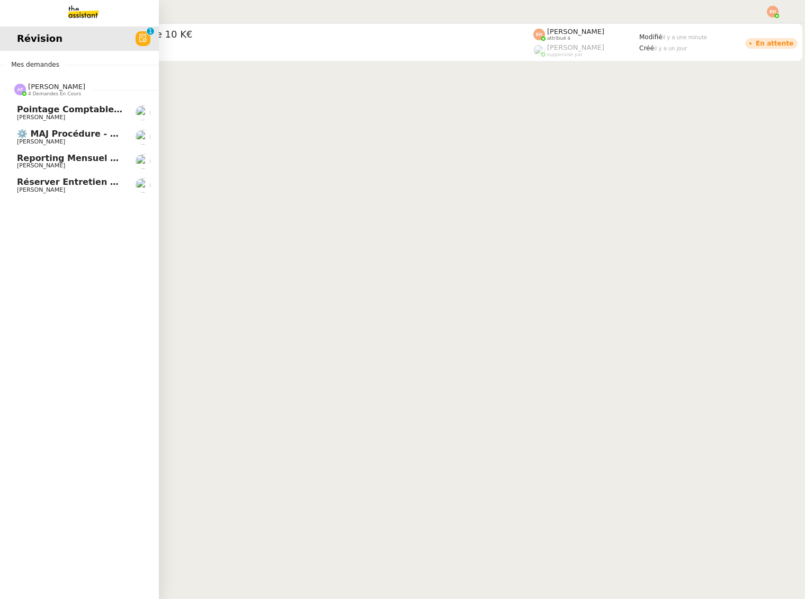
click at [75, 187] on span "[PERSON_NAME]" at bounding box center [70, 190] width 107 height 6
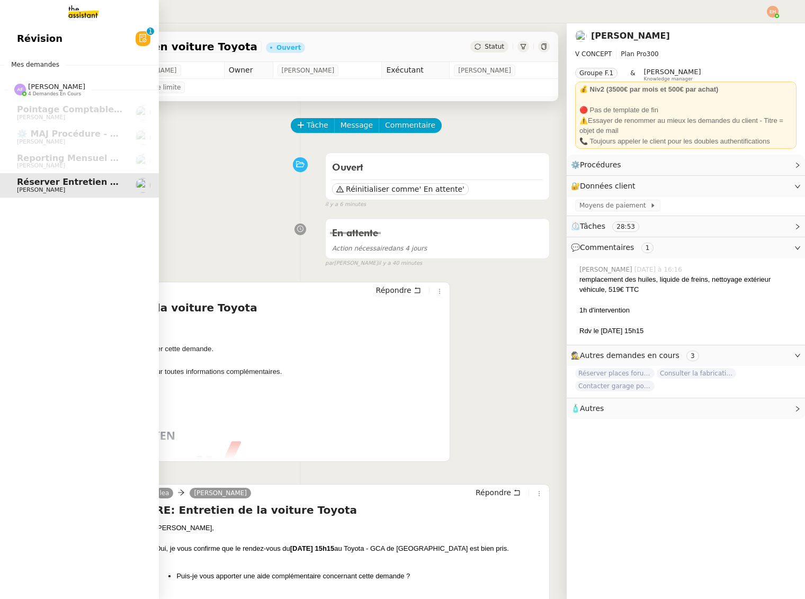
click at [89, 37] on link "Révision 0 1 2 3 4 5 6 7 8 9" at bounding box center [79, 38] width 159 height 24
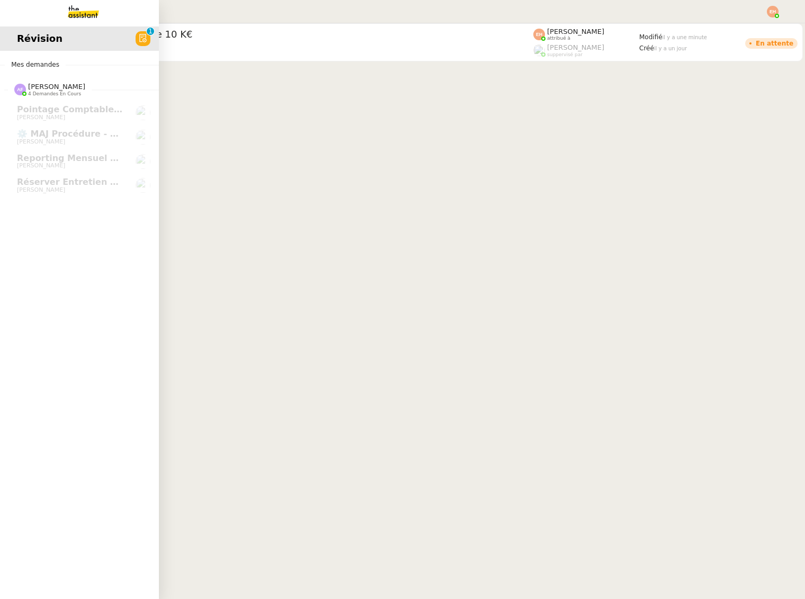
click at [90, 7] on img at bounding box center [75, 11] width 82 height 23
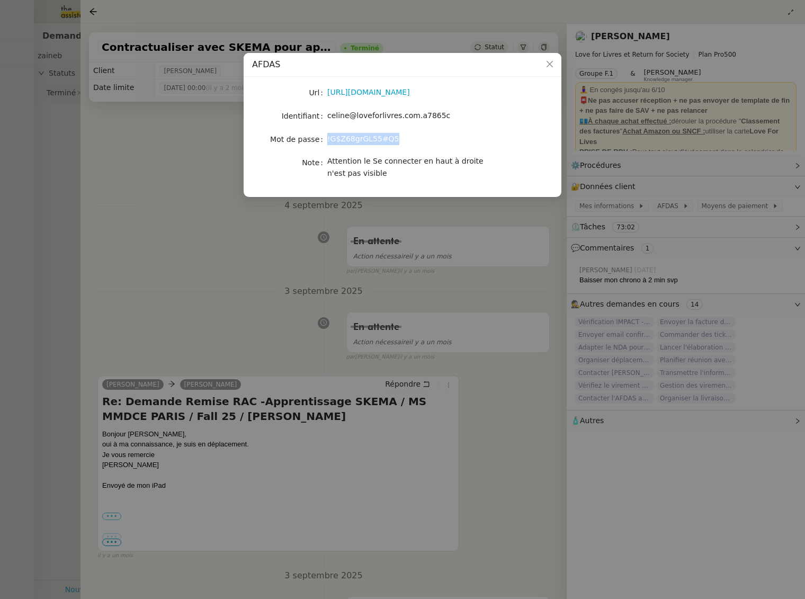
scroll to position [100, 0]
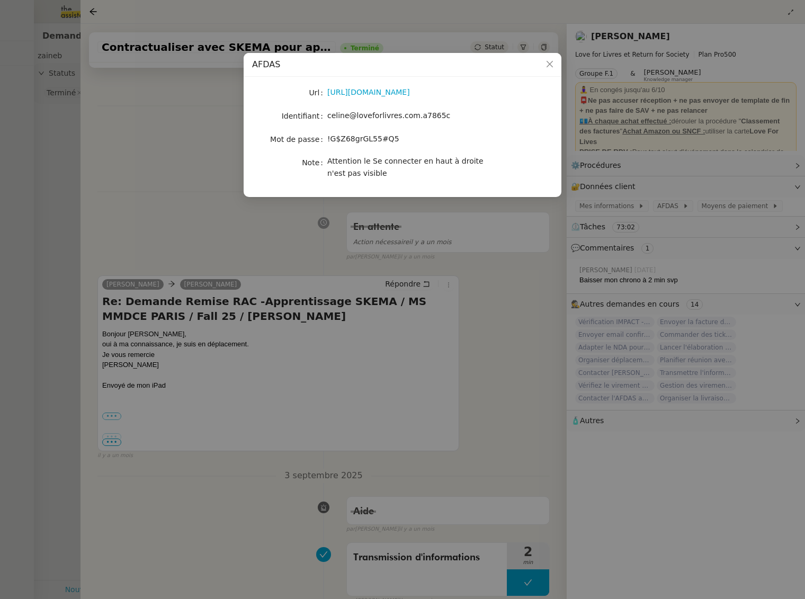
drag, startPoint x: 104, startPoint y: 121, endPoint x: 73, endPoint y: 121, distance: 31.2
click at [98, 121] on nz-modal-container "AFDAS Url [URL][DOMAIN_NAME] Identifiant celine@loveforlivres.com.a7865c Mot de…" at bounding box center [402, 299] width 805 height 599
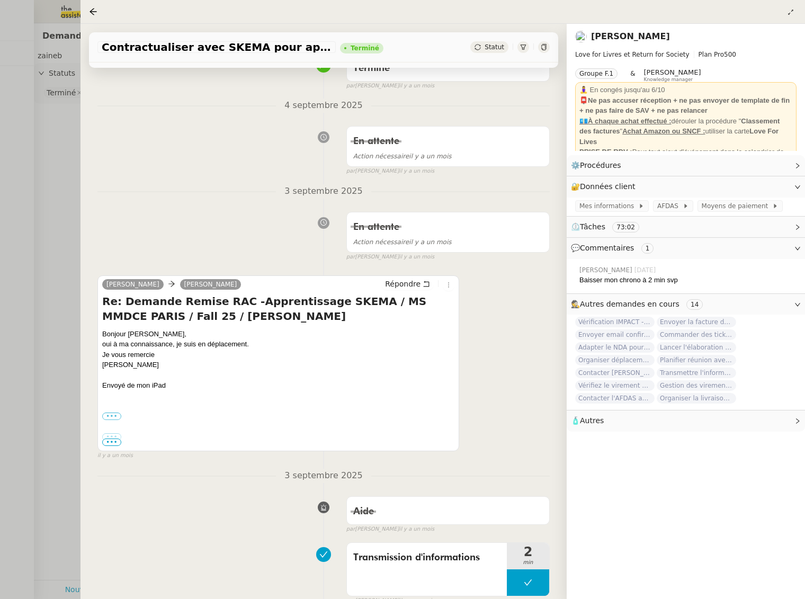
click at [58, 119] on div at bounding box center [402, 299] width 805 height 599
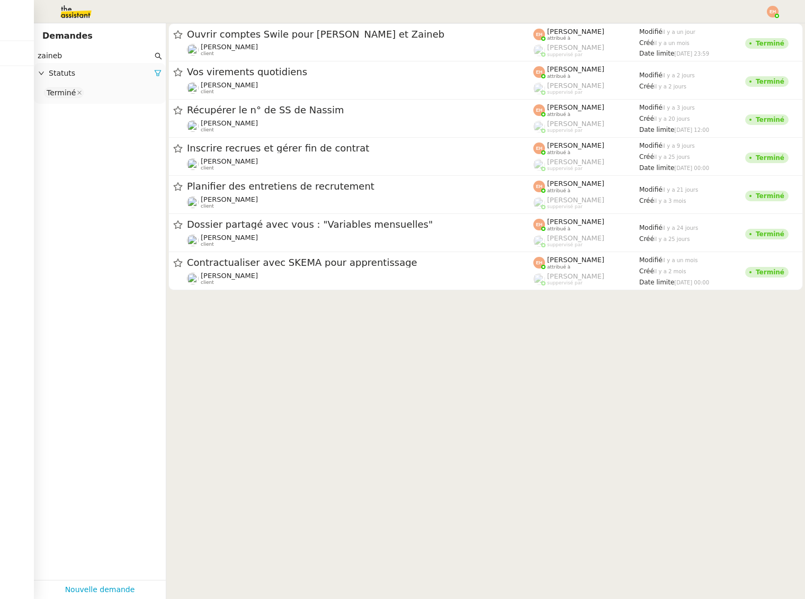
click at [71, 17] on img at bounding box center [67, 11] width 82 height 23
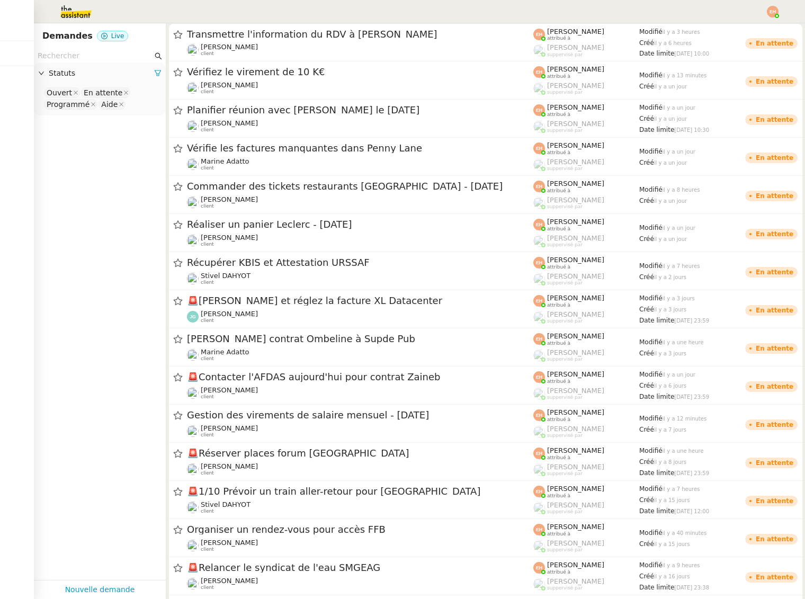
click at [765, 14] on div at bounding box center [402, 11] width 752 height 23
click at [774, 15] on div at bounding box center [773, 12] width 12 height 12
click at [742, 35] on li "Suivi" at bounding box center [744, 30] width 69 height 15
